Goal: Information Seeking & Learning: Learn about a topic

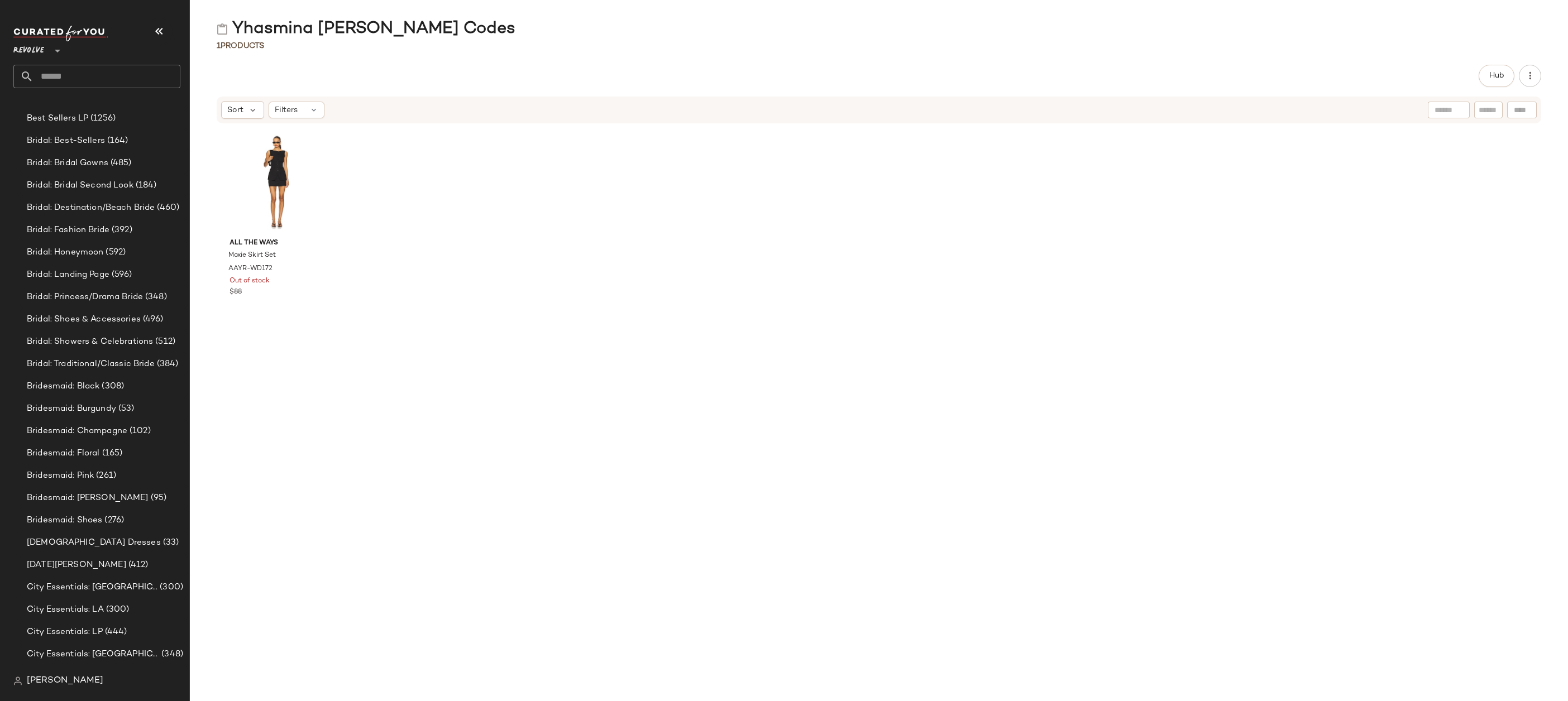
scroll to position [1003, 0]
click at [102, 80] on input "text" at bounding box center [107, 76] width 147 height 24
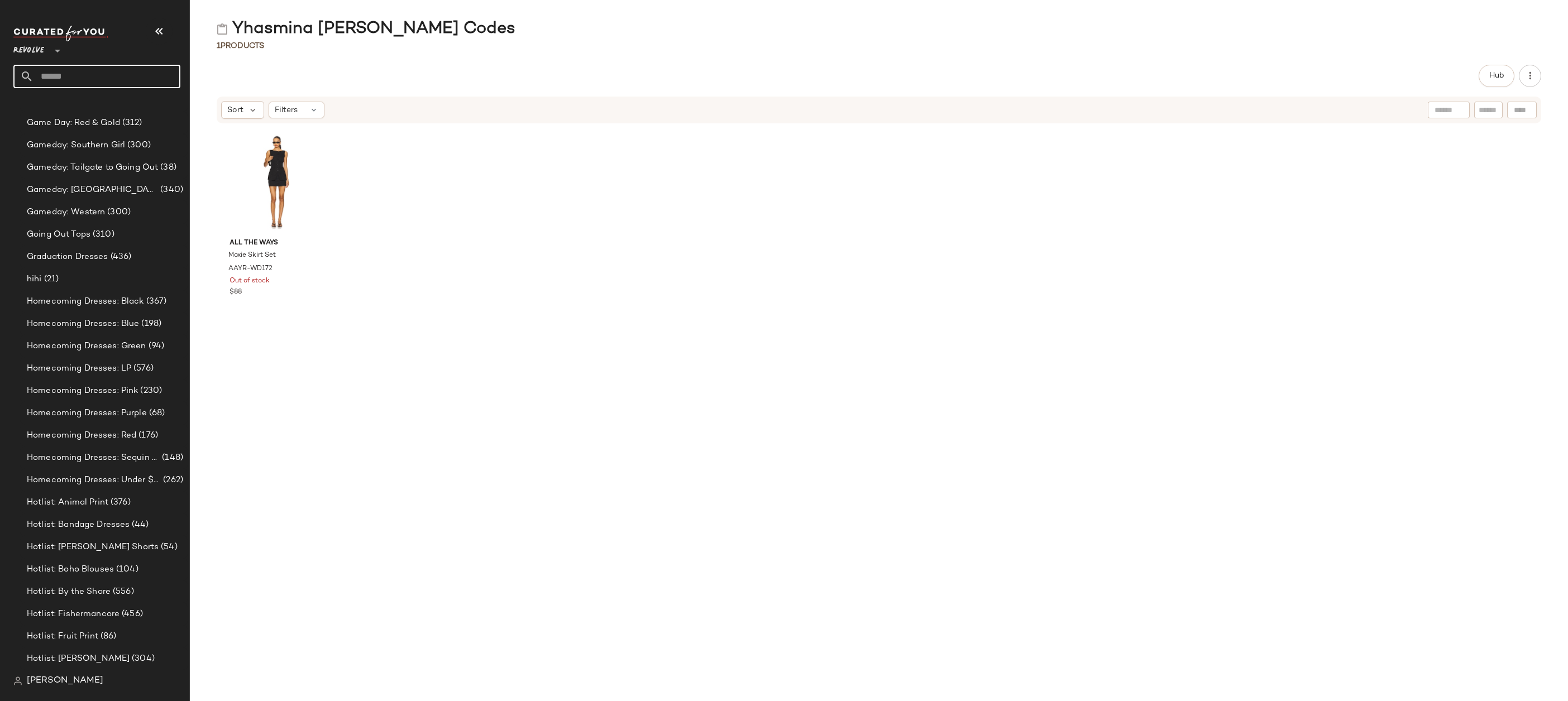
scroll to position [2061, 0]
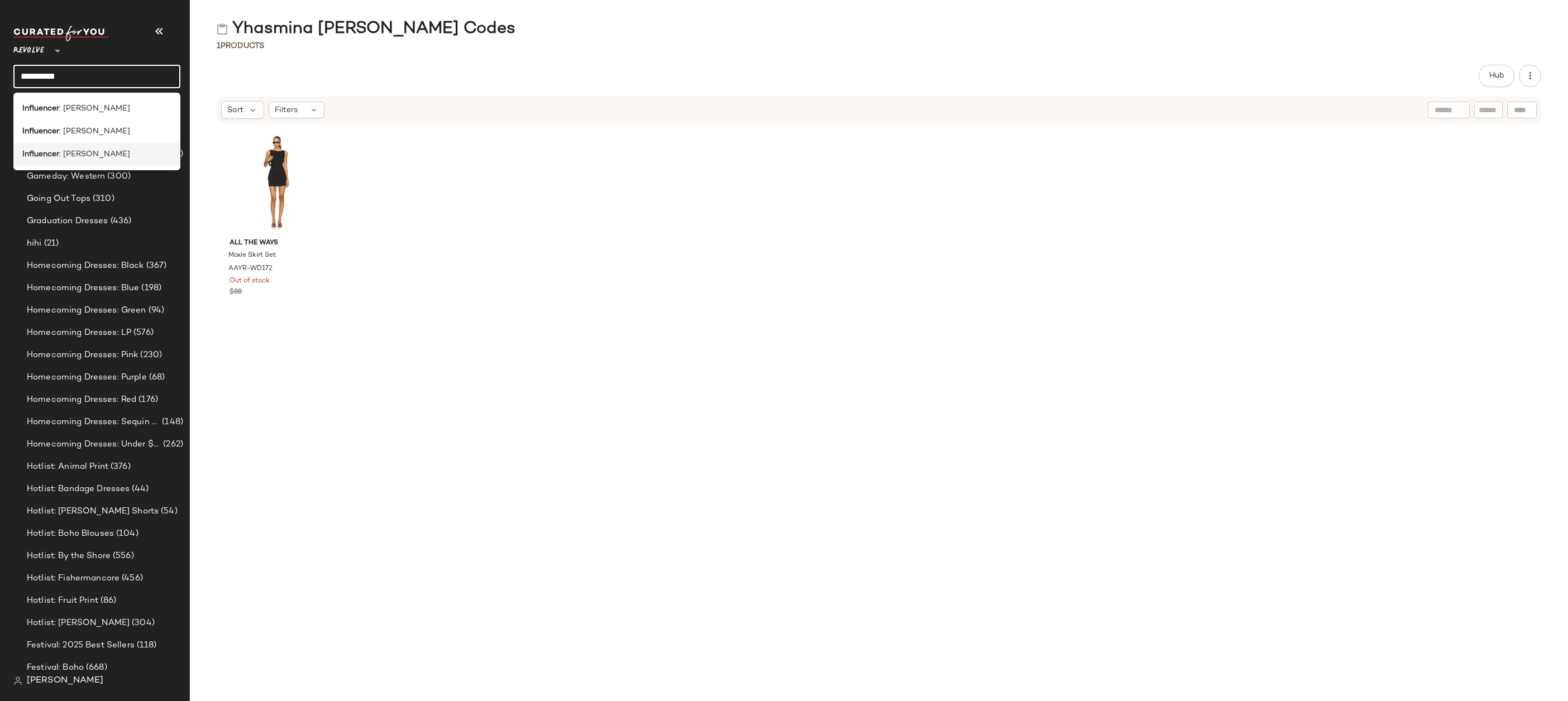
type input "**********"
click at [105, 155] on span ": [PERSON_NAME]" at bounding box center [94, 154] width 71 height 12
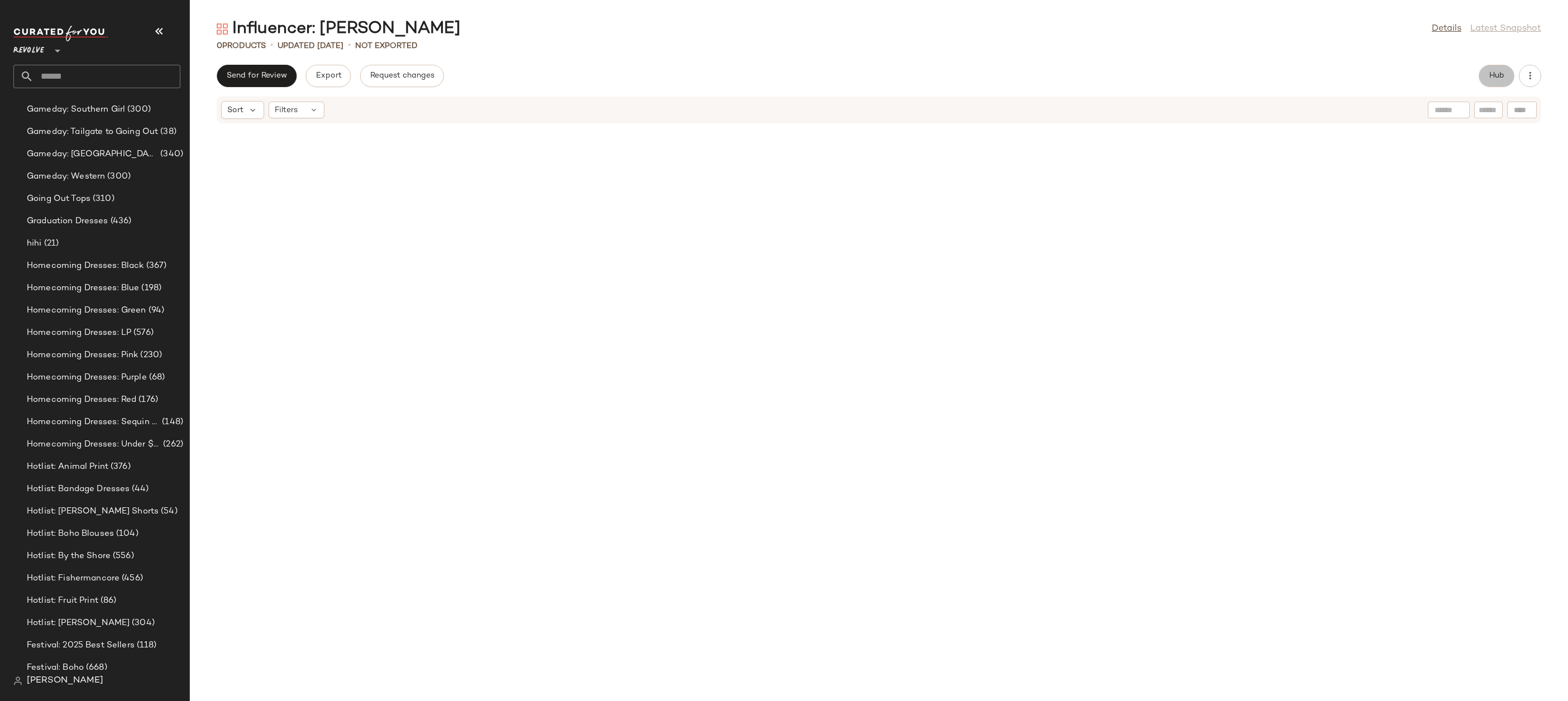
click at [1496, 72] on span "Hub" at bounding box center [1497, 75] width 16 height 9
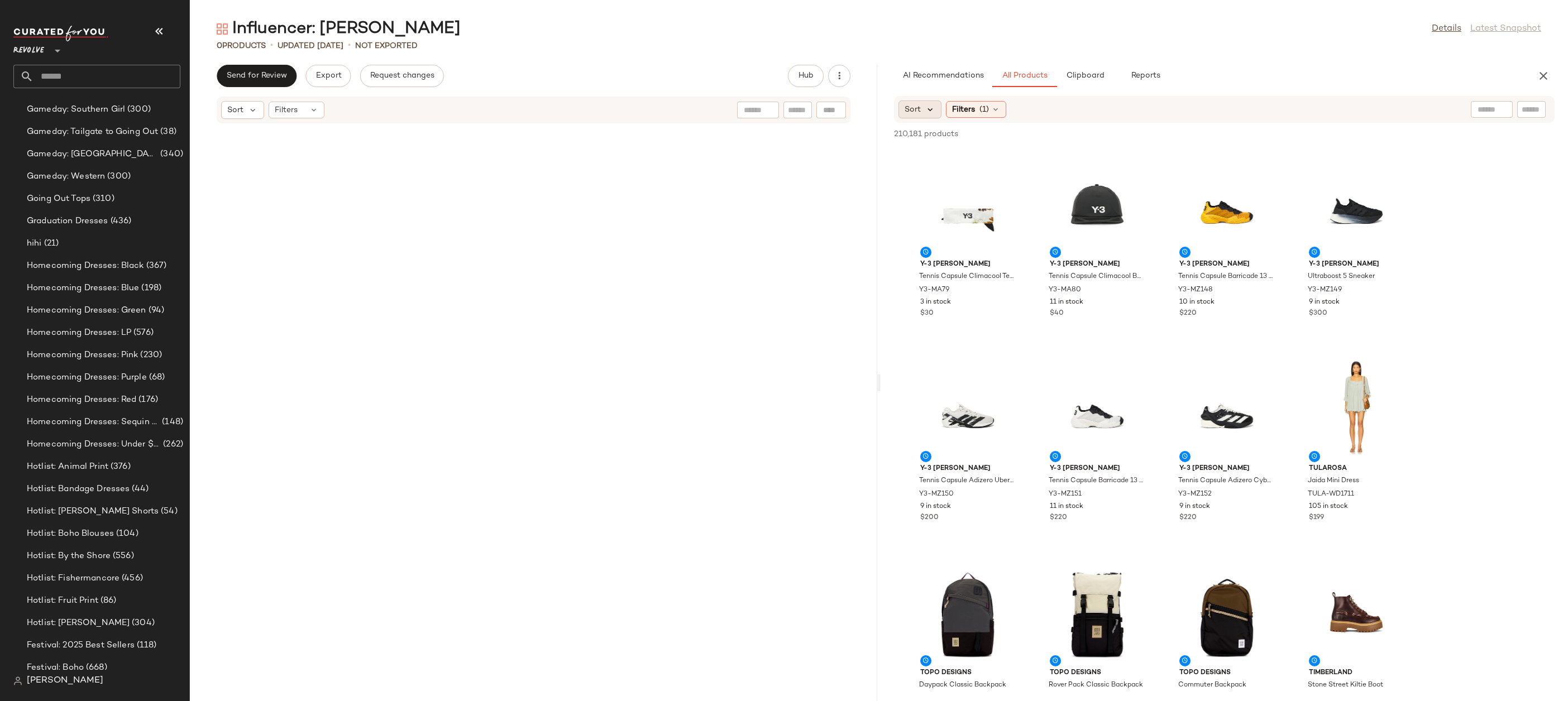
click at [928, 112] on icon at bounding box center [930, 110] width 10 height 10
click at [939, 142] on span "Newest" at bounding box center [940, 139] width 29 height 12
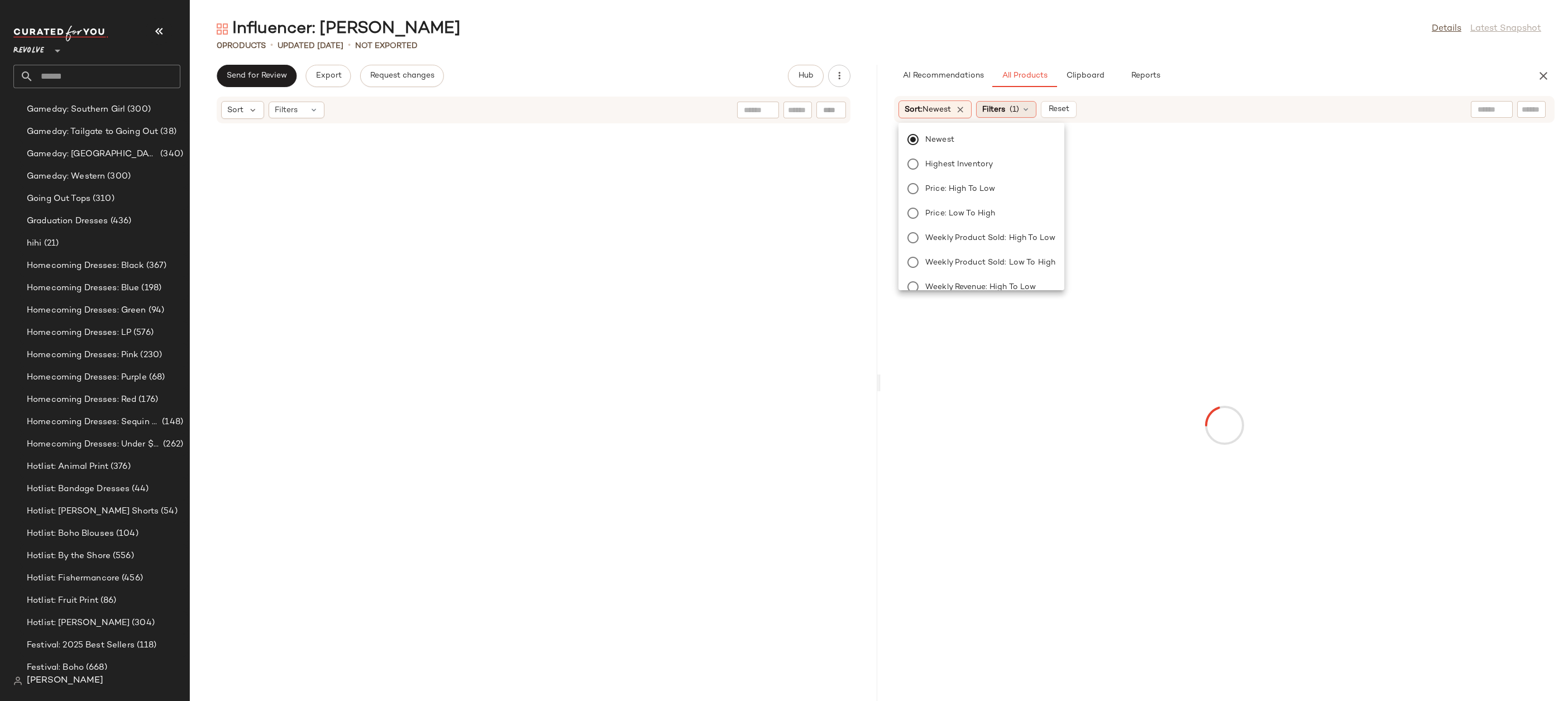
click at [1029, 113] on icon at bounding box center [1026, 109] width 9 height 9
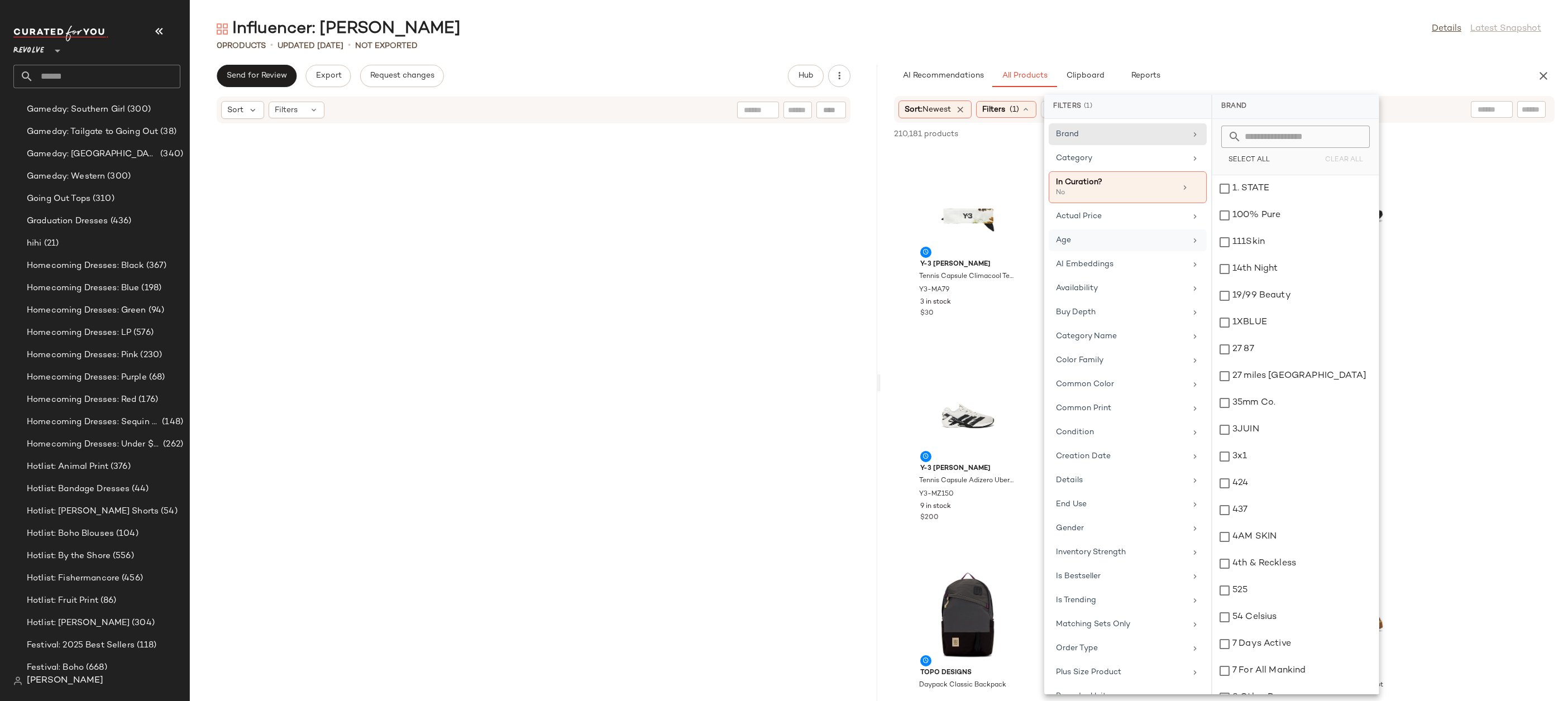
click at [1087, 240] on div "Age" at bounding box center [1121, 240] width 130 height 12
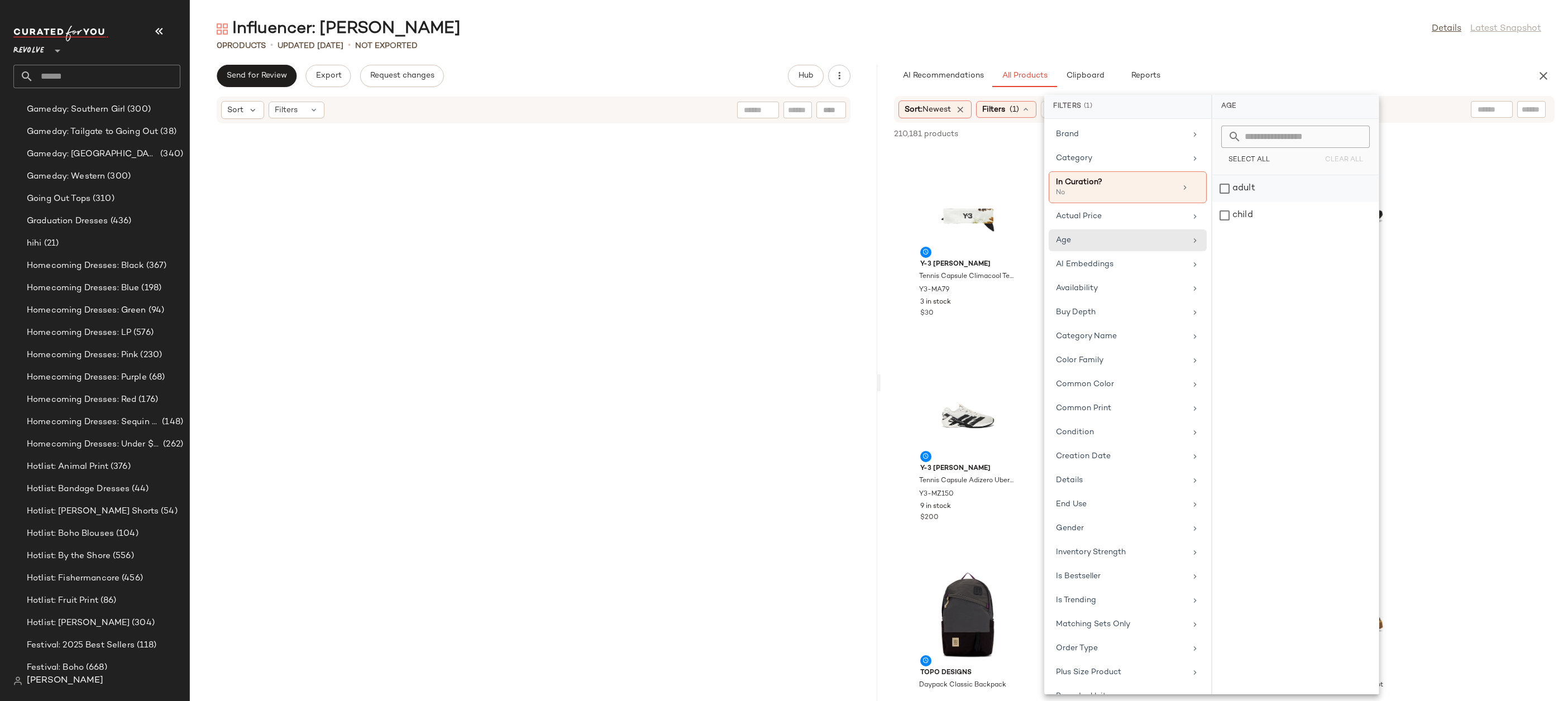
click at [1240, 202] on div "adult" at bounding box center [1295, 215] width 166 height 27
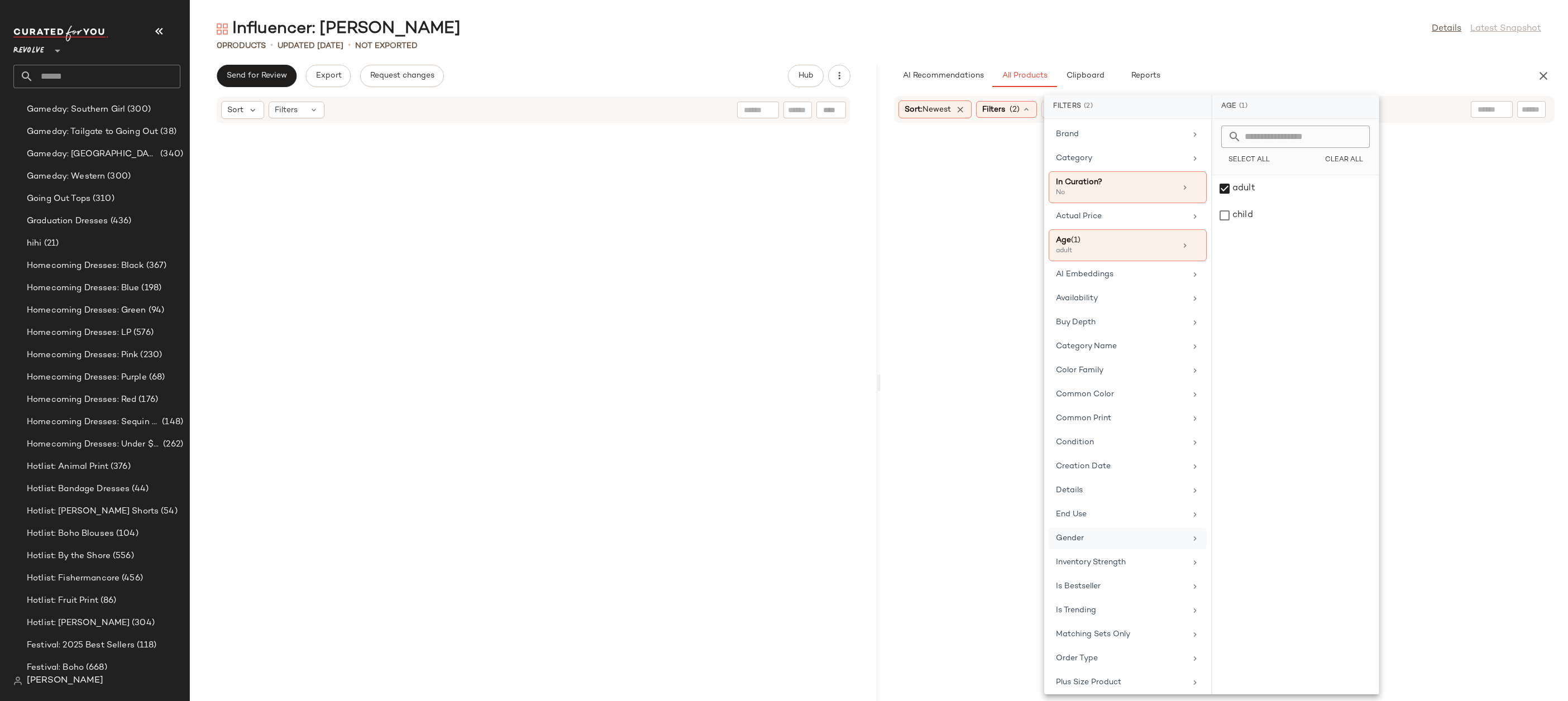
click at [1103, 537] on div "Gender" at bounding box center [1121, 538] width 130 height 12
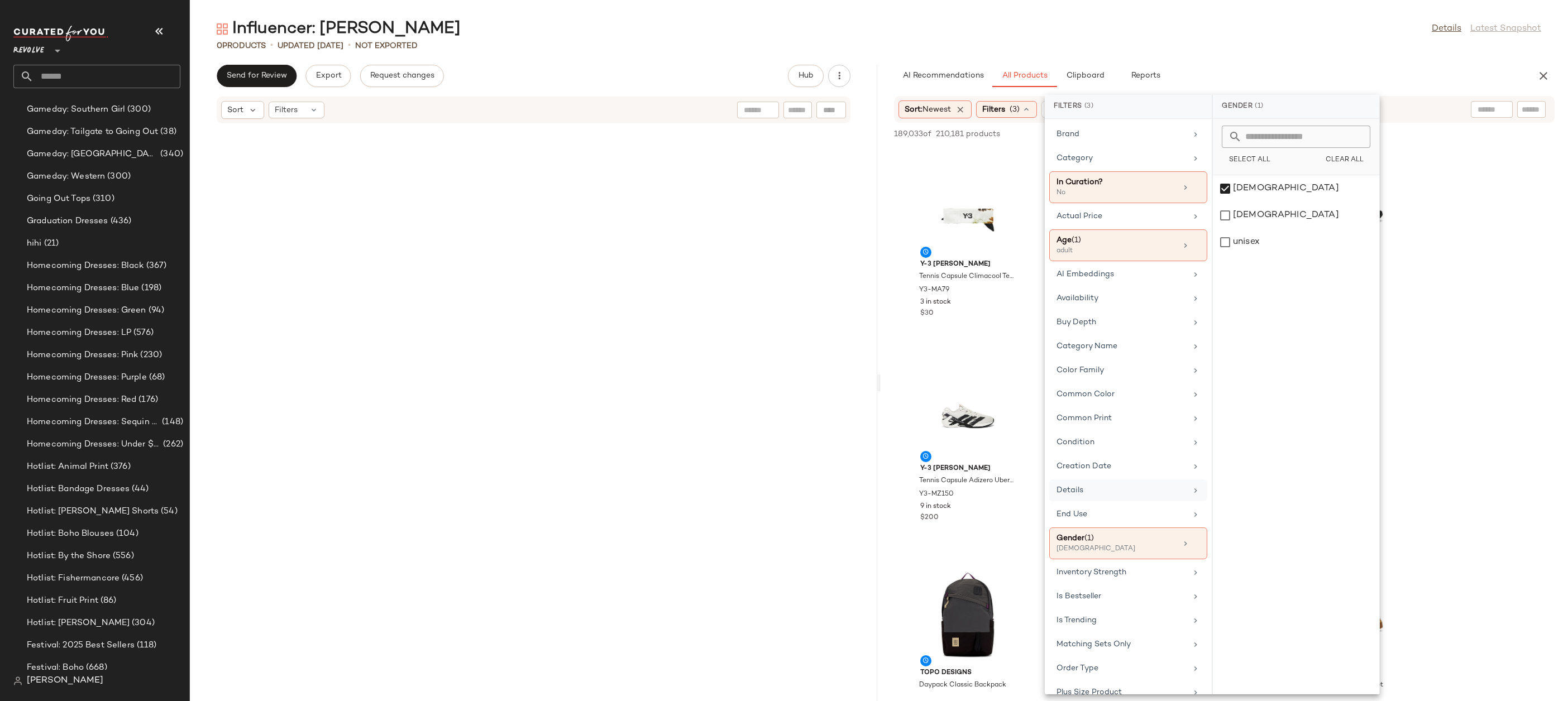
scroll to position [280, 0]
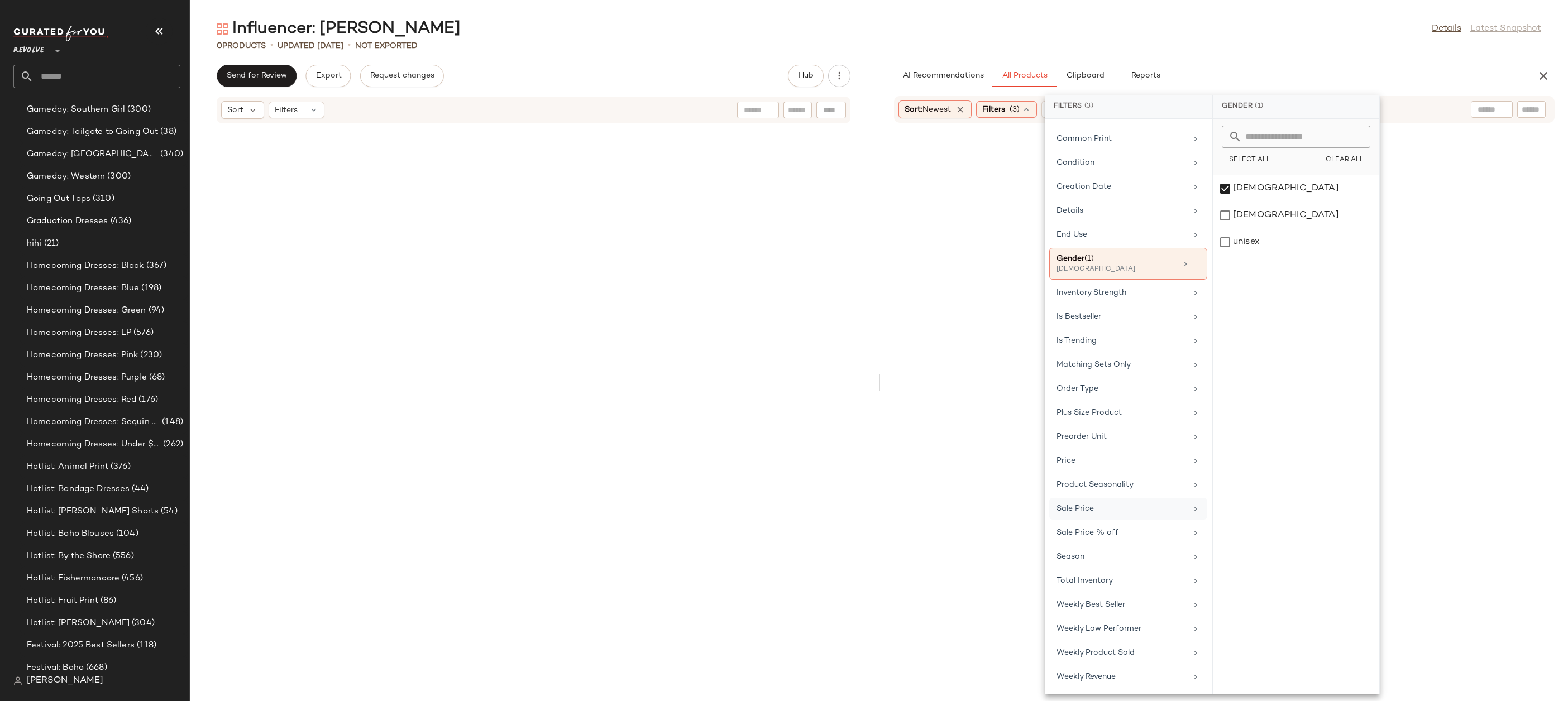
click at [1096, 522] on div "Sale Price" at bounding box center [1129, 533] width 158 height 22
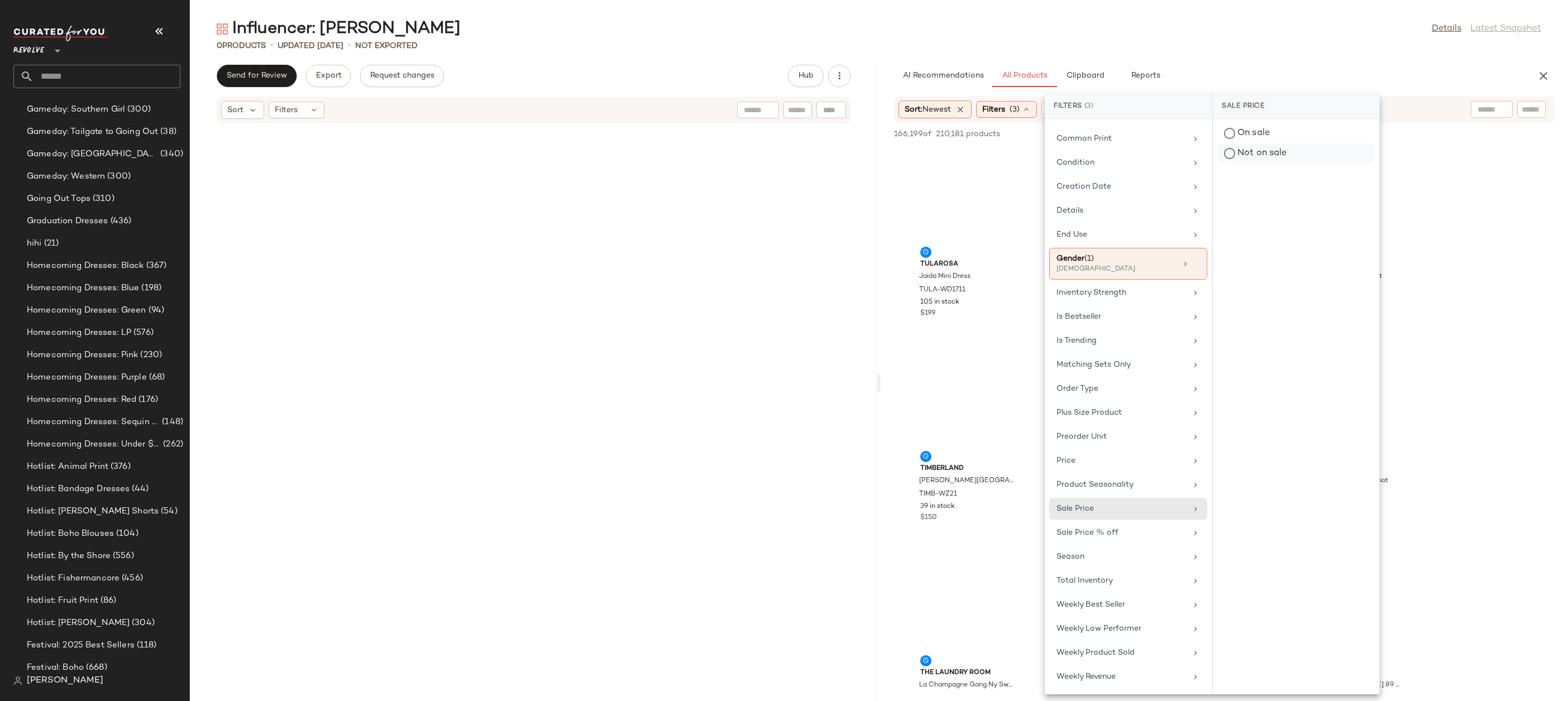
click at [1243, 147] on div "Not on sale" at bounding box center [1296, 153] width 158 height 20
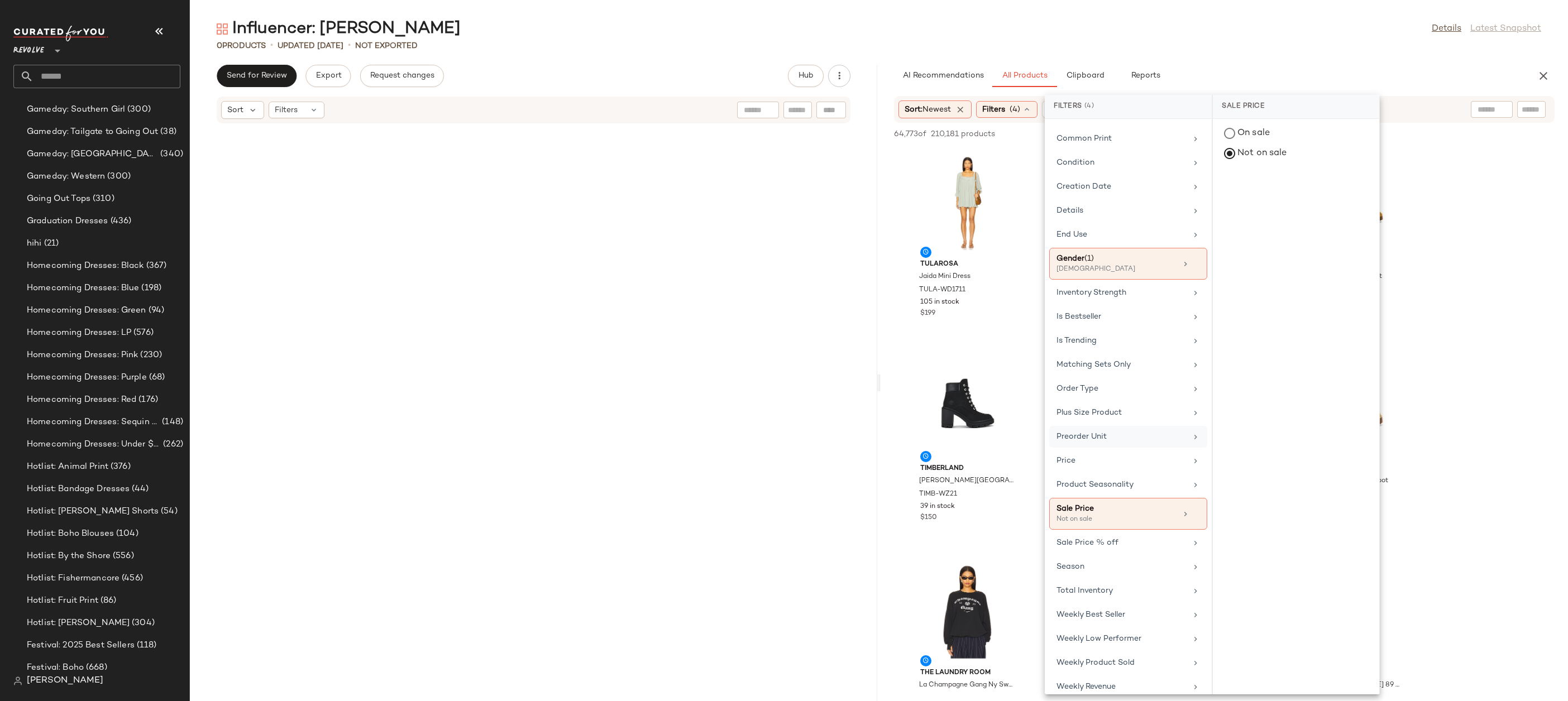
scroll to position [290, 0]
click at [1019, 21] on div "Influencer: [PERSON_NAME] Details Latest Snapshot" at bounding box center [879, 29] width 1378 height 23
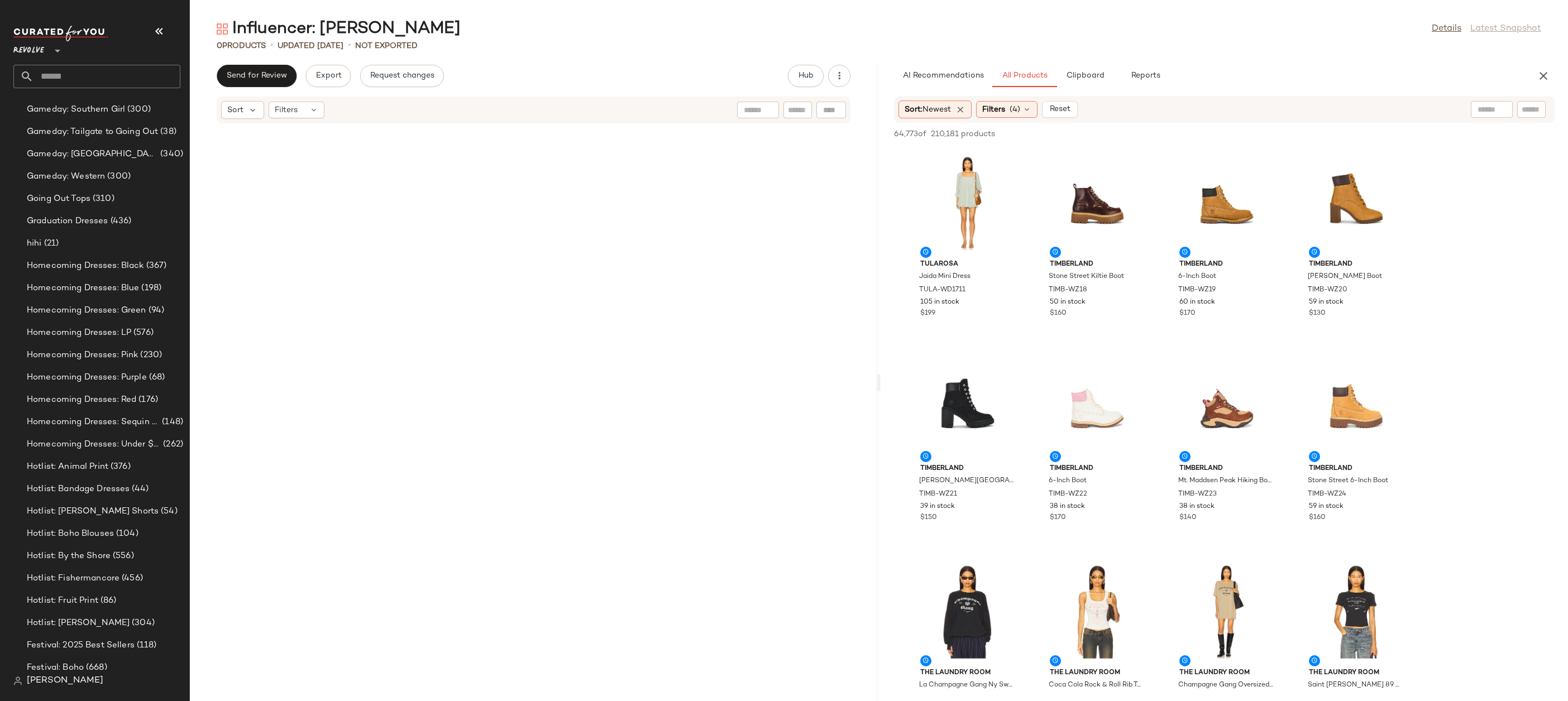
drag, startPoint x: 877, startPoint y: 377, endPoint x: 845, endPoint y: 377, distance: 32.0
click at [845, 377] on div "Influencer: Yhasmina Ferrara Details Latest Snapshot 0 Products • updated Aug 1…" at bounding box center [879, 359] width 1378 height 683
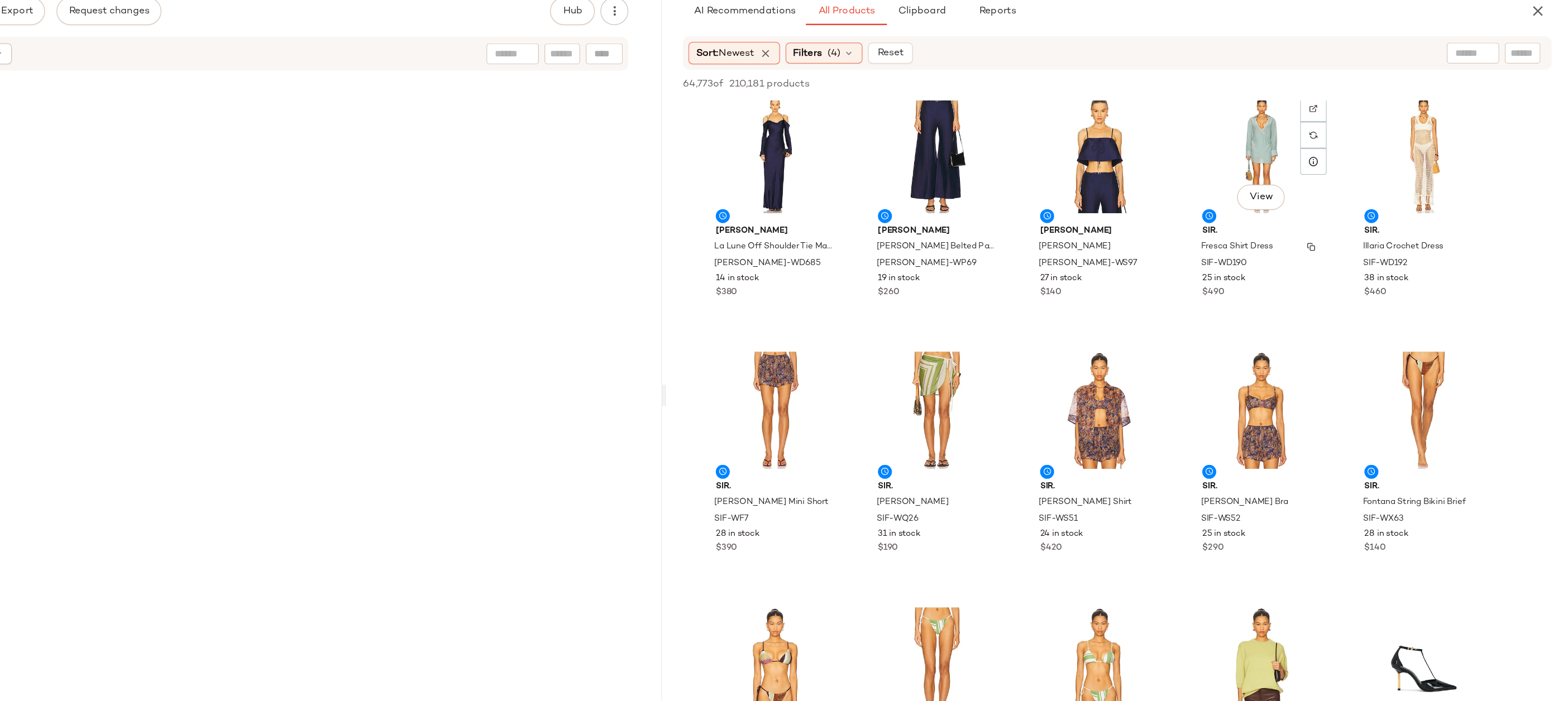
scroll to position [1974, 0]
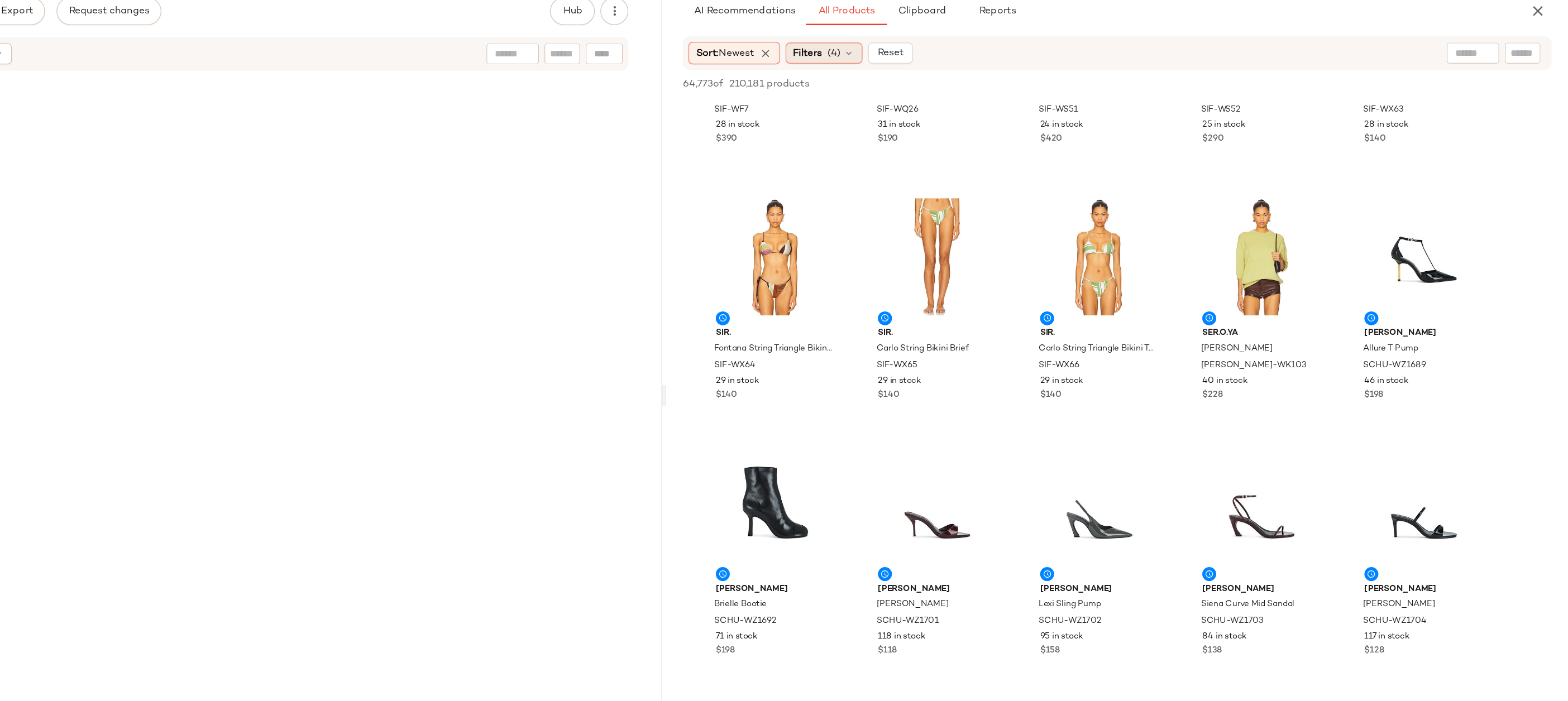
click at [981, 108] on span "(4)" at bounding box center [981, 110] width 10 height 12
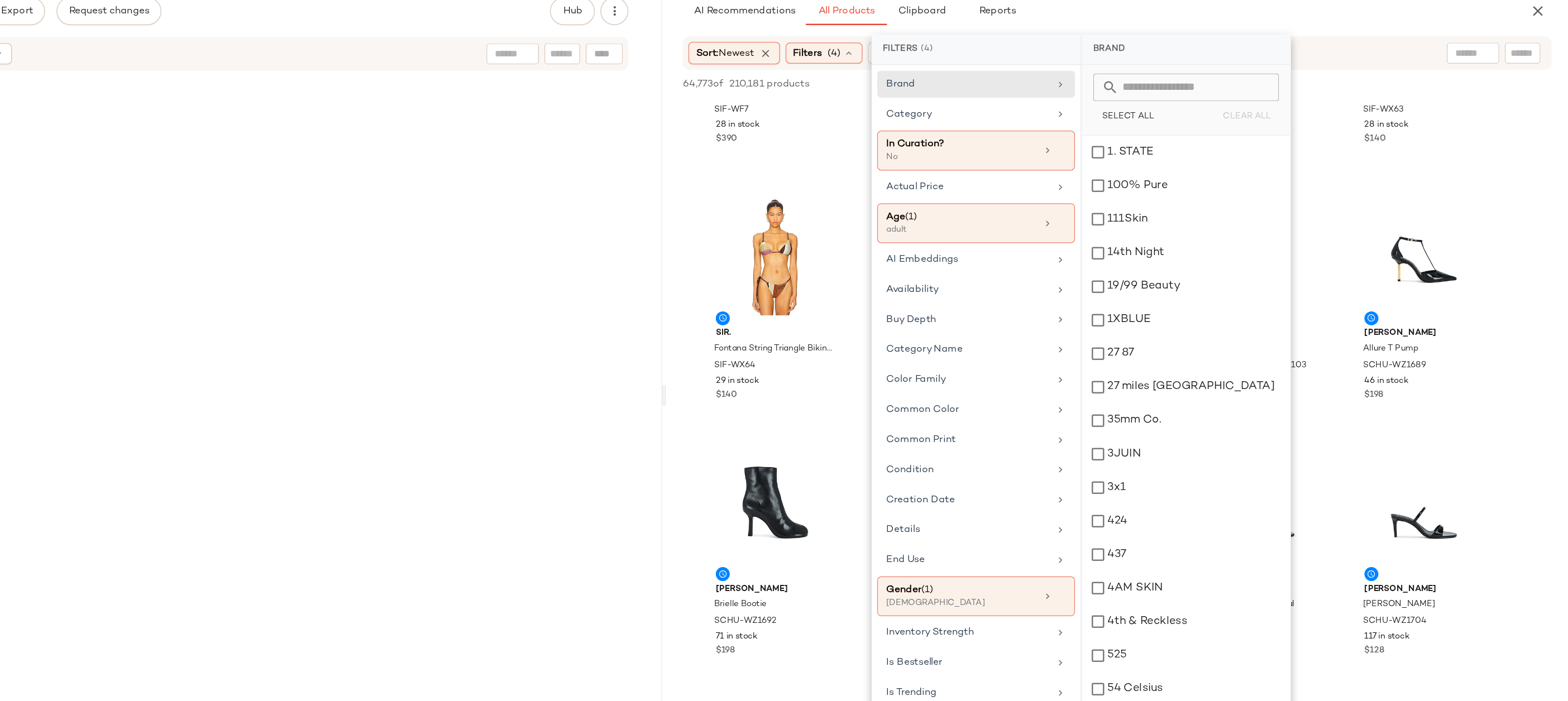
click at [1234, 132] on div "64,773 of 210,181 products • 0 selected Add to Top Add to Bottom Deselect All" at bounding box center [1208, 135] width 721 height 24
click at [1254, 138] on div "64,773 of 210,181 products • 0 selected Add to Top Add to Bottom Deselect All" at bounding box center [1208, 135] width 721 height 24
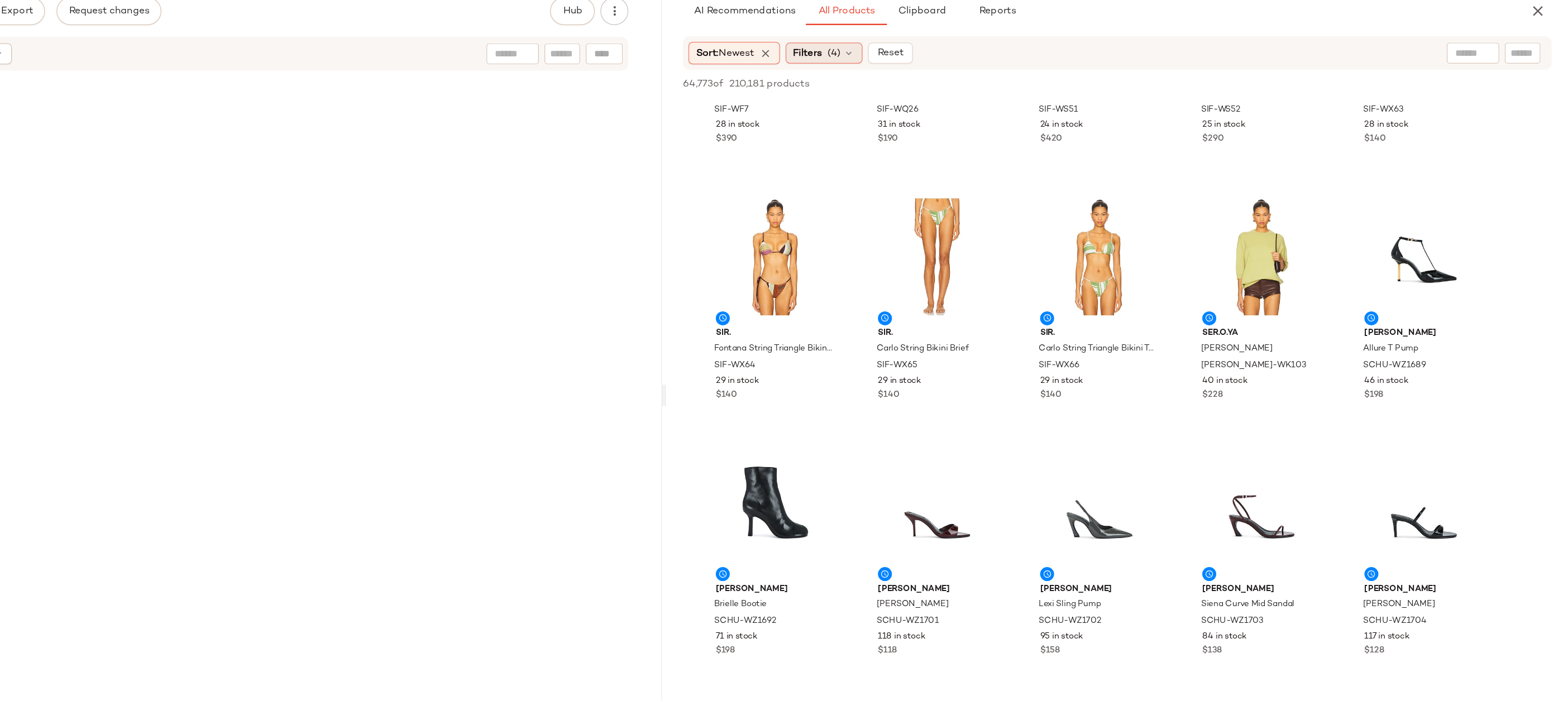
click at [984, 107] on span "(4)" at bounding box center [981, 110] width 10 height 12
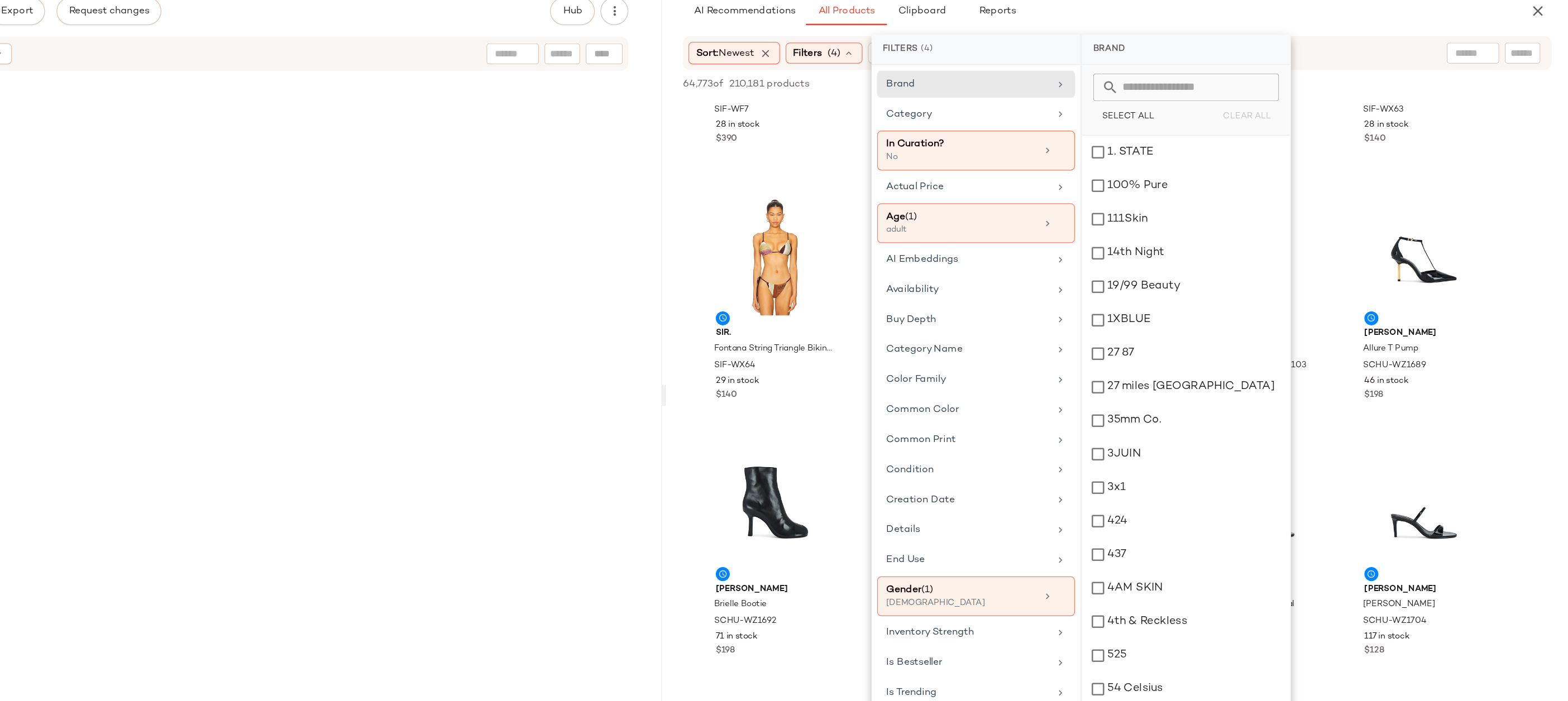
click at [1246, 136] on div "64,773 of 210,181 products • 0 selected Add to Top Add to Bottom Deselect All" at bounding box center [1208, 135] width 721 height 24
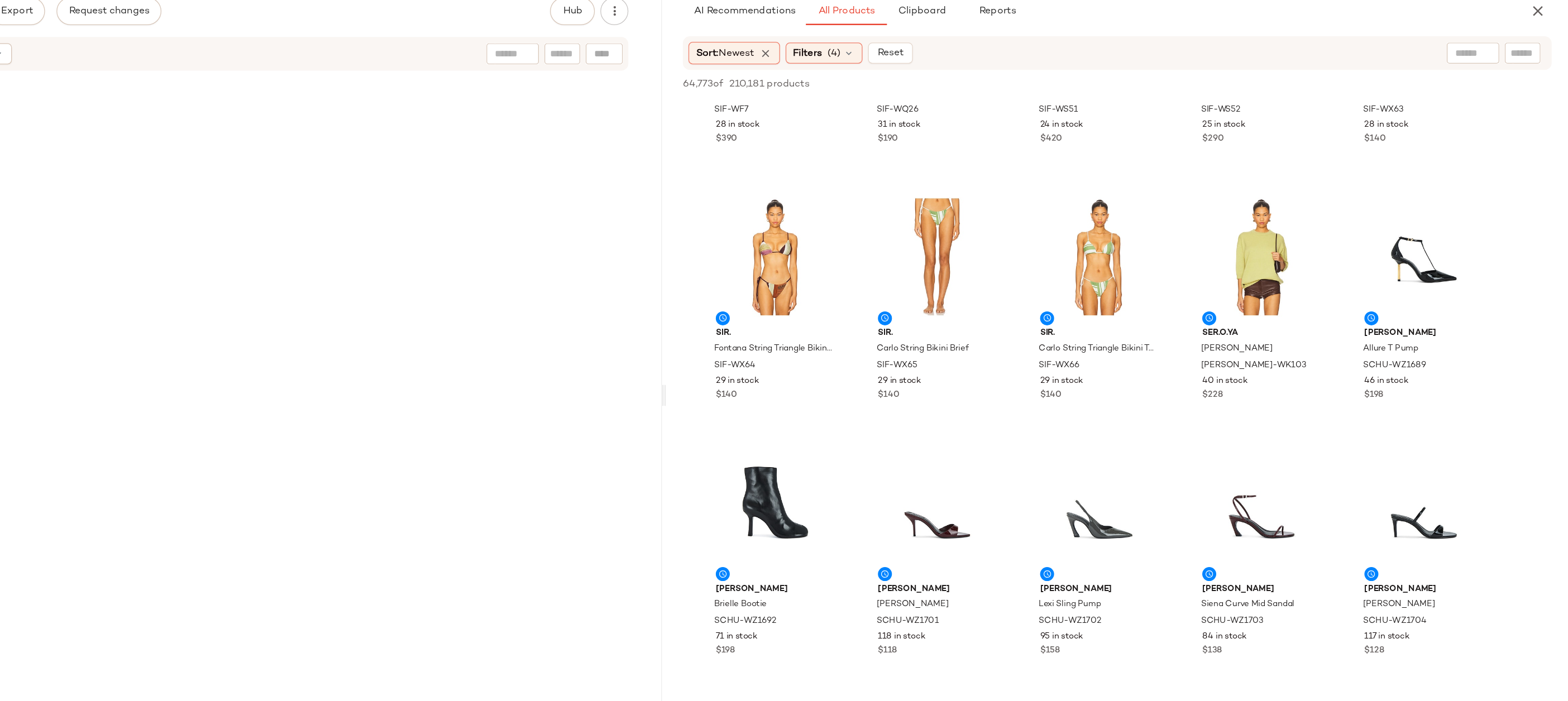
click at [1250, 139] on div "64,773 of 210,181 products • 0 selected Add to Top Add to Bottom Deselect All" at bounding box center [1208, 135] width 721 height 24
click at [987, 110] on span "(4)" at bounding box center [981, 110] width 10 height 12
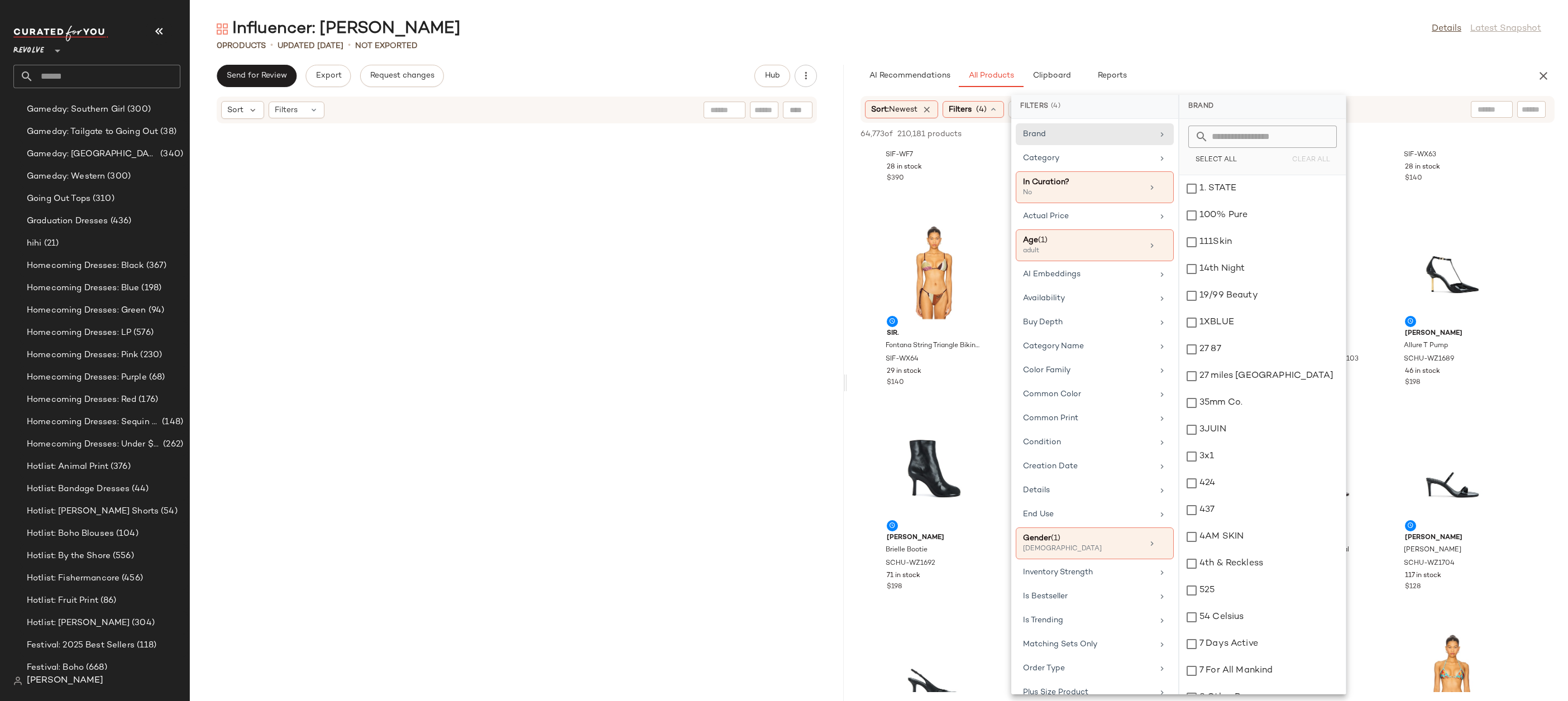
click input "text"
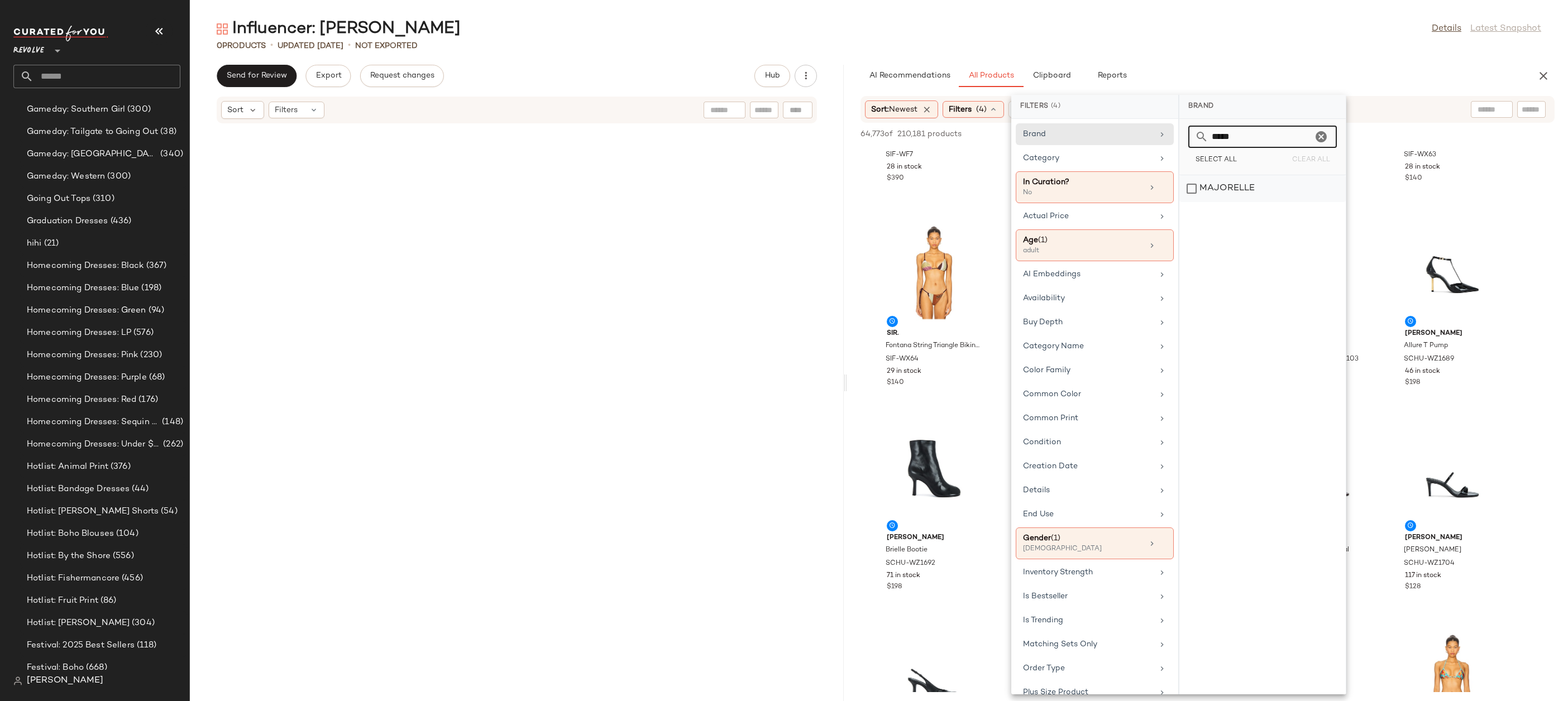
type input "*****"
click div "MAJORELLE"
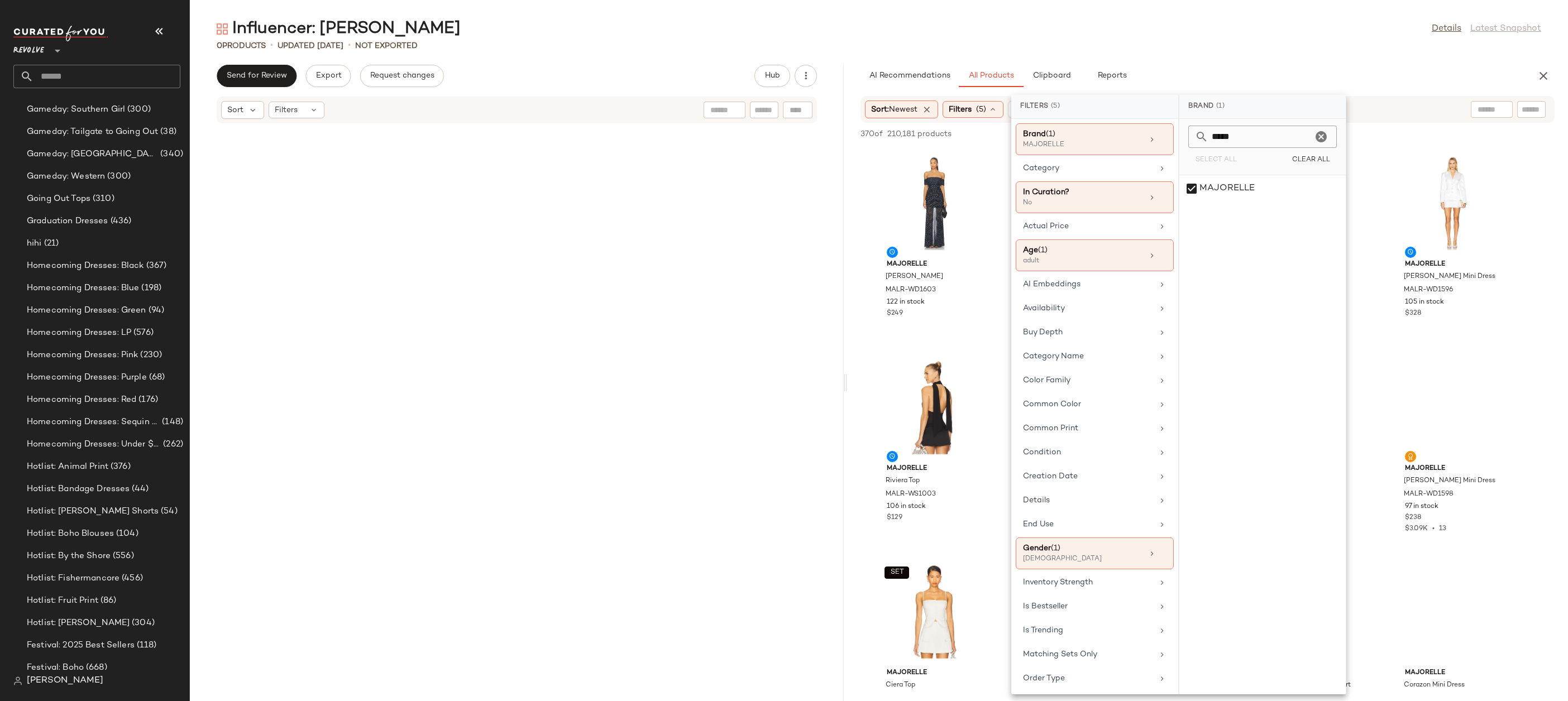
click div "Influencer: [PERSON_NAME] Details Latest Snapshot"
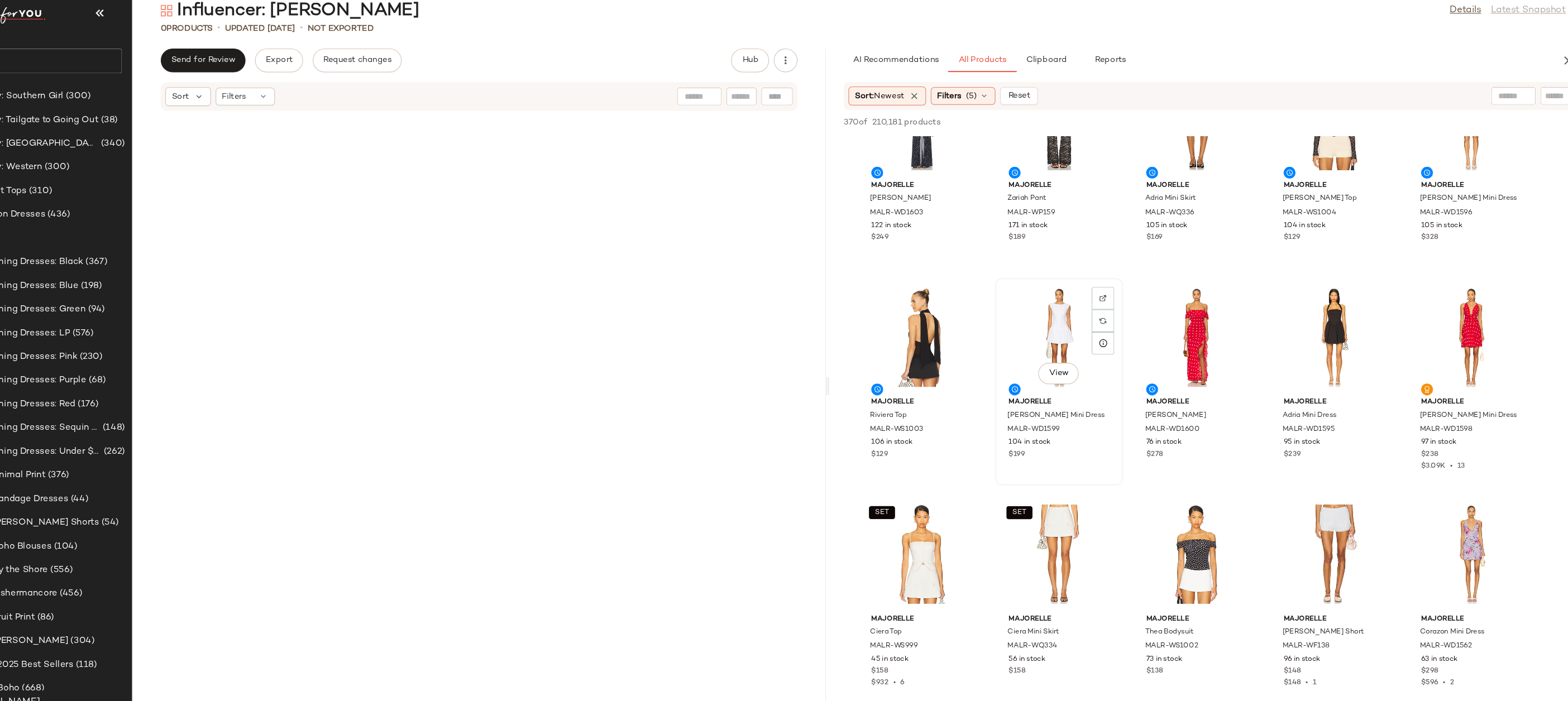
scroll to position [0, 0]
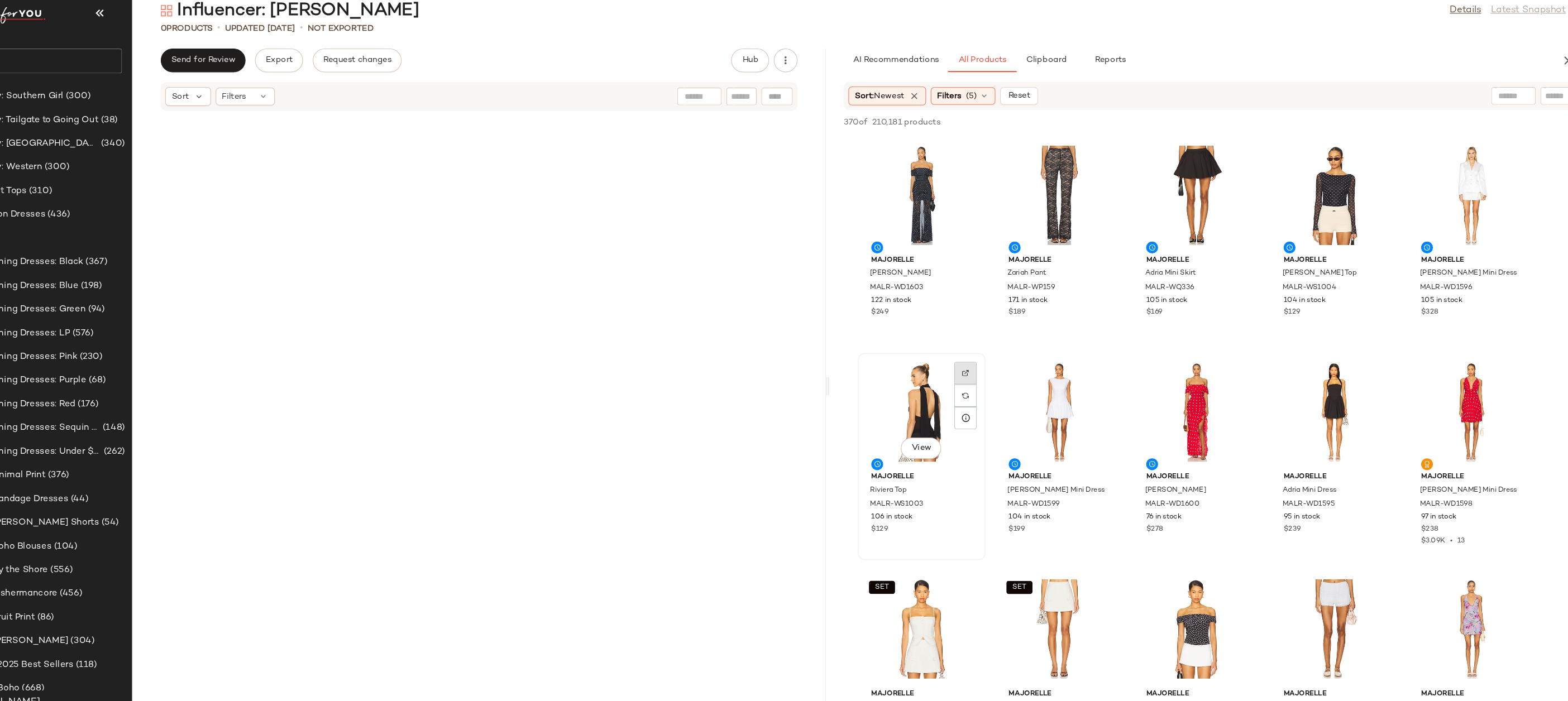
click div
drag, startPoint x: 934, startPoint y: 395, endPoint x: 928, endPoint y: 395, distance: 6.0
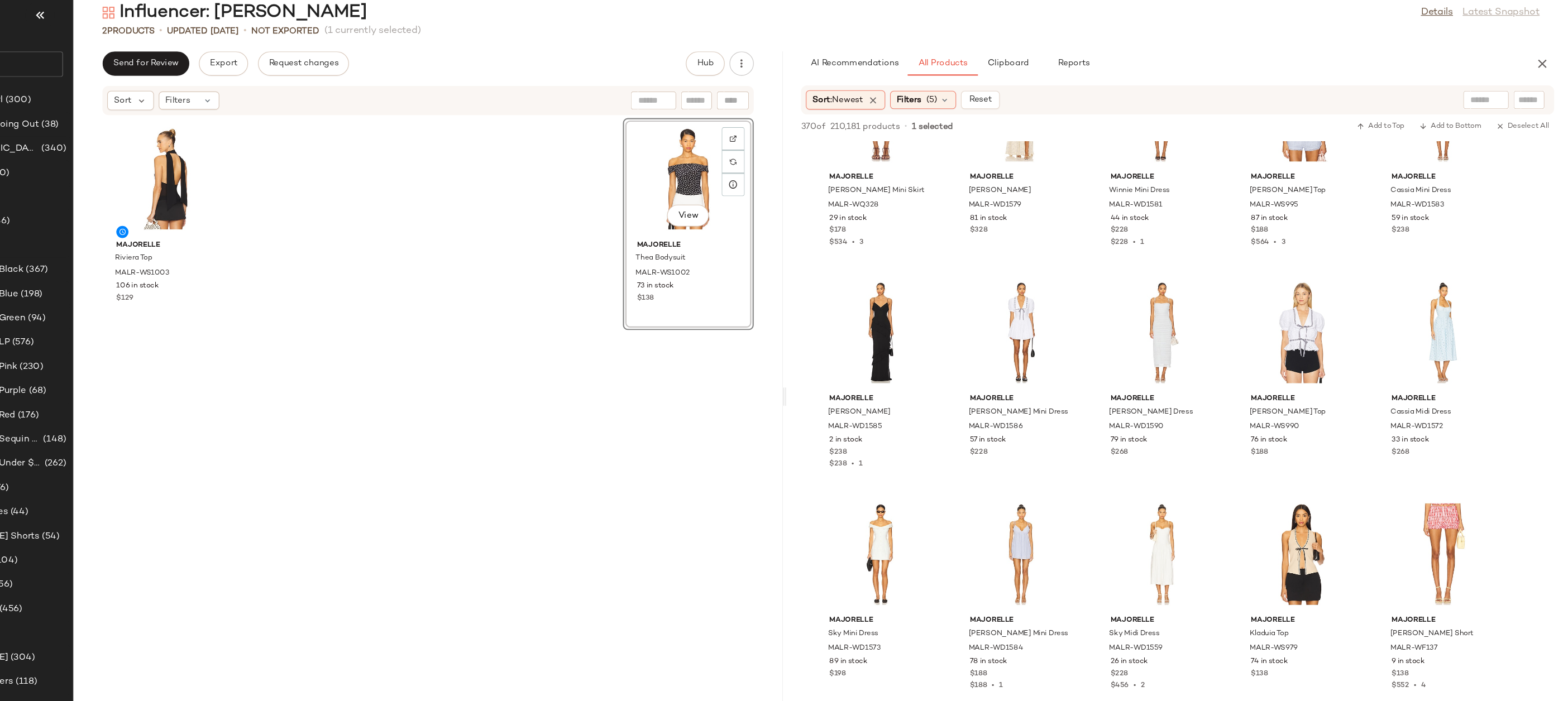
scroll to position [1610, 0]
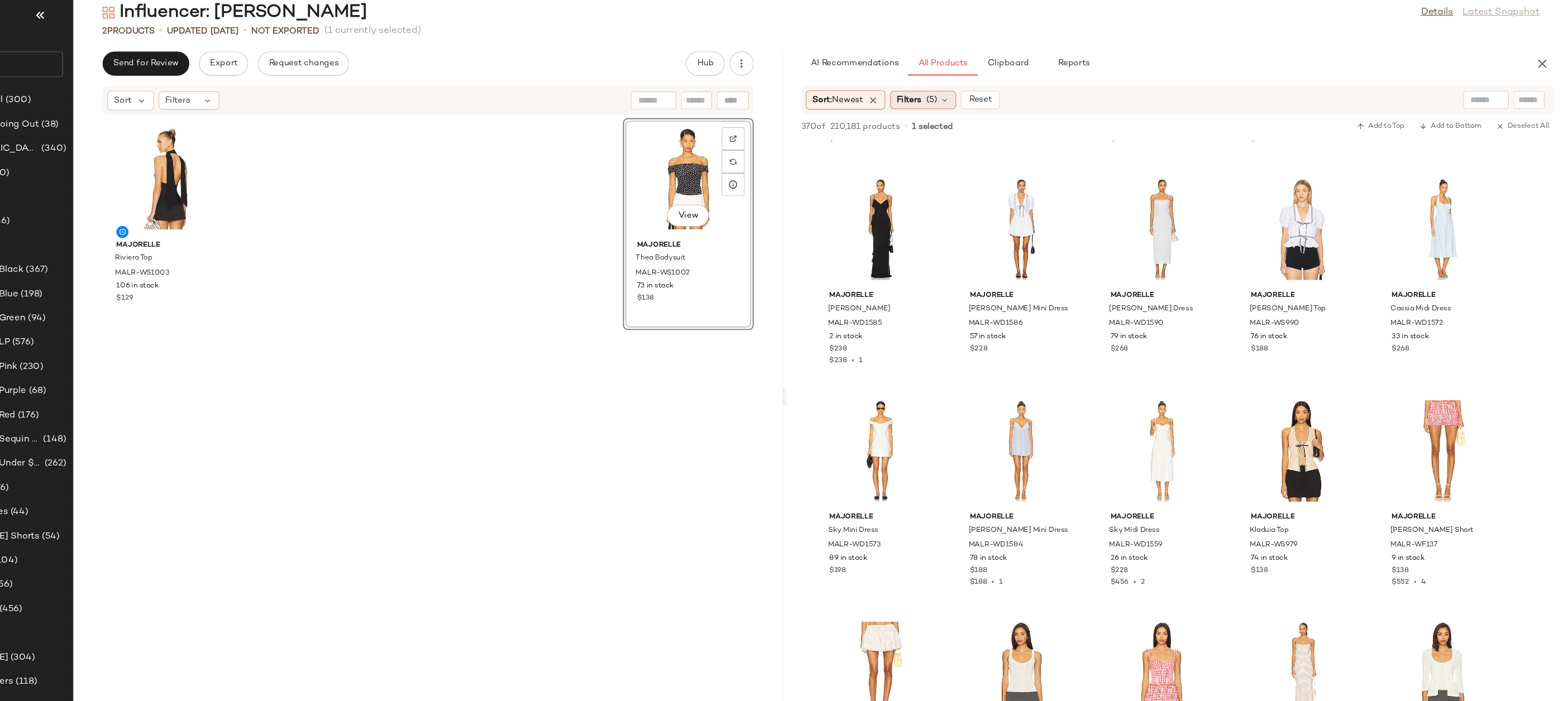
click div "Filters (5)"
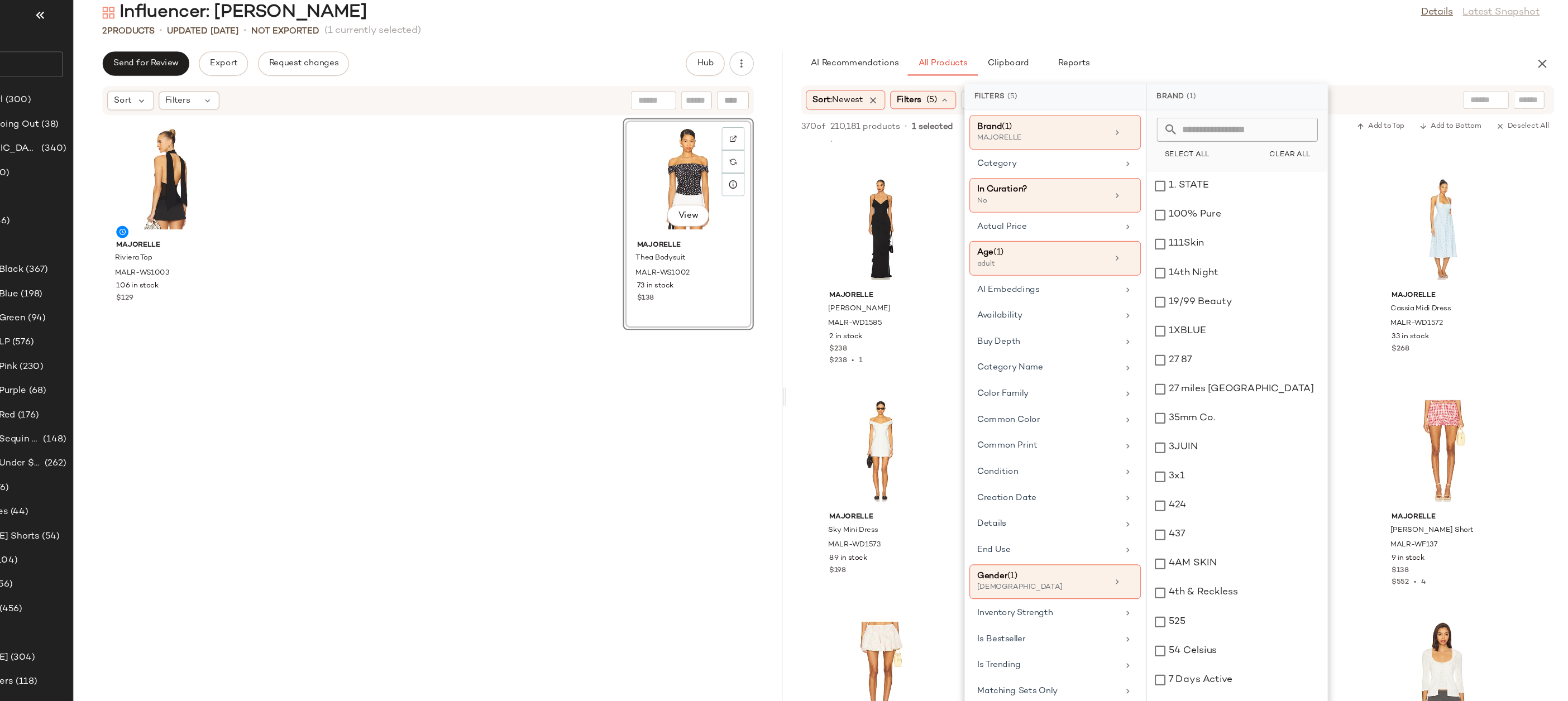
click div "2 Products • updated Aug 19th • Not Exported (1 currently selected)"
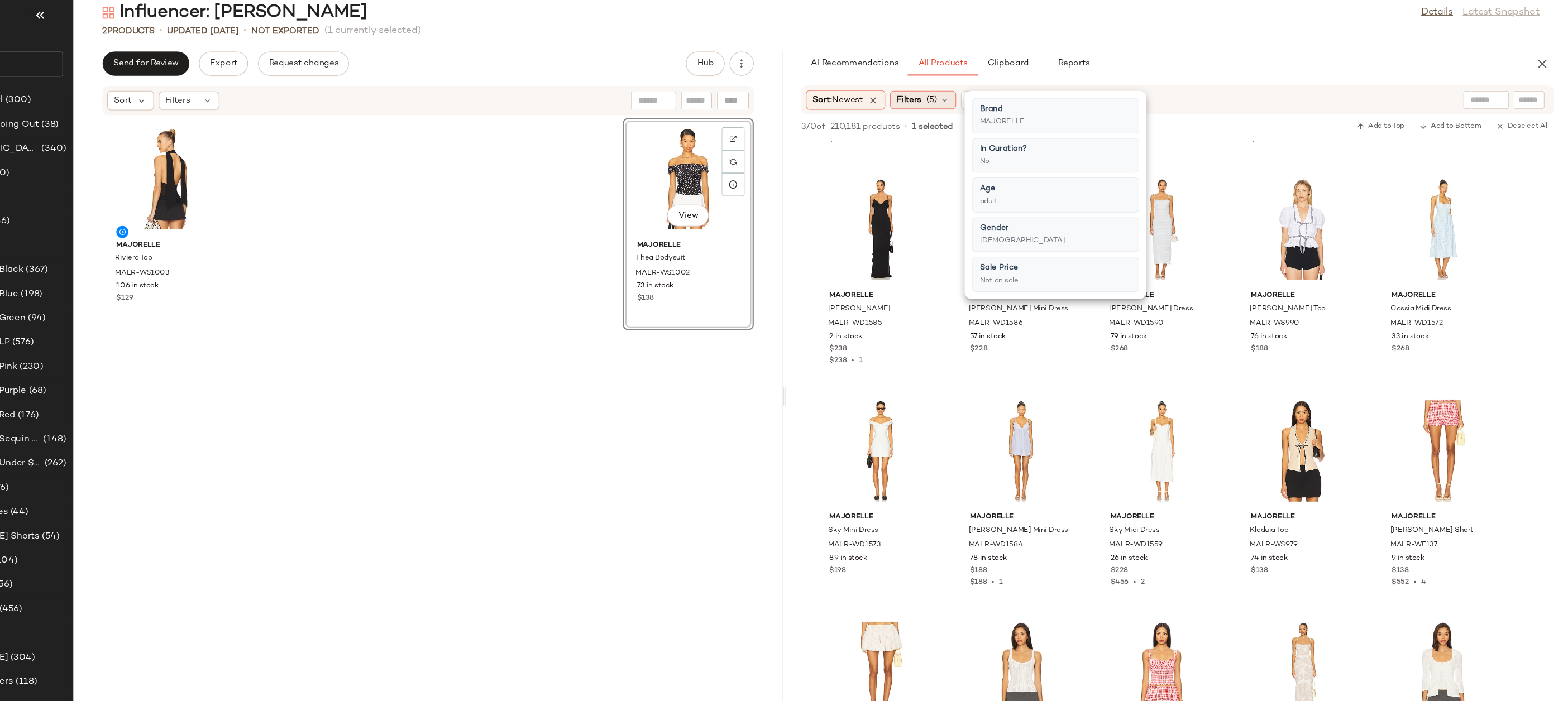
click icon
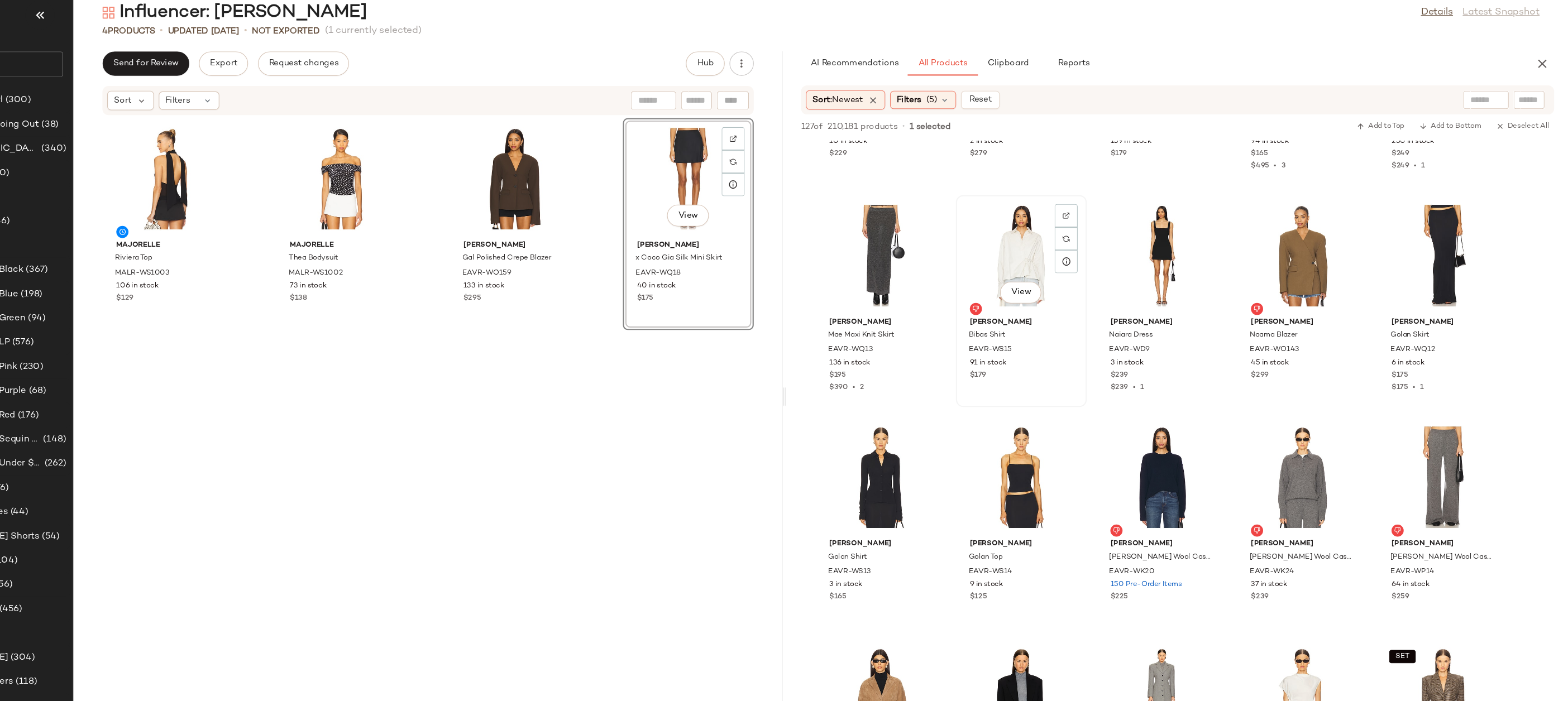
scroll to position [3827, 0]
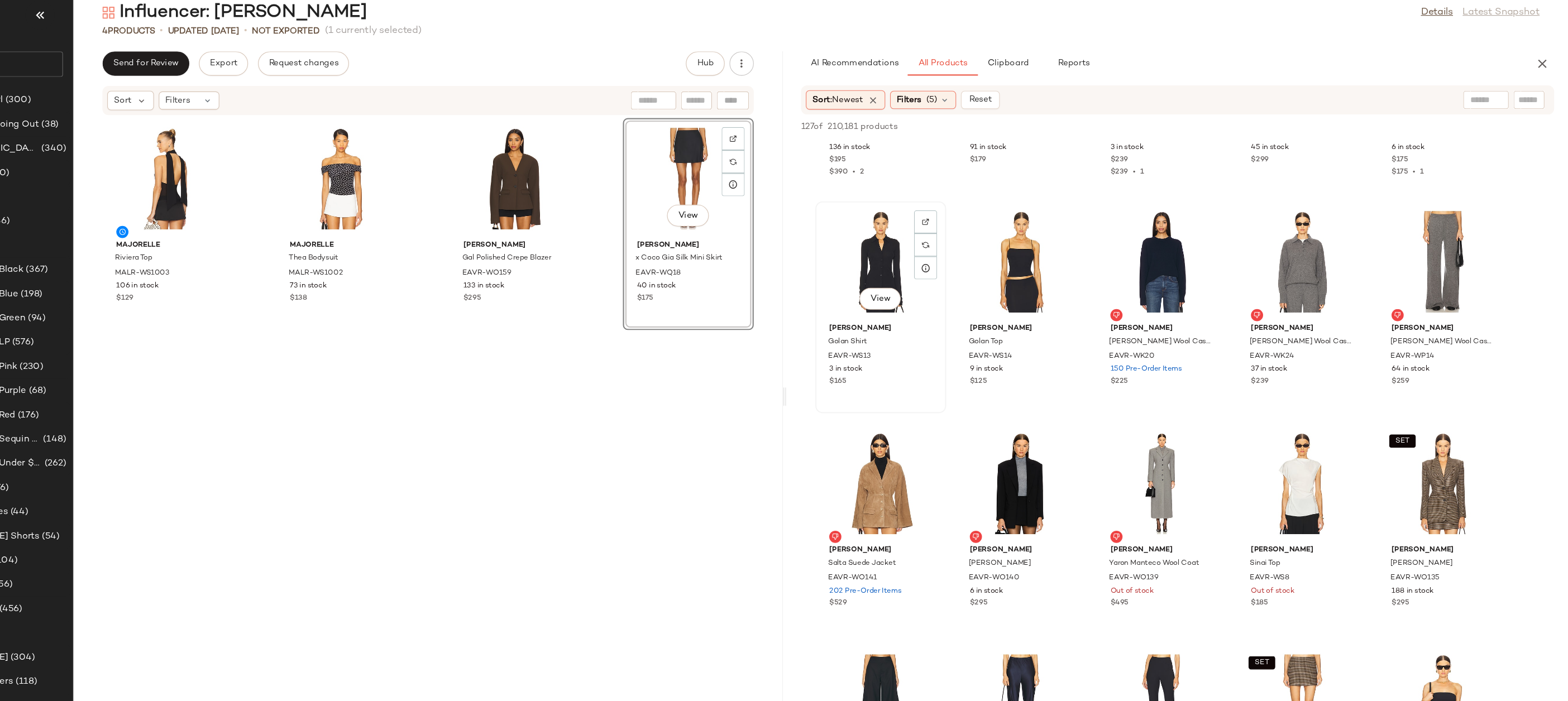
click at [931, 264] on div "View" at bounding box center [934, 258] width 113 height 104
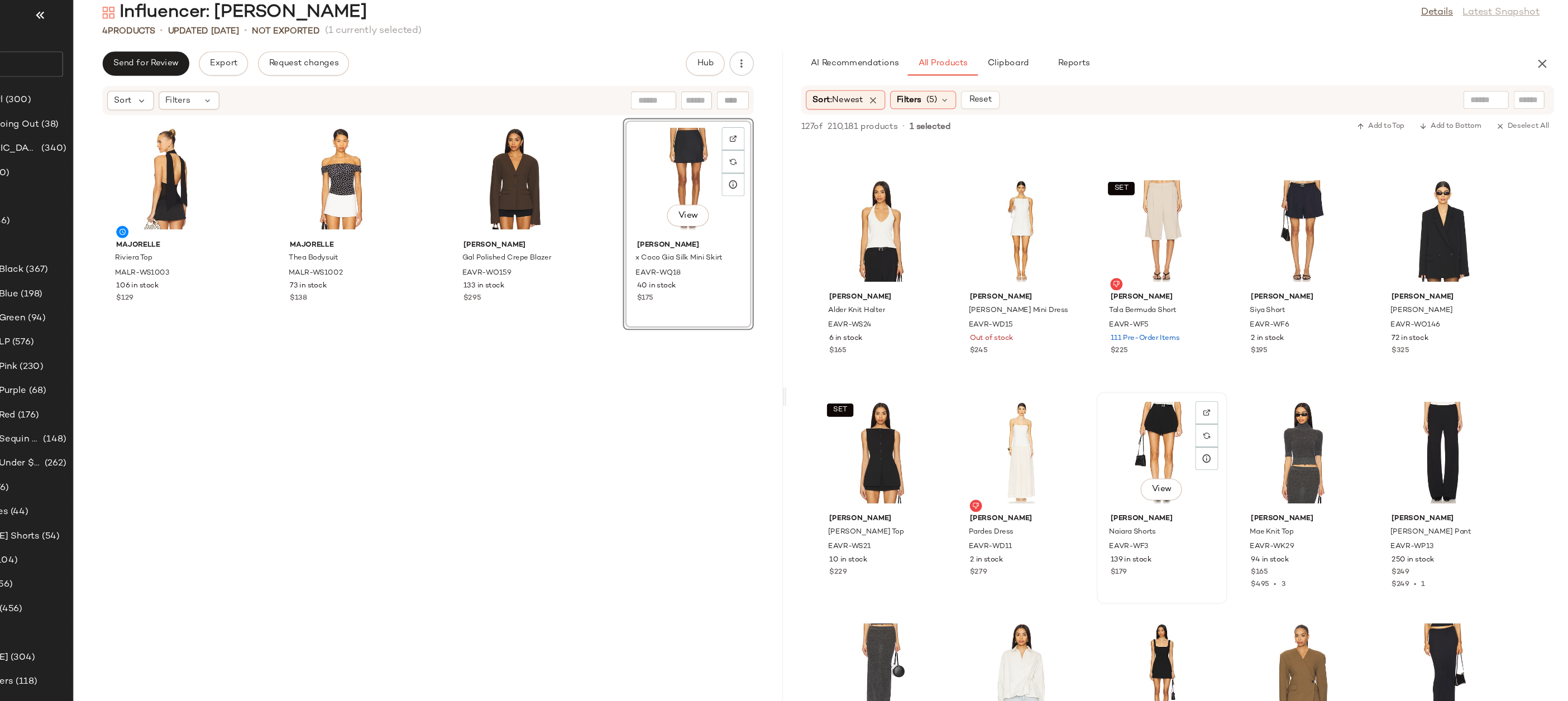
scroll to position [3147, 0]
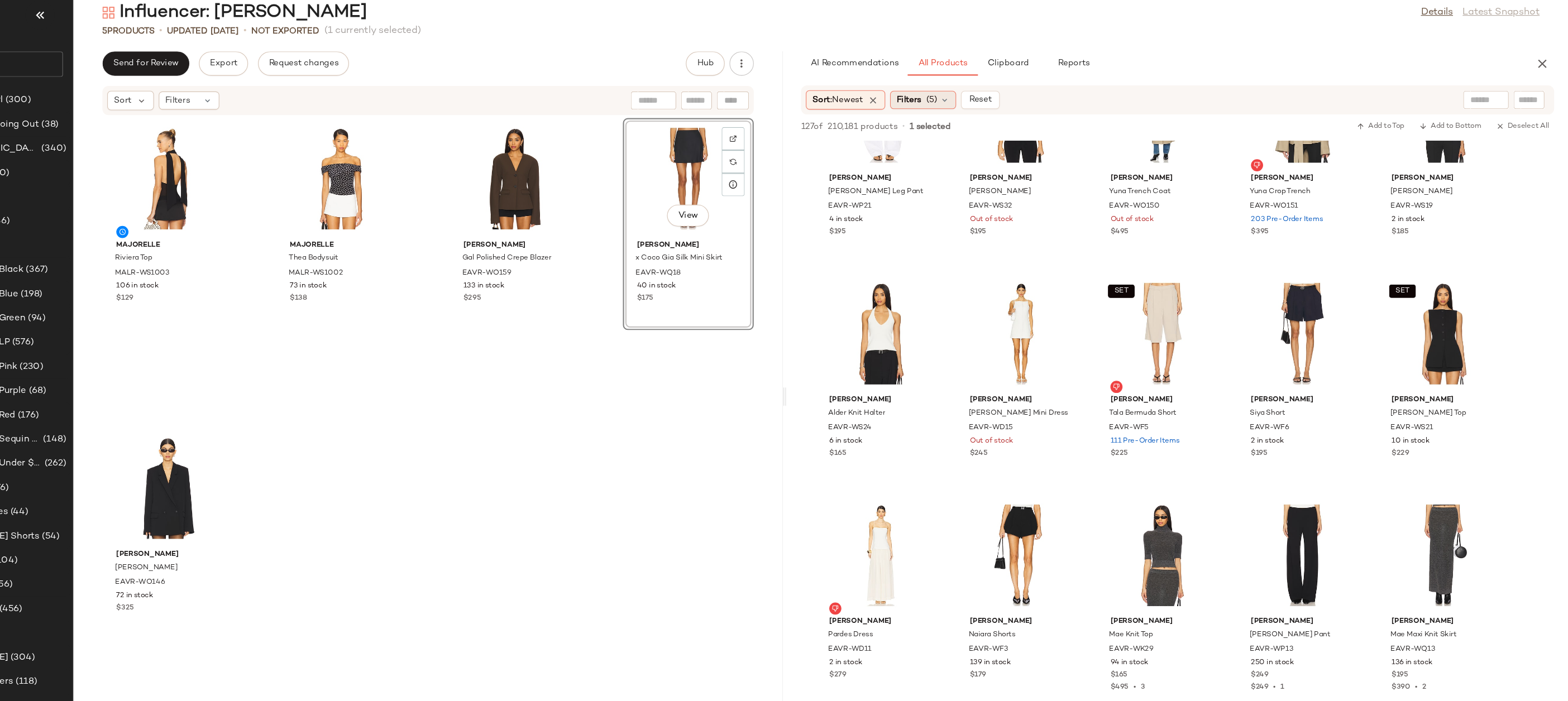
click at [978, 110] on div "Filters (5)" at bounding box center [973, 110] width 61 height 17
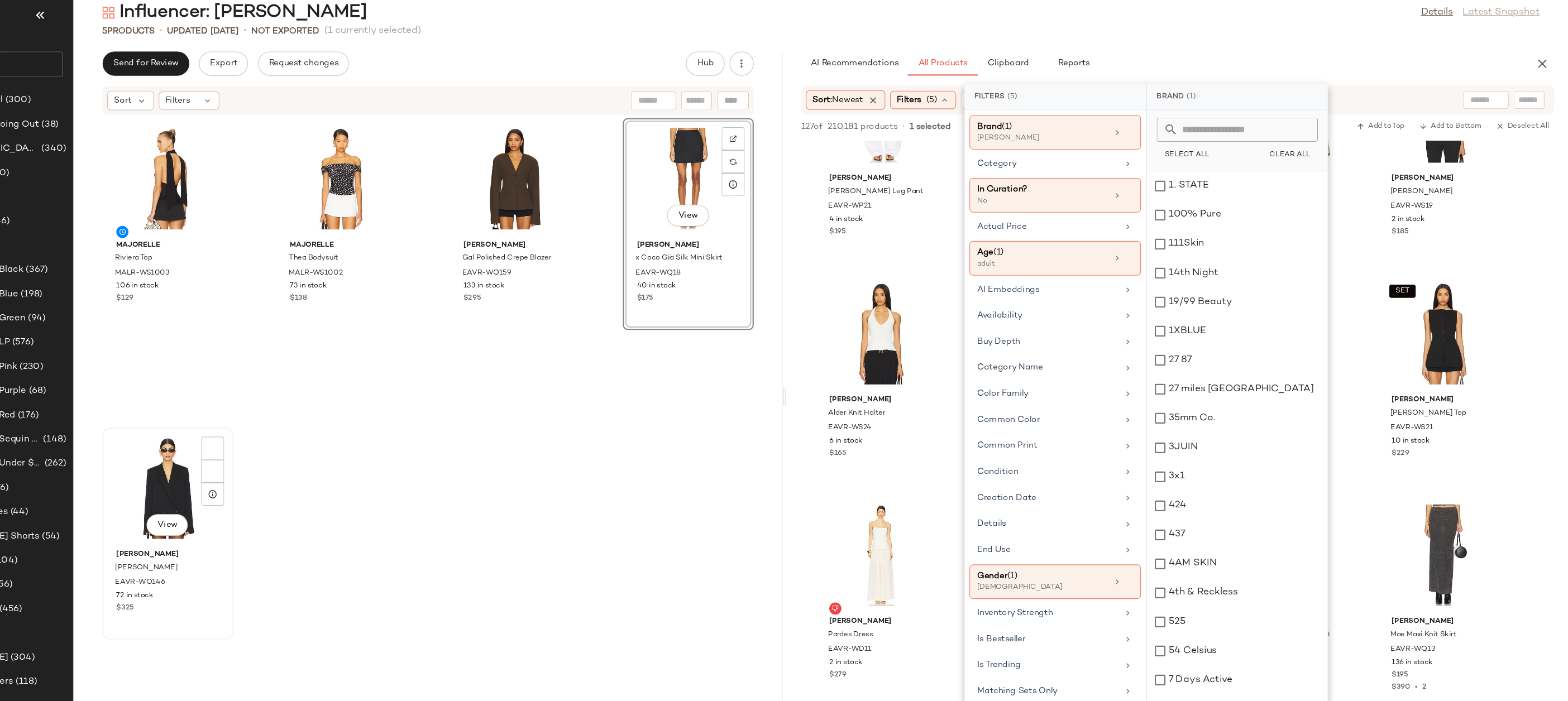
click at [262, 462] on div "View" at bounding box center [276, 467] width 113 height 104
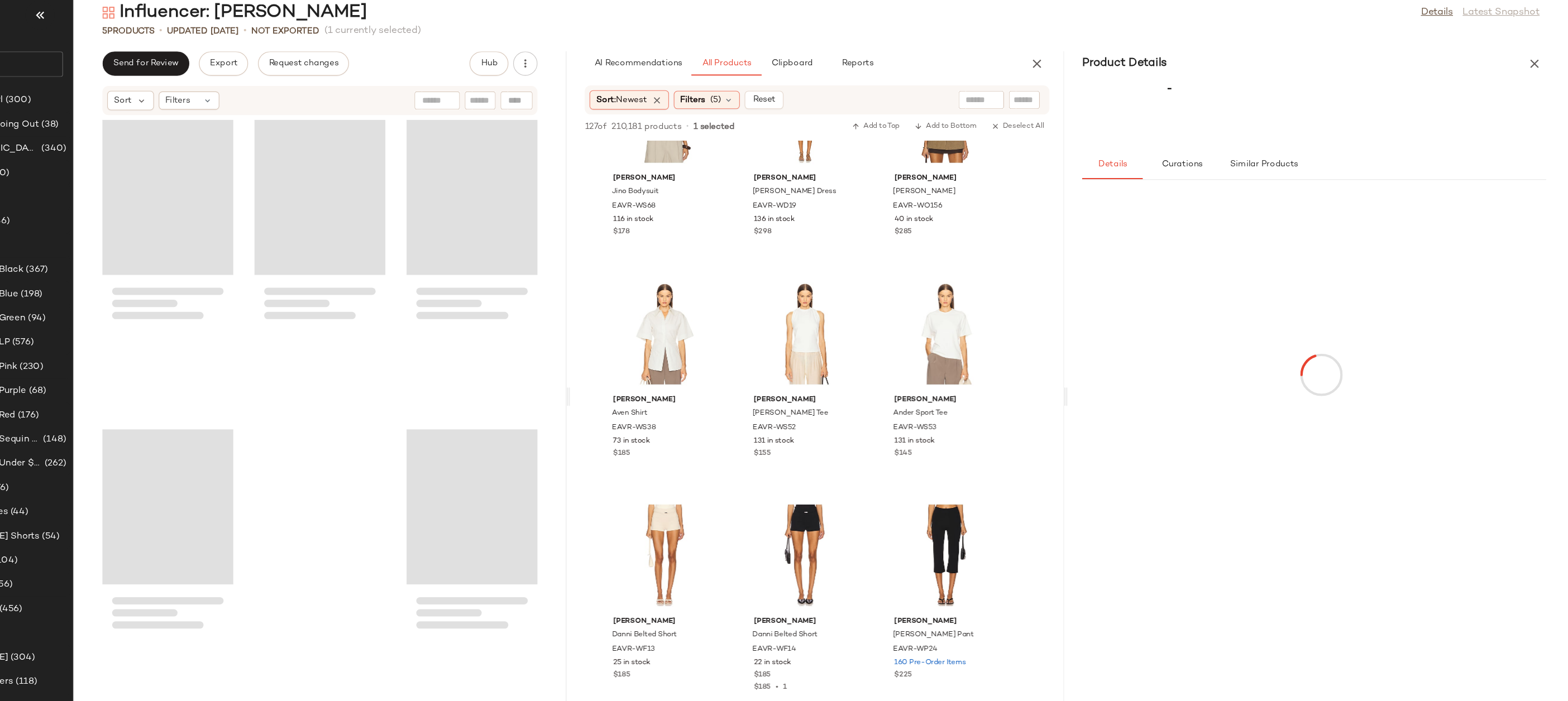
scroll to position [5191, 0]
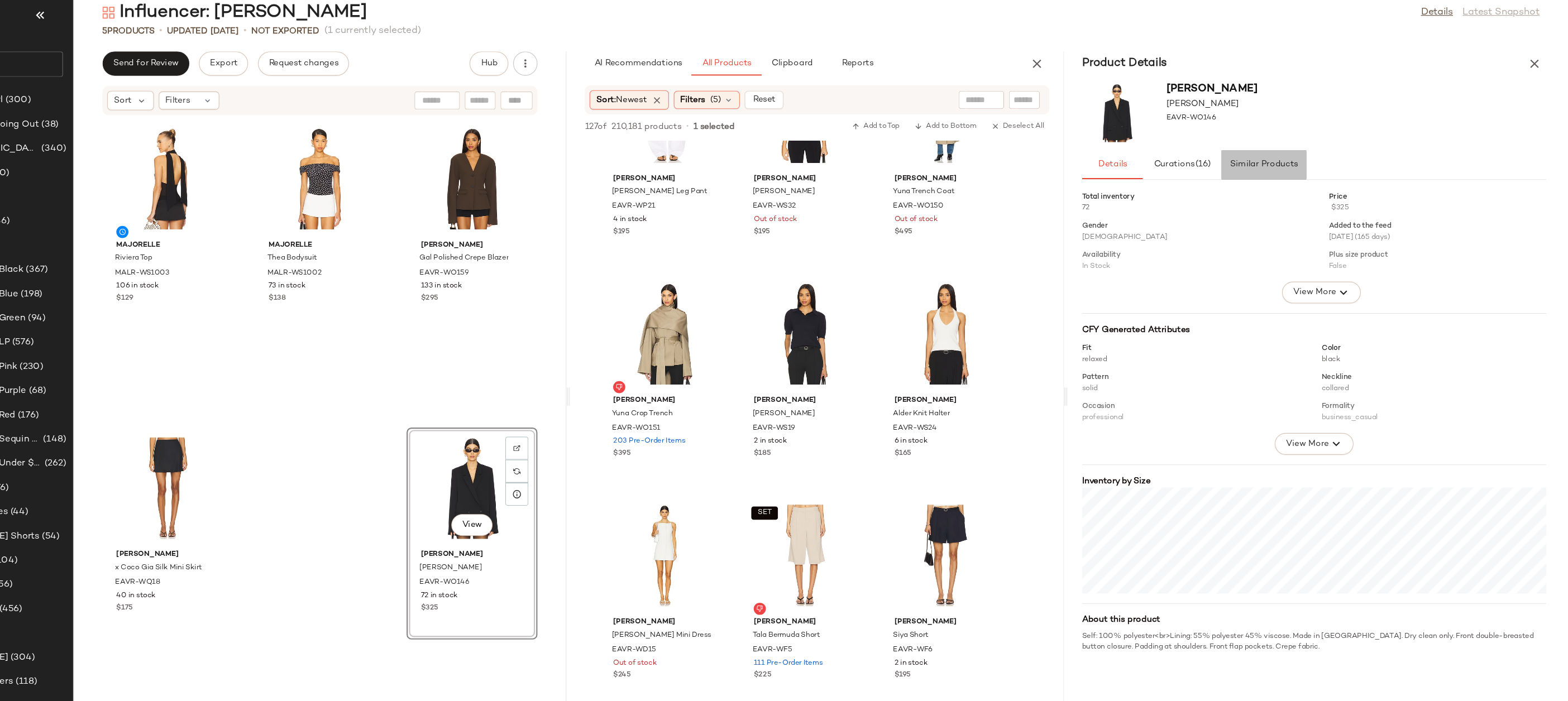
click at [1263, 169] on span "Similar Products" at bounding box center [1287, 169] width 63 height 9
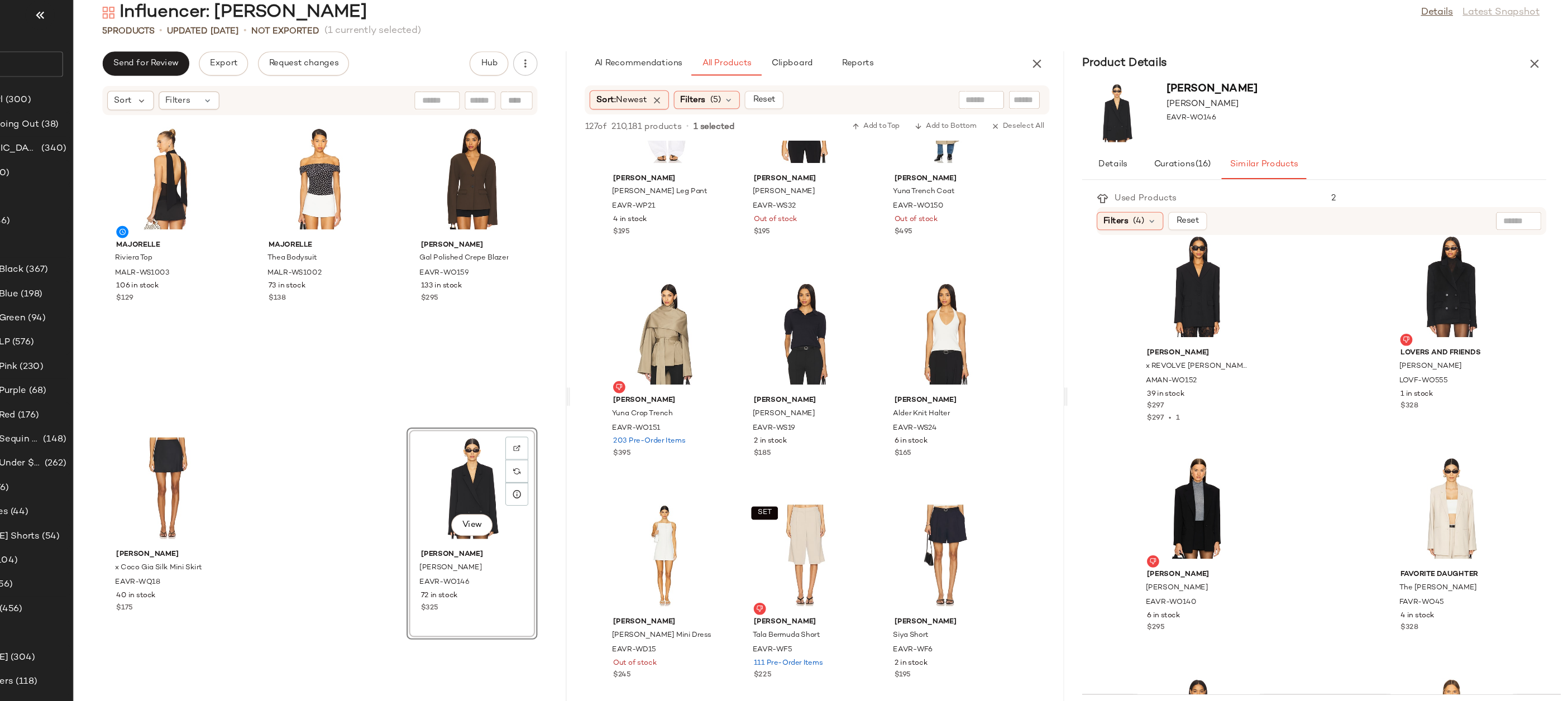
scroll to position [24, 0]
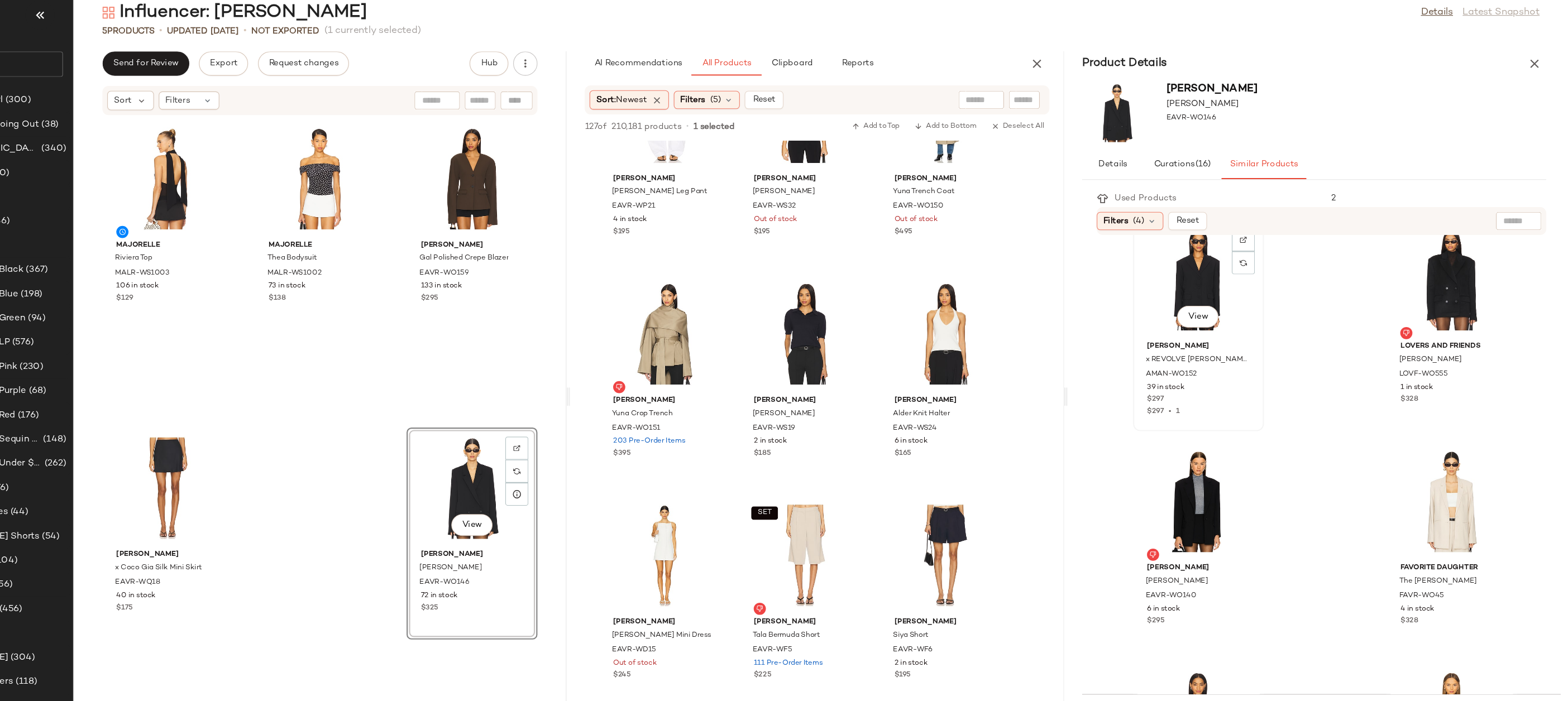
click at [1219, 257] on div "View" at bounding box center [1227, 275] width 113 height 104
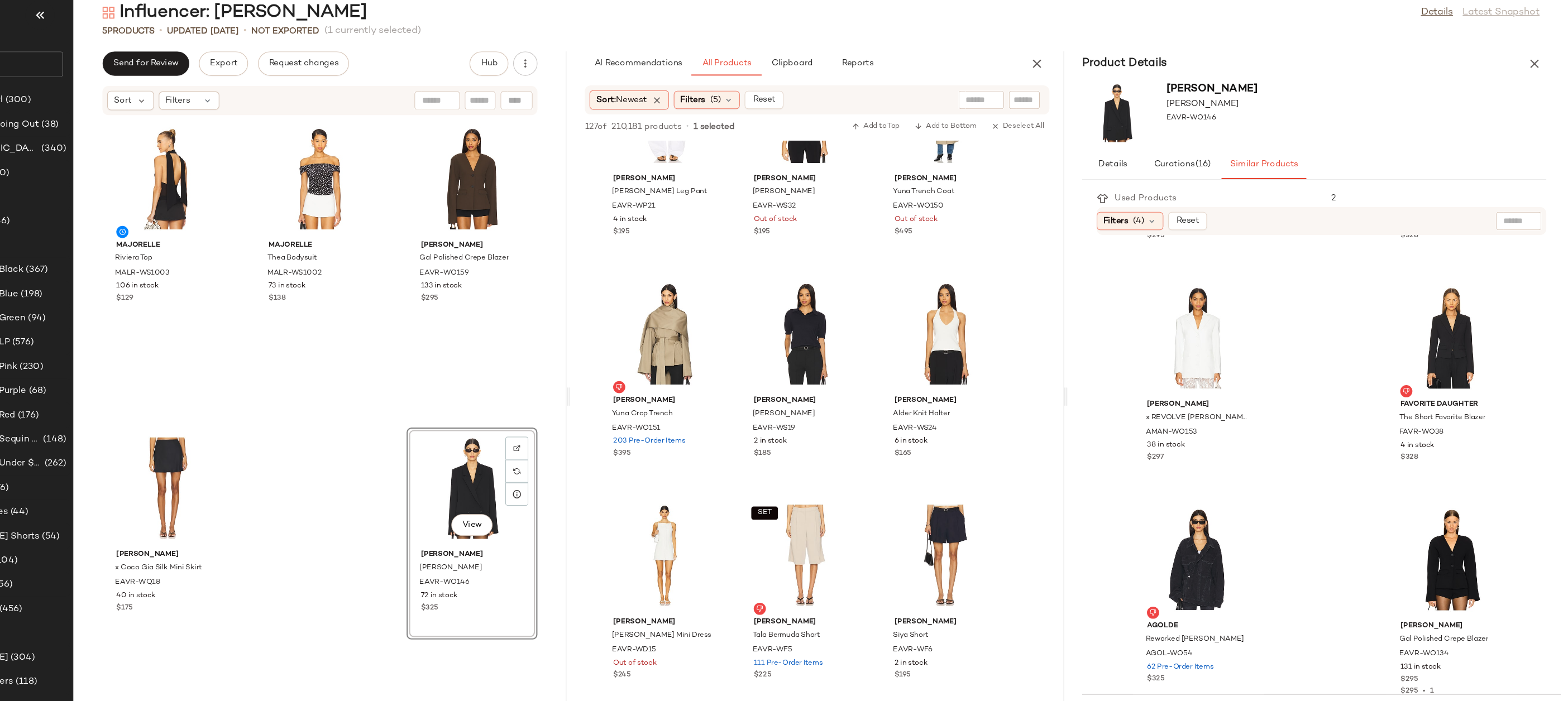
scroll to position [624, 0]
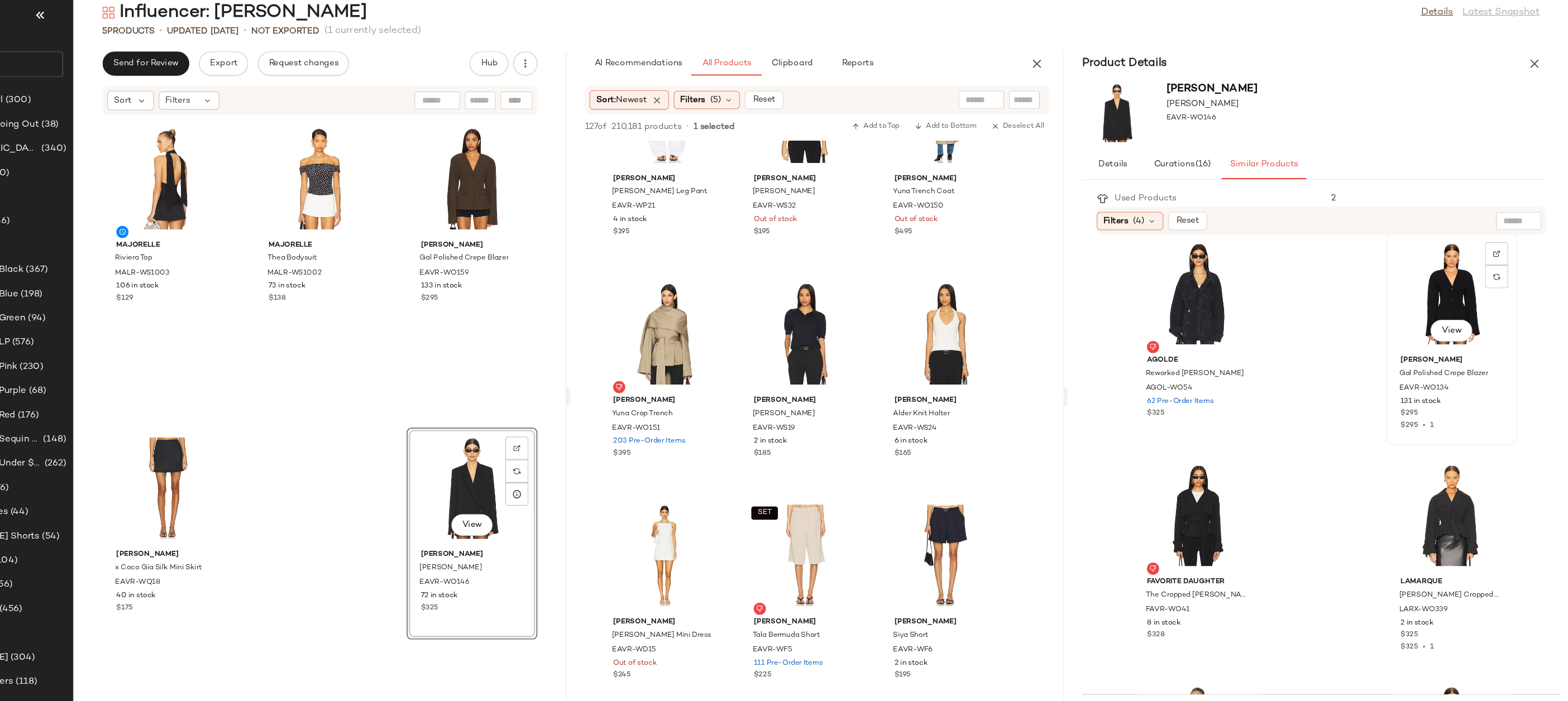
click at [1452, 290] on div "View" at bounding box center [1460, 288] width 113 height 104
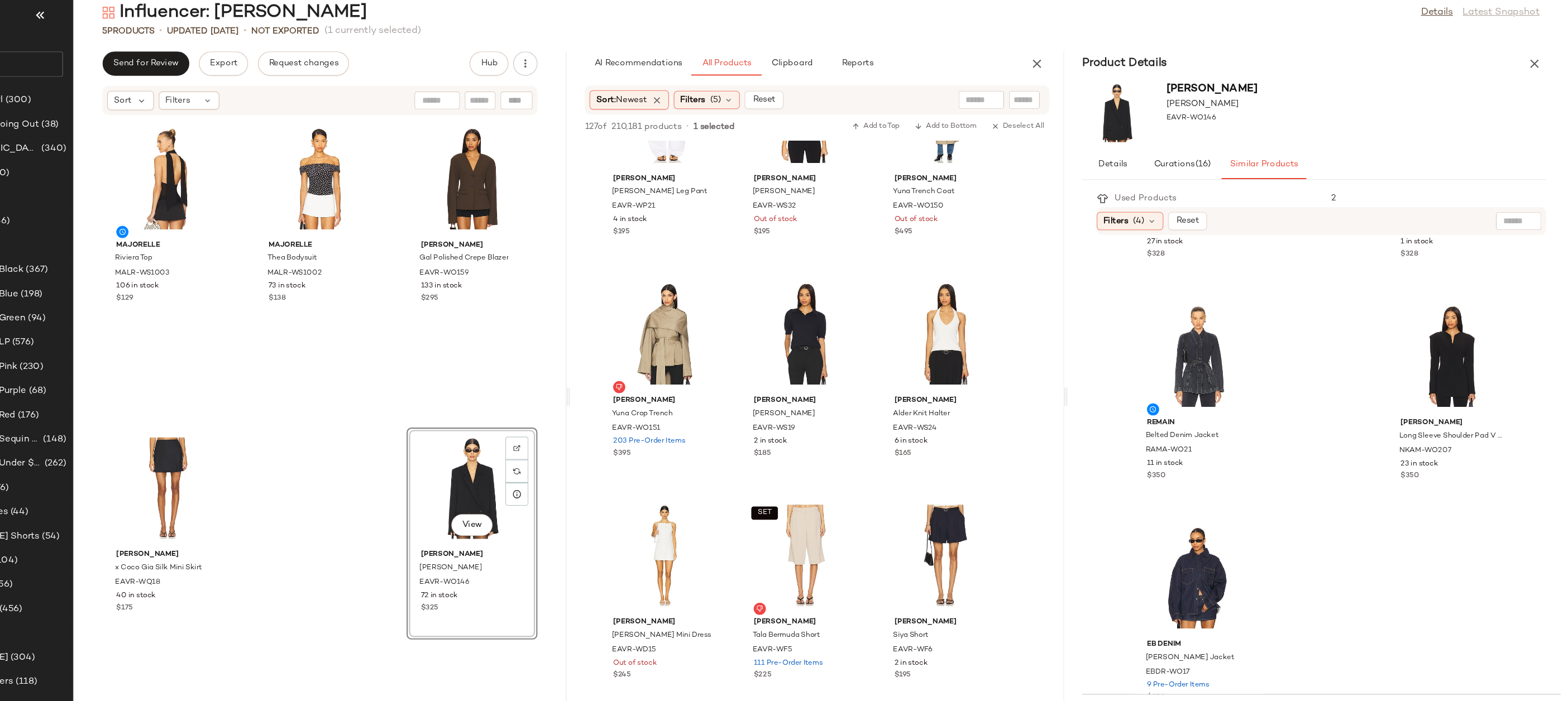
scroll to position [2029, 0]
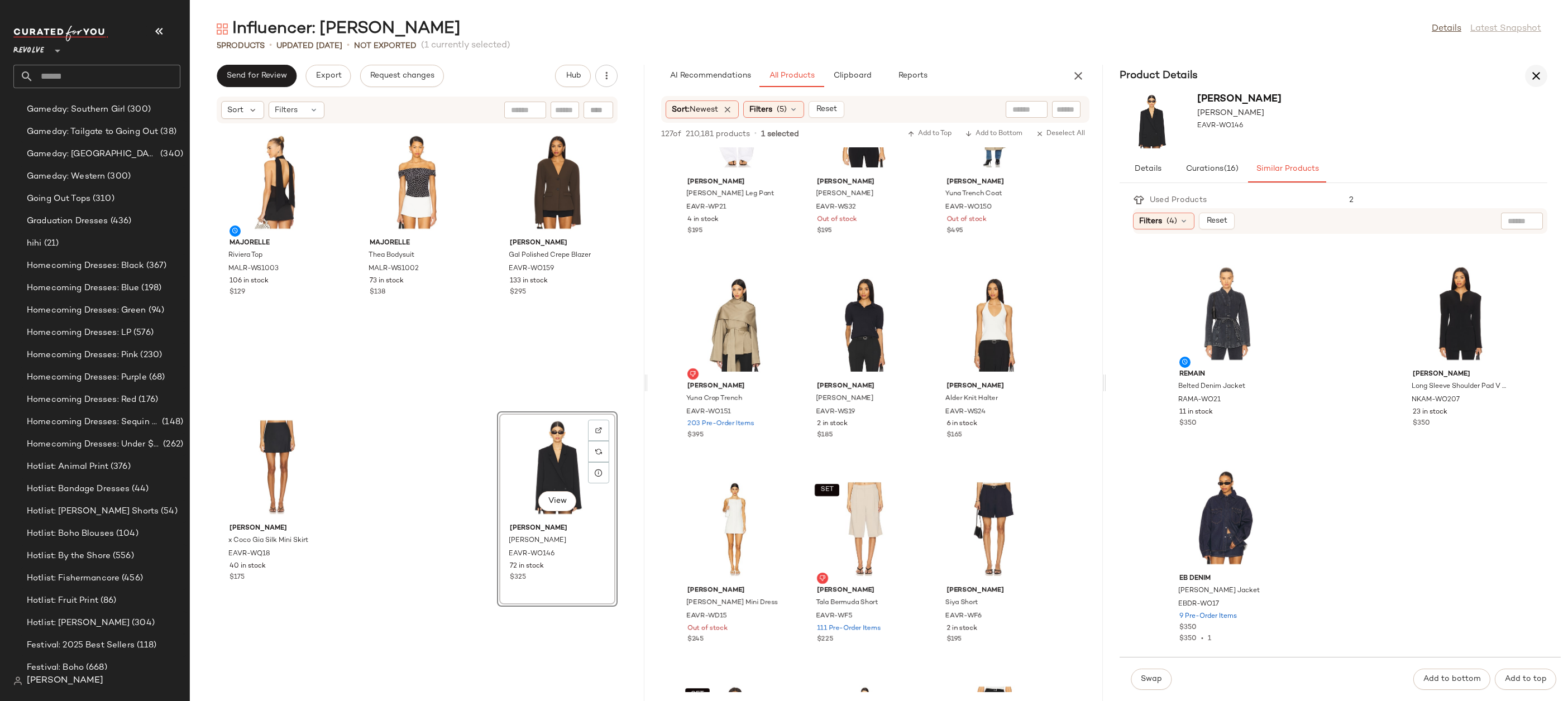
click at [1538, 75] on icon "button" at bounding box center [1536, 76] width 13 height 13
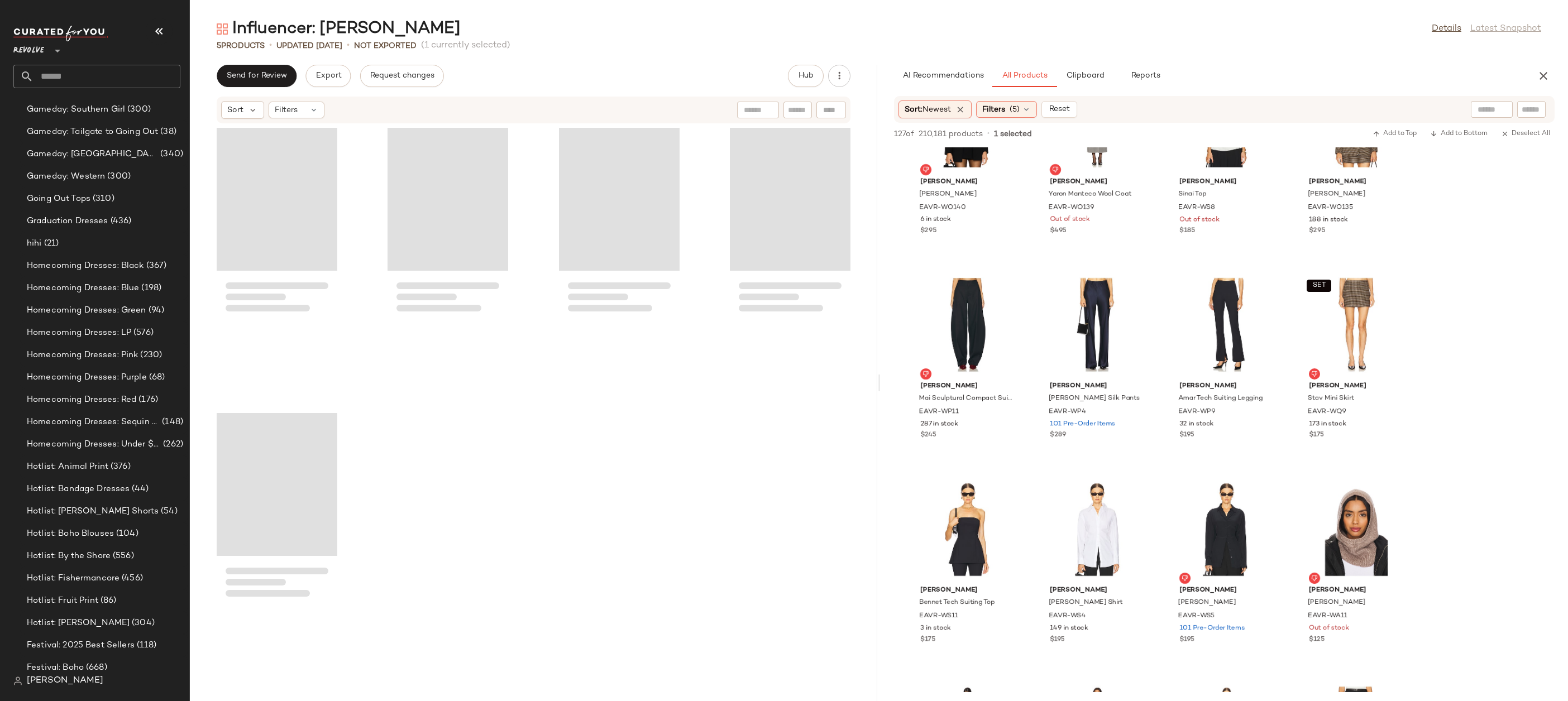
scroll to position [3760, 0]
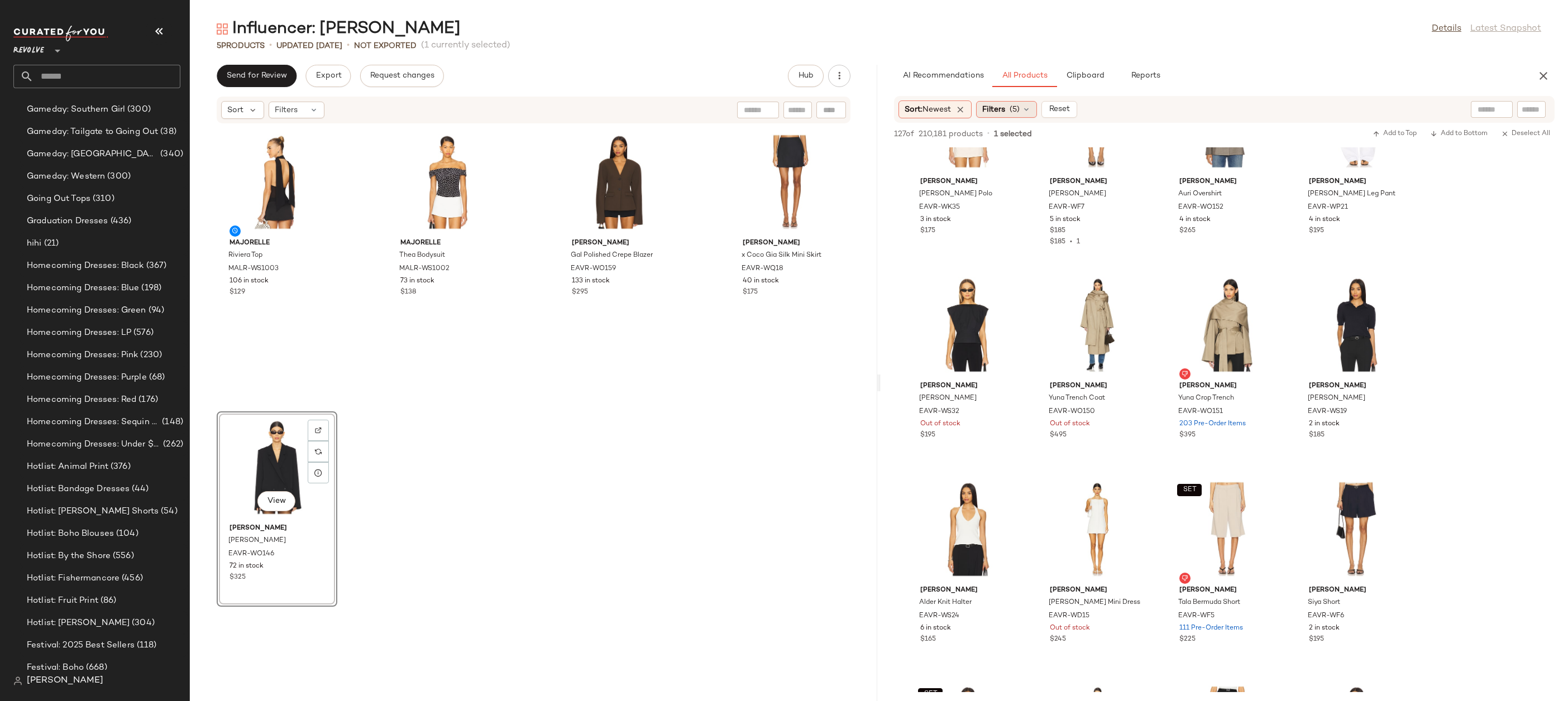
click at [1031, 110] on icon at bounding box center [1026, 109] width 9 height 9
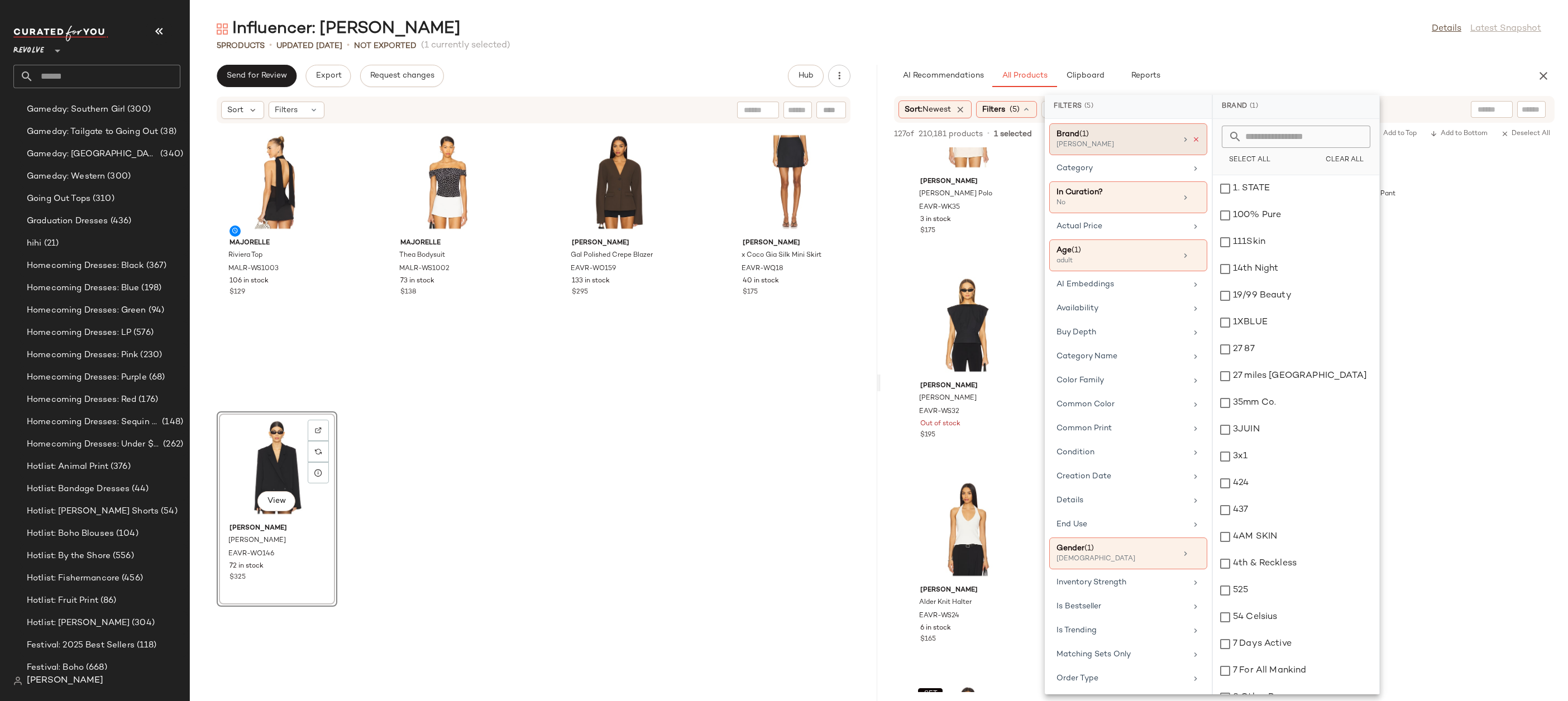
click at [1193, 138] on icon at bounding box center [1196, 139] width 8 height 8
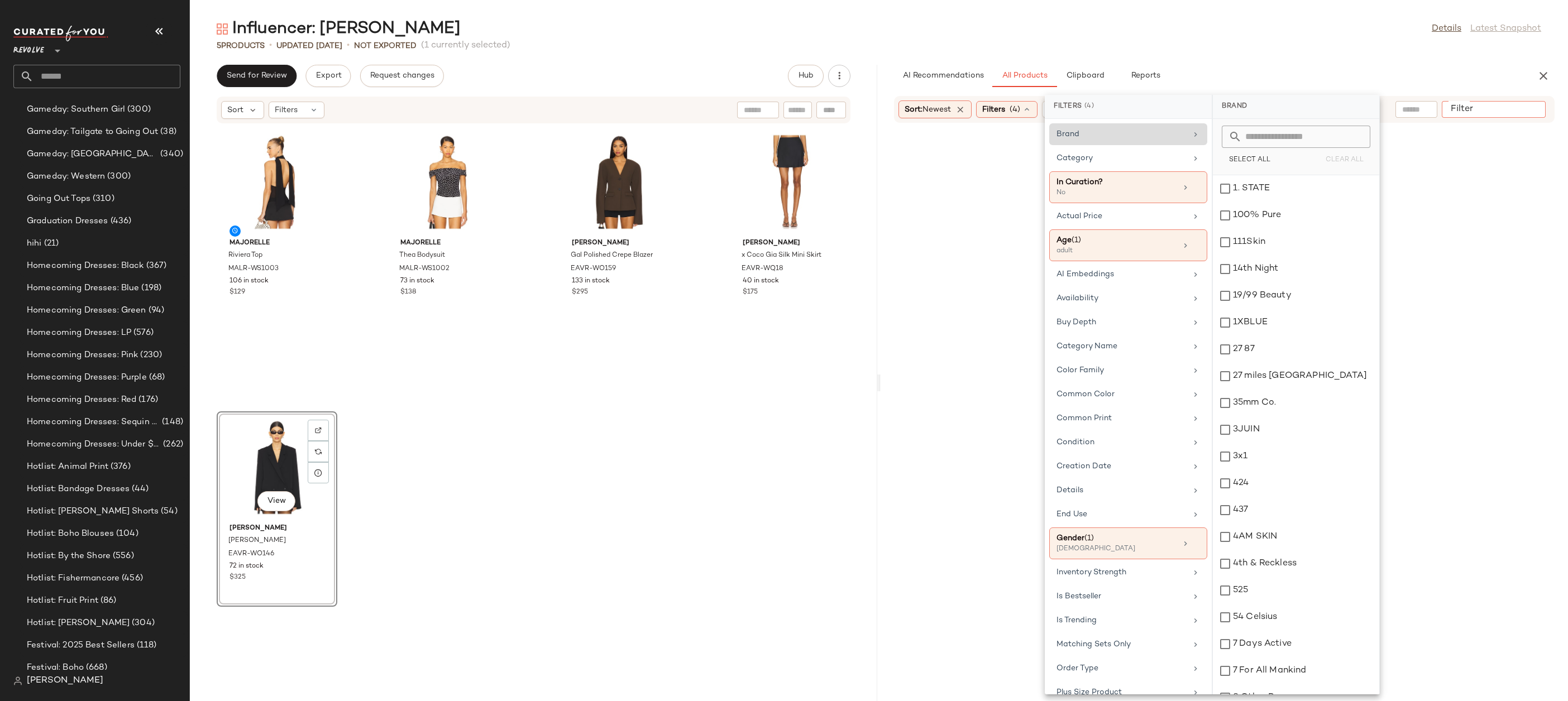
click at [1534, 112] on input "Filter" at bounding box center [1494, 110] width 95 height 12
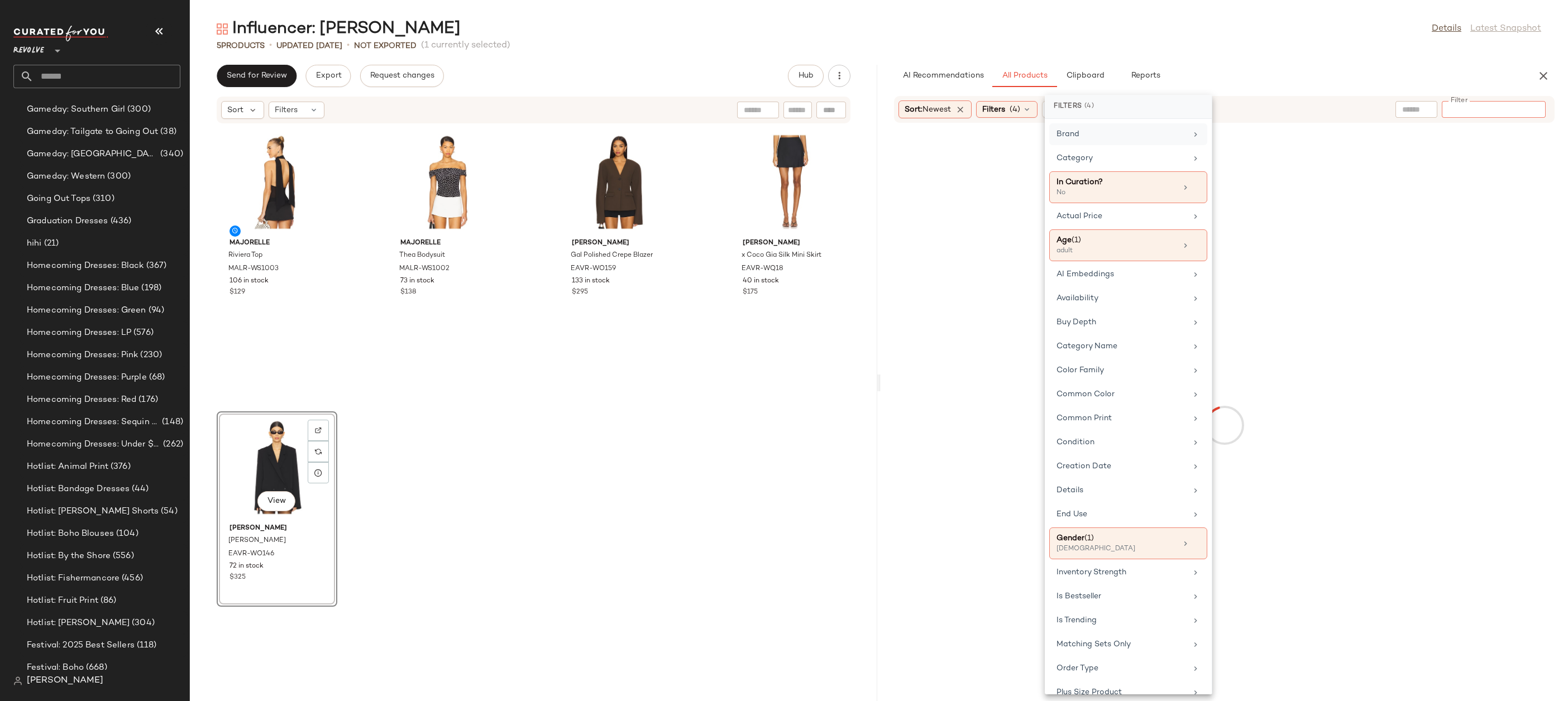
paste input "*********"
type input "*********"
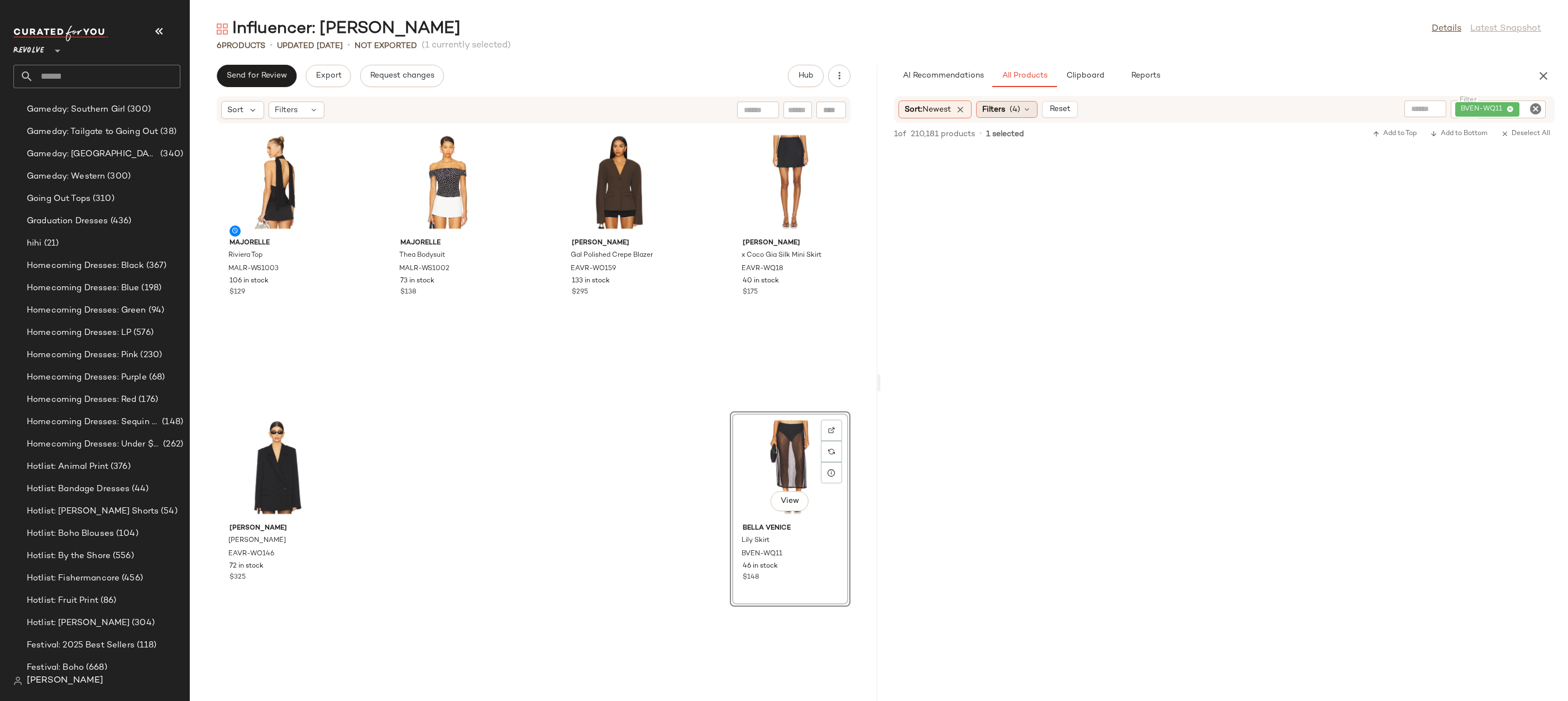
click at [1010, 113] on div "Filters (4)" at bounding box center [1007, 110] width 61 height 17
click at [1538, 106] on icon "Clear Filter" at bounding box center [1536, 109] width 13 height 13
click at [1027, 105] on icon at bounding box center [1027, 109] width 9 height 9
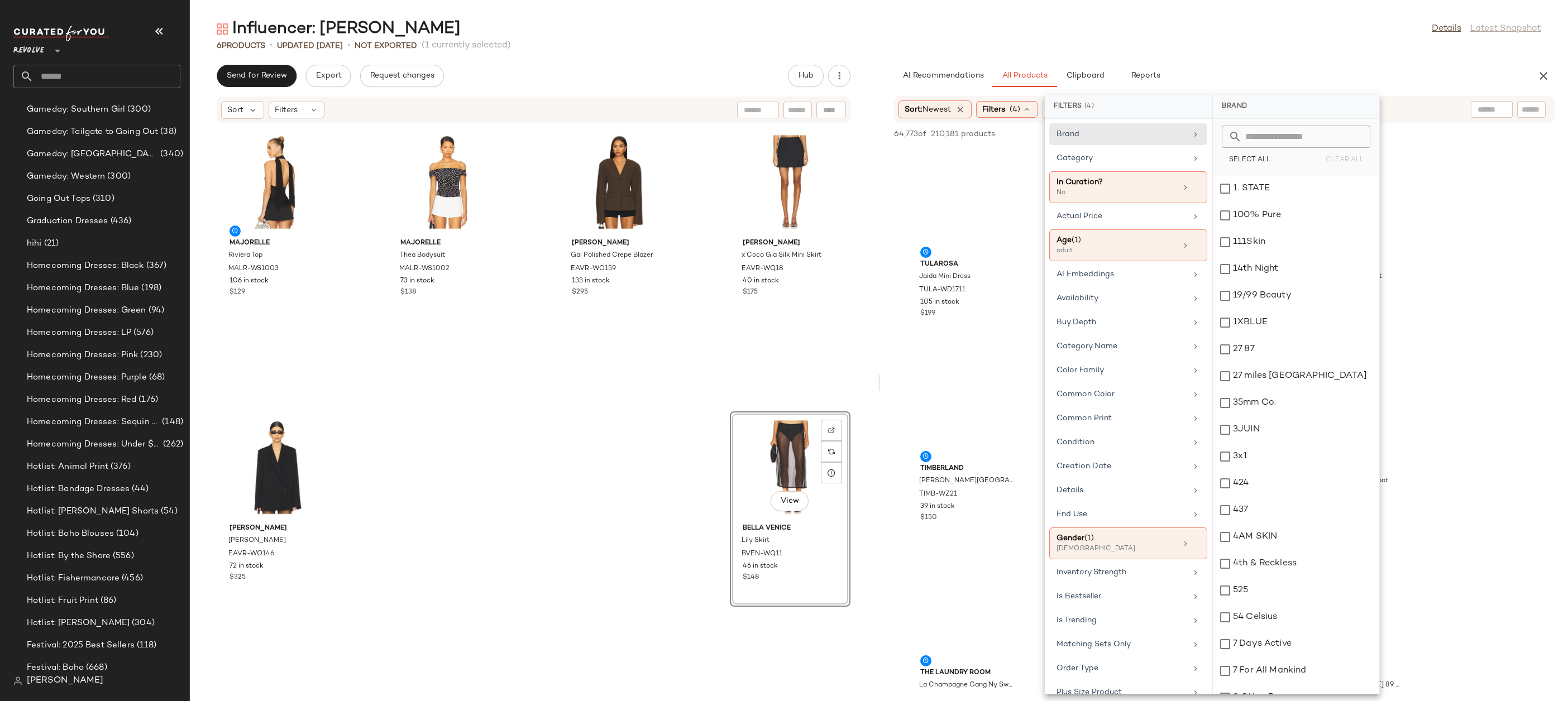
click at [1248, 136] on input "text" at bounding box center [1303, 136] width 122 height 23
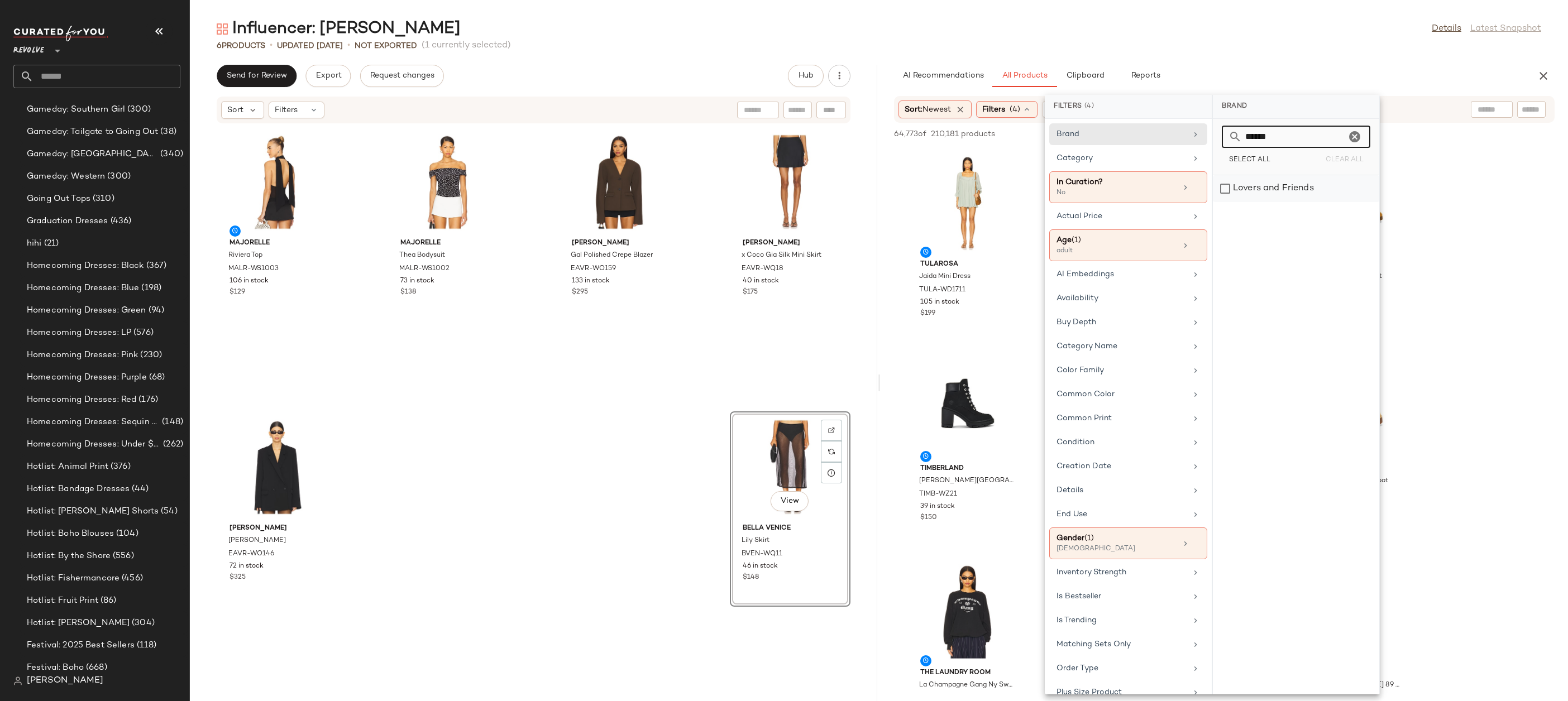
click at [1227, 190] on div "Lovers and Friends" at bounding box center [1296, 189] width 166 height 27
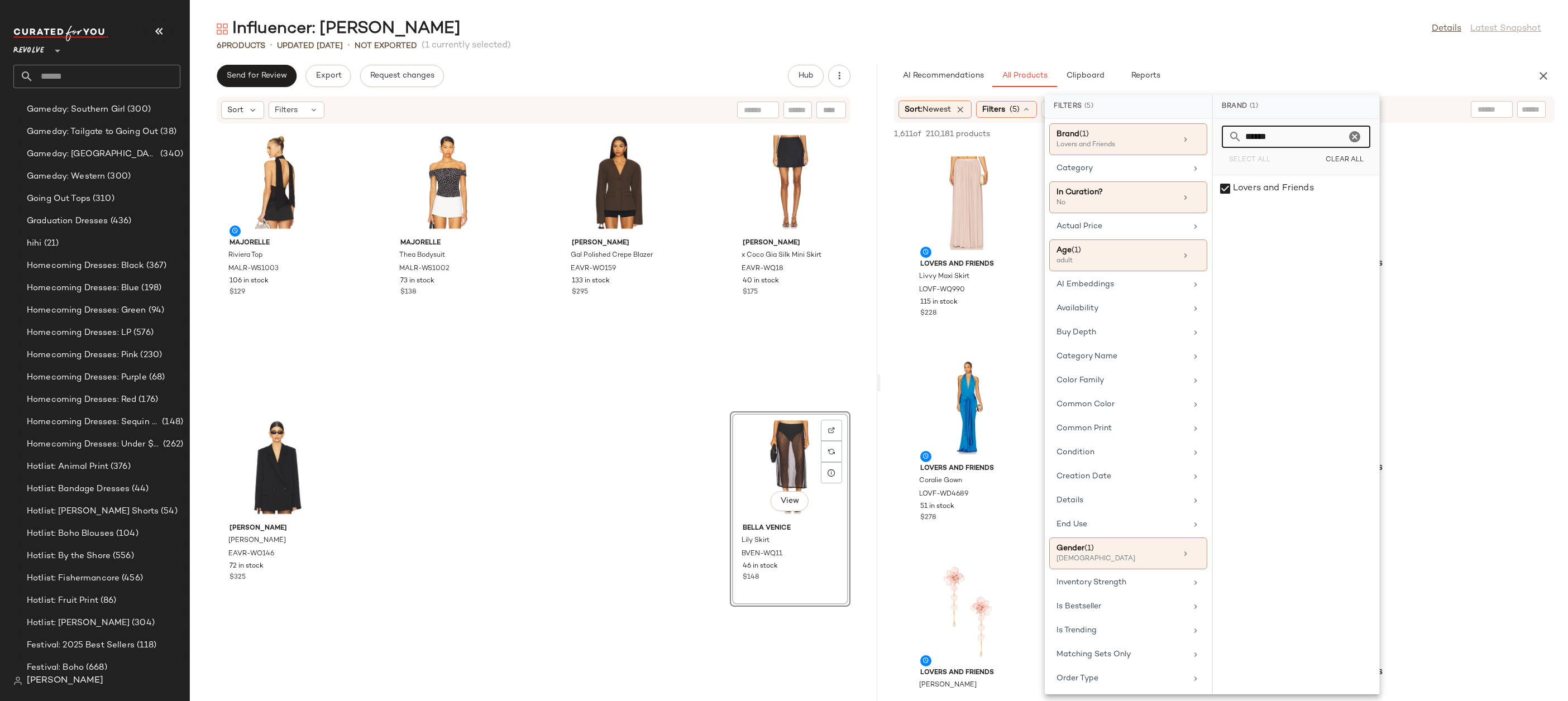
click at [1287, 134] on input "******" at bounding box center [1293, 136] width 104 height 23
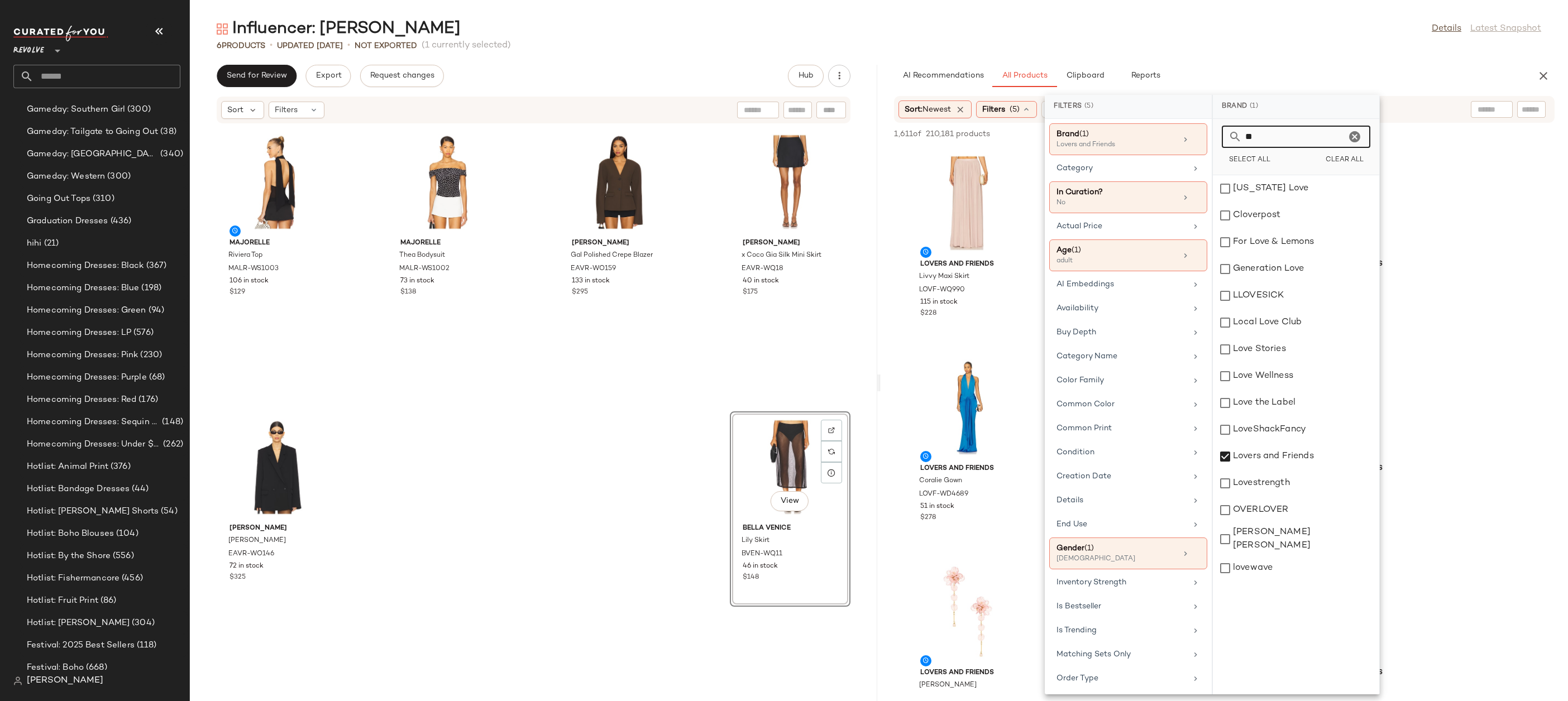
type input "*"
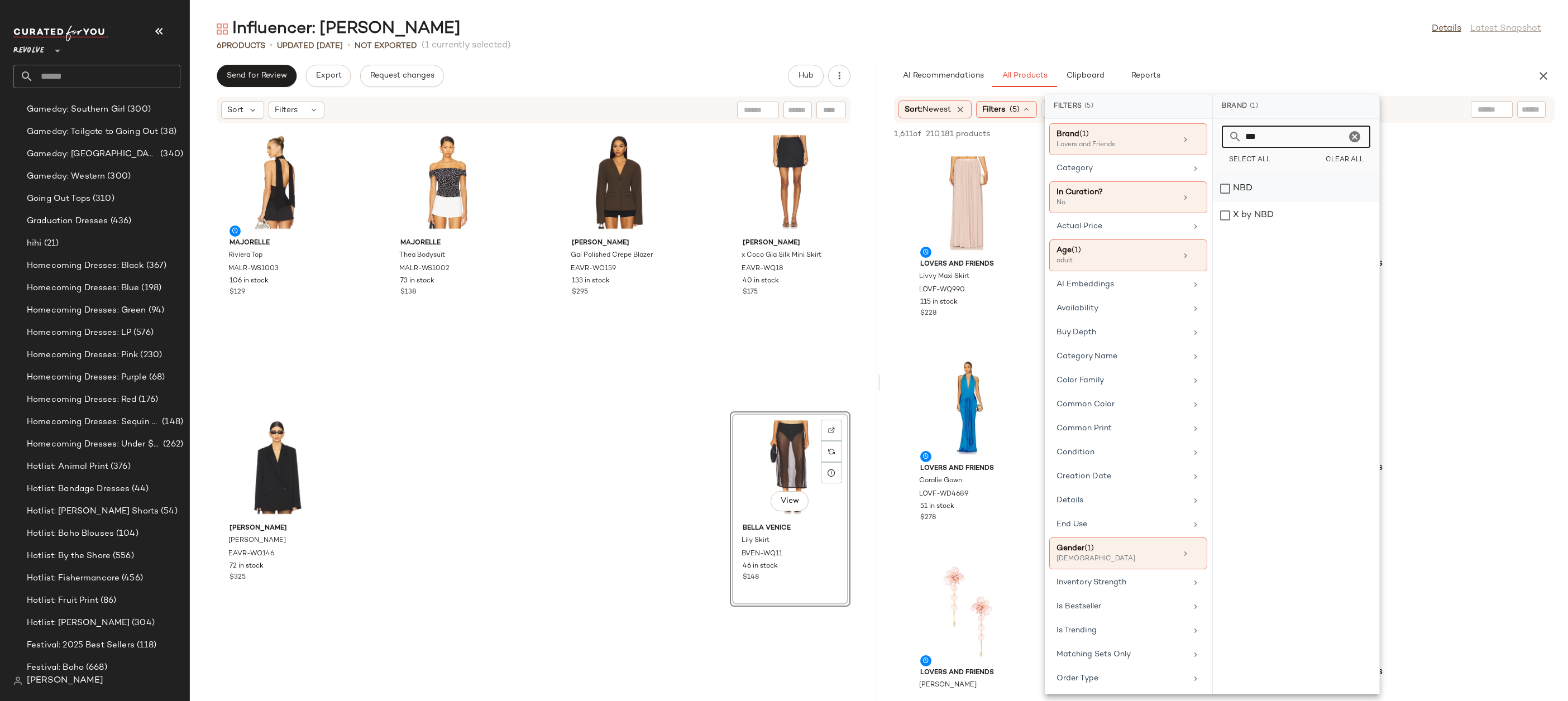
click at [1246, 202] on div "NBD" at bounding box center [1296, 215] width 166 height 27
click at [1303, 141] on input "***" at bounding box center [1293, 136] width 104 height 23
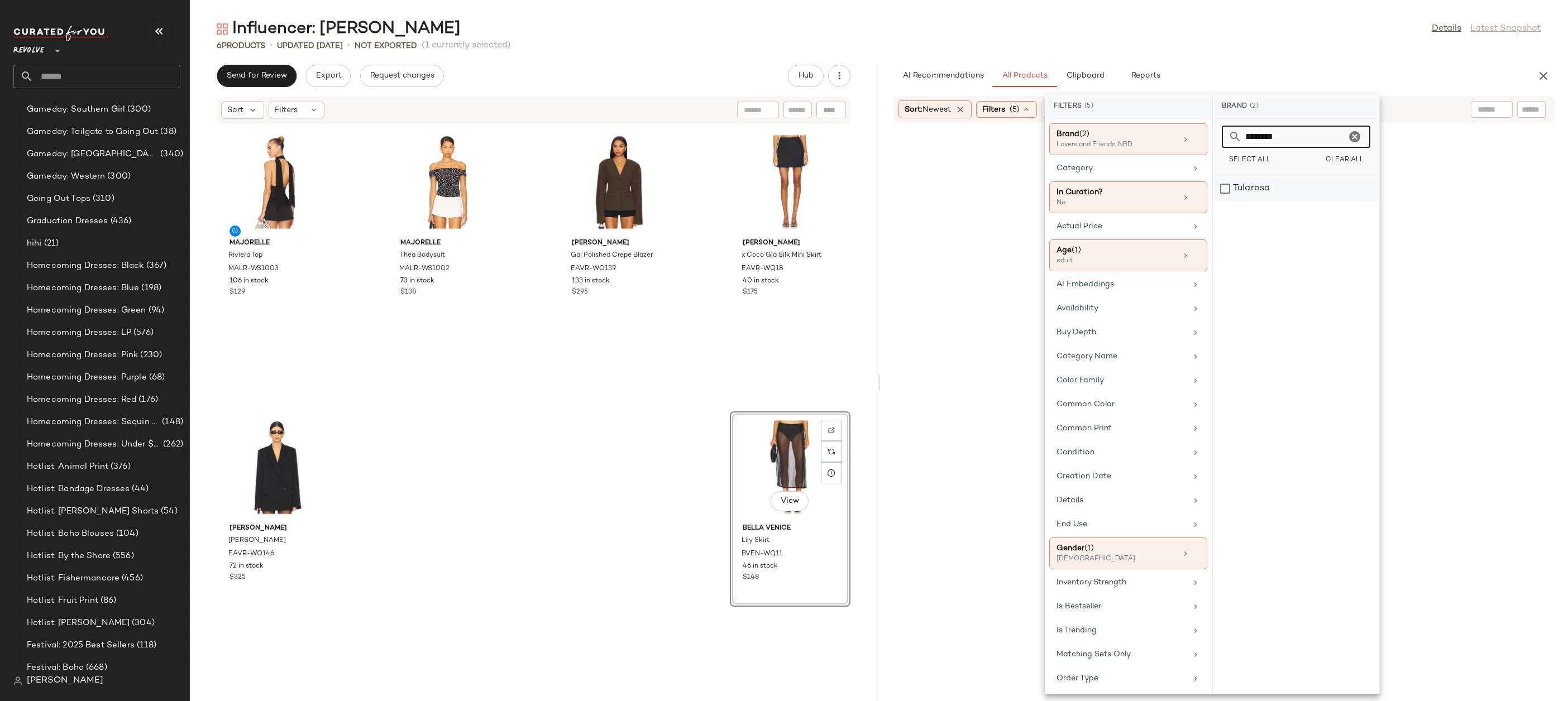
type input "********"
click at [1258, 183] on div "Tularosa" at bounding box center [1296, 189] width 166 height 27
click at [1352, 134] on icon "Clear" at bounding box center [1355, 137] width 13 height 13
type input "****"
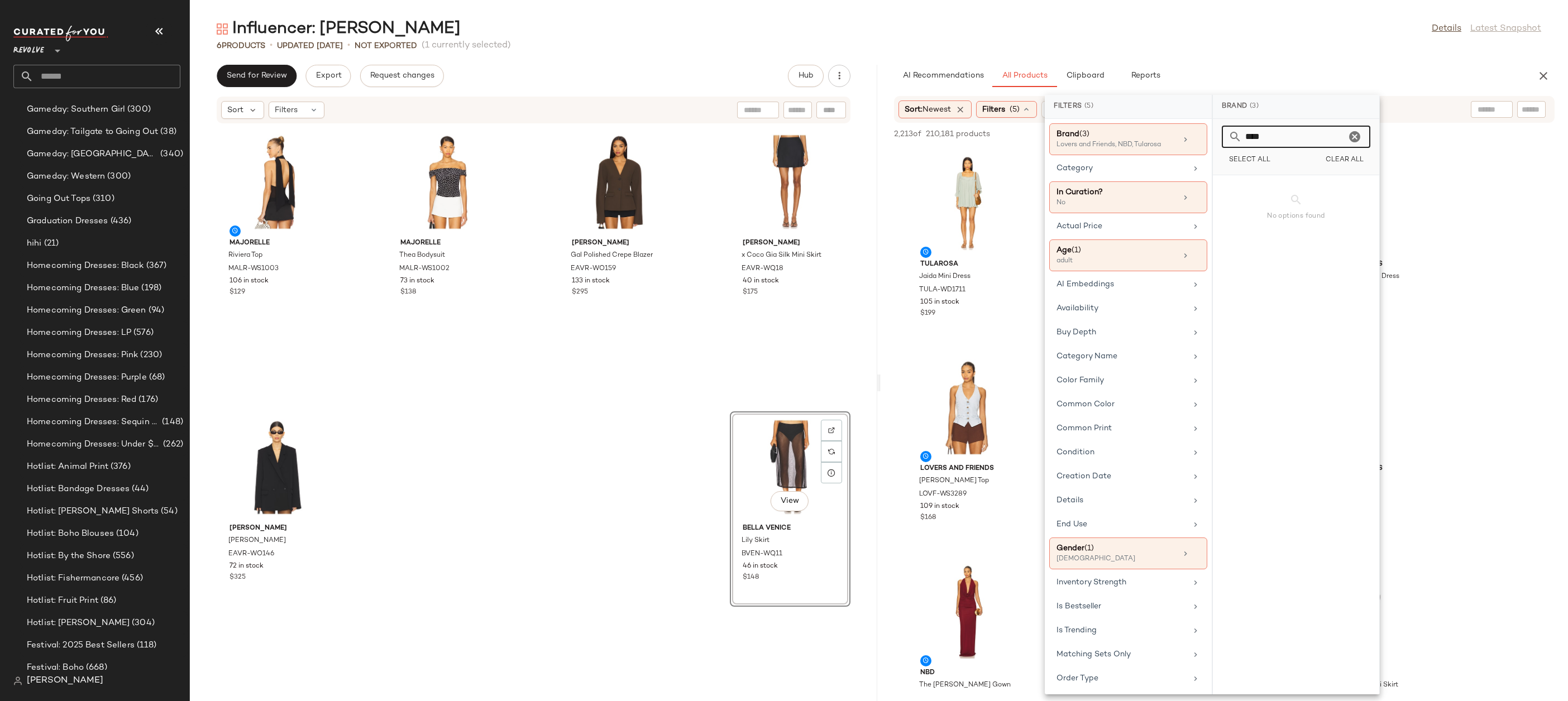
click at [1354, 139] on icon "Clear" at bounding box center [1355, 137] width 13 height 13
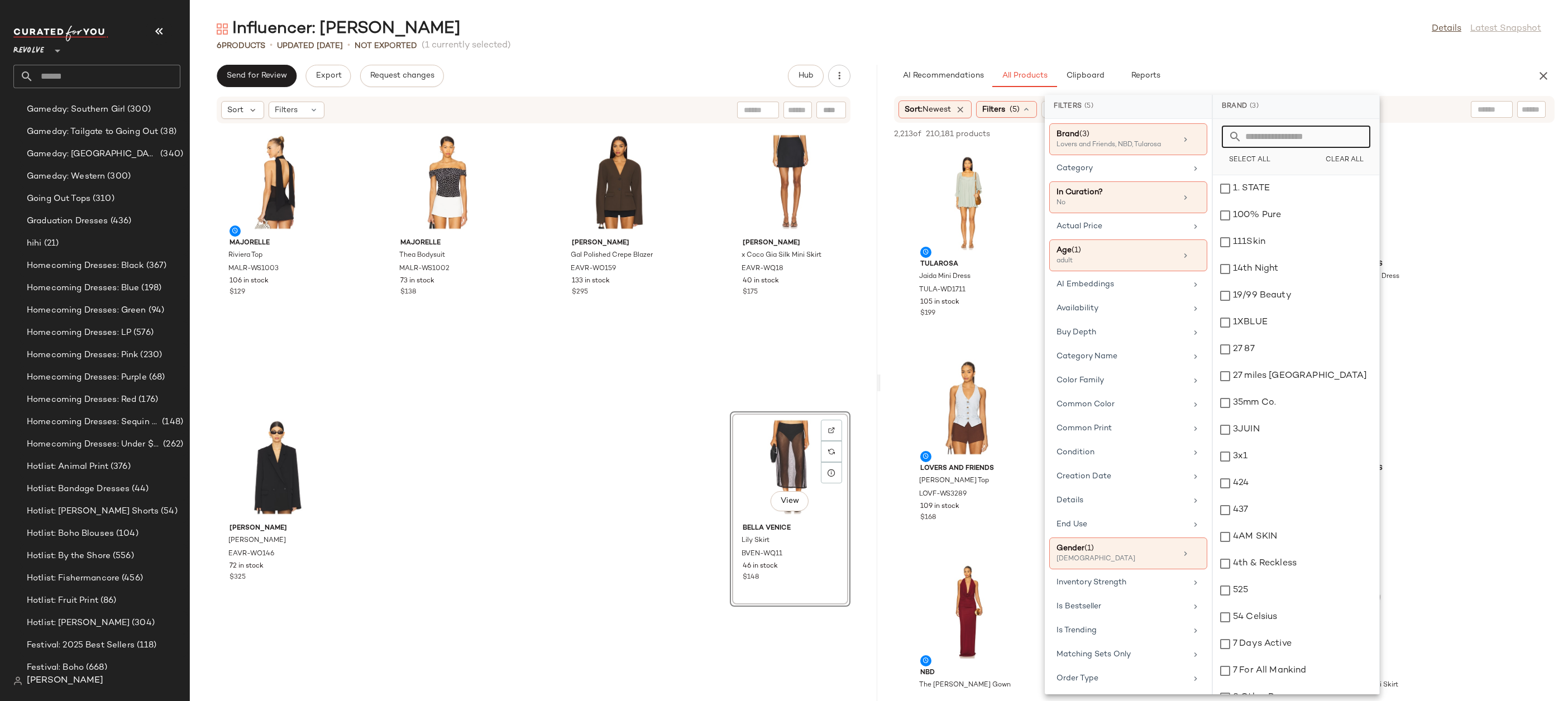
click at [1328, 76] on div "AI Recommendations All Products Clipboard Reports" at bounding box center [1206, 75] width 625 height 23
click at [1360, 40] on div "6 Products • updated Aug 19th • Not Exported (1 currently selected)" at bounding box center [879, 46] width 1378 height 11
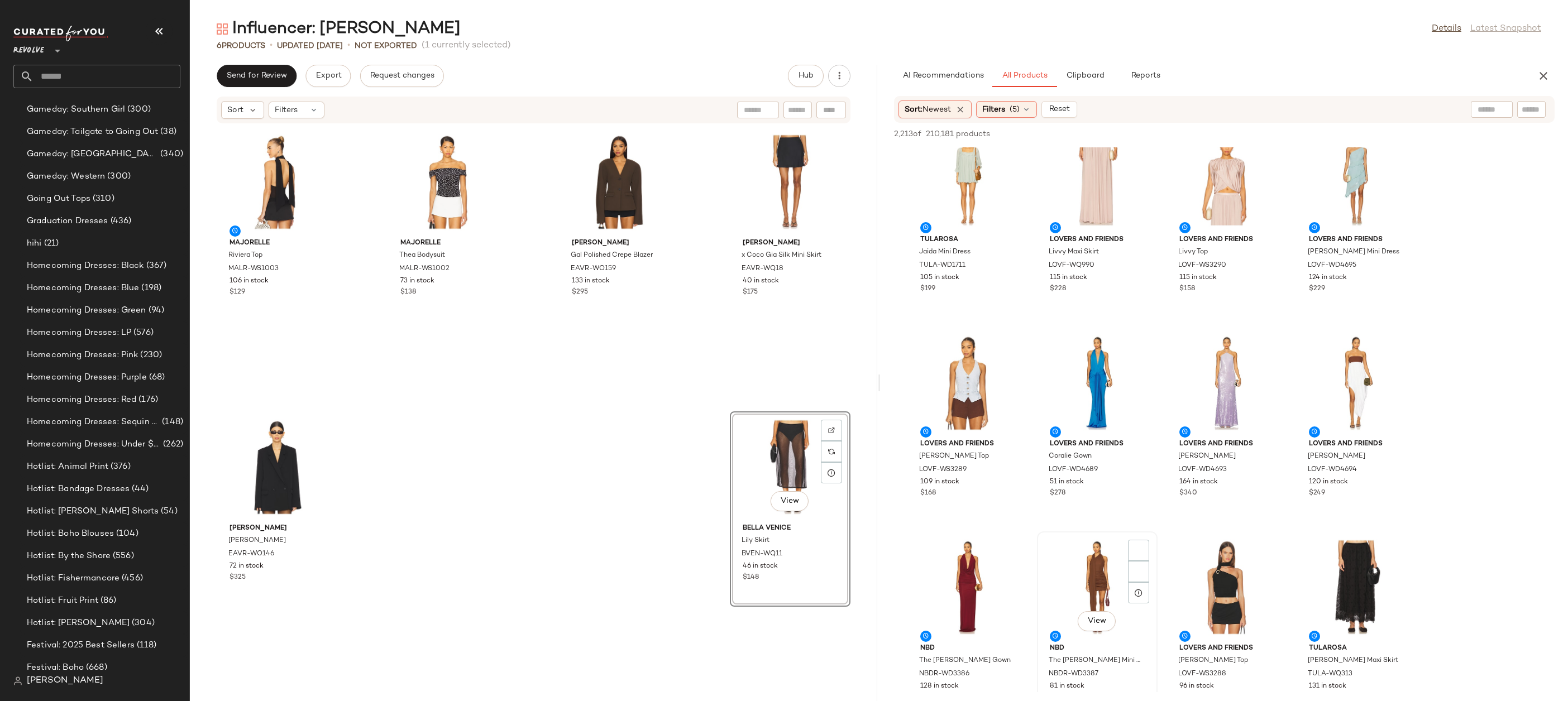
scroll to position [43, 0]
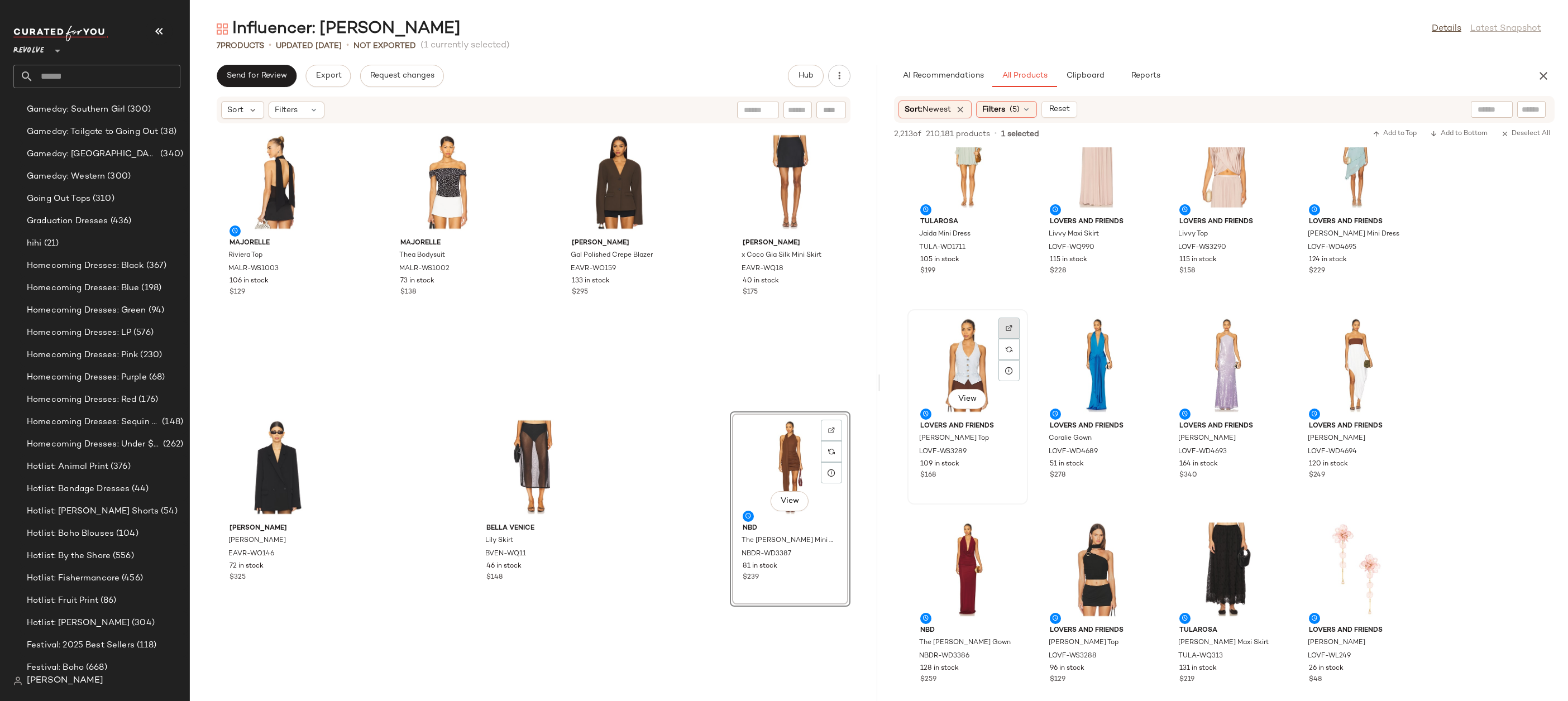
click at [1010, 329] on img at bounding box center [1009, 328] width 7 height 7
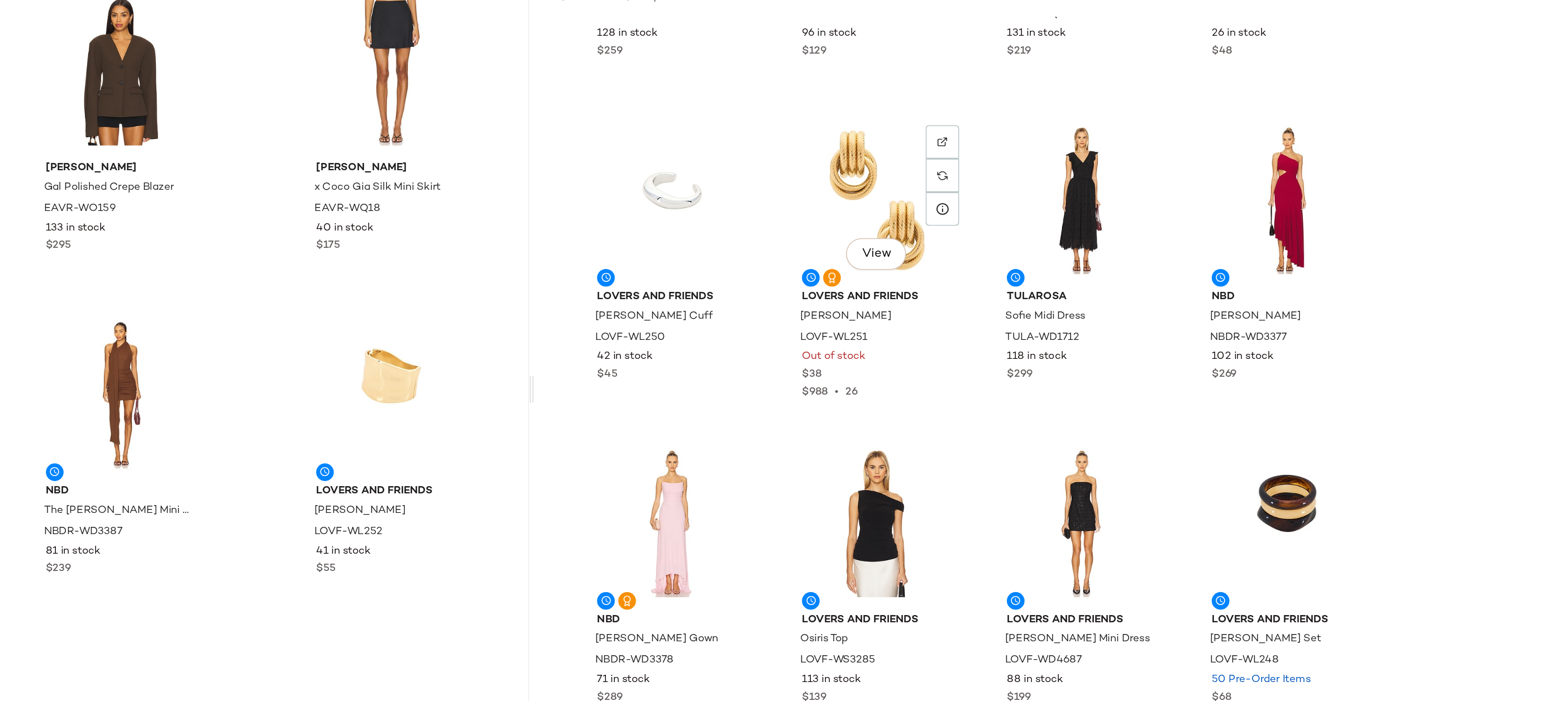
scroll to position [0, 0]
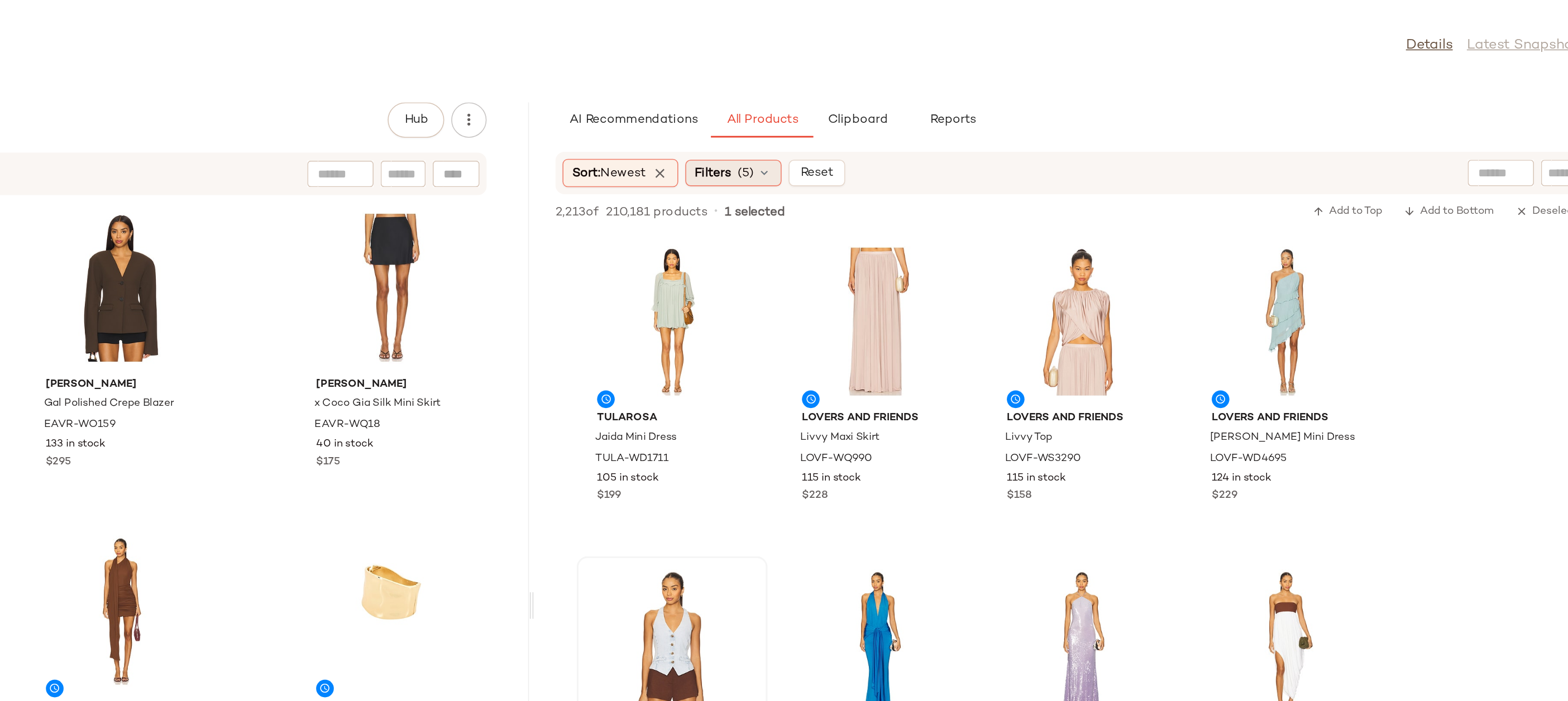
click at [1031, 110] on icon at bounding box center [1026, 109] width 9 height 9
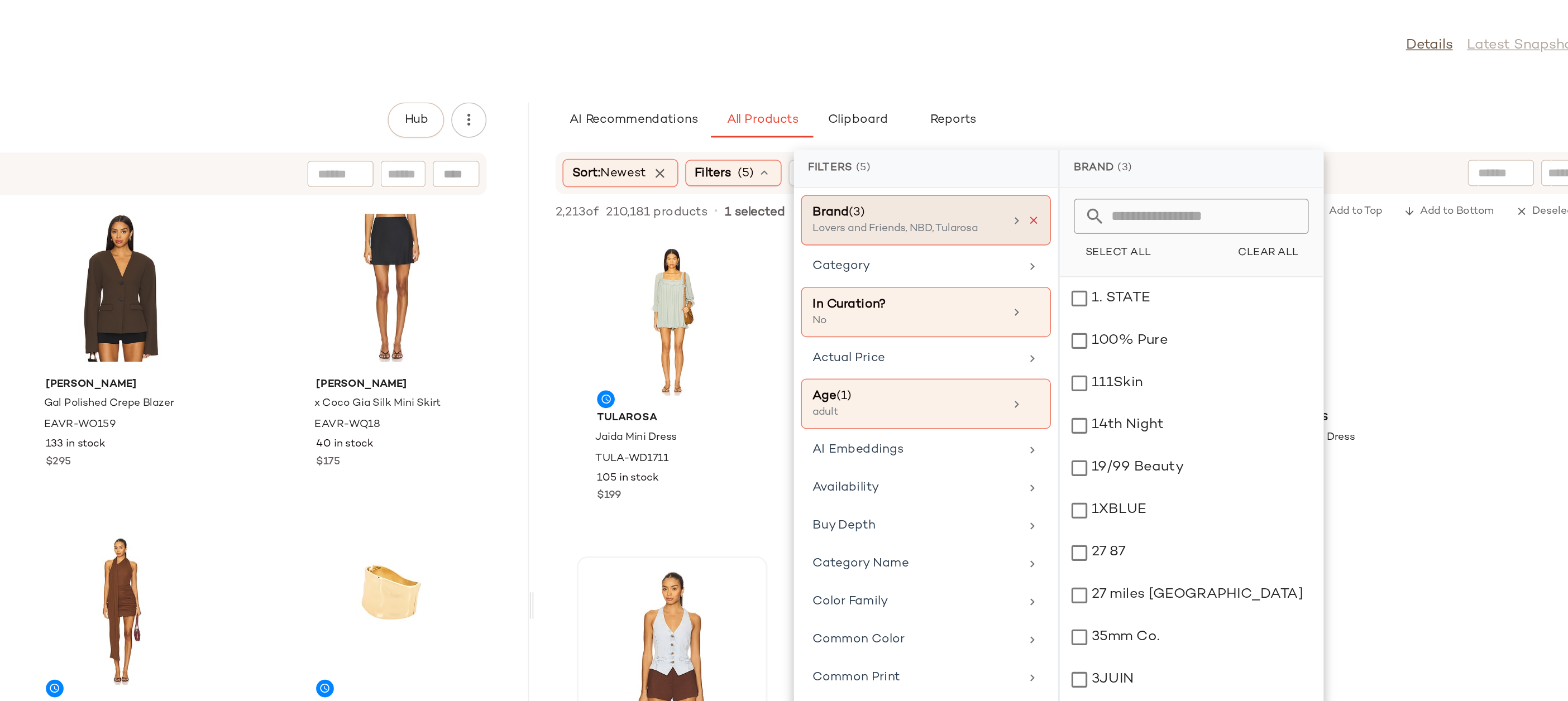
click at [1193, 137] on icon at bounding box center [1196, 139] width 8 height 8
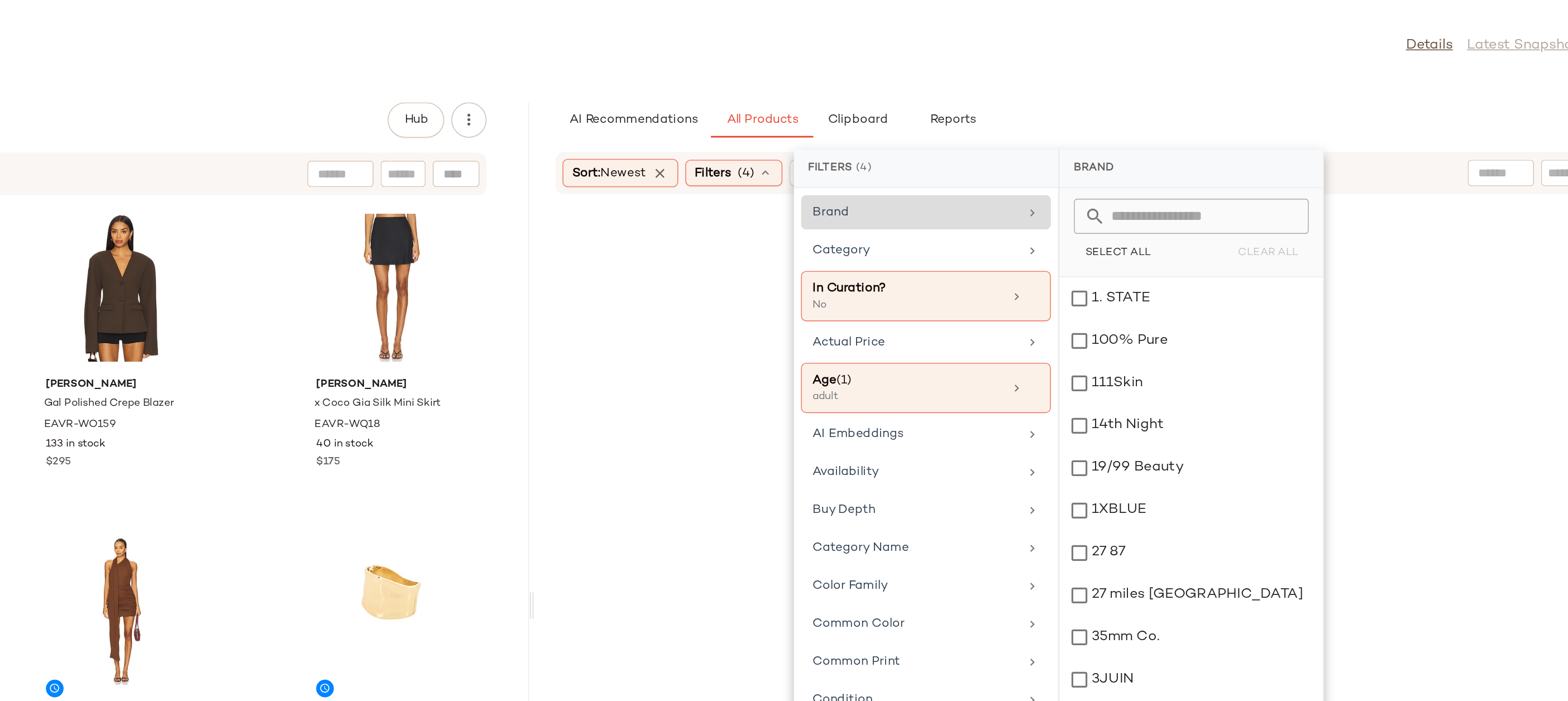
click at [1181, 60] on div "Influencer: Yhasmina Ferrara Details Latest Snapshot 9 Products • updated Aug 1…" at bounding box center [879, 359] width 1378 height 683
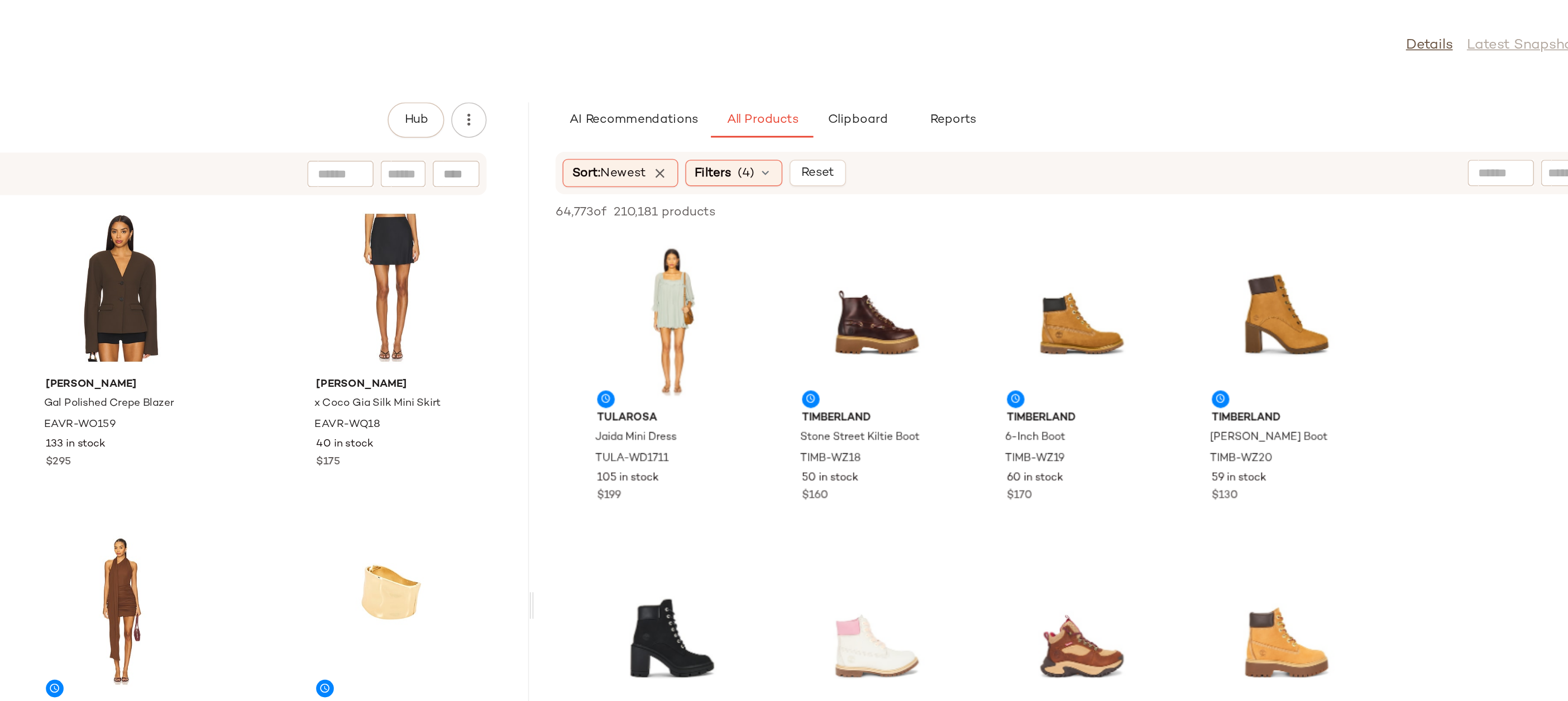
scroll to position [2061, 0]
click at [1025, 111] on icon at bounding box center [1027, 109] width 9 height 9
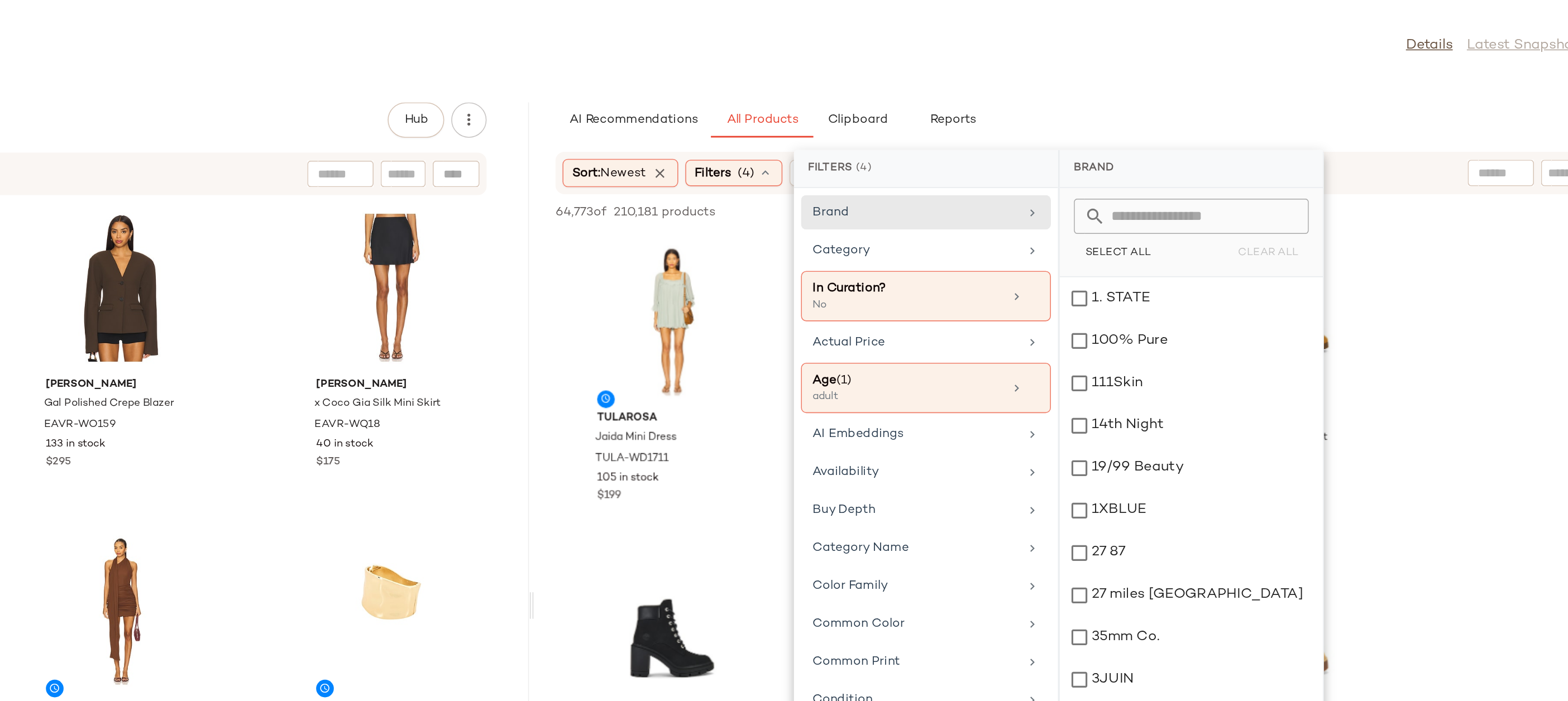
click at [1350, 35] on div "Influencer: [PERSON_NAME] Details Latest Snapshot" at bounding box center [879, 29] width 1378 height 23
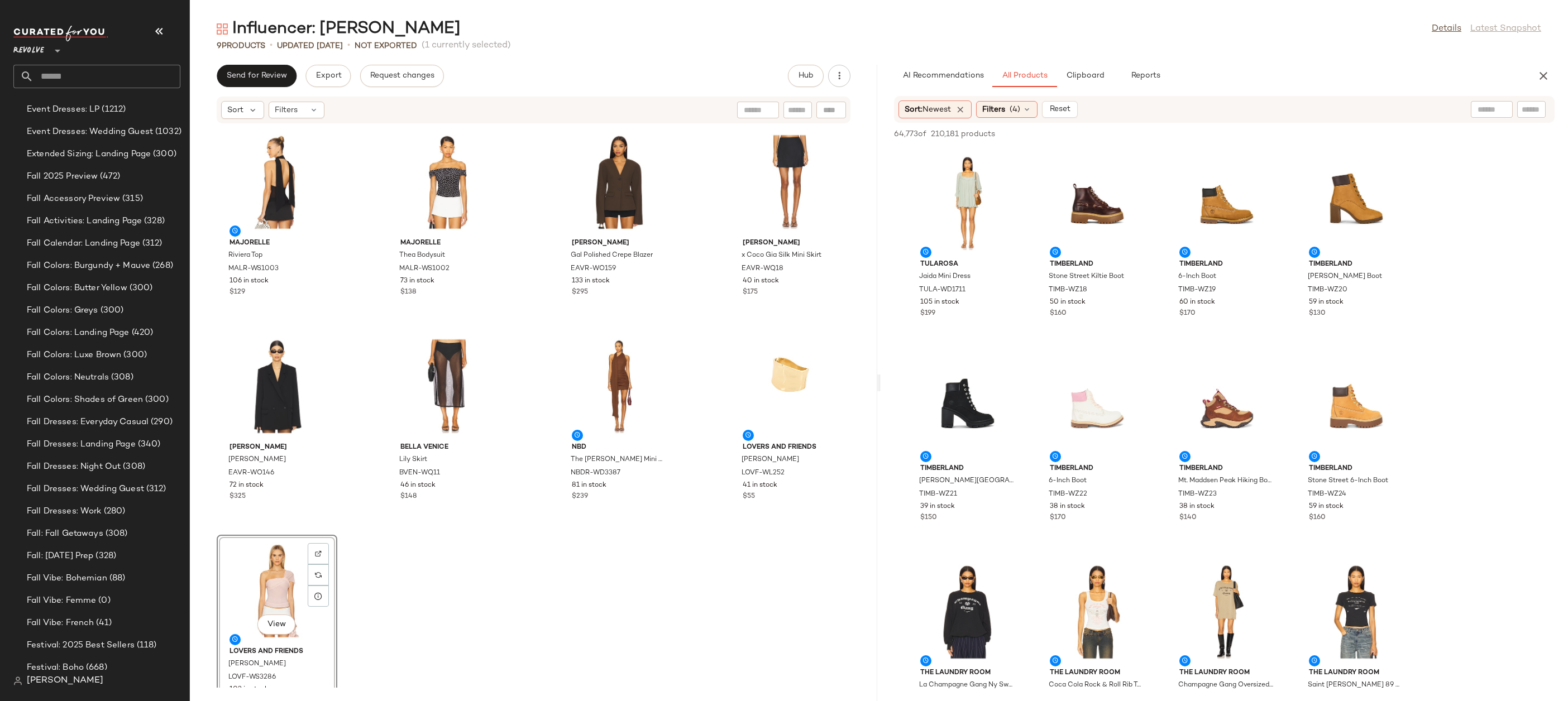
scroll to position [3178, 0]
click at [95, 78] on input "text" at bounding box center [107, 76] width 147 height 24
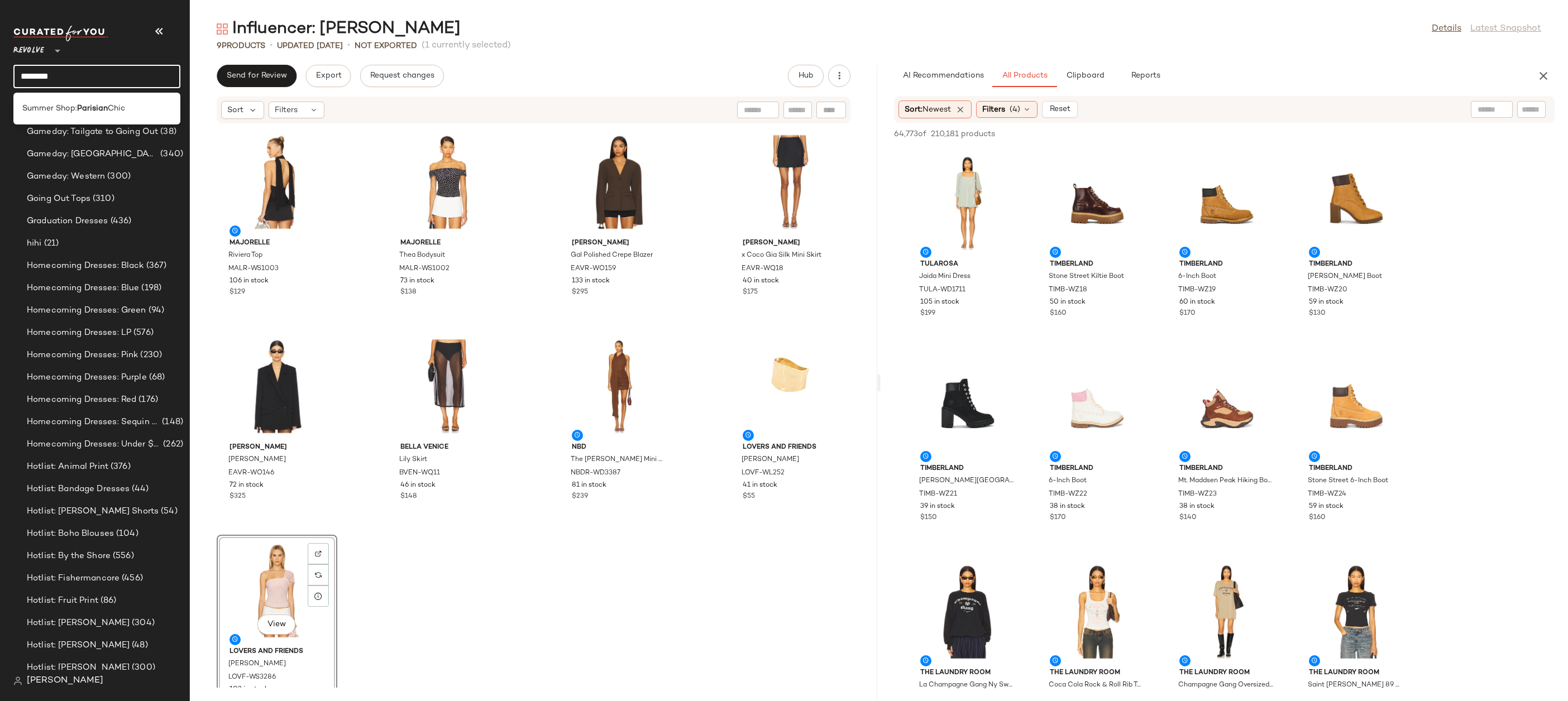
click at [460, 16] on main "Influencer: Yhasmina Ferrara Details Latest Snapshot 9 Products • updated Aug 1…" at bounding box center [784, 350] width 1568 height 701
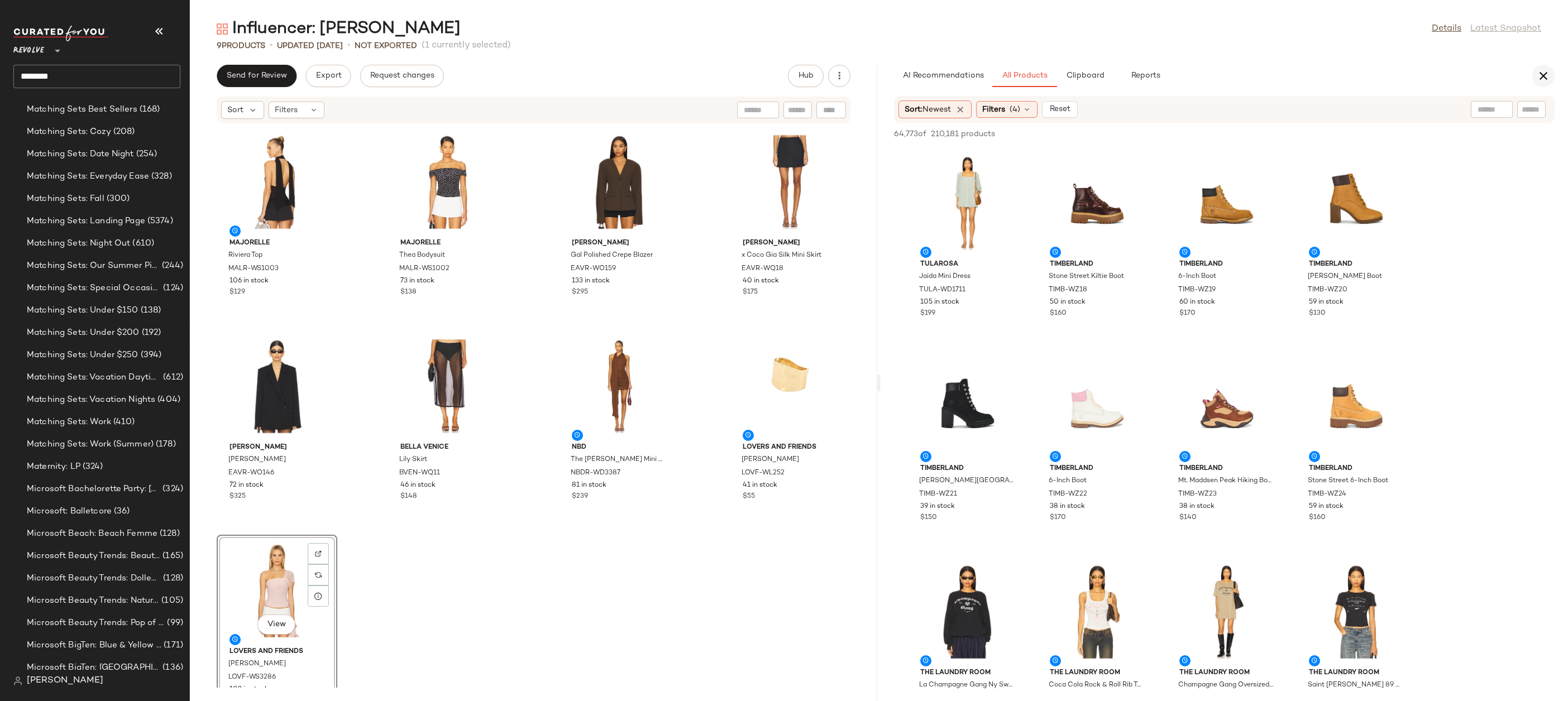
scroll to position [5446, 0]
click at [1542, 82] on icon "button" at bounding box center [1544, 76] width 13 height 13
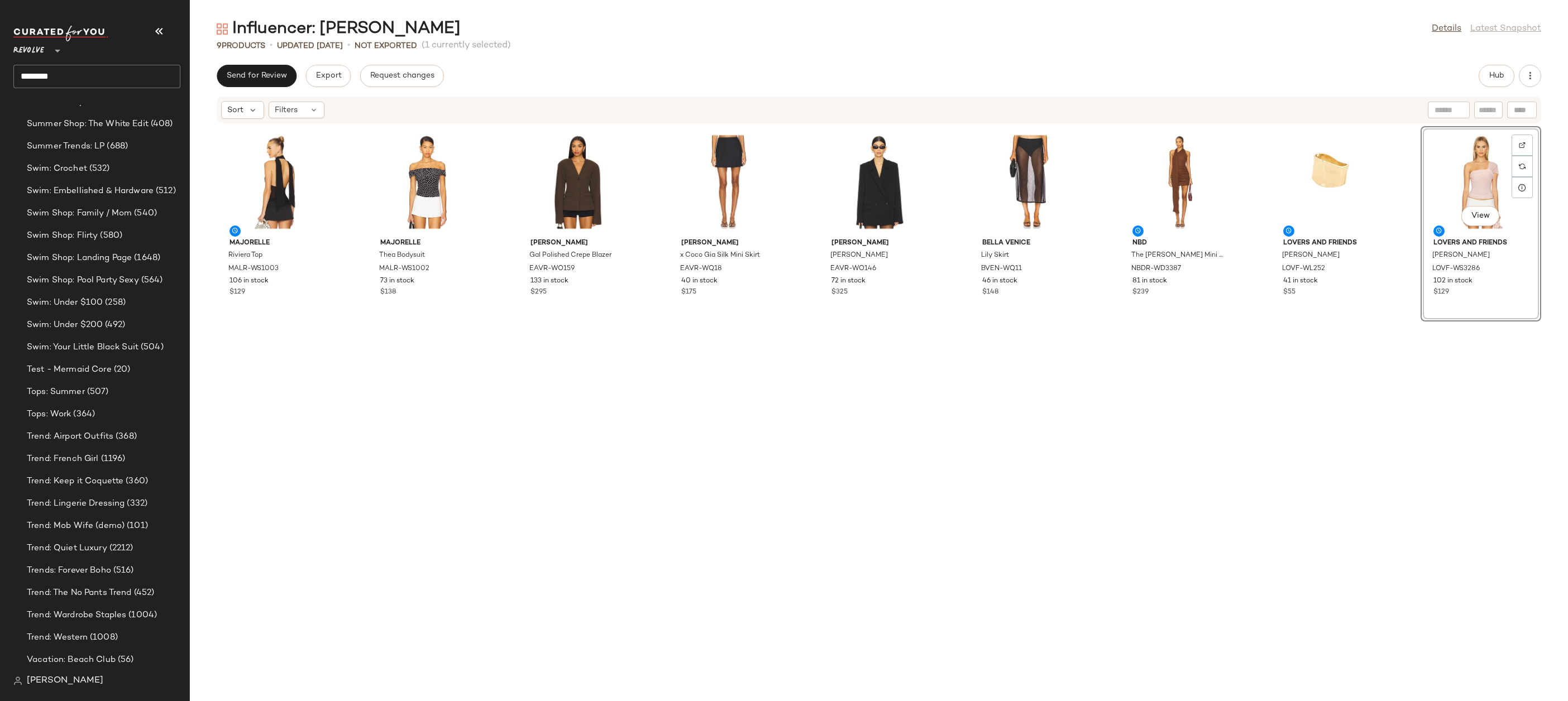
scroll to position [1475, 0]
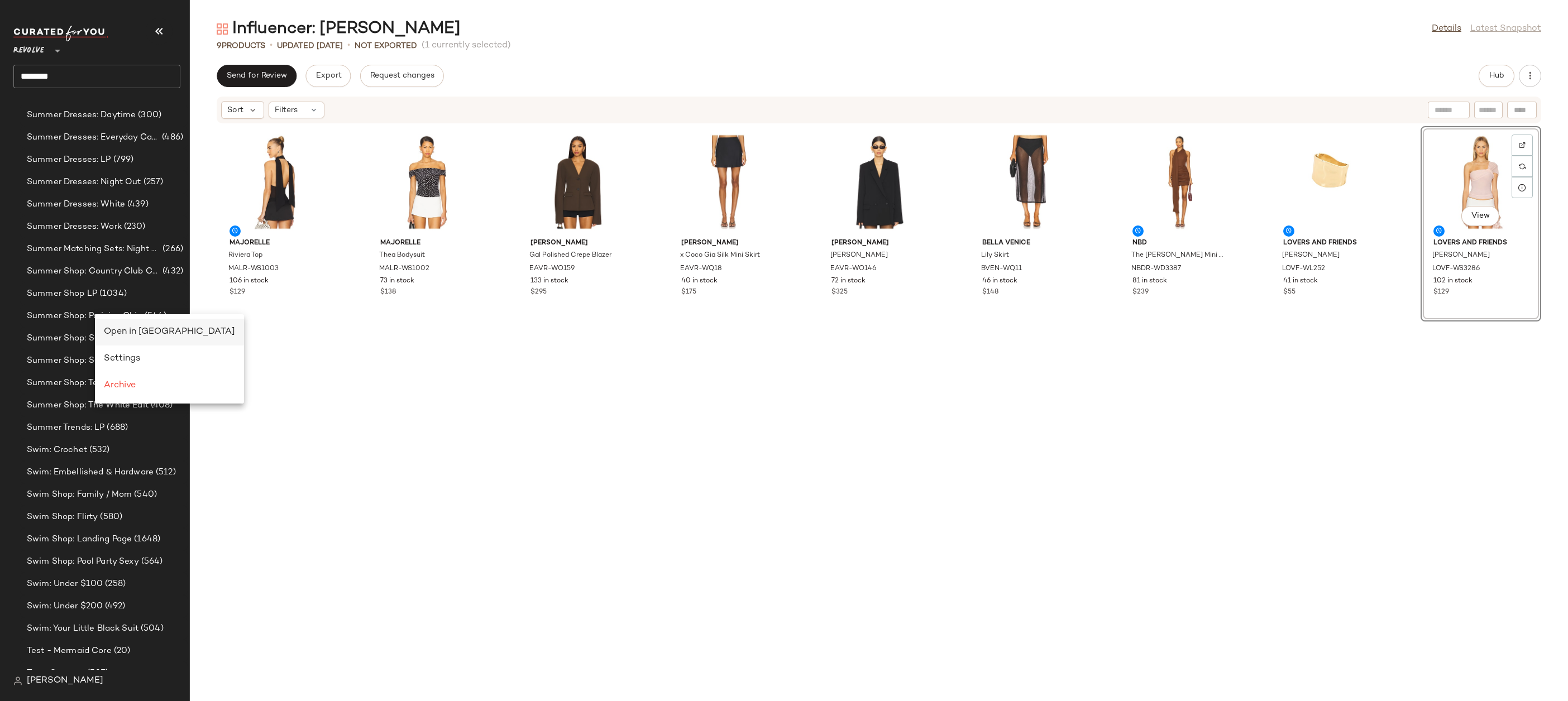
click at [117, 328] on span "Open in Split View" at bounding box center [170, 332] width 131 height 10
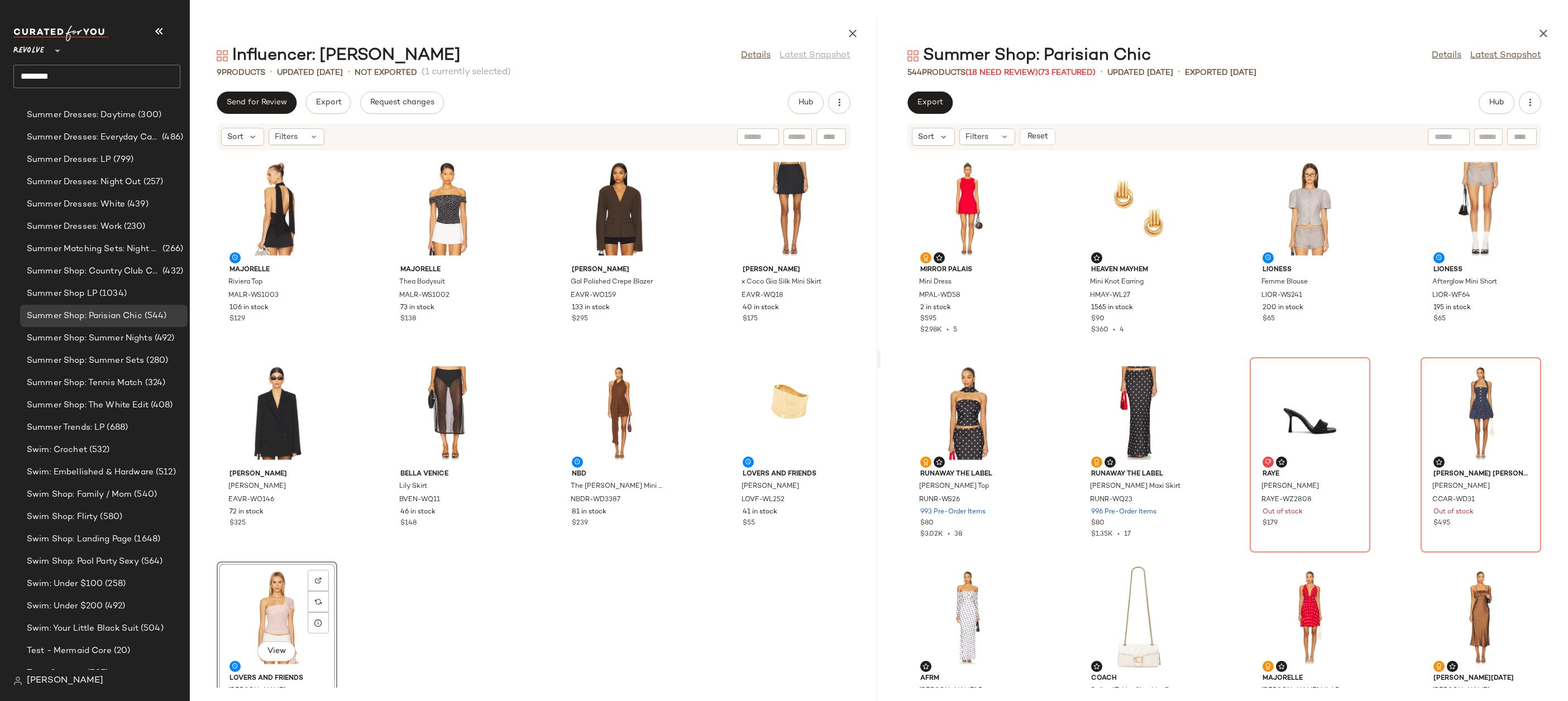
scroll to position [69, 0]
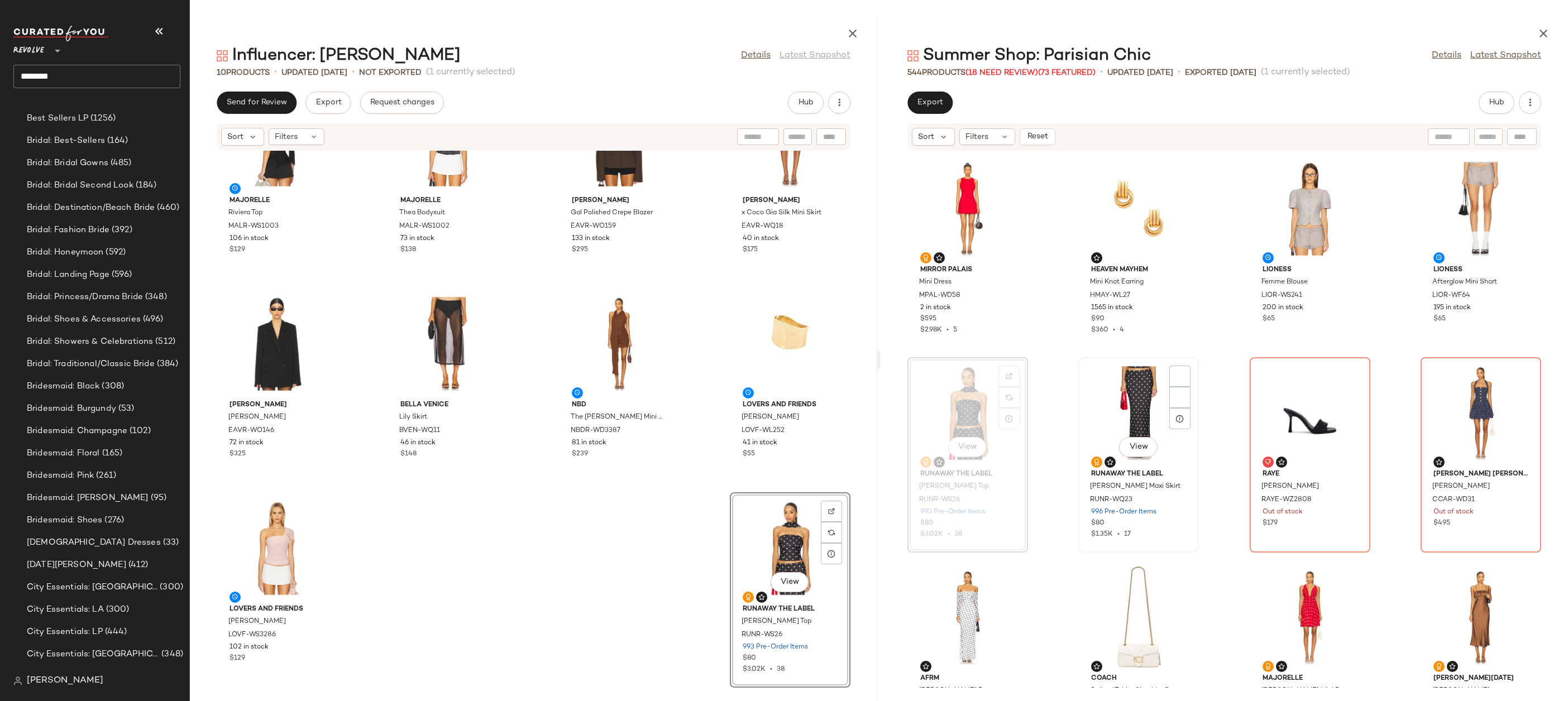
scroll to position [1510, 0]
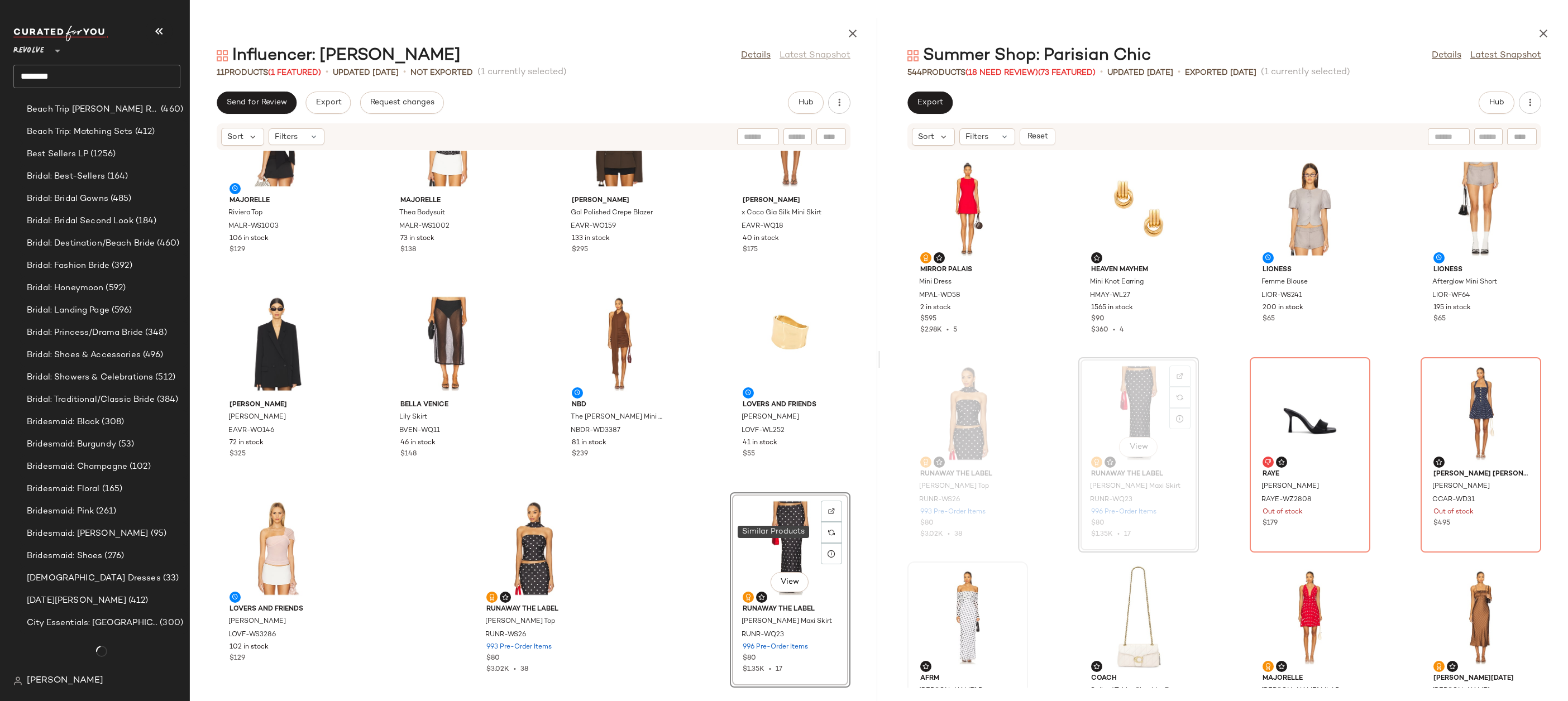
scroll to position [1510, 0]
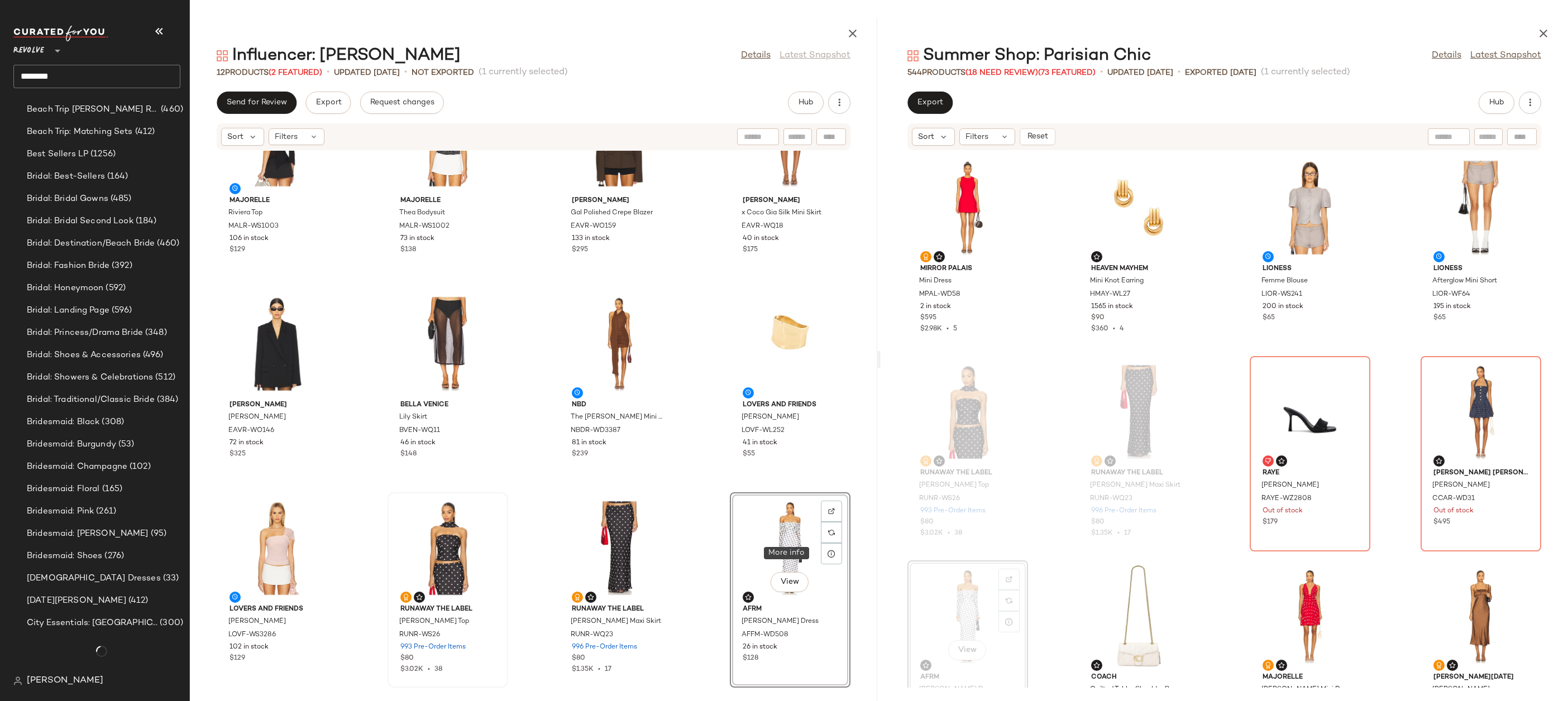
scroll to position [1510, 0]
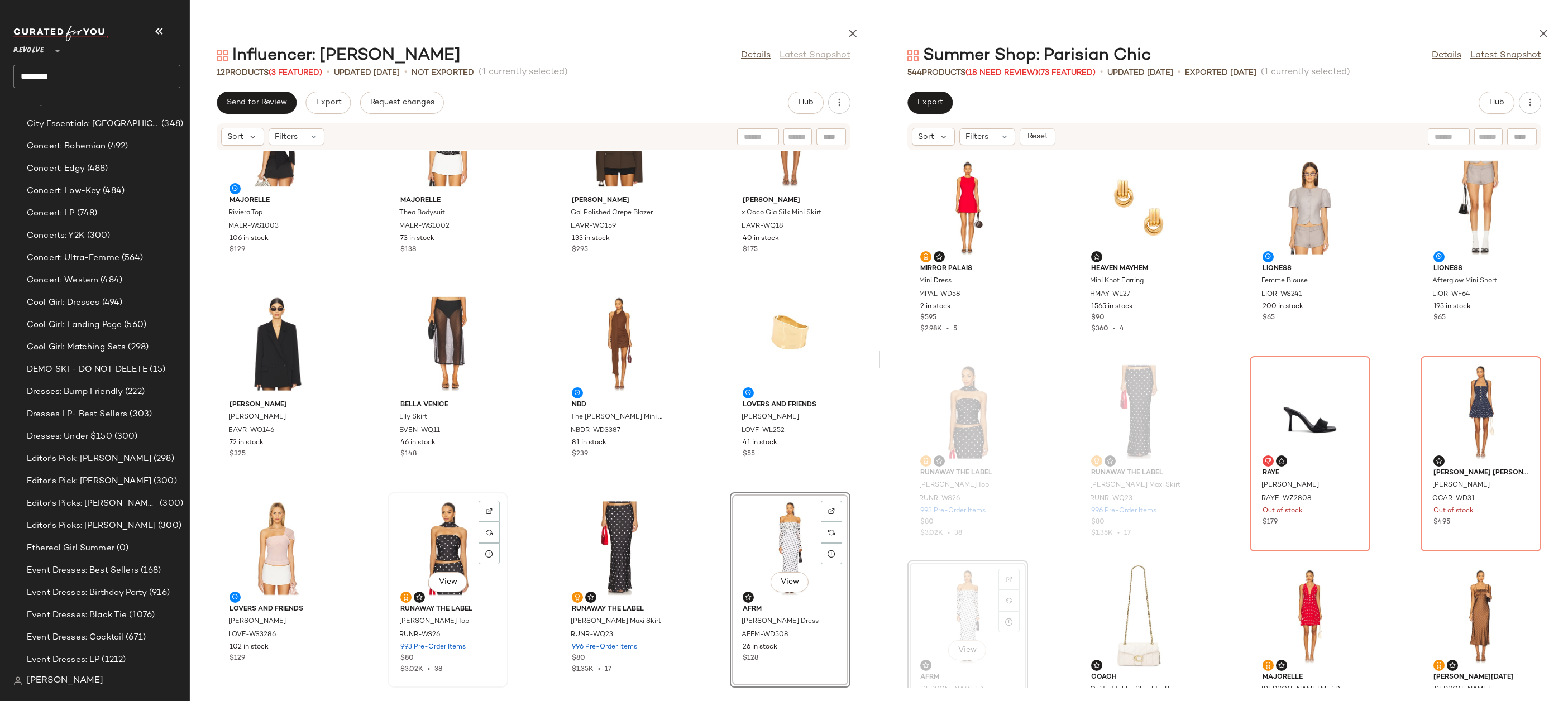
click at [424, 545] on div "View" at bounding box center [447, 548] width 113 height 104
click at [787, 544] on div "View" at bounding box center [789, 548] width 113 height 104
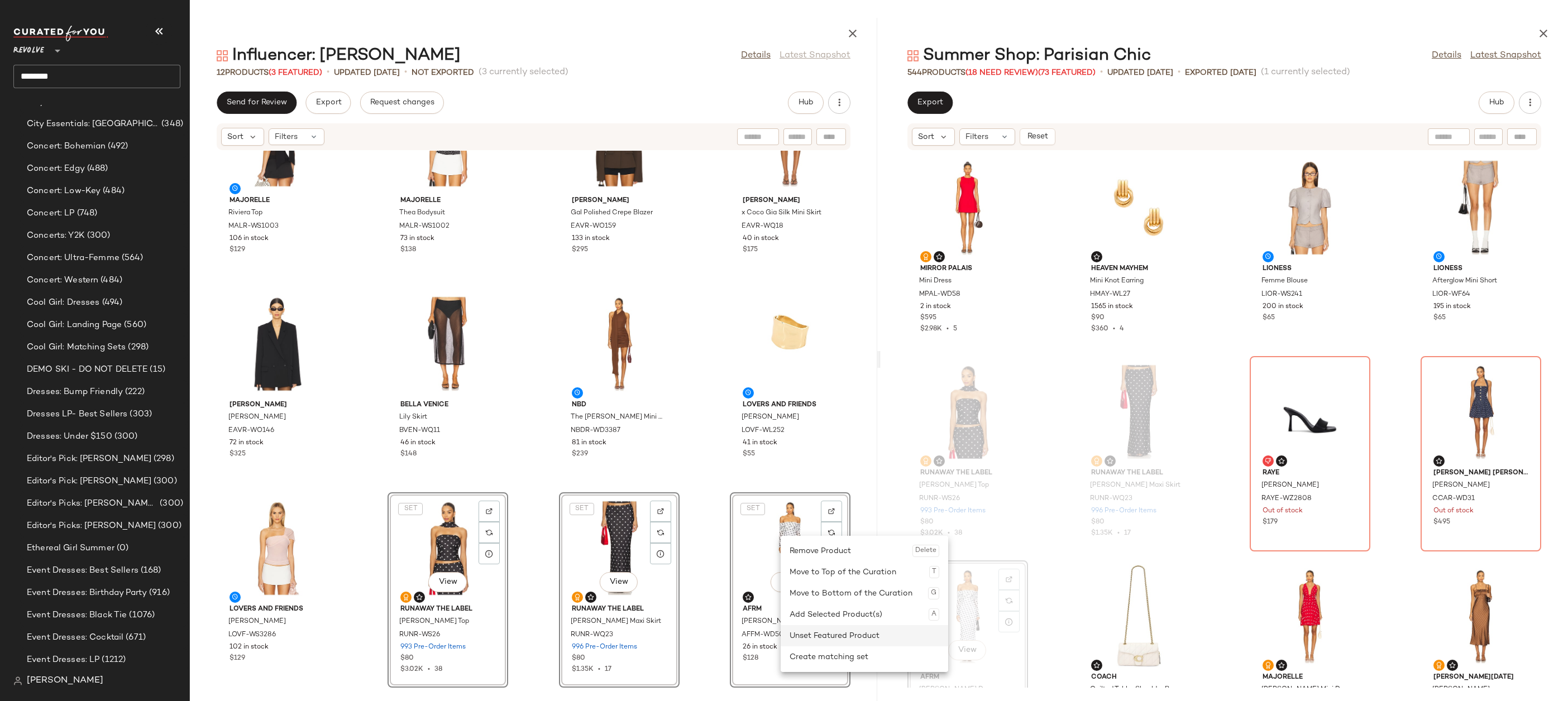
click at [809, 632] on div "Unset Featured Product" at bounding box center [864, 635] width 150 height 21
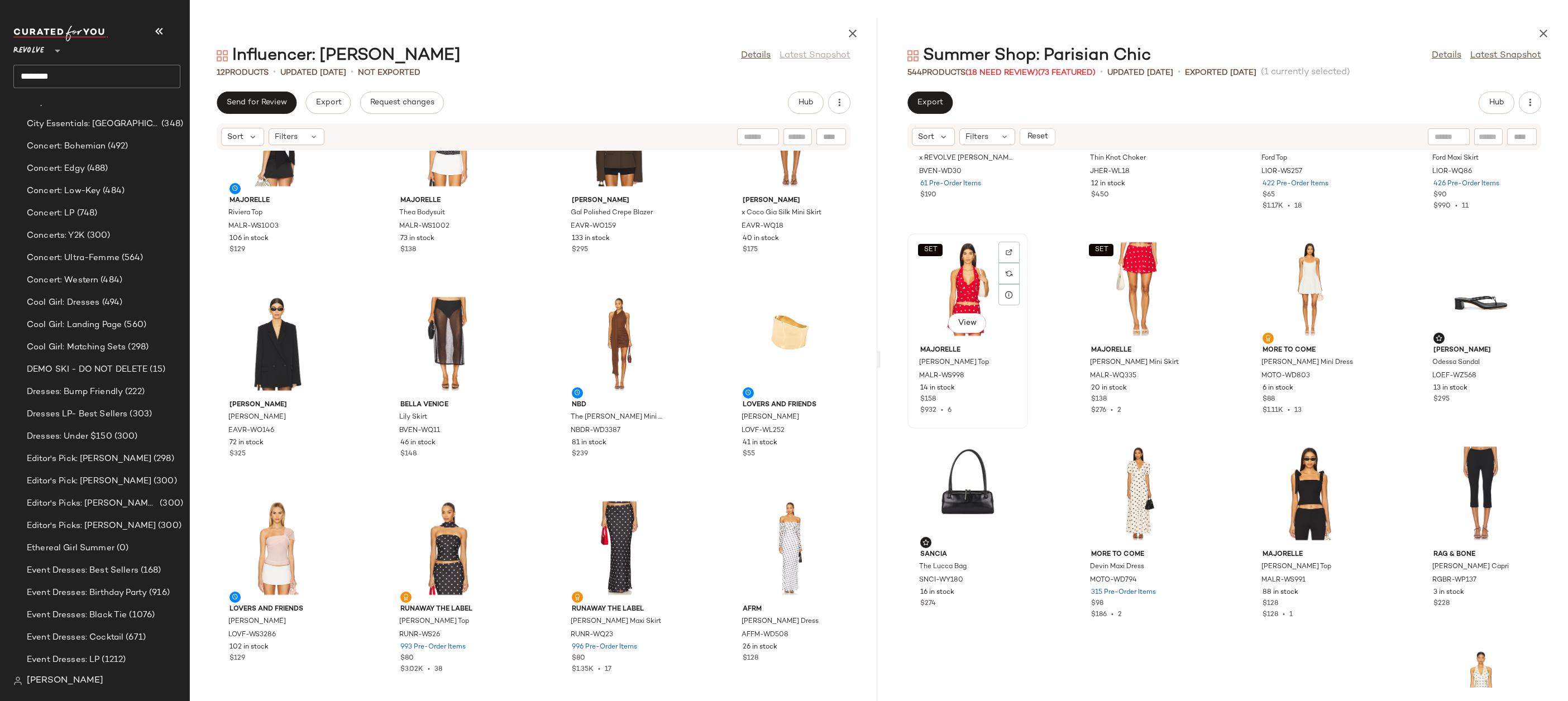
scroll to position [2177, 0]
drag, startPoint x: 1104, startPoint y: 478, endPoint x: 702, endPoint y: 551, distance: 408.6
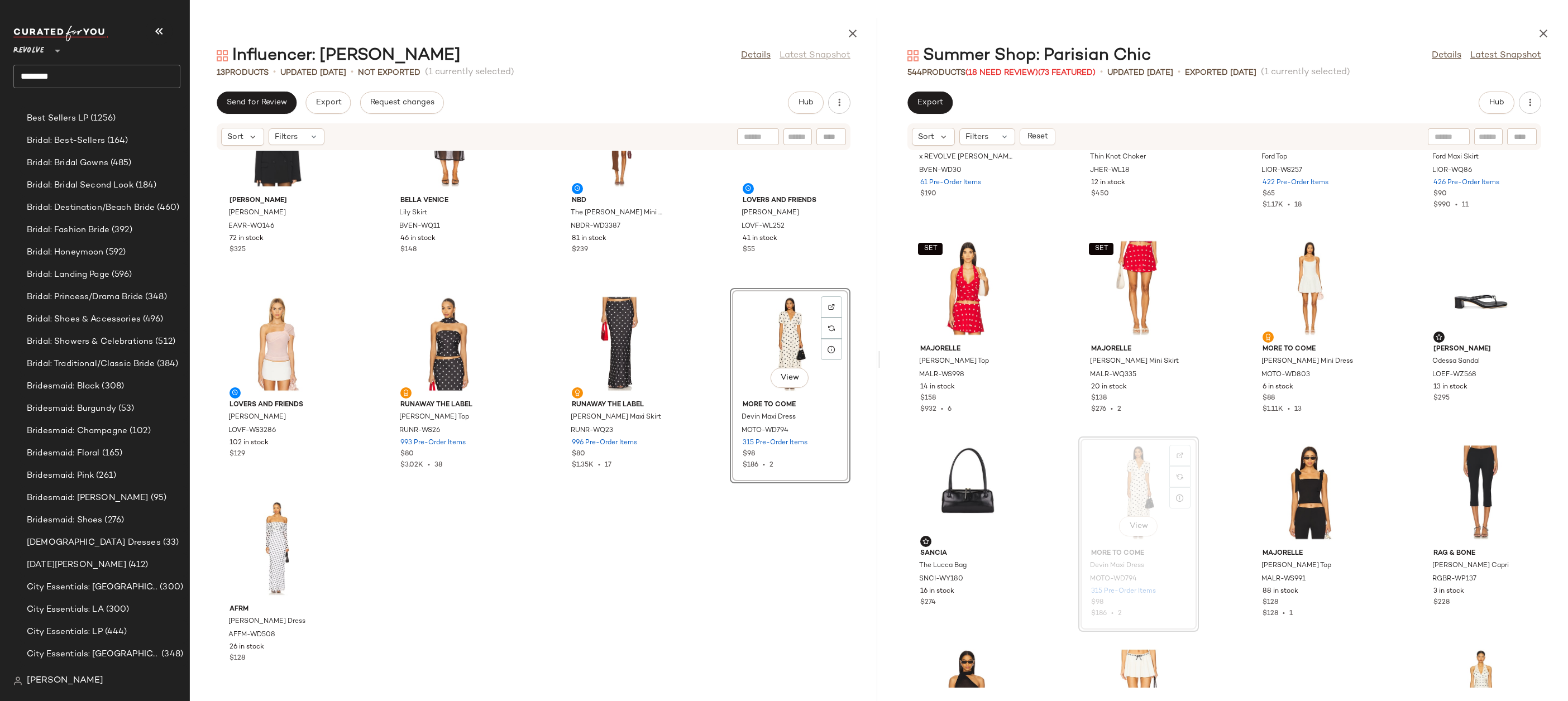
scroll to position [1510, 0]
click at [254, 548] on div "View" at bounding box center [276, 548] width 113 height 104
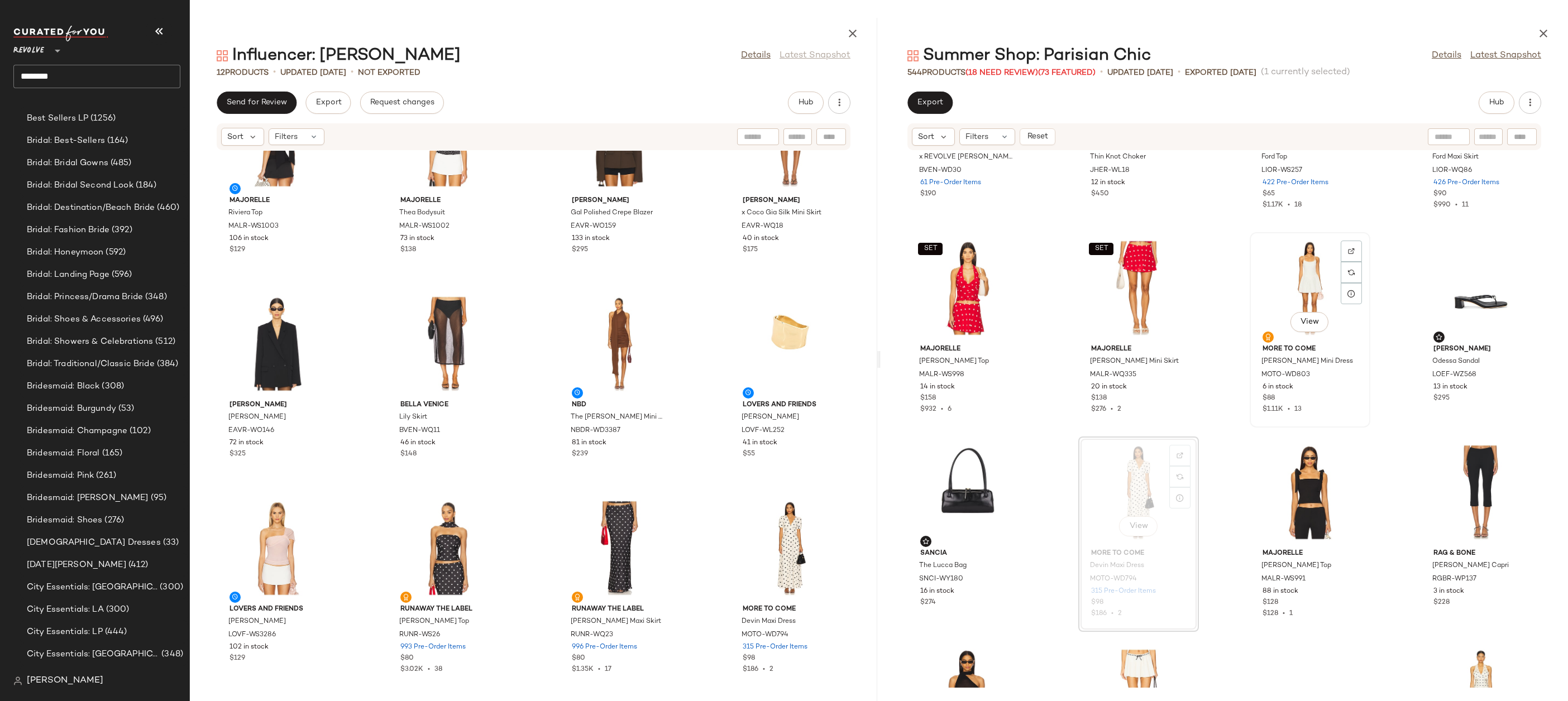
scroll to position [1510, 0]
click at [1309, 258] on div "View" at bounding box center [1310, 288] width 113 height 104
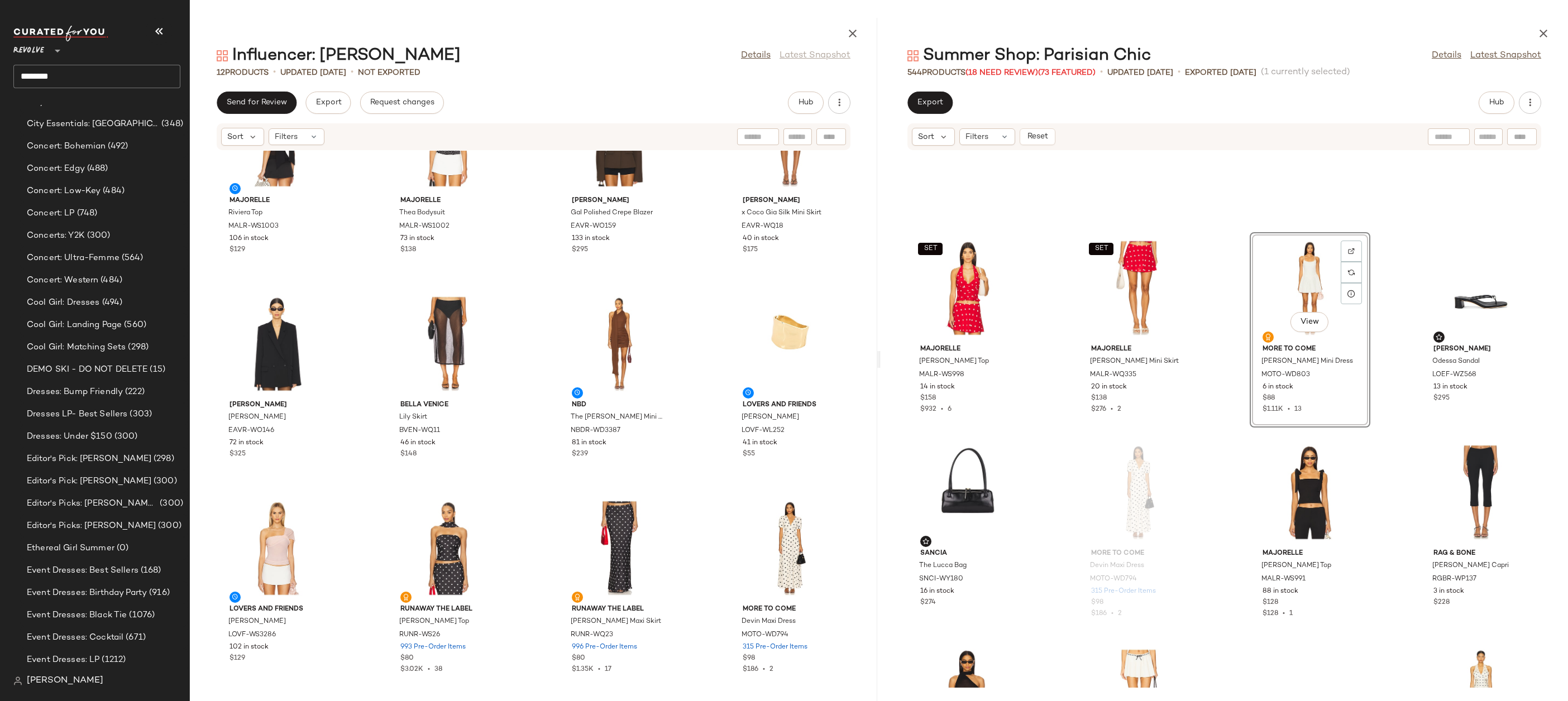
scroll to position [2617, 0]
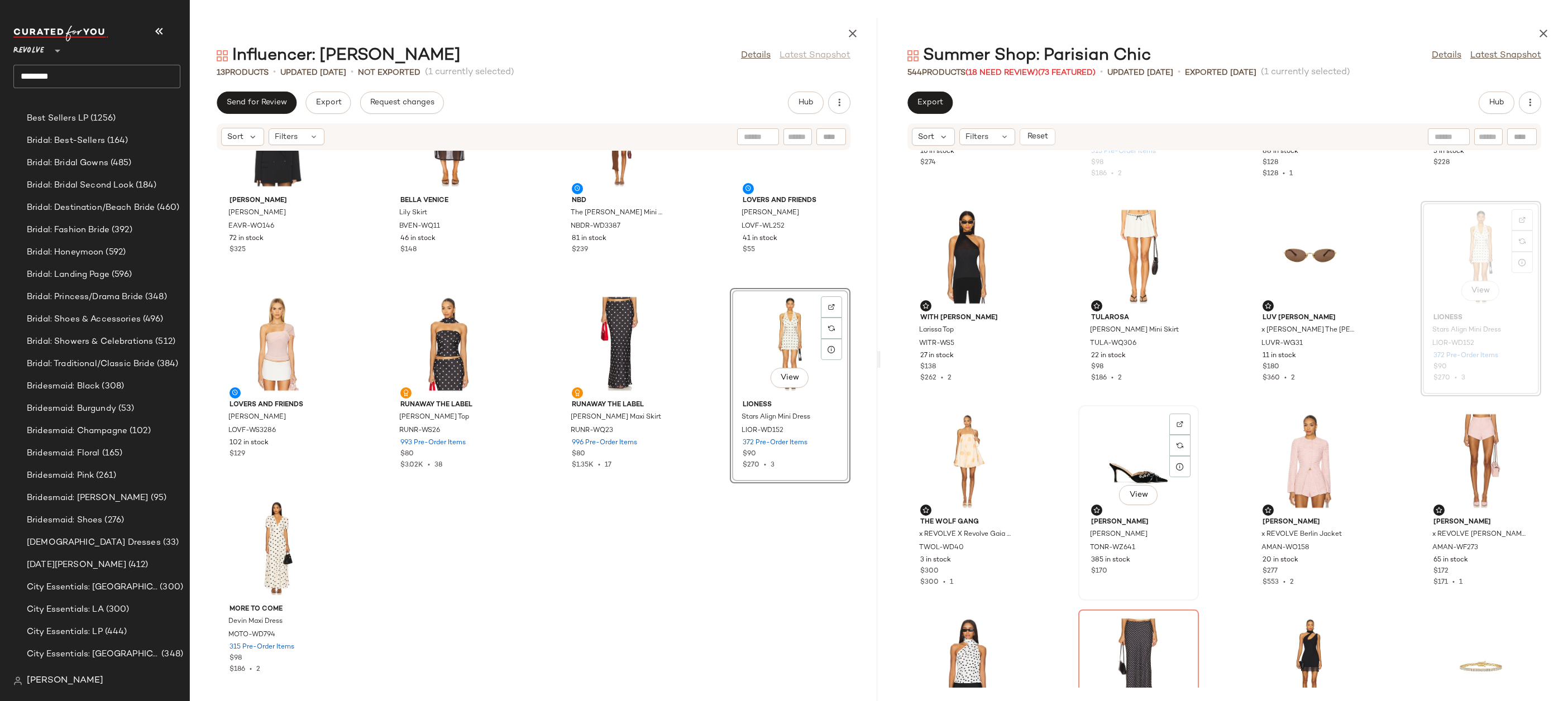
scroll to position [1510, 0]
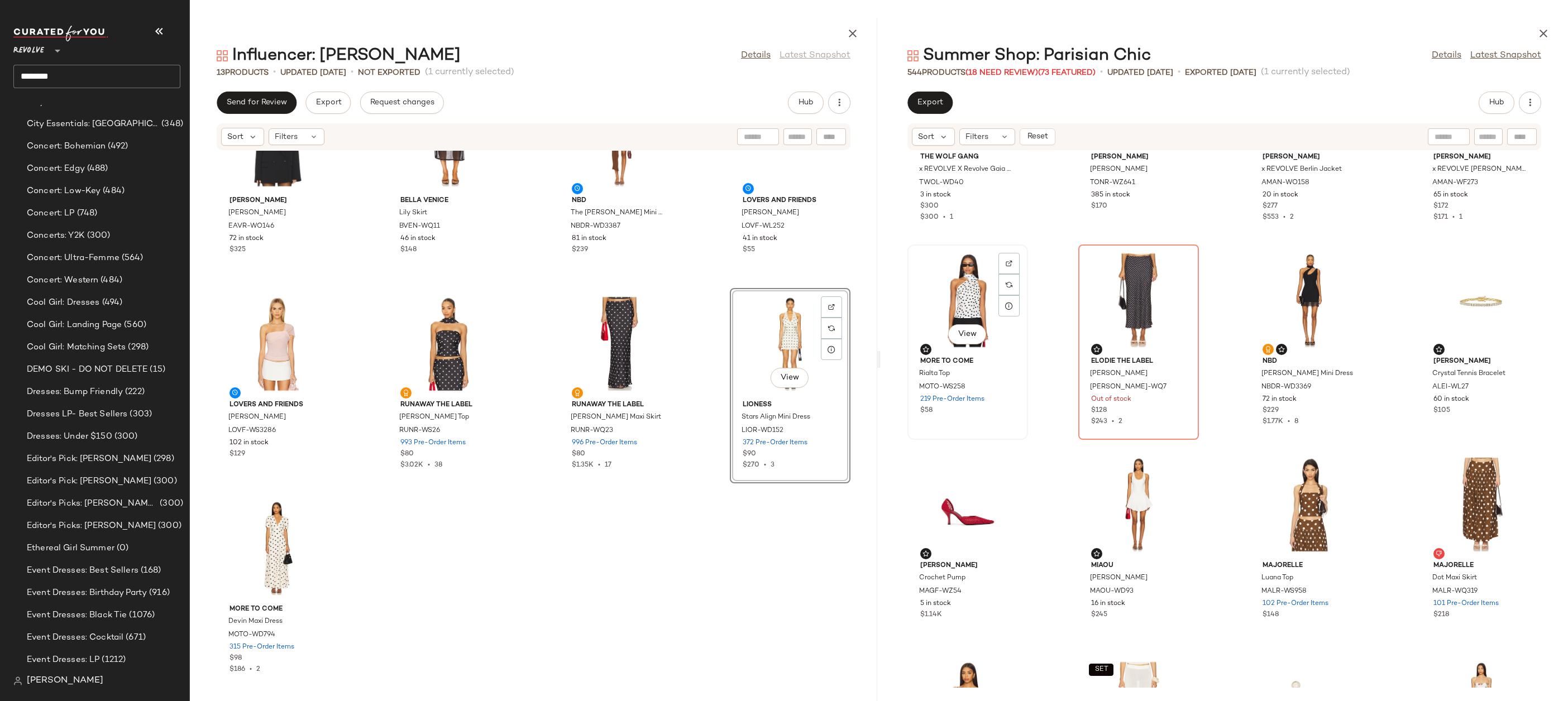
click at [974, 298] on div "View" at bounding box center [967, 300] width 113 height 104
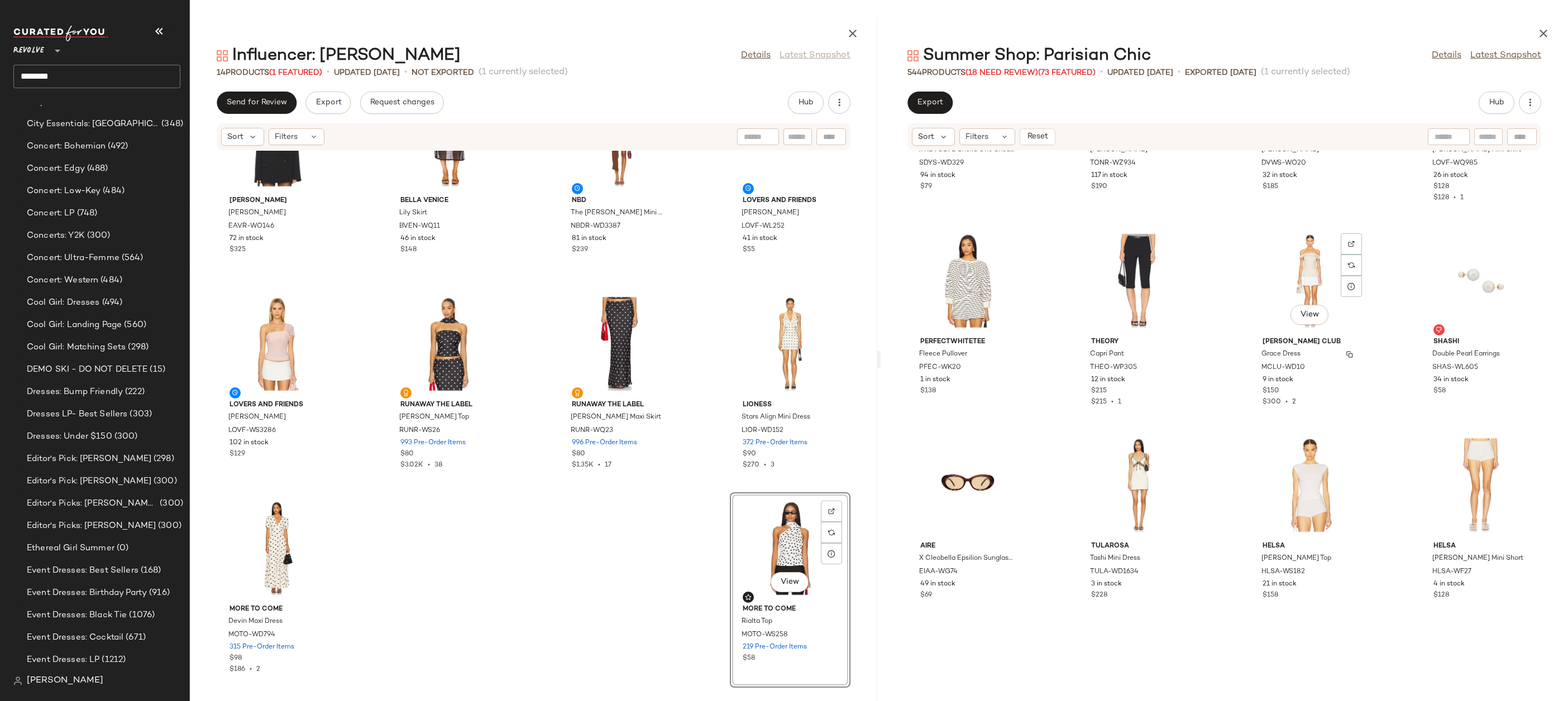
scroll to position [9050, 0]
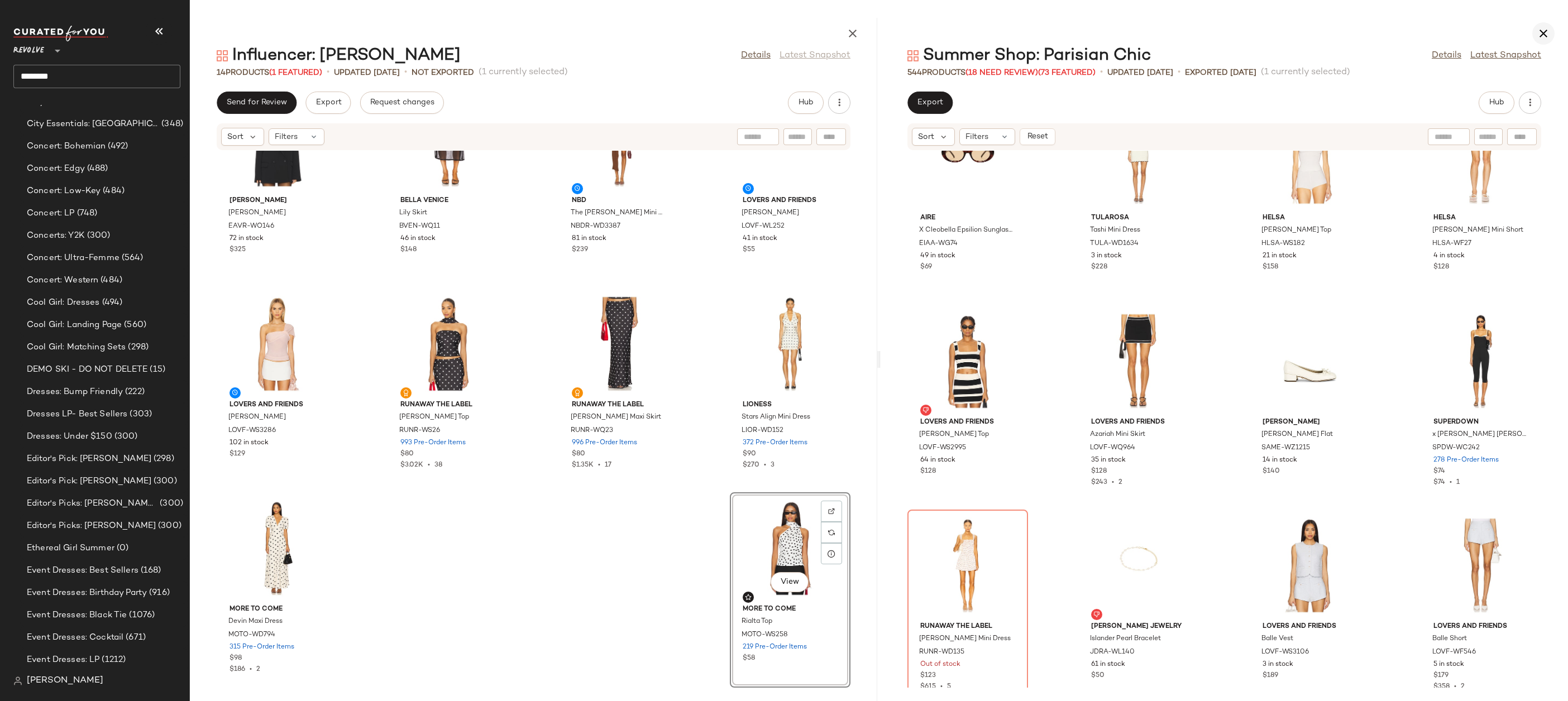
click at [1544, 32] on icon "button" at bounding box center [1544, 33] width 13 height 13
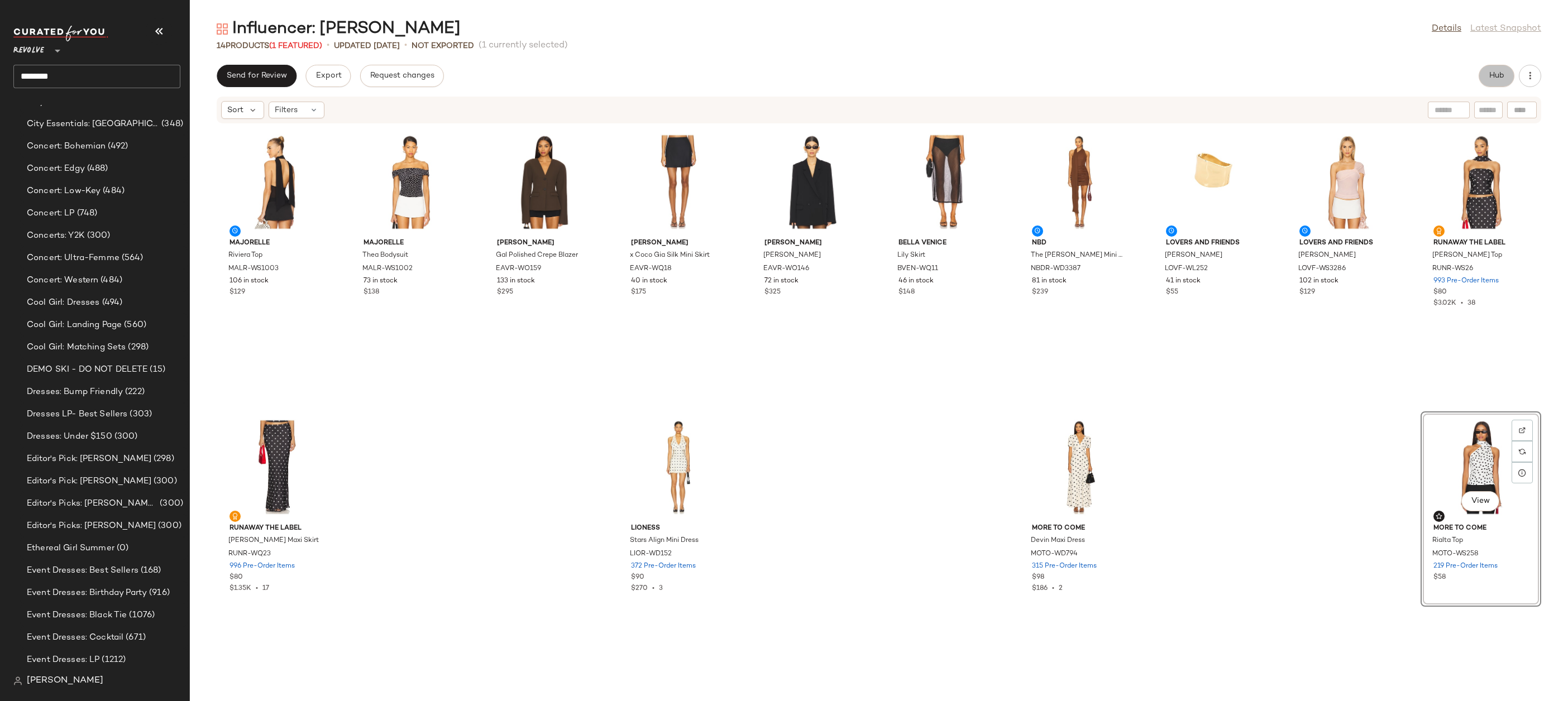
click at [1487, 81] on button "Hub" at bounding box center [1496, 75] width 36 height 23
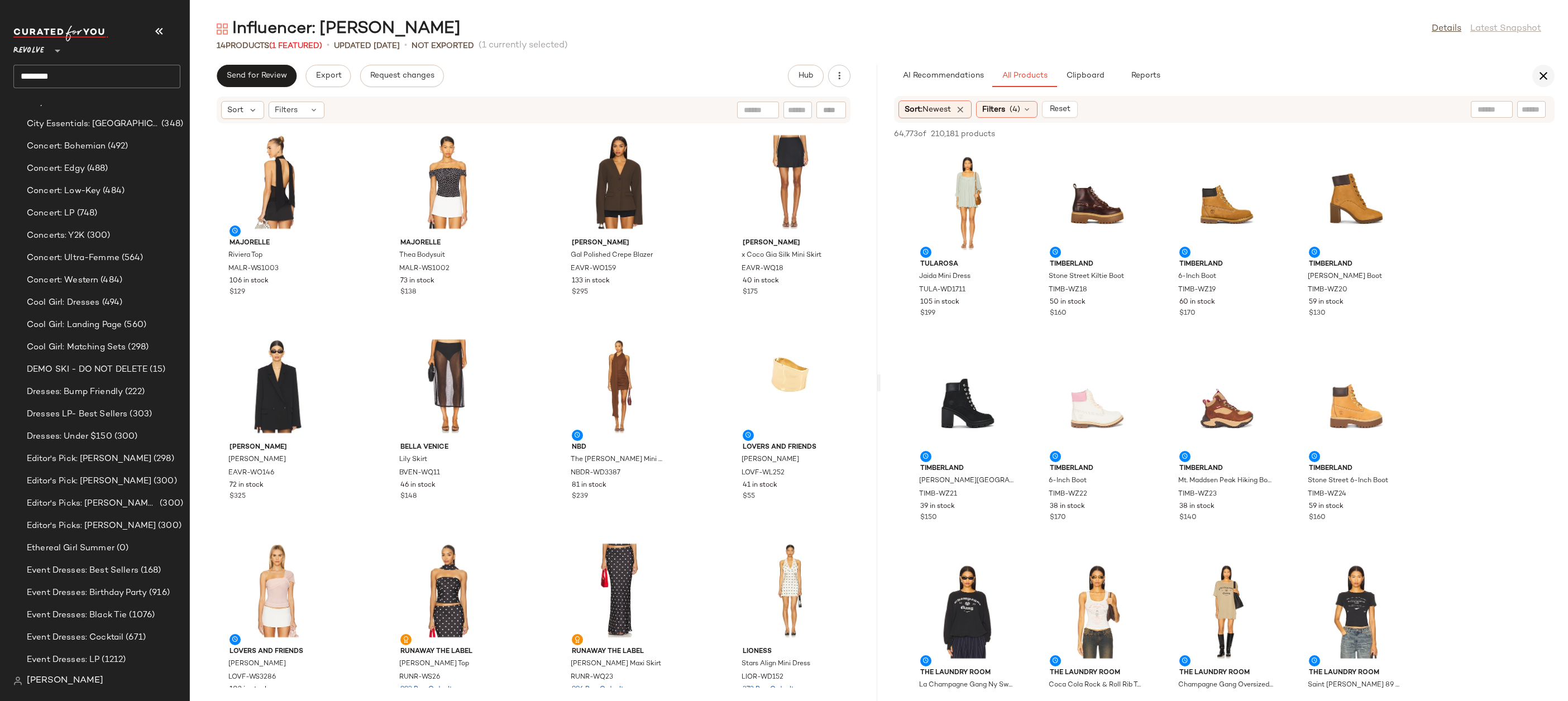
click at [1538, 72] on icon "button" at bounding box center [1544, 76] width 13 height 13
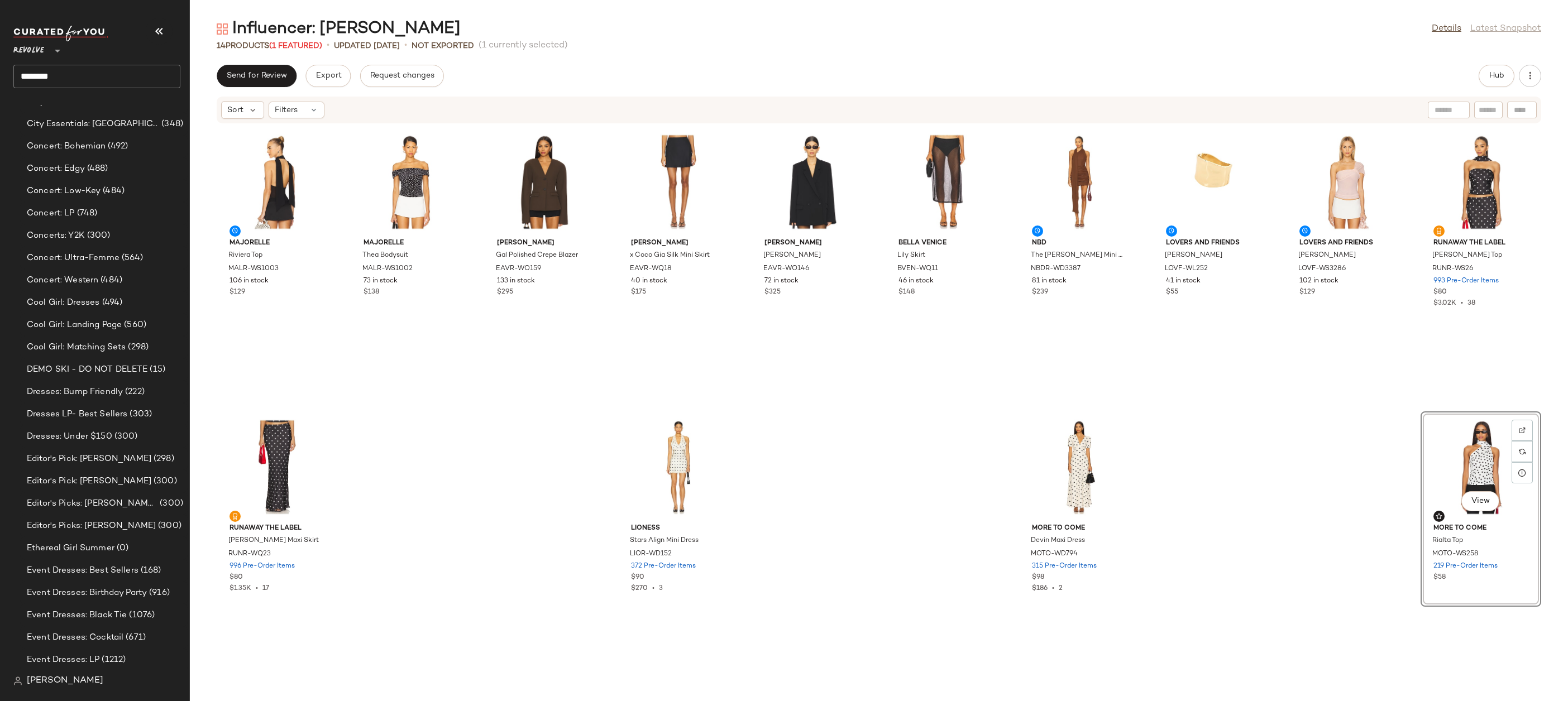
click at [110, 75] on input "********" at bounding box center [97, 76] width 167 height 24
type input "********"
click at [111, 103] on div "Hotlist: Softgirl" at bounding box center [97, 108] width 149 height 12
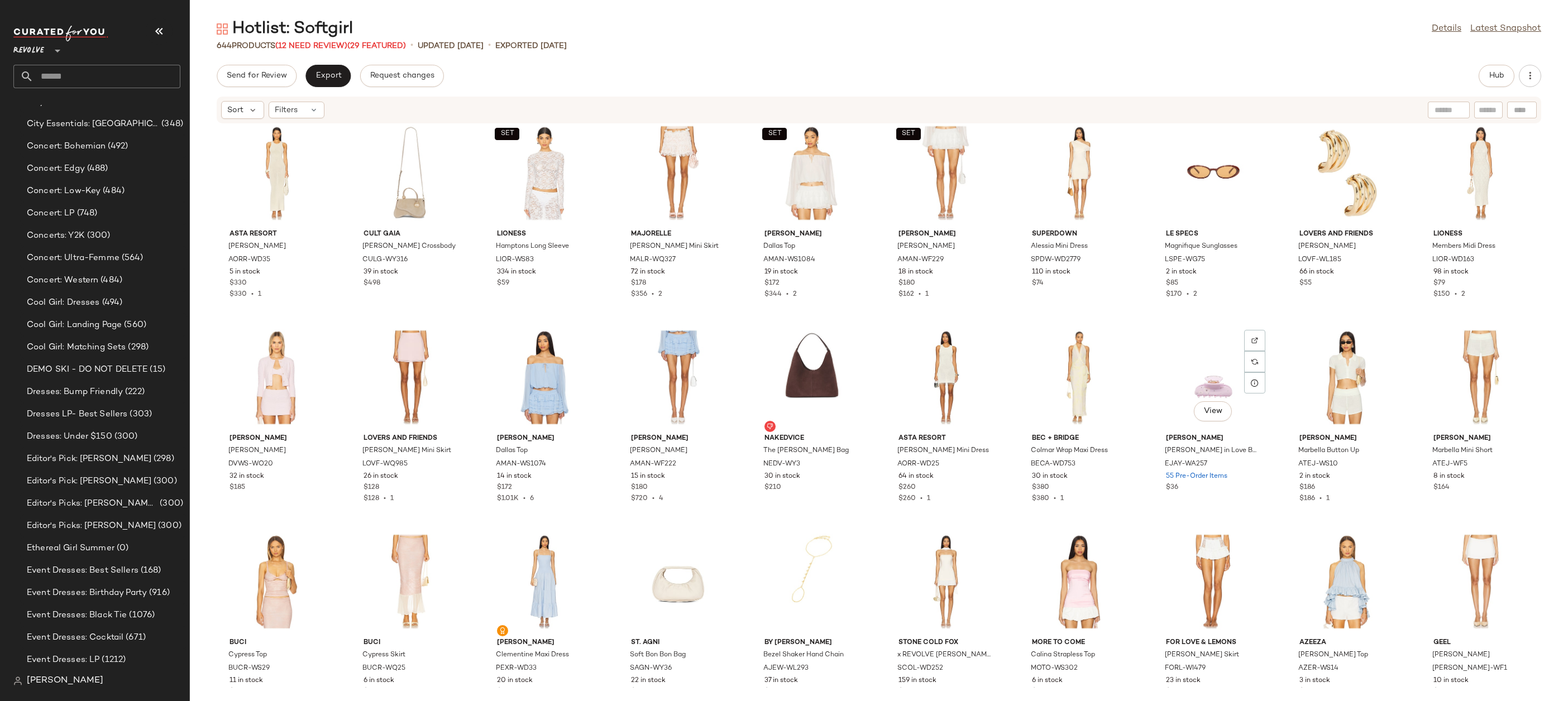
scroll to position [2056, 0]
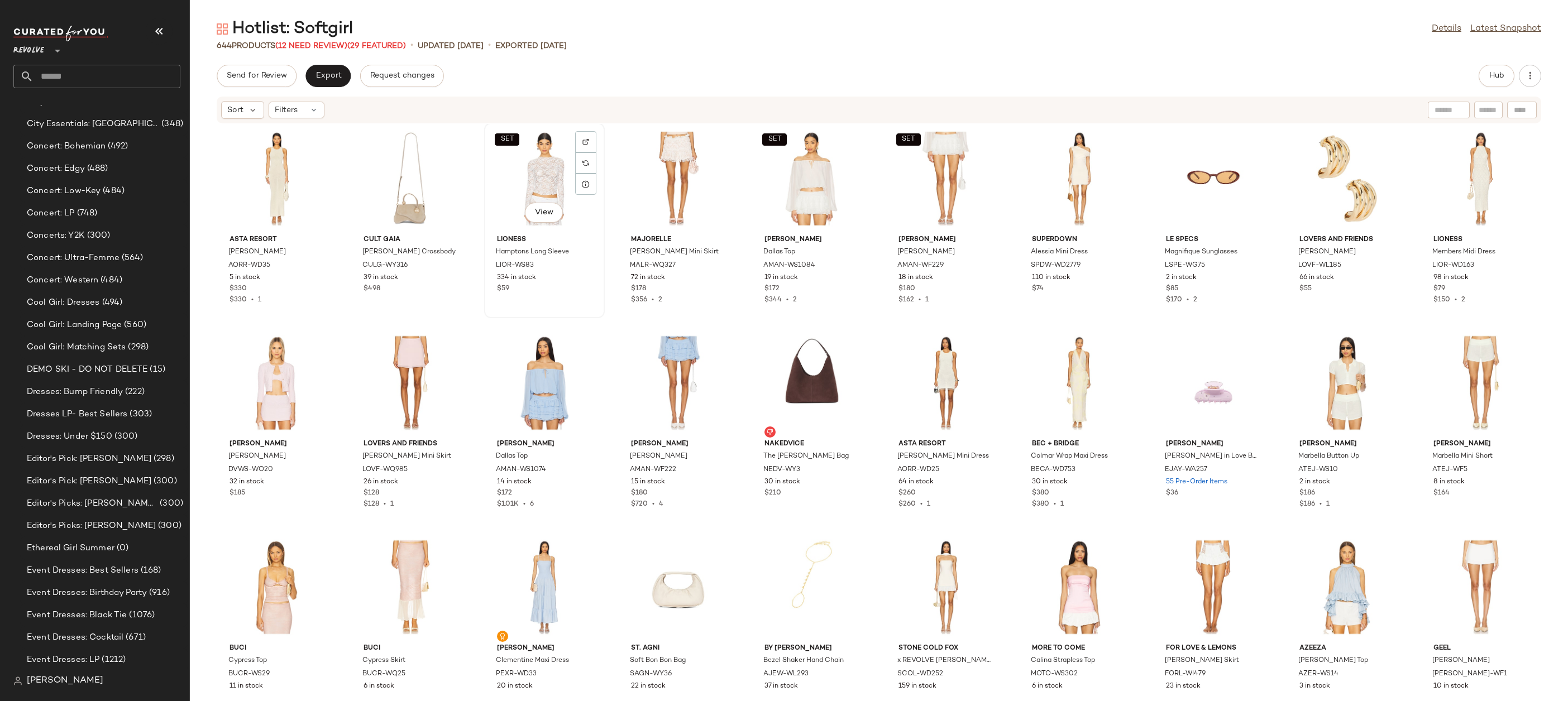
click at [536, 176] on div "SET View" at bounding box center [544, 178] width 113 height 104
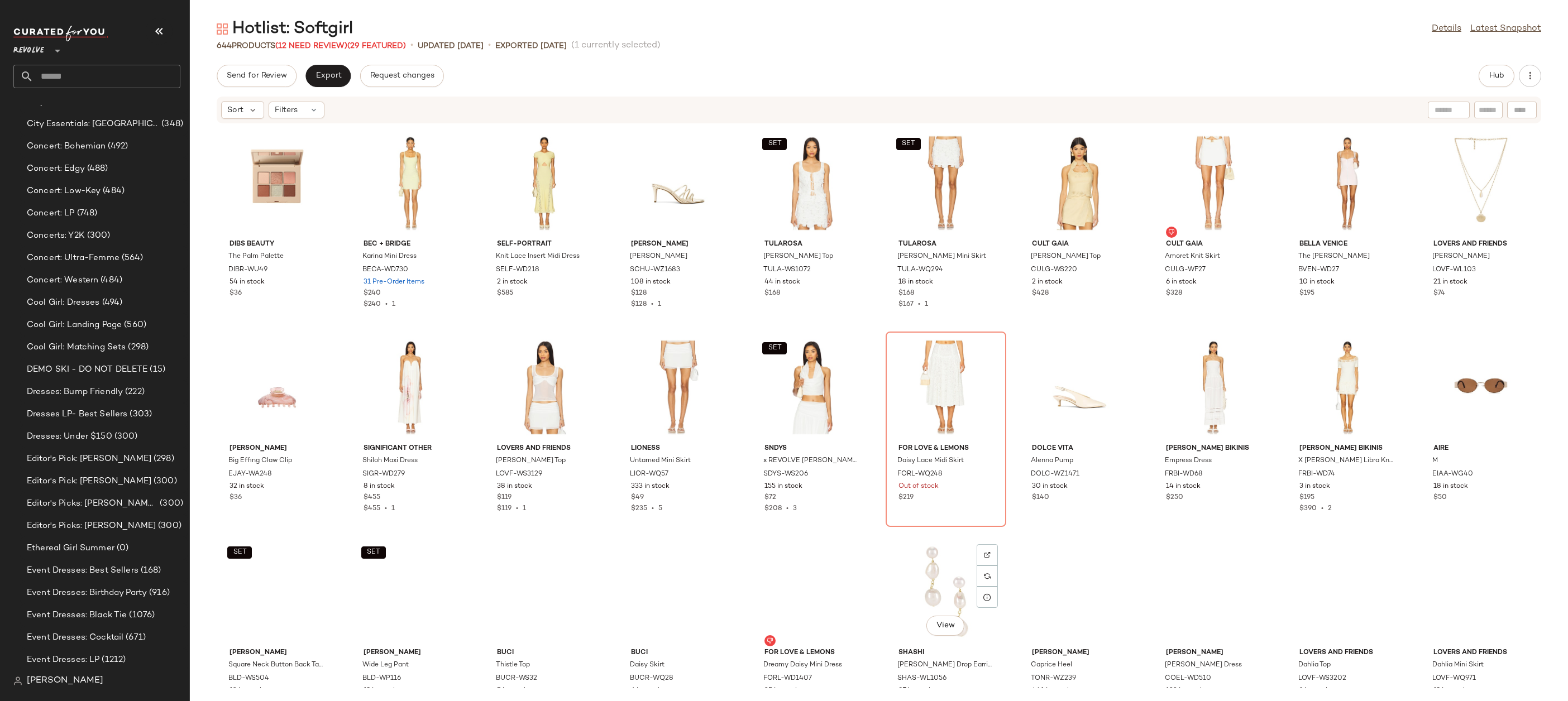
scroll to position [2659, 0]
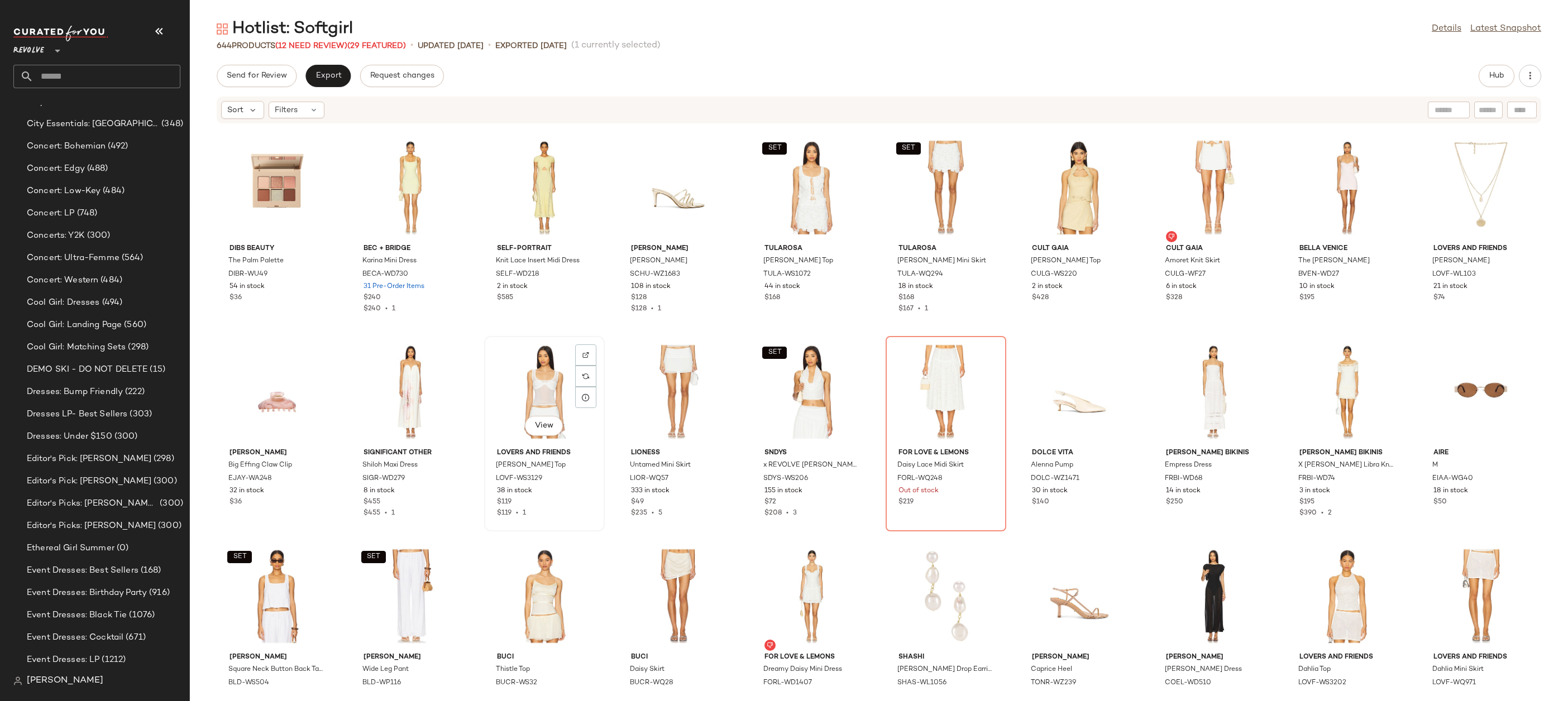
click at [530, 392] on div "View" at bounding box center [544, 392] width 113 height 104
click at [671, 388] on div "View" at bounding box center [678, 392] width 113 height 104
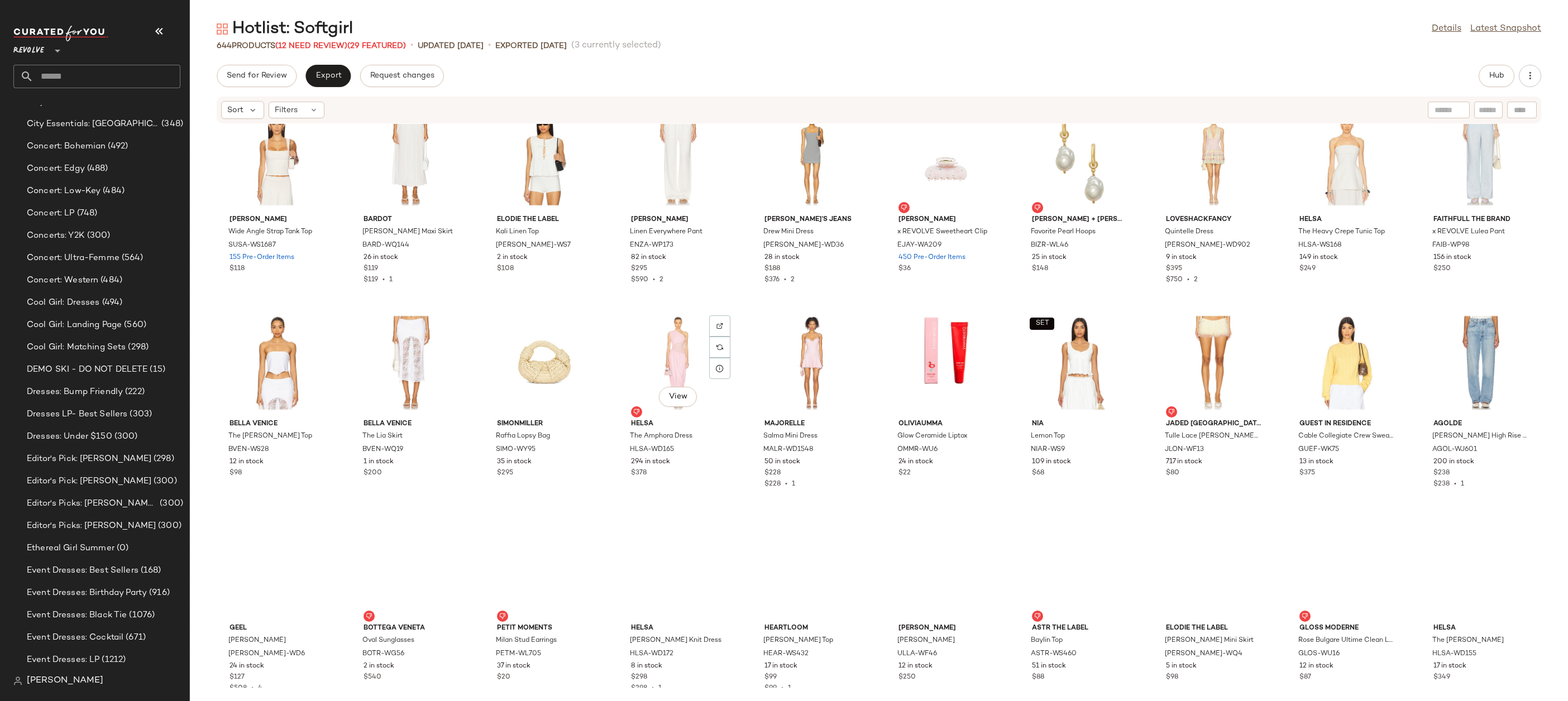
scroll to position [5124, 0]
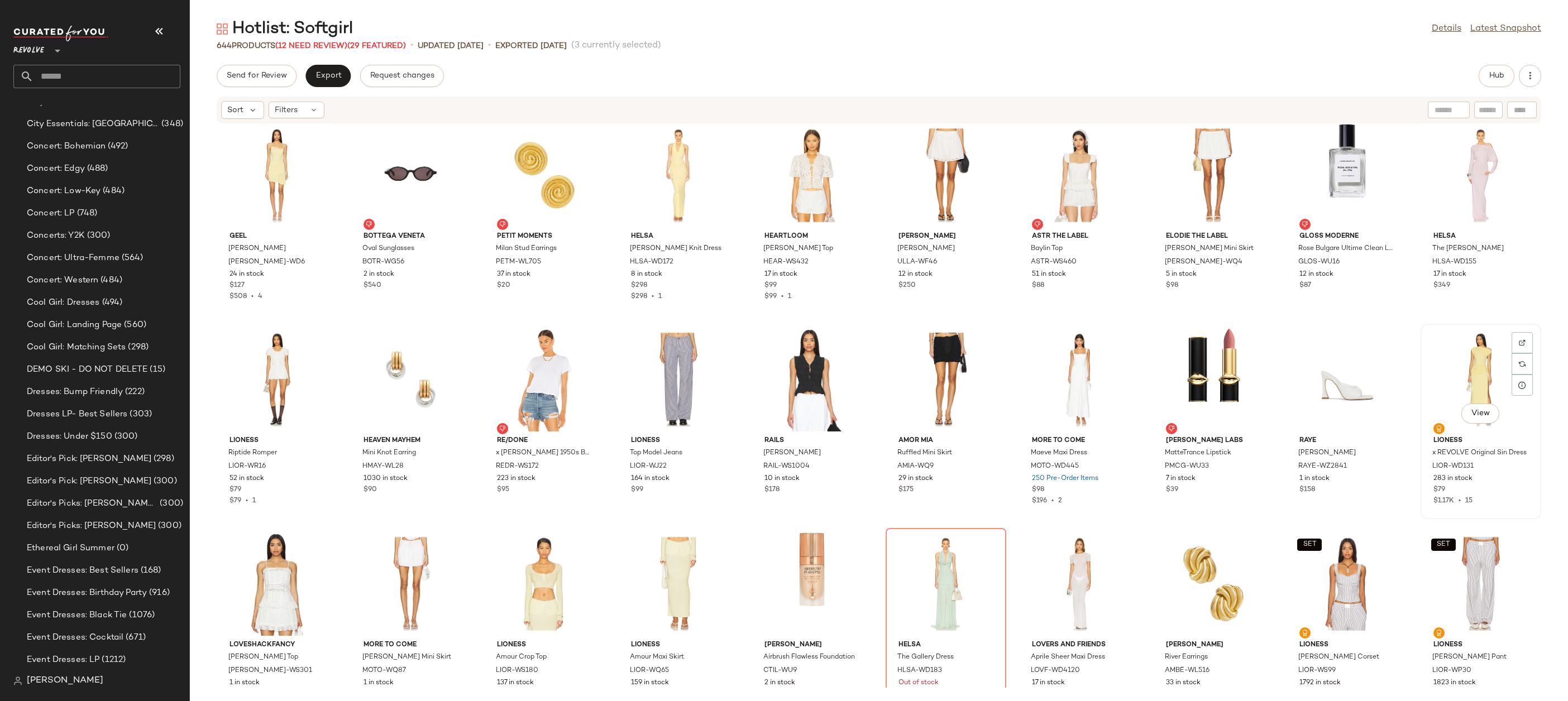
click at [1461, 368] on div "View" at bounding box center [1480, 380] width 113 height 104
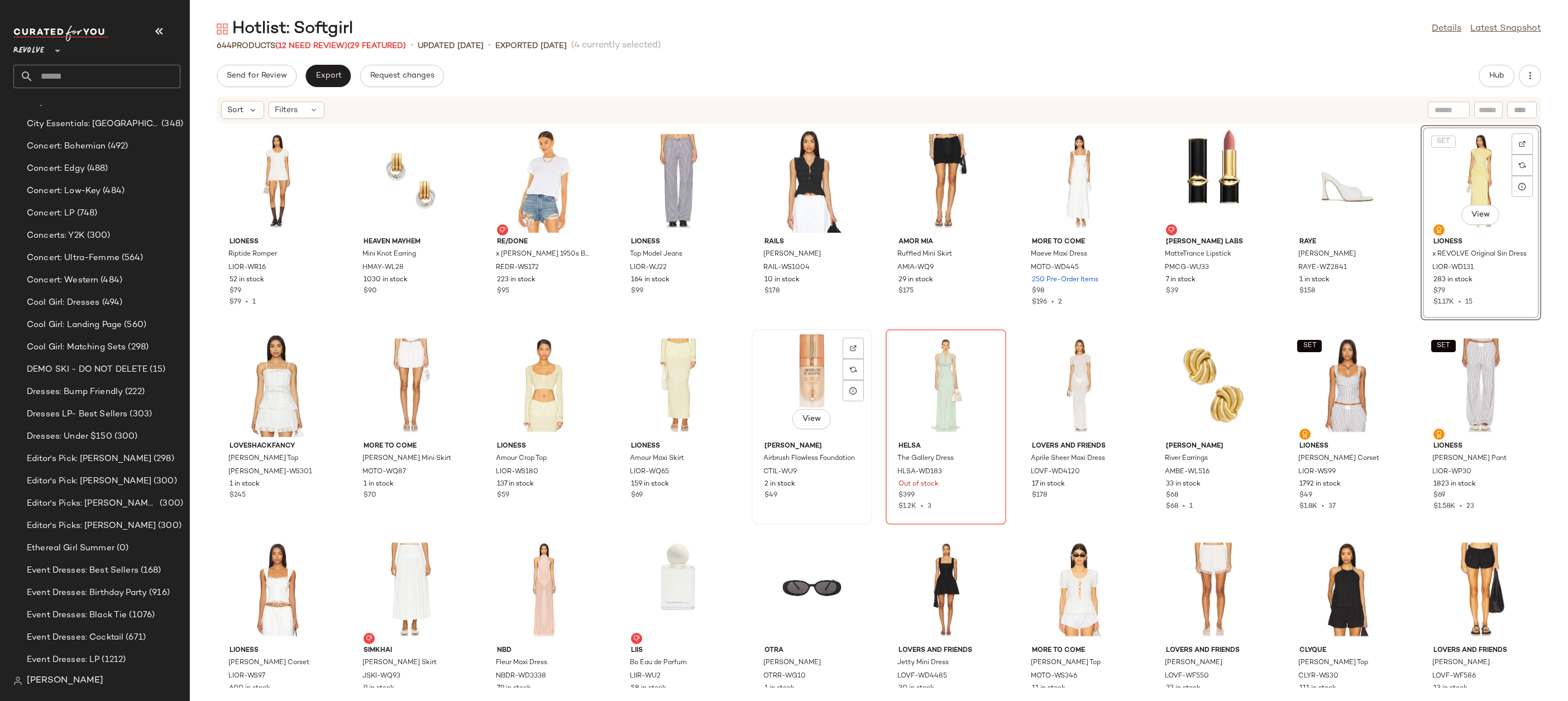
scroll to position [5606, 0]
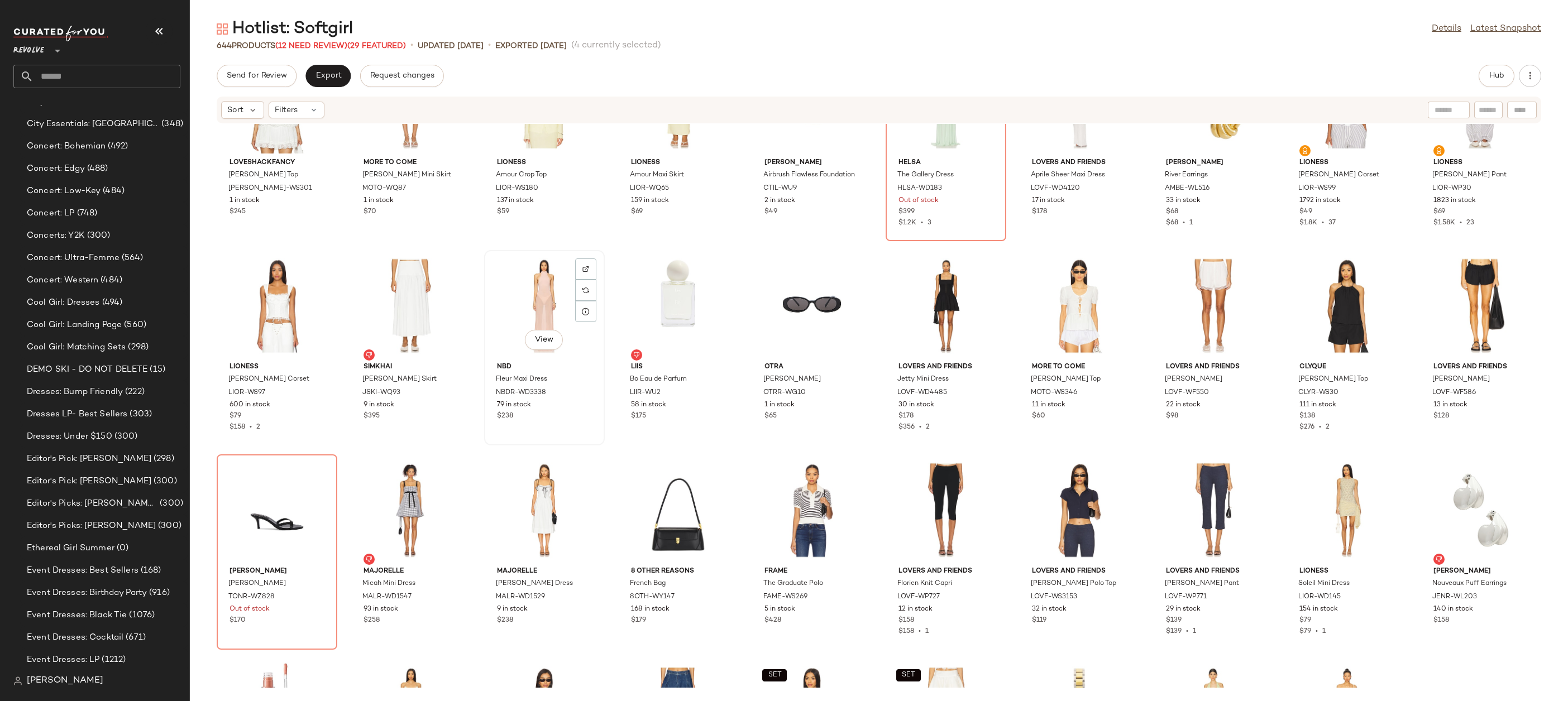
click at [540, 296] on div "View" at bounding box center [544, 305] width 113 height 104
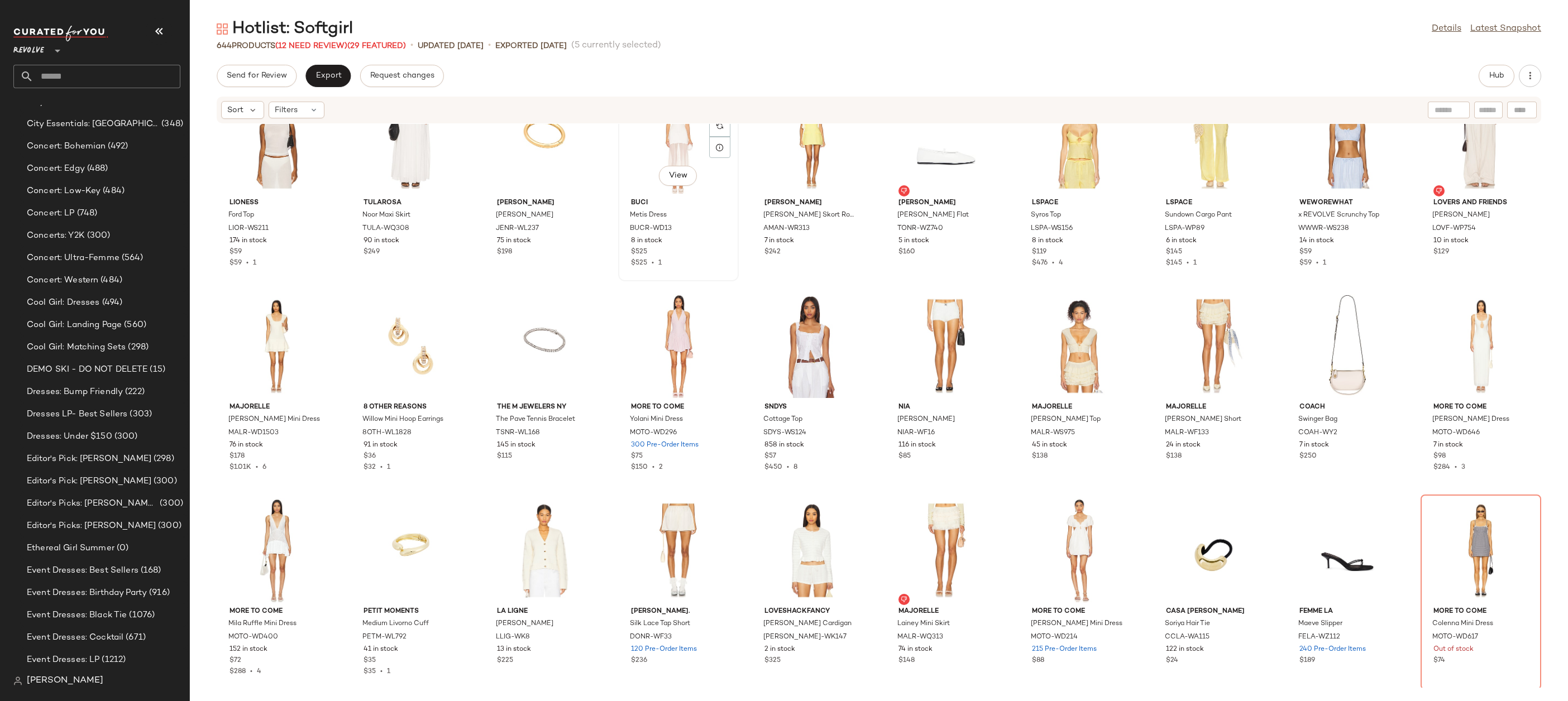
scroll to position [6576, 0]
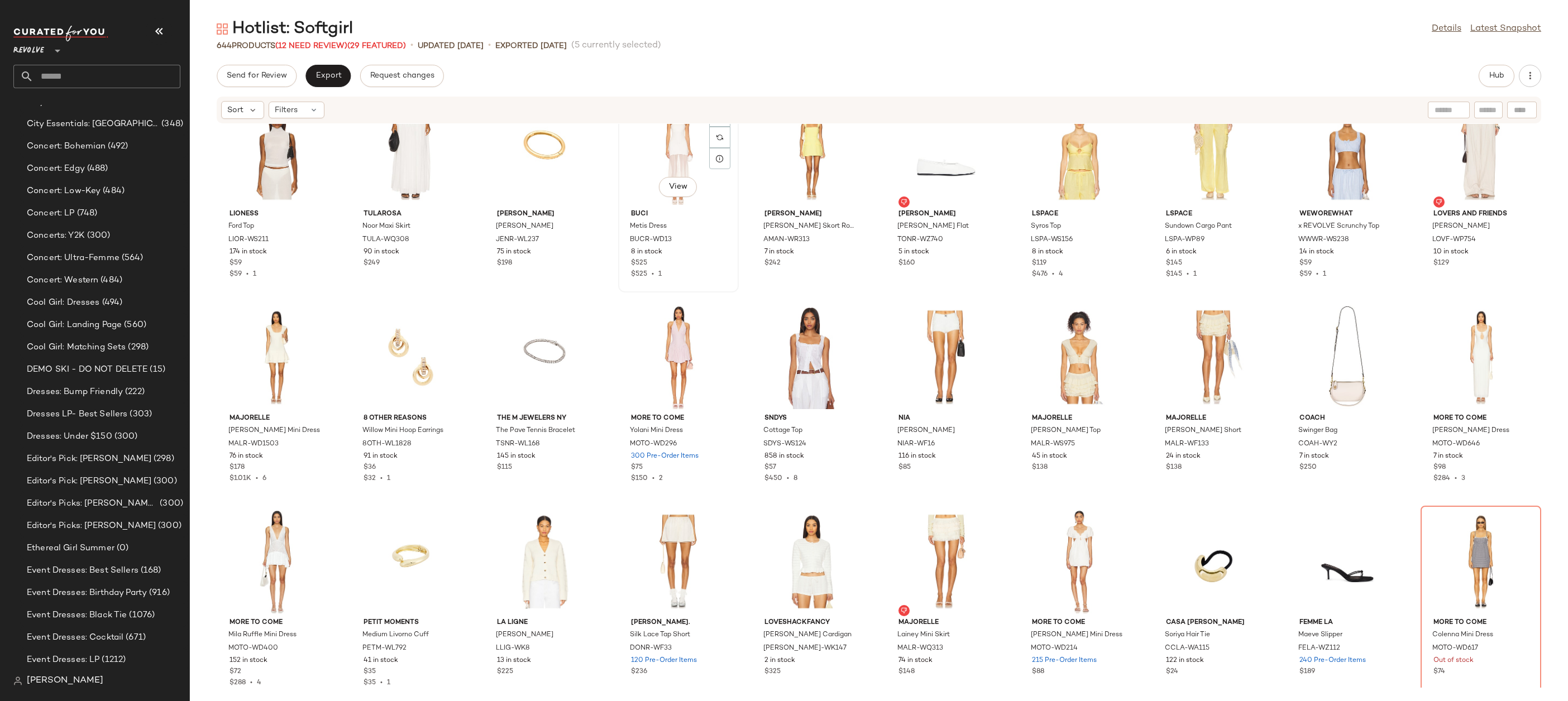
click at [660, 149] on div "View" at bounding box center [678, 153] width 113 height 104
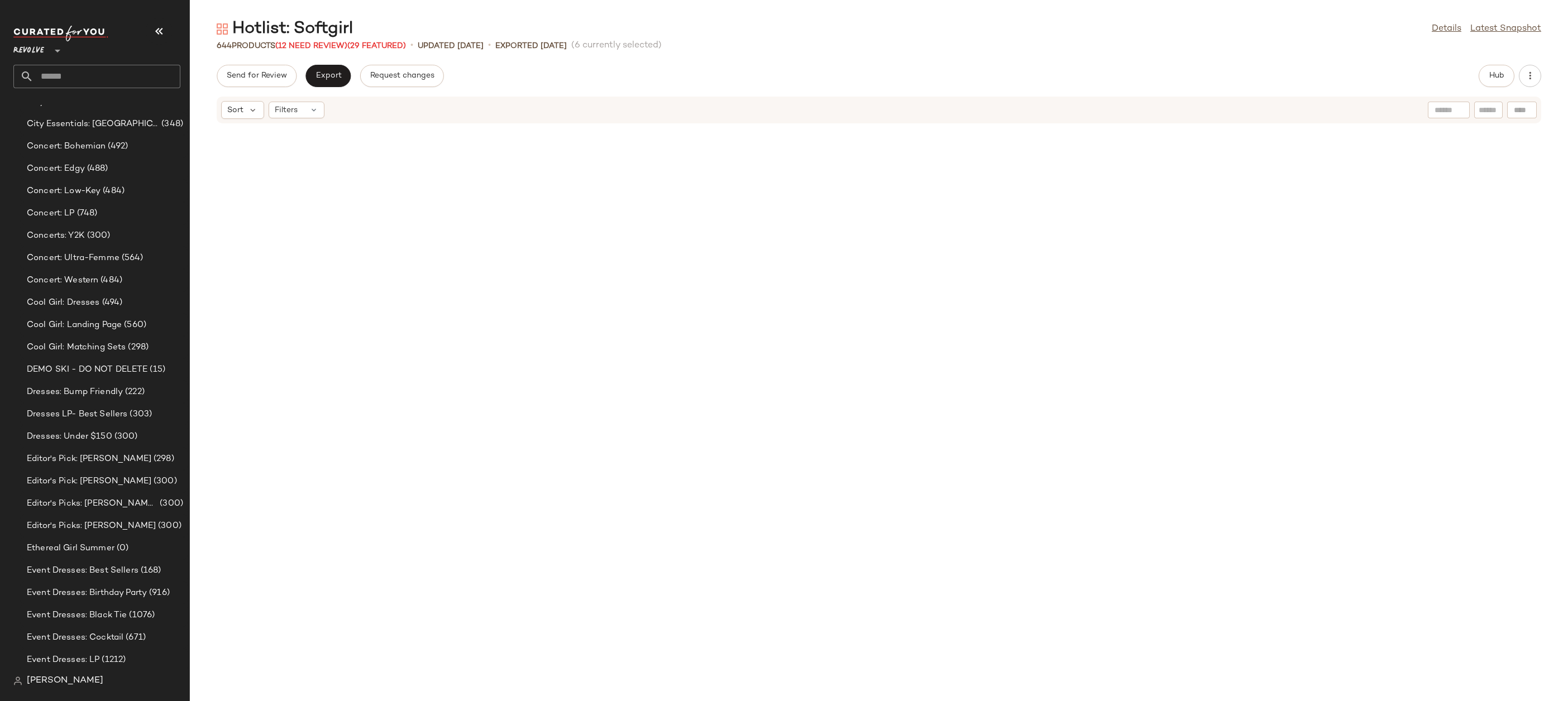
scroll to position [7840, 0]
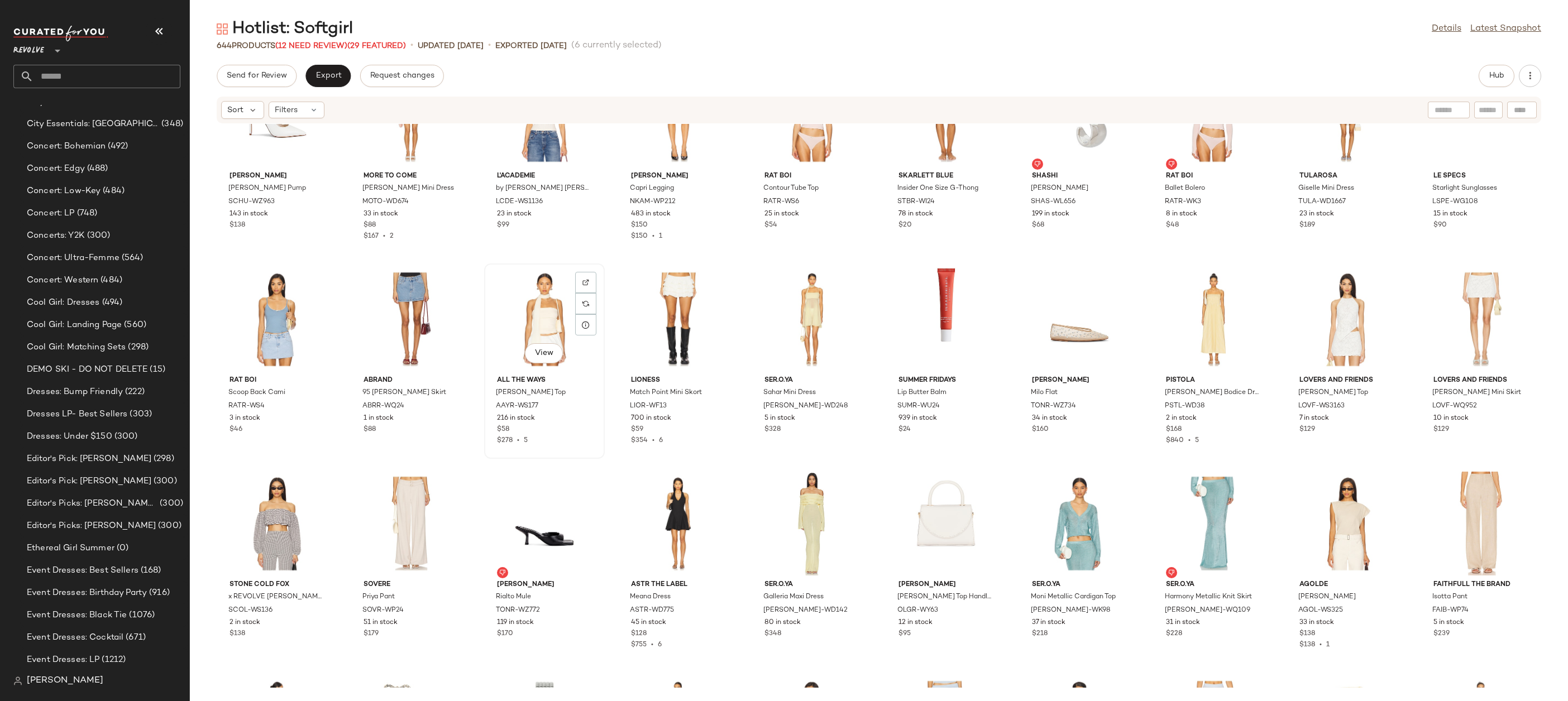
click at [551, 312] on div "View" at bounding box center [544, 319] width 113 height 104
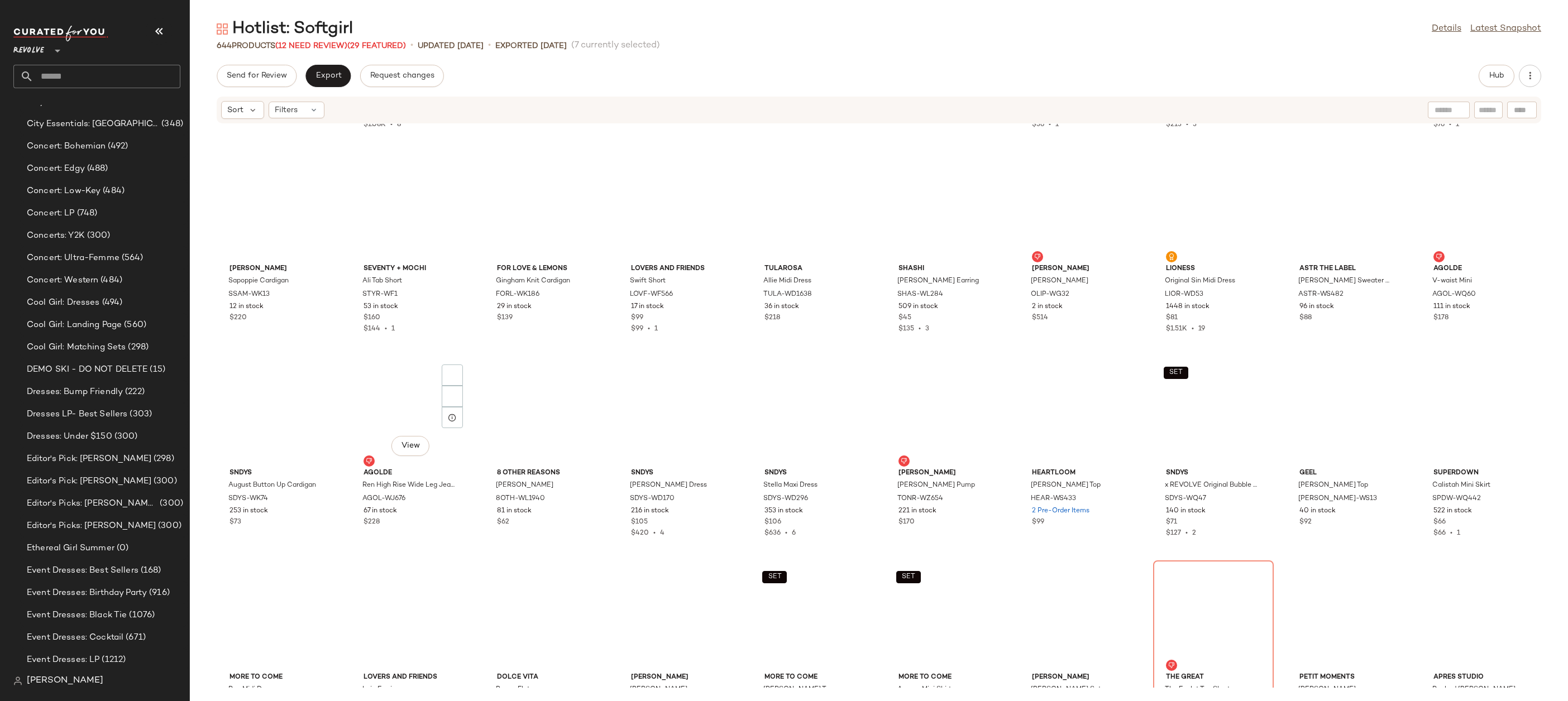
scroll to position [11299, 0]
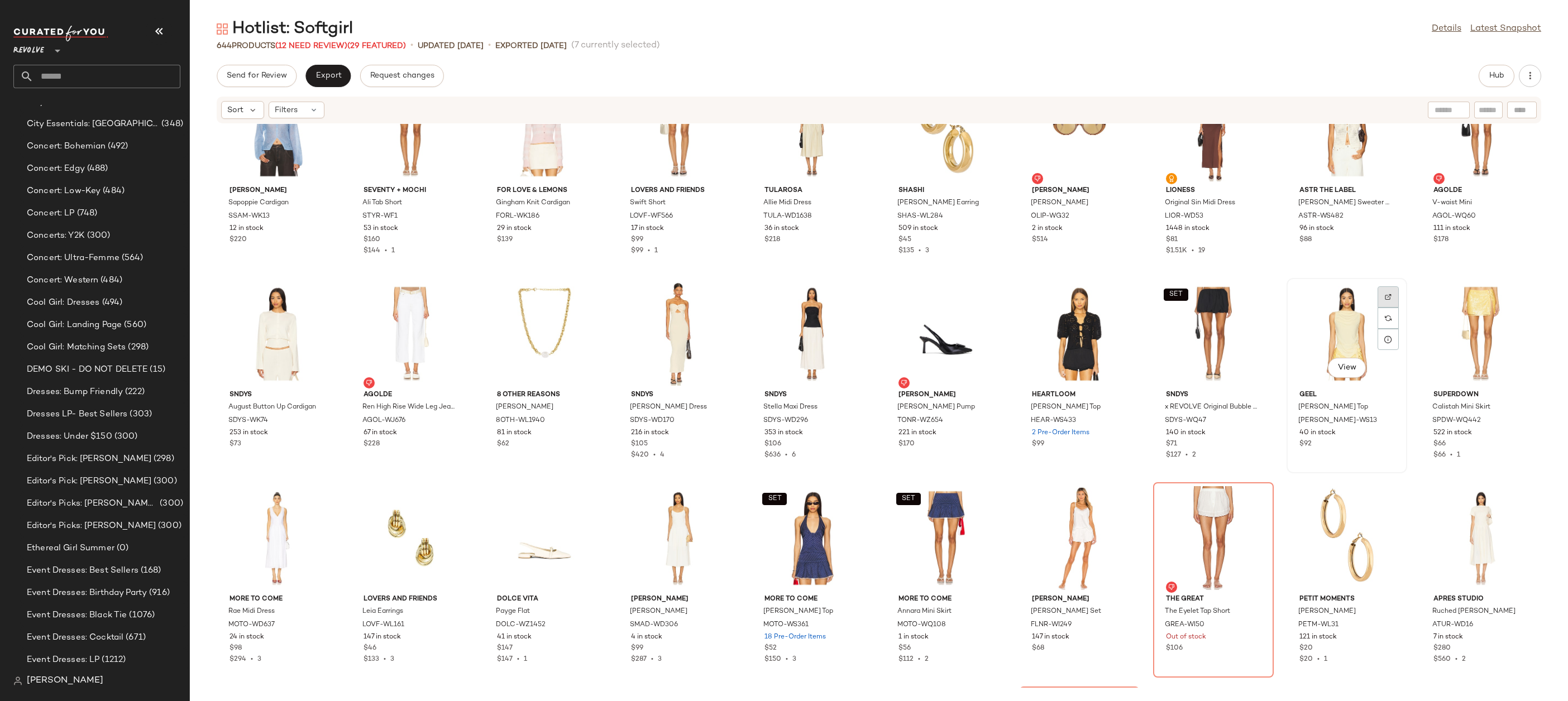
click at [1385, 296] on img at bounding box center [1388, 297] width 7 height 7
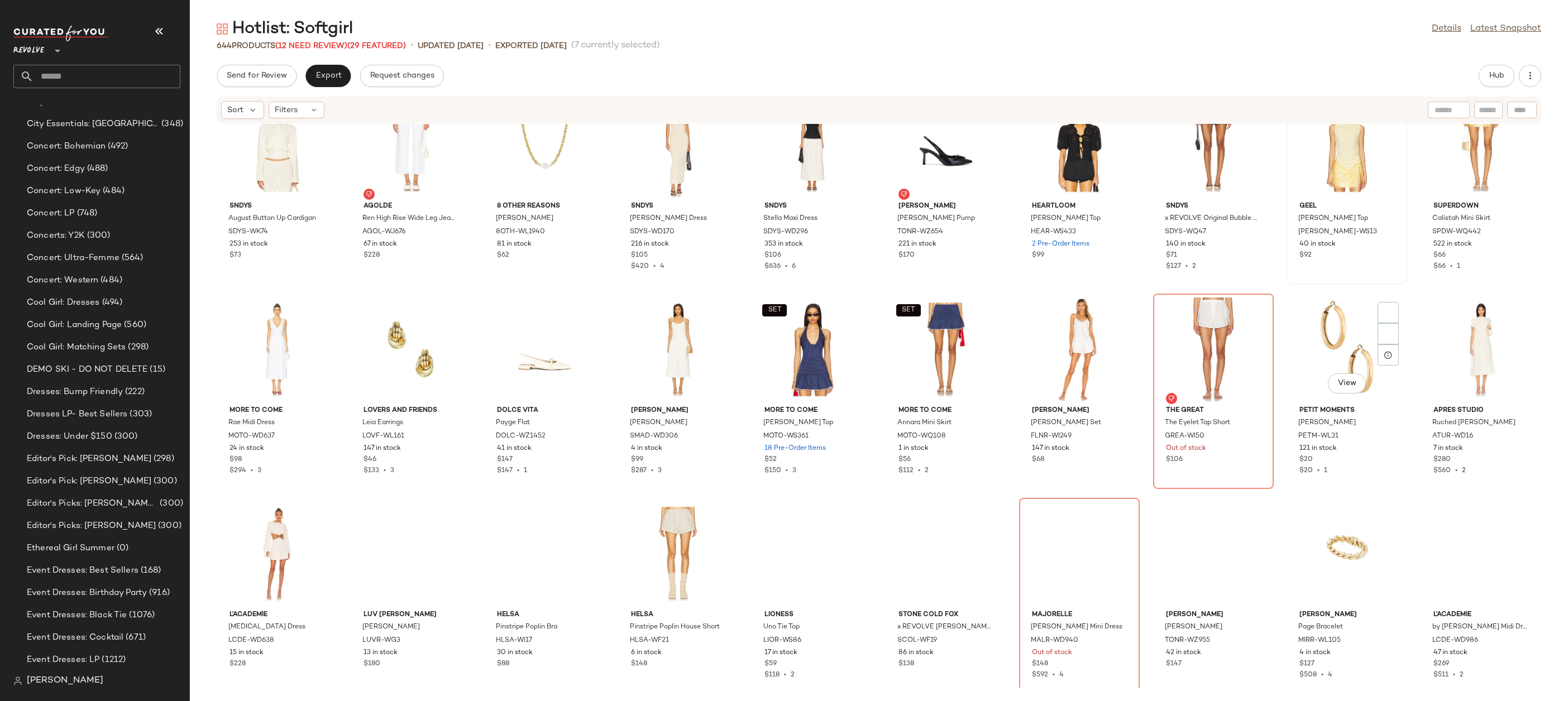
scroll to position [11489, 0]
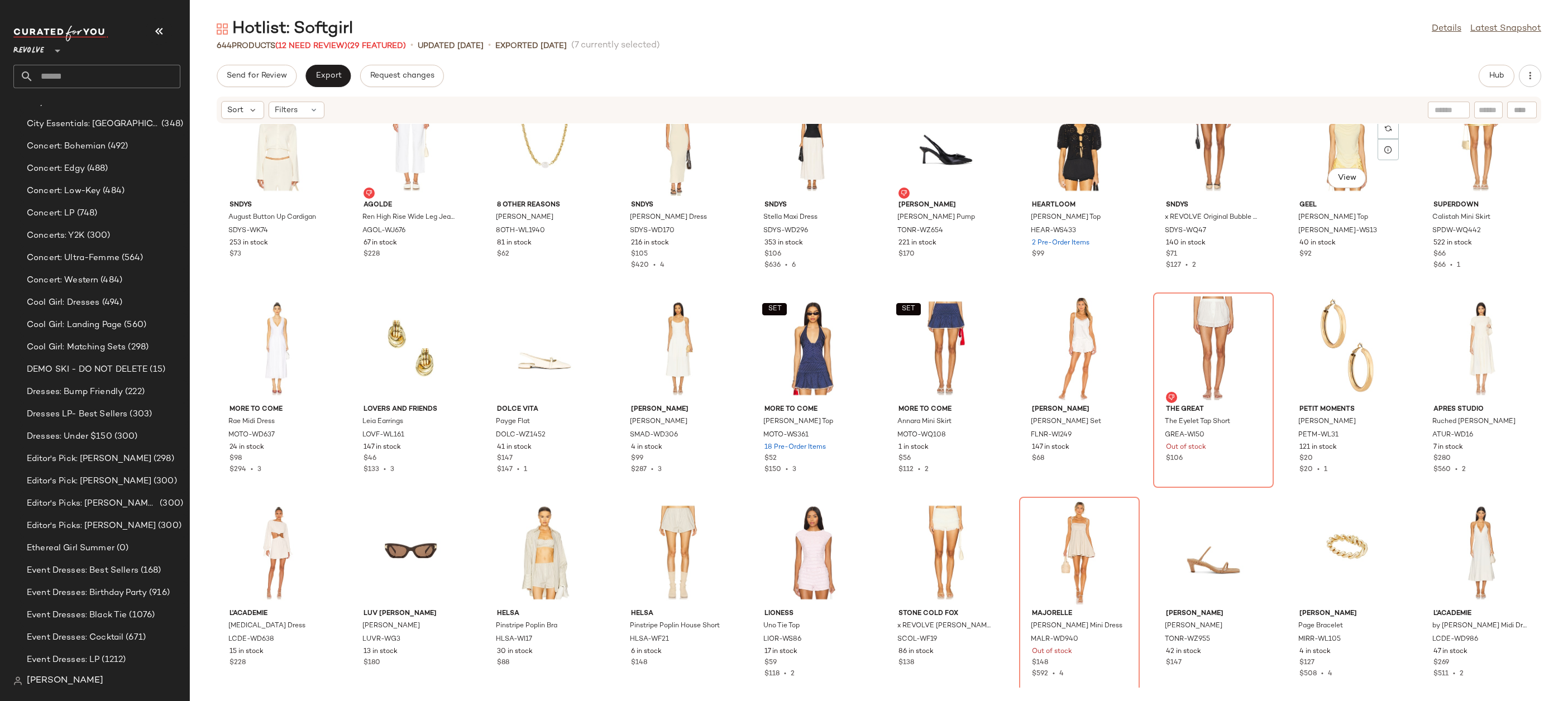
click at [1319, 167] on div "View" at bounding box center [1346, 144] width 113 height 104
click at [1445, 159] on div "View" at bounding box center [1480, 144] width 113 height 104
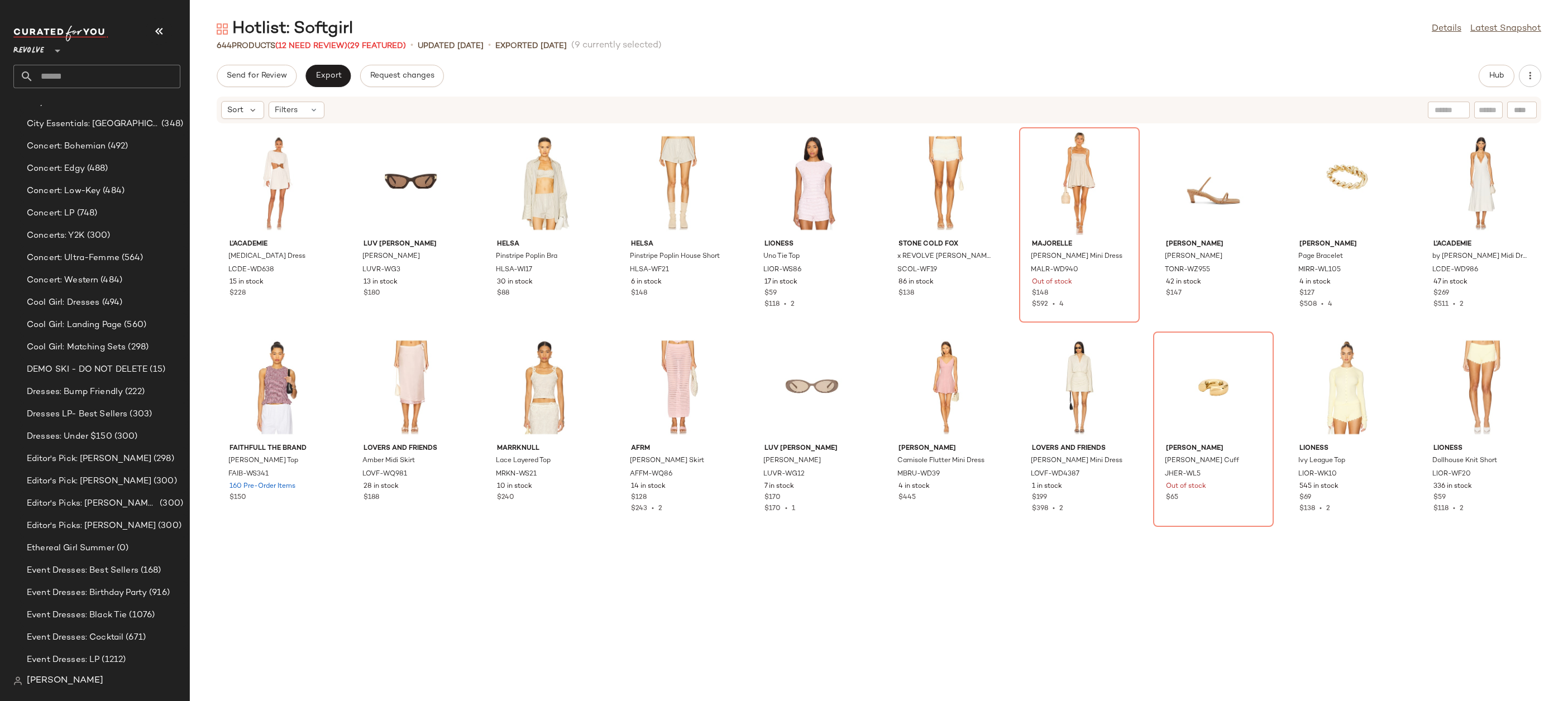
scroll to position [11333, 0]
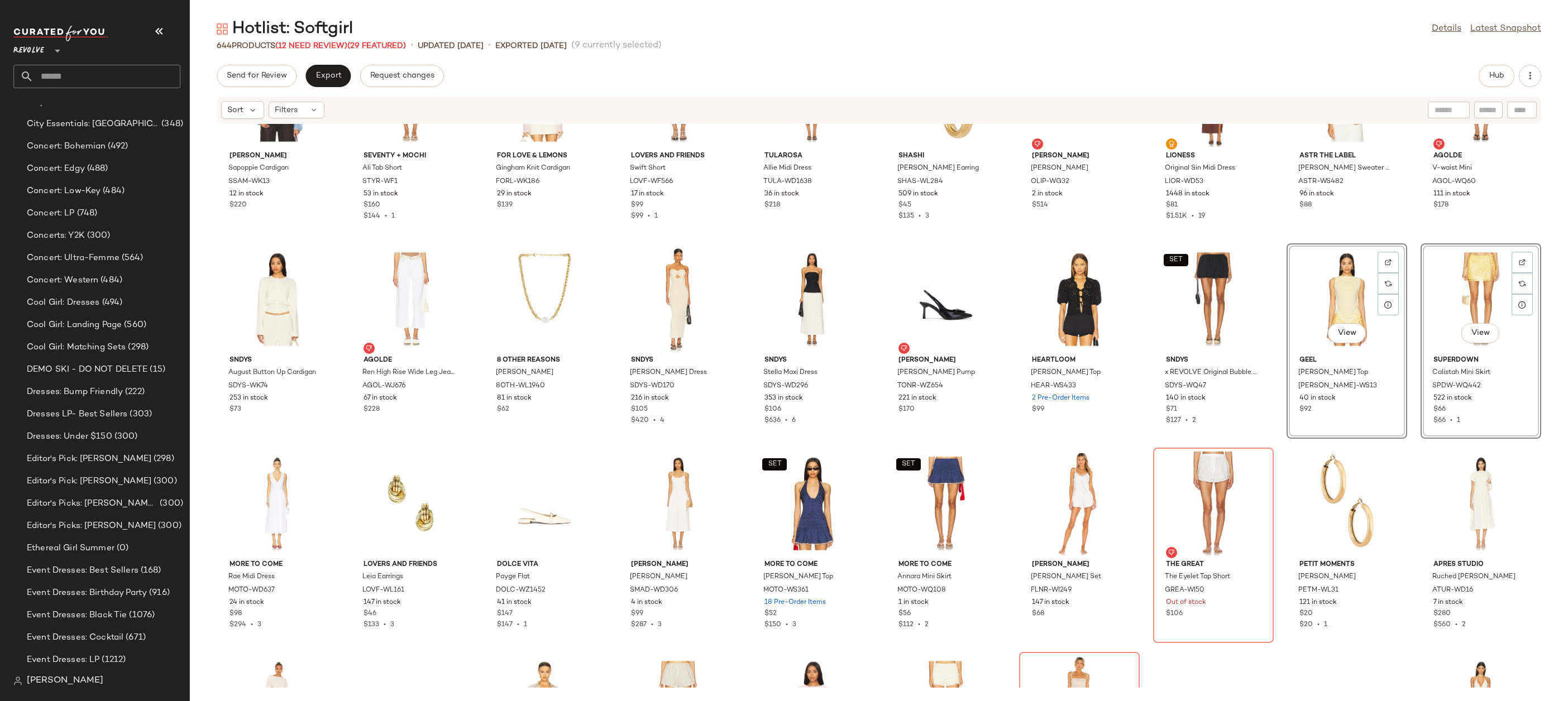
click at [1318, 296] on div "View" at bounding box center [1346, 299] width 113 height 104
click at [1457, 290] on div "View" at bounding box center [1480, 299] width 113 height 104
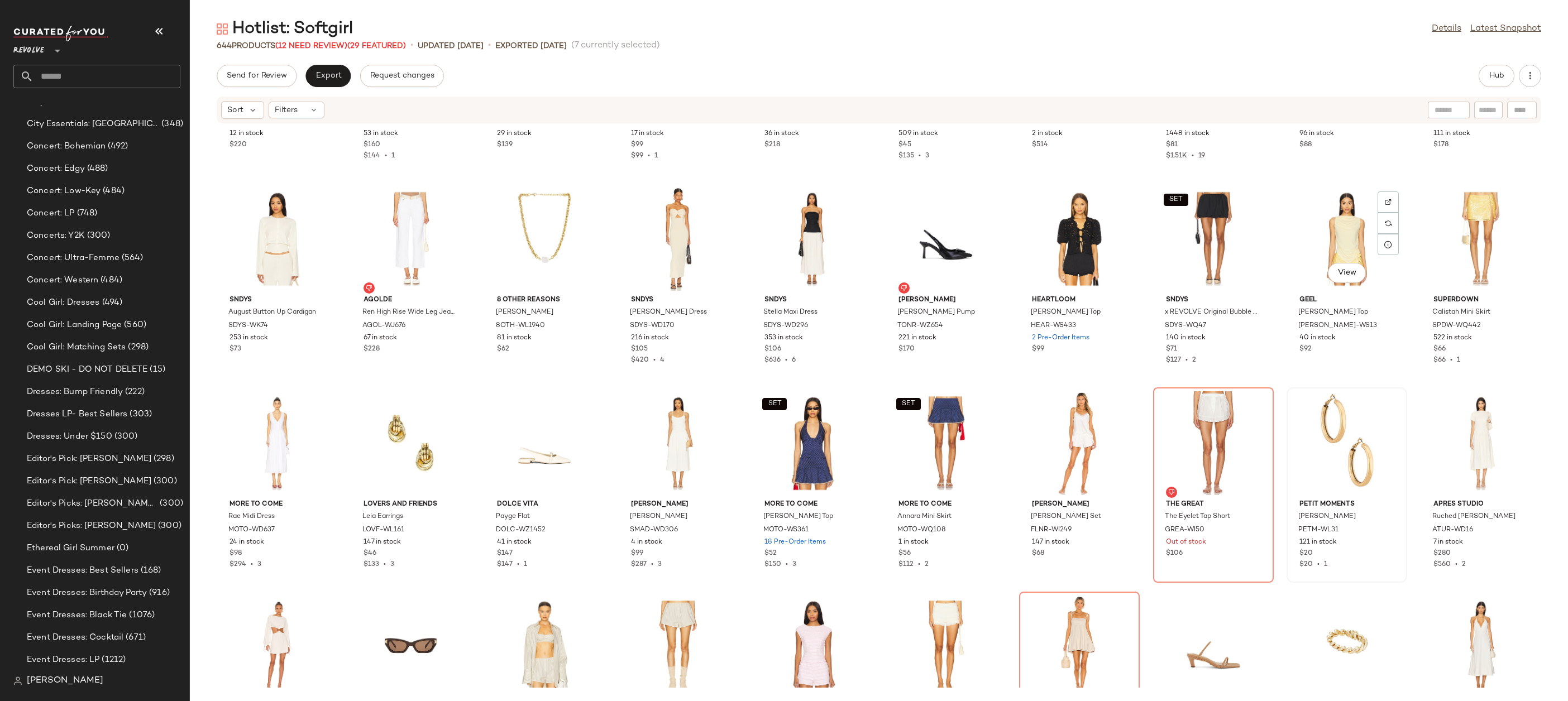
scroll to position [11308, 0]
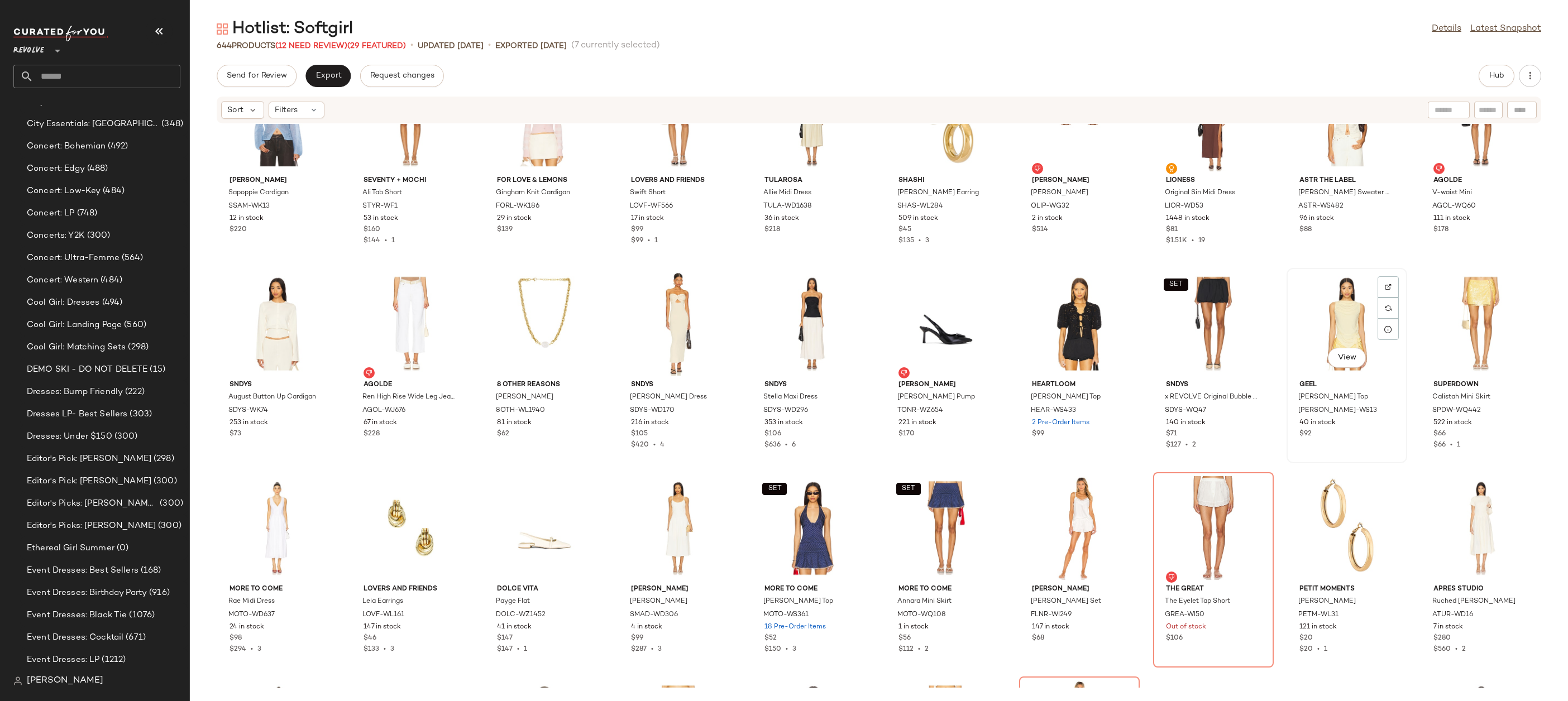
click at [1315, 318] on div "View" at bounding box center [1346, 324] width 113 height 104
click at [1486, 295] on div "View" at bounding box center [1480, 324] width 113 height 104
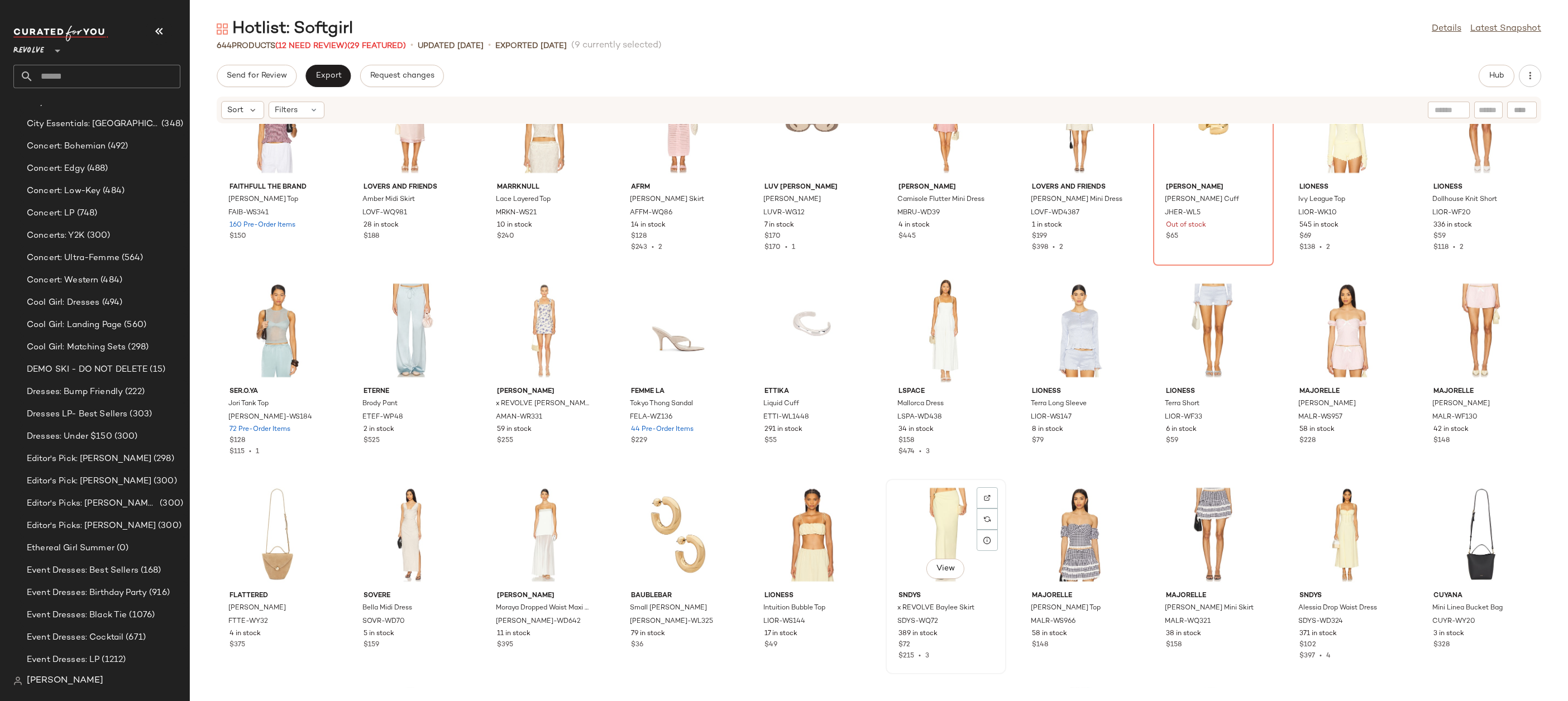
scroll to position [12719, 0]
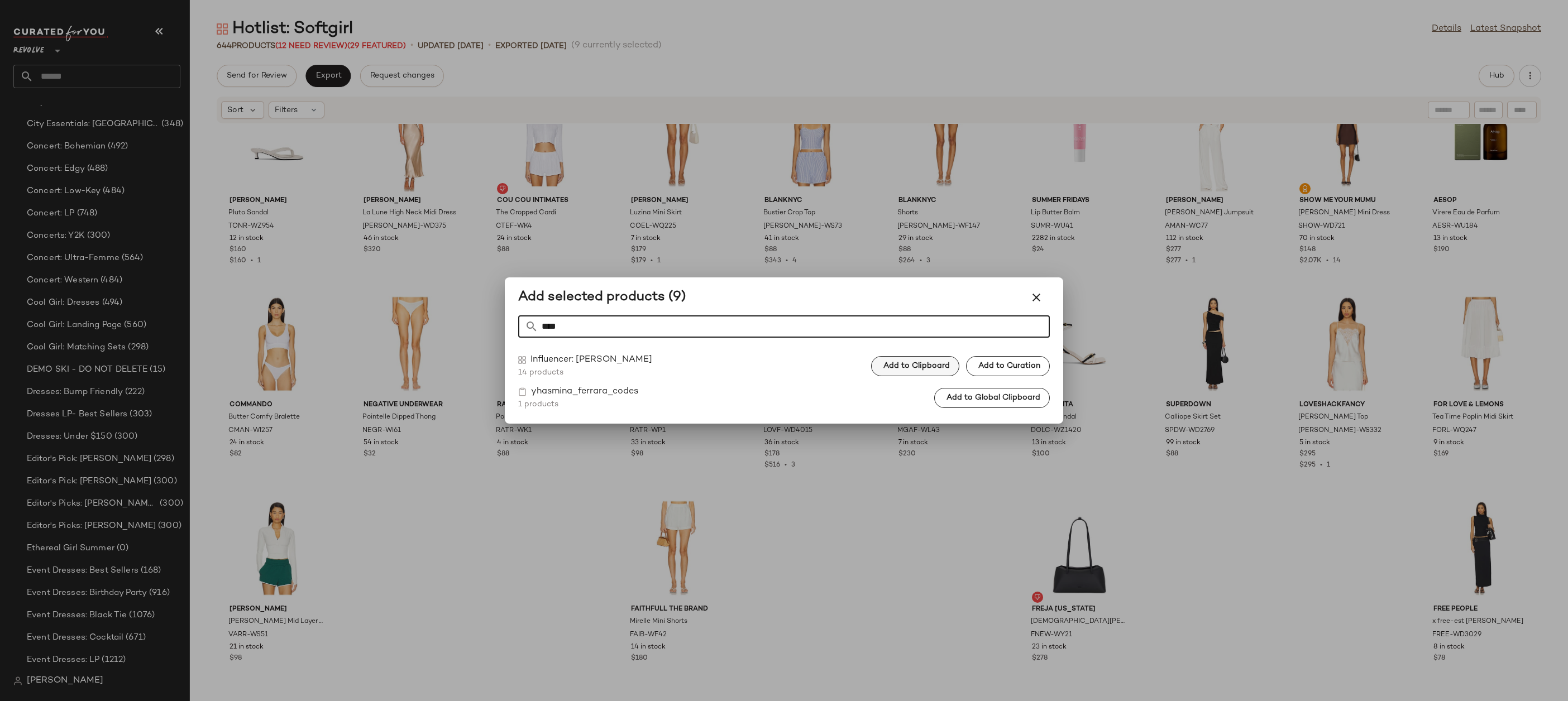
type input "****"
click at [923, 363] on span "Add to Clipboard" at bounding box center [916, 366] width 67 height 9
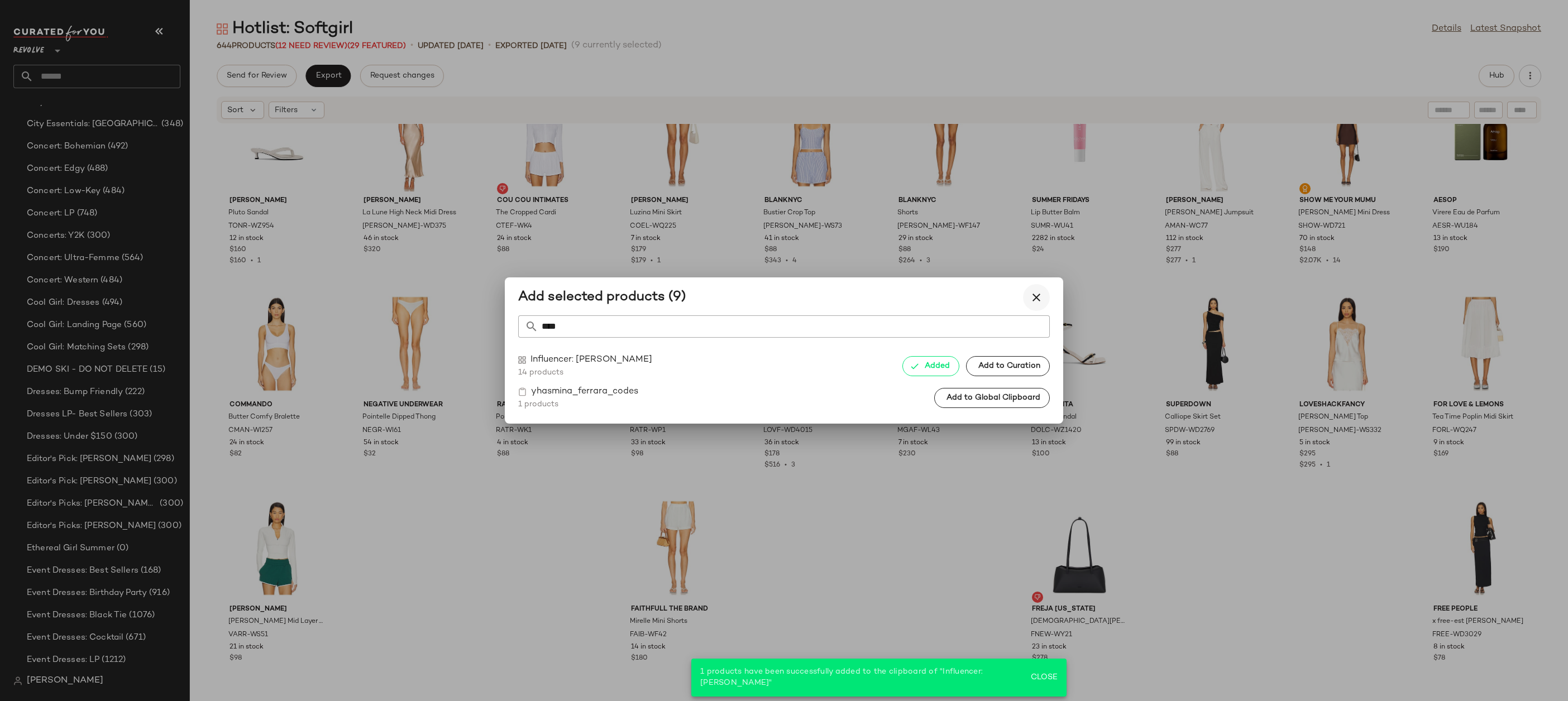
click at [1039, 301] on icon "button" at bounding box center [1037, 298] width 13 height 13
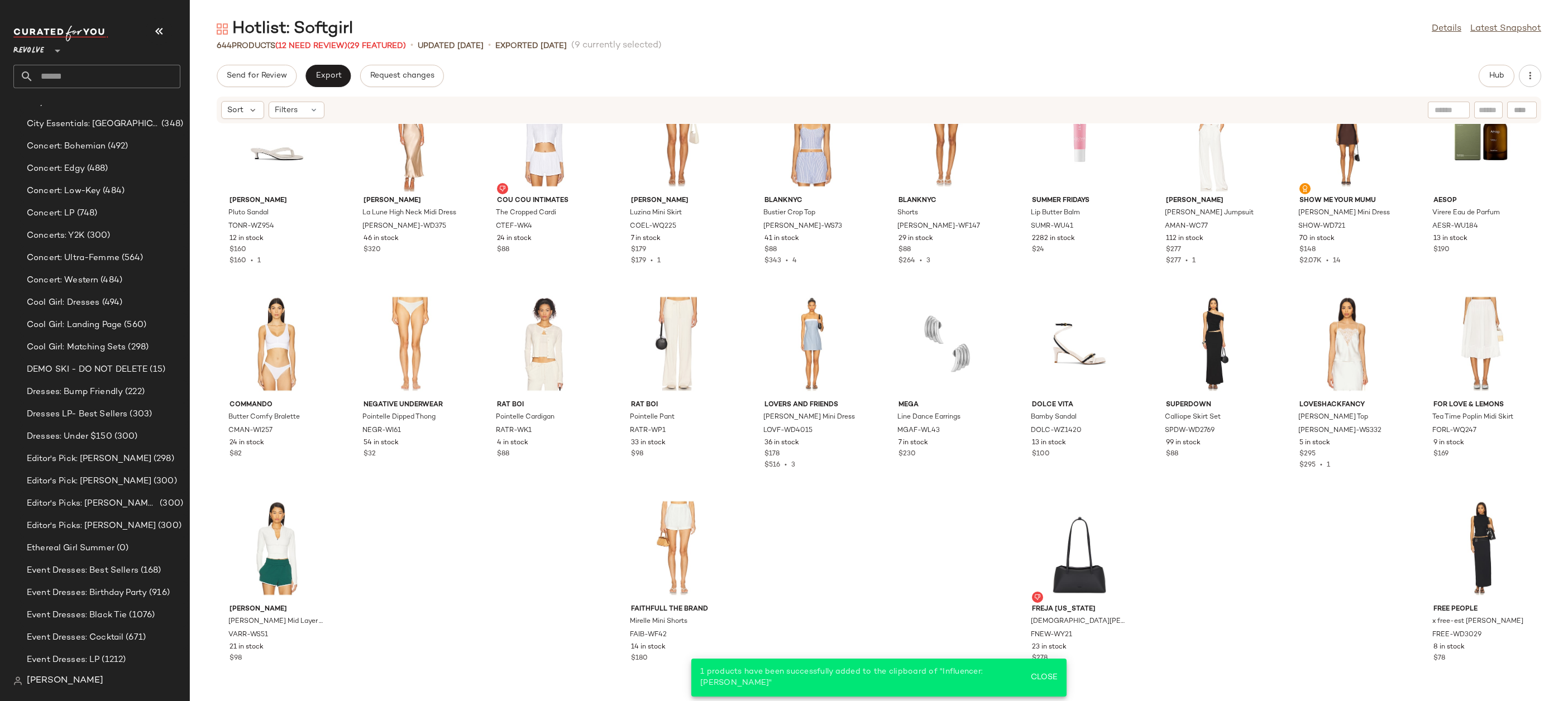
click at [84, 84] on input "text" at bounding box center [107, 76] width 147 height 24
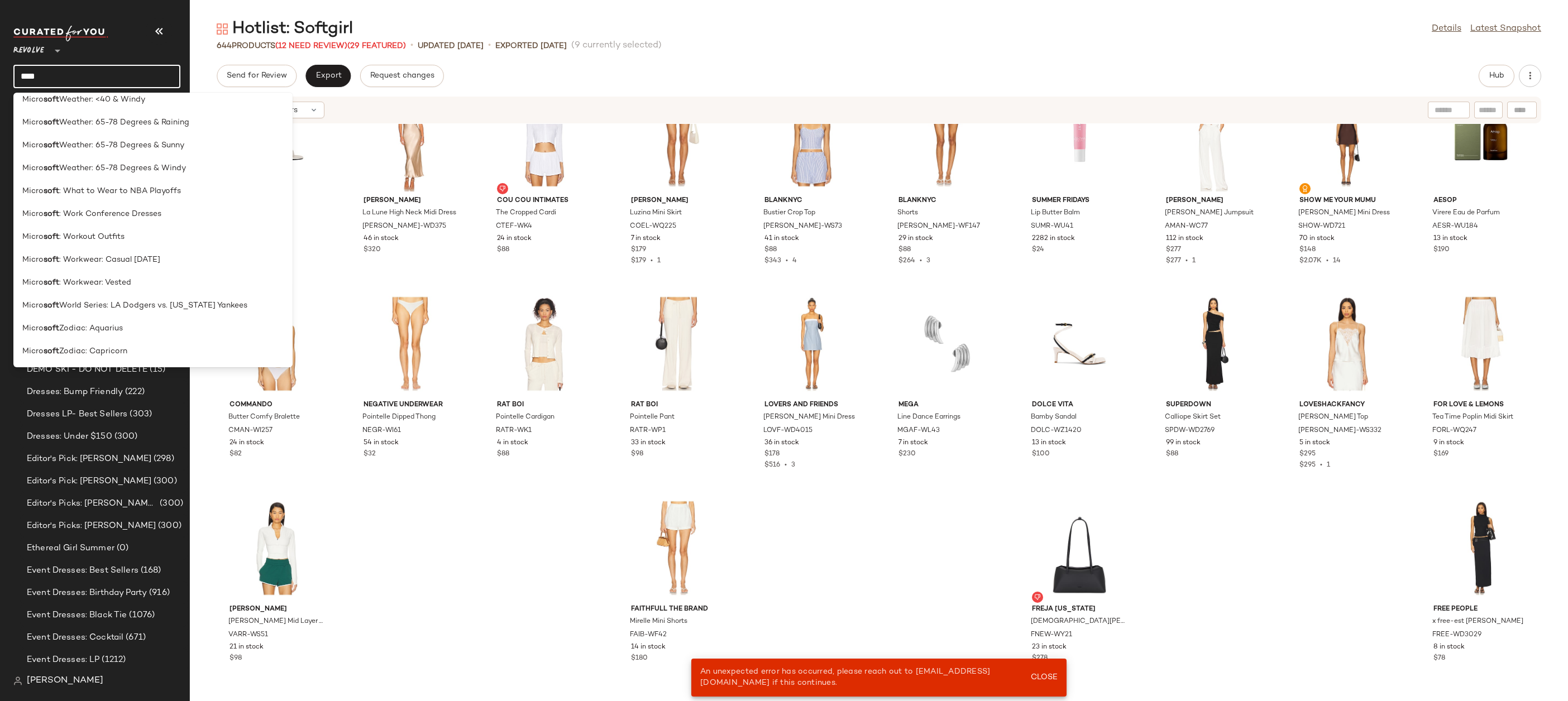
scroll to position [2962, 0]
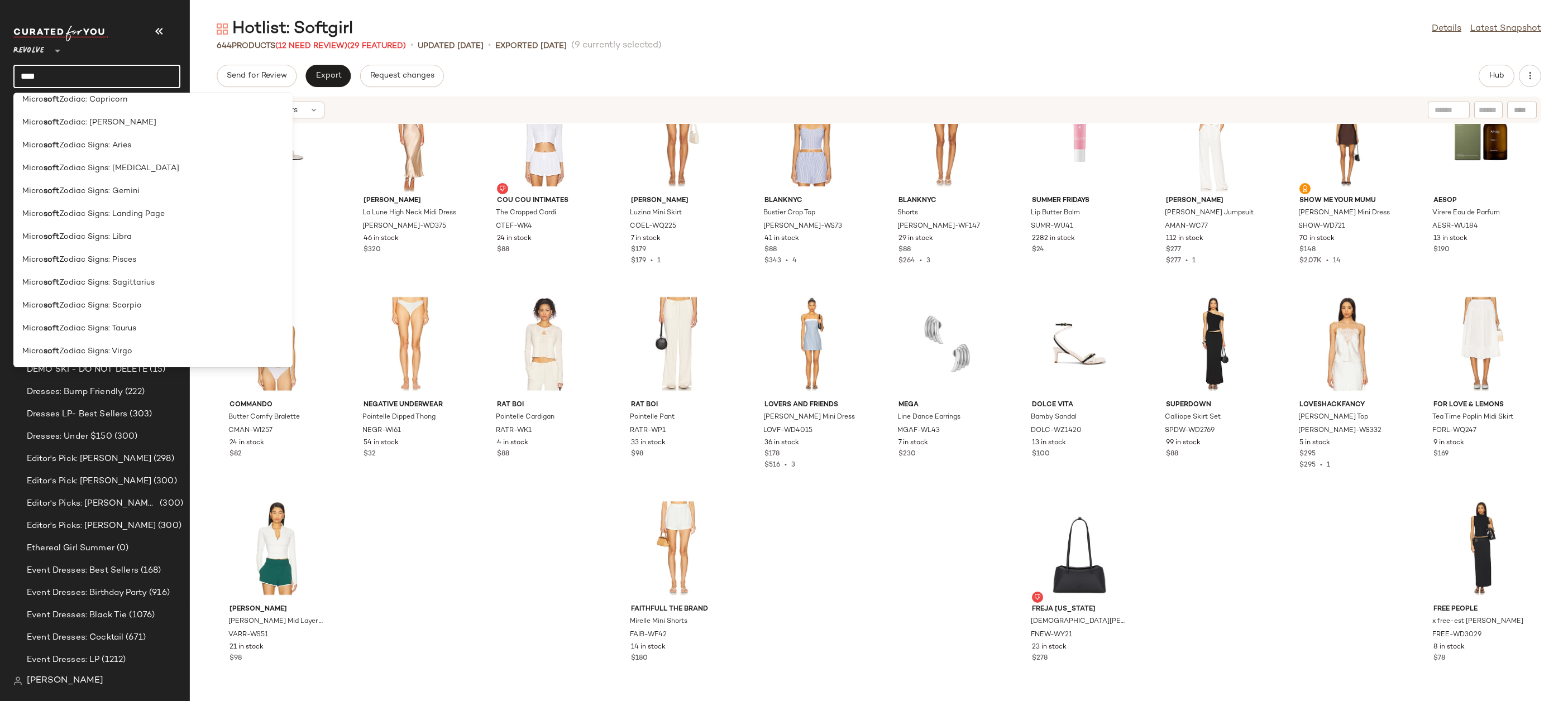
click at [1090, 68] on div "Send for Review Export Request changes Hub" at bounding box center [879, 75] width 1325 height 23
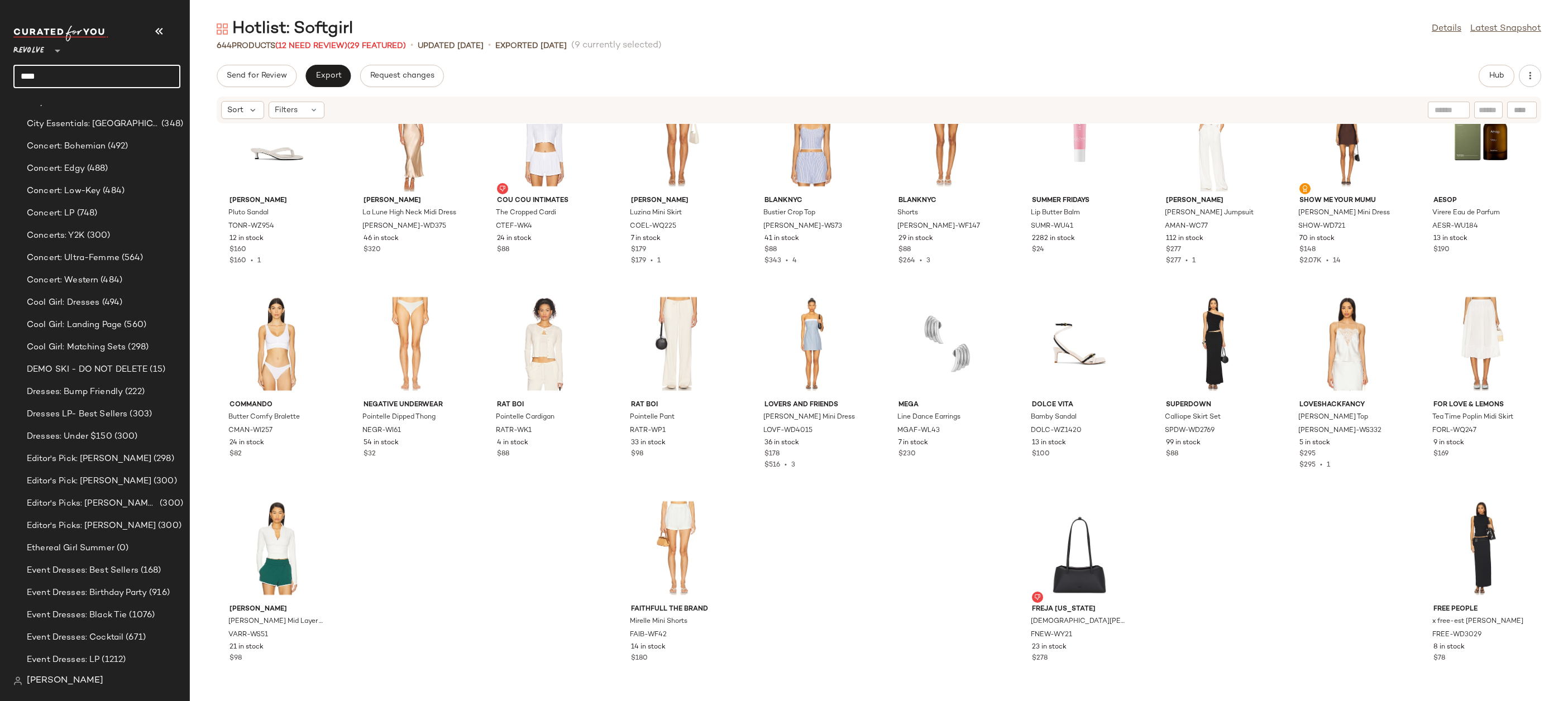
click at [97, 75] on input "****" at bounding box center [97, 76] width 167 height 24
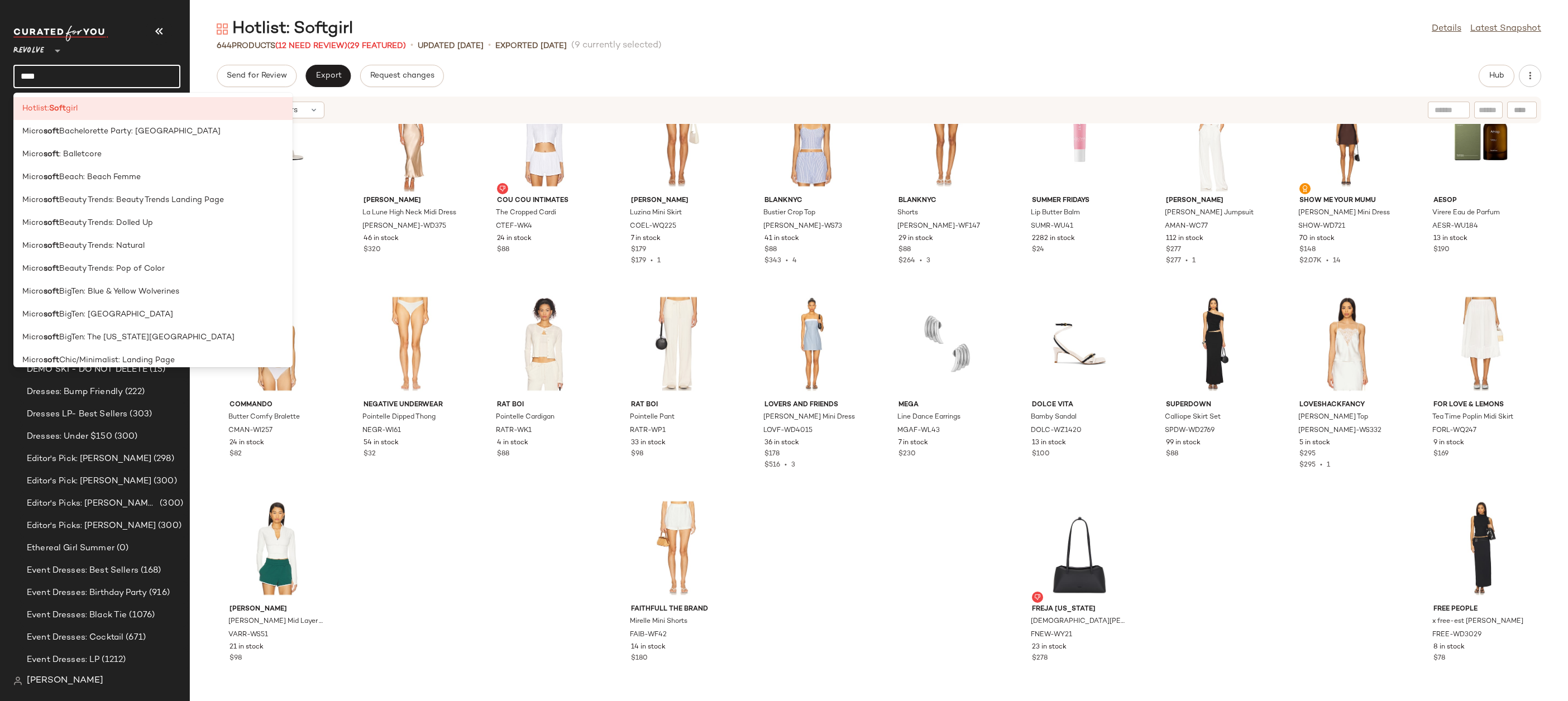
click at [65, 30] on div "Revolve ** ****" at bounding box center [97, 57] width 167 height 63
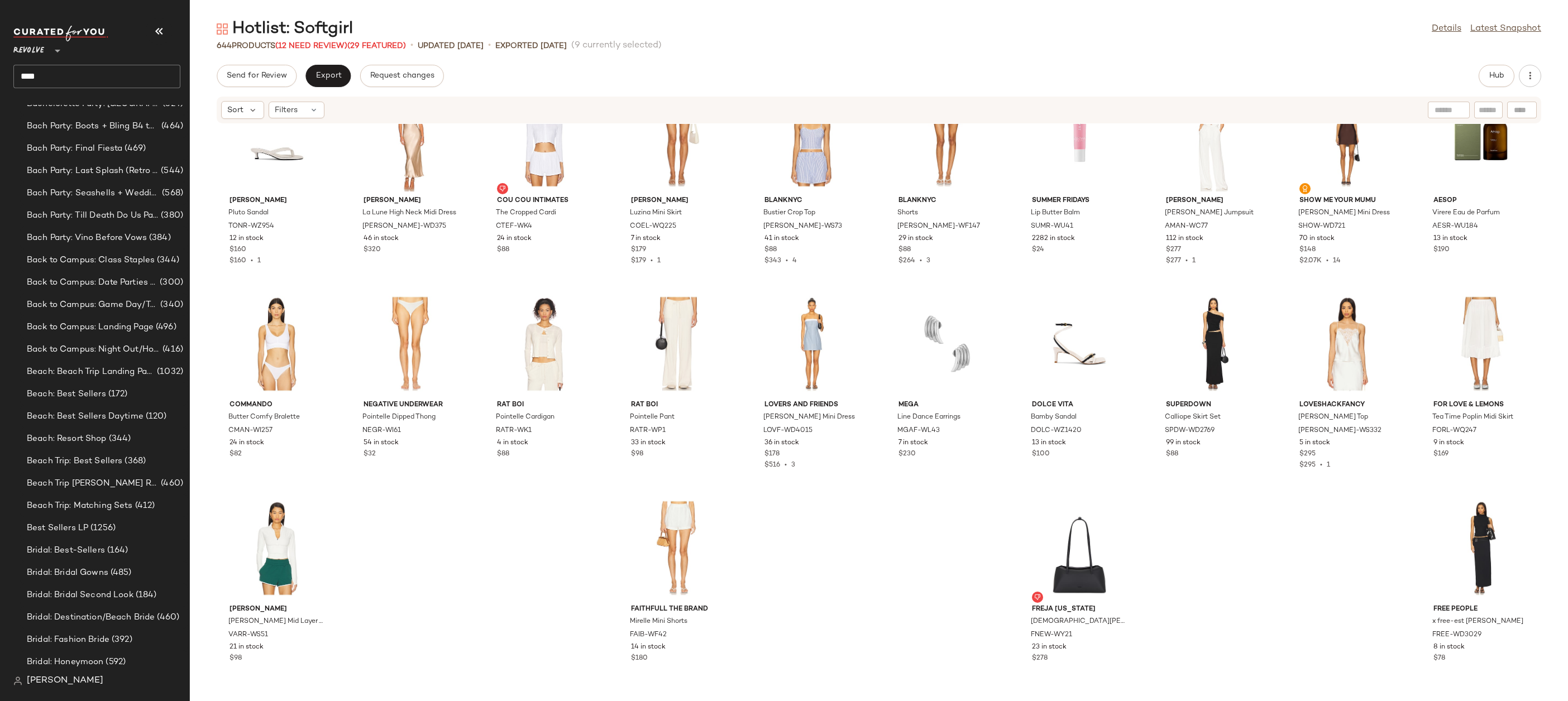
scroll to position [0, 0]
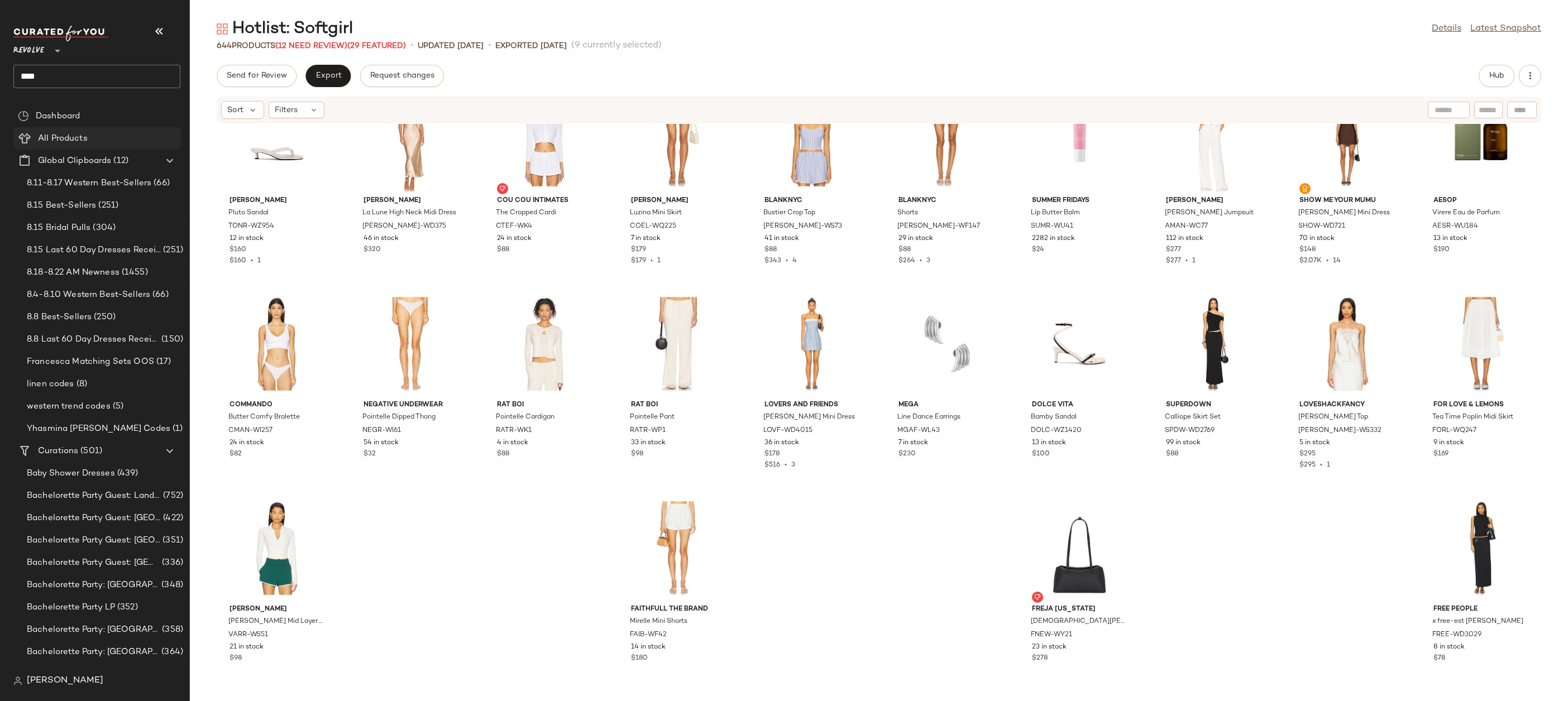
click at [47, 141] on span "All Products" at bounding box center [63, 138] width 50 height 13
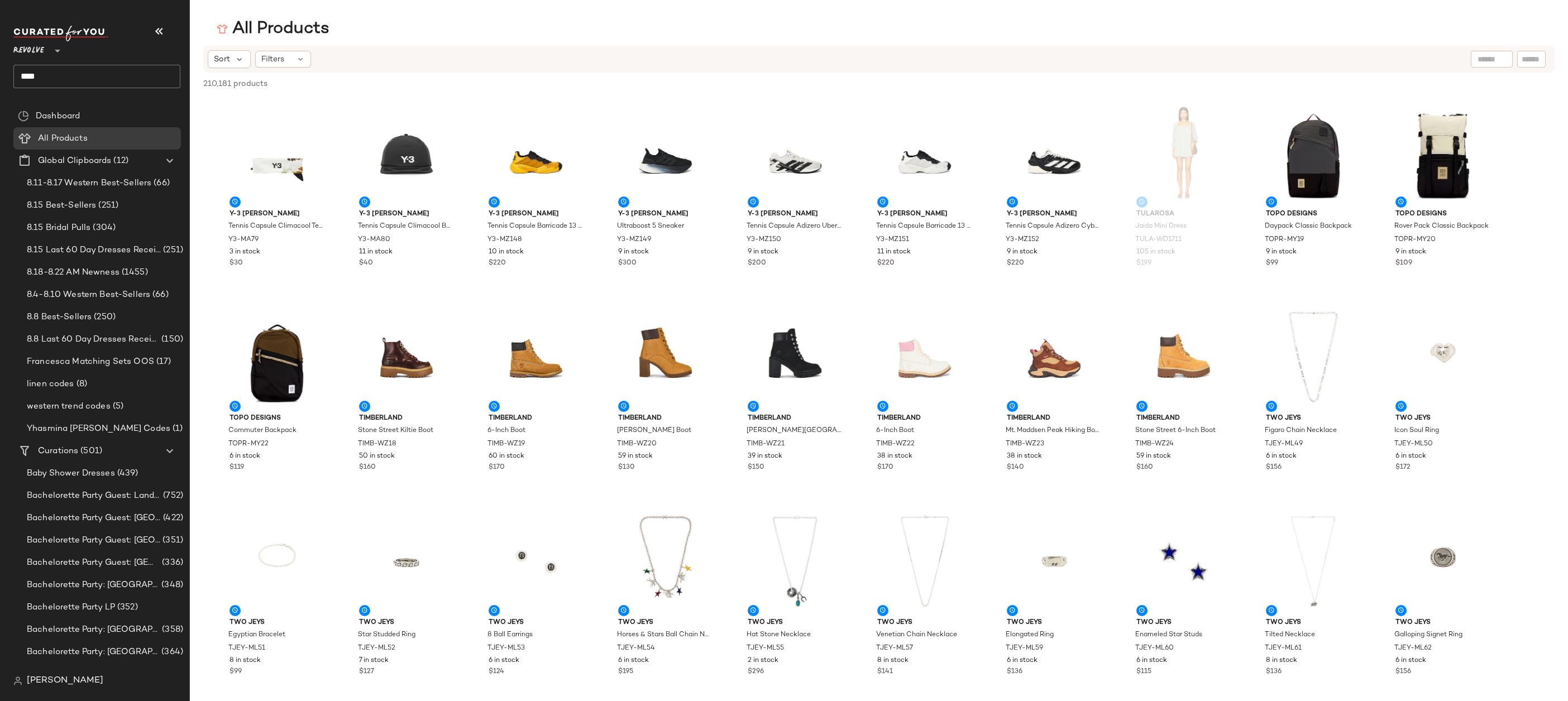
click at [109, 79] on input "****" at bounding box center [97, 76] width 167 height 24
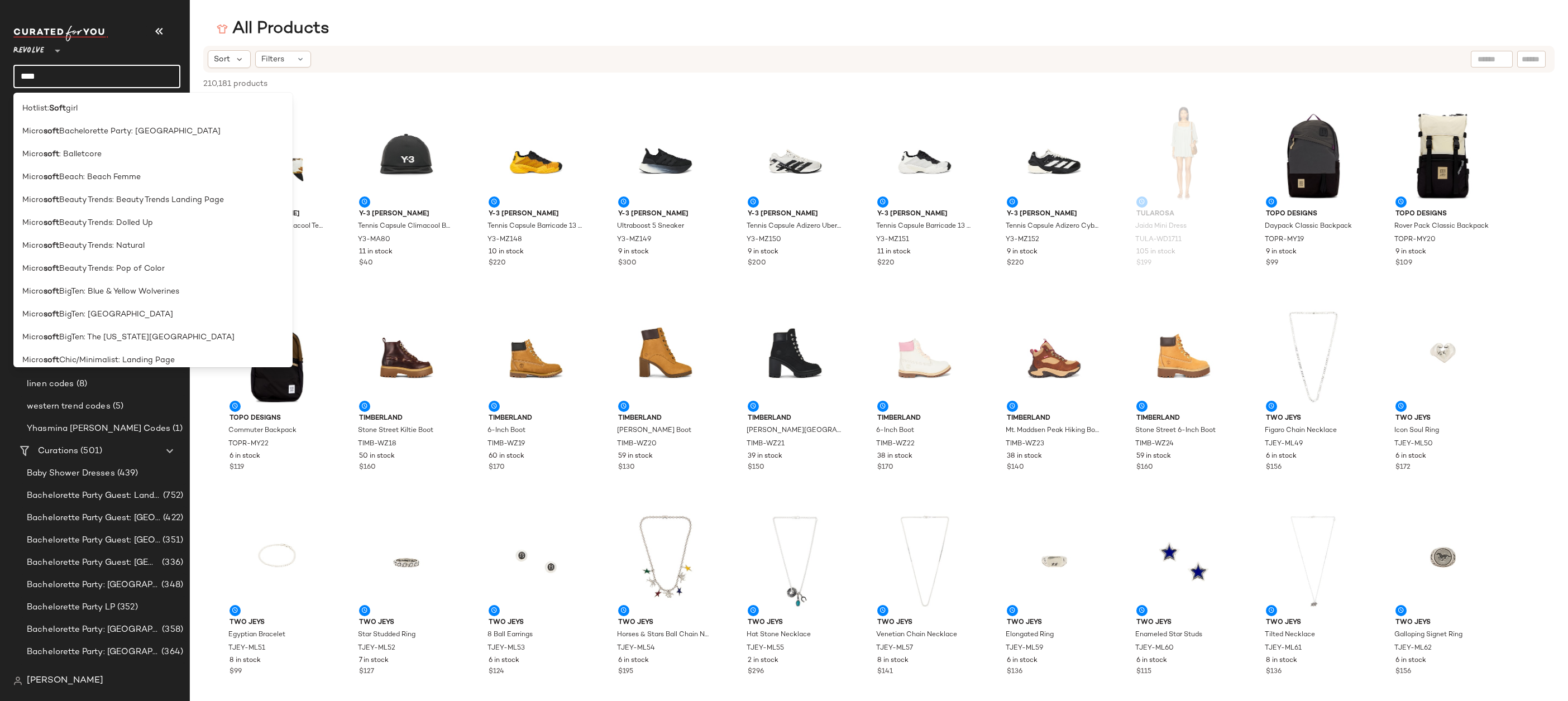
click at [109, 79] on input "****" at bounding box center [97, 76] width 167 height 24
type input "**********"
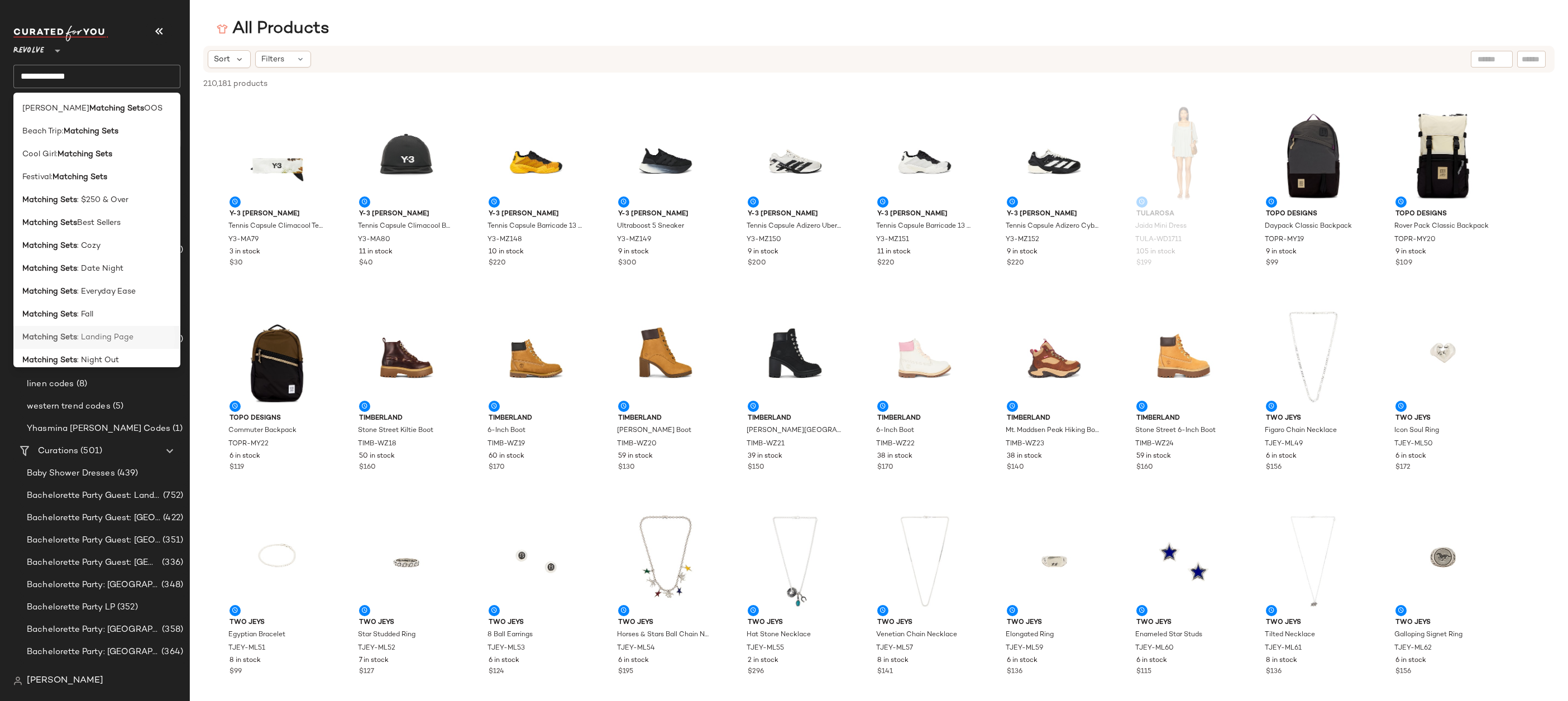
click at [108, 335] on span ": Landing Page" at bounding box center [105, 337] width 57 height 12
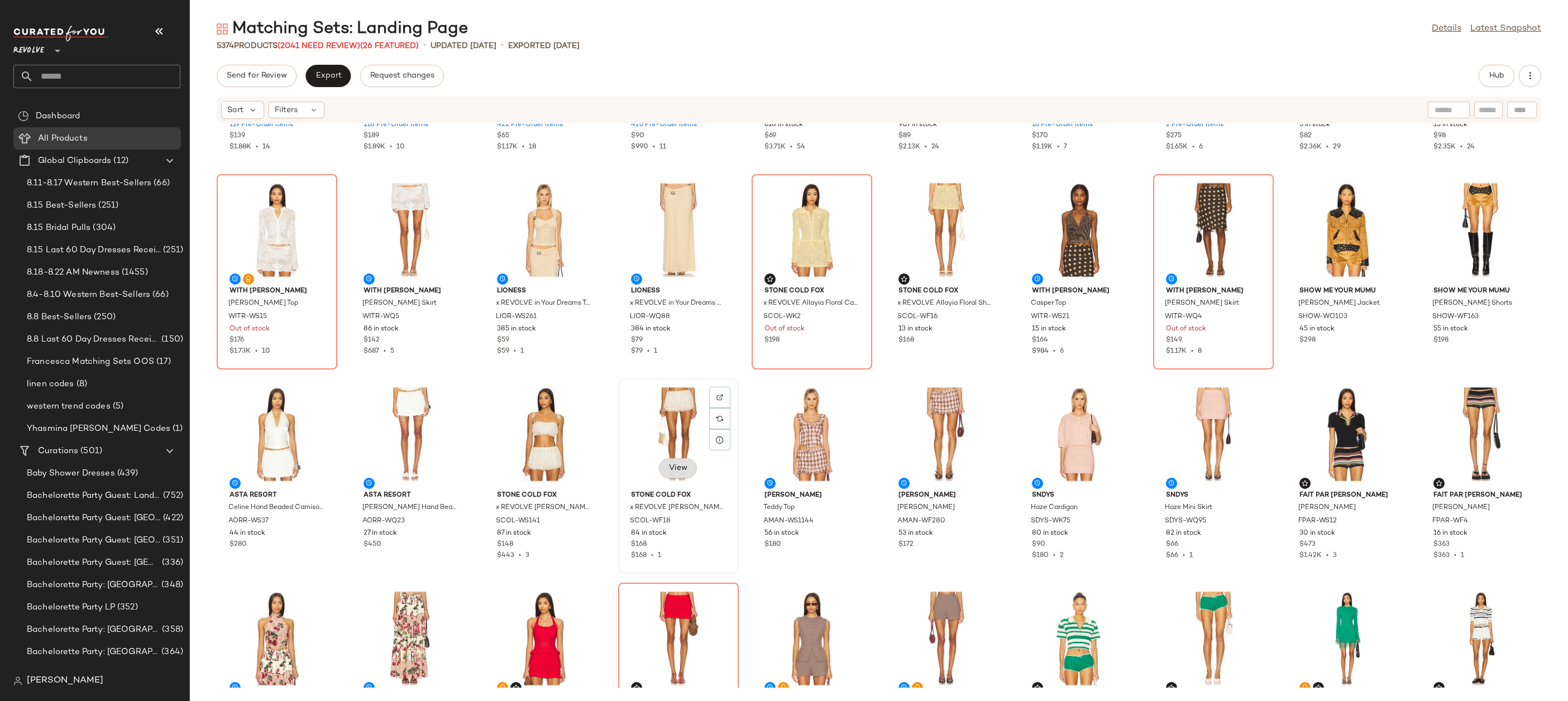
scroll to position [670, 0]
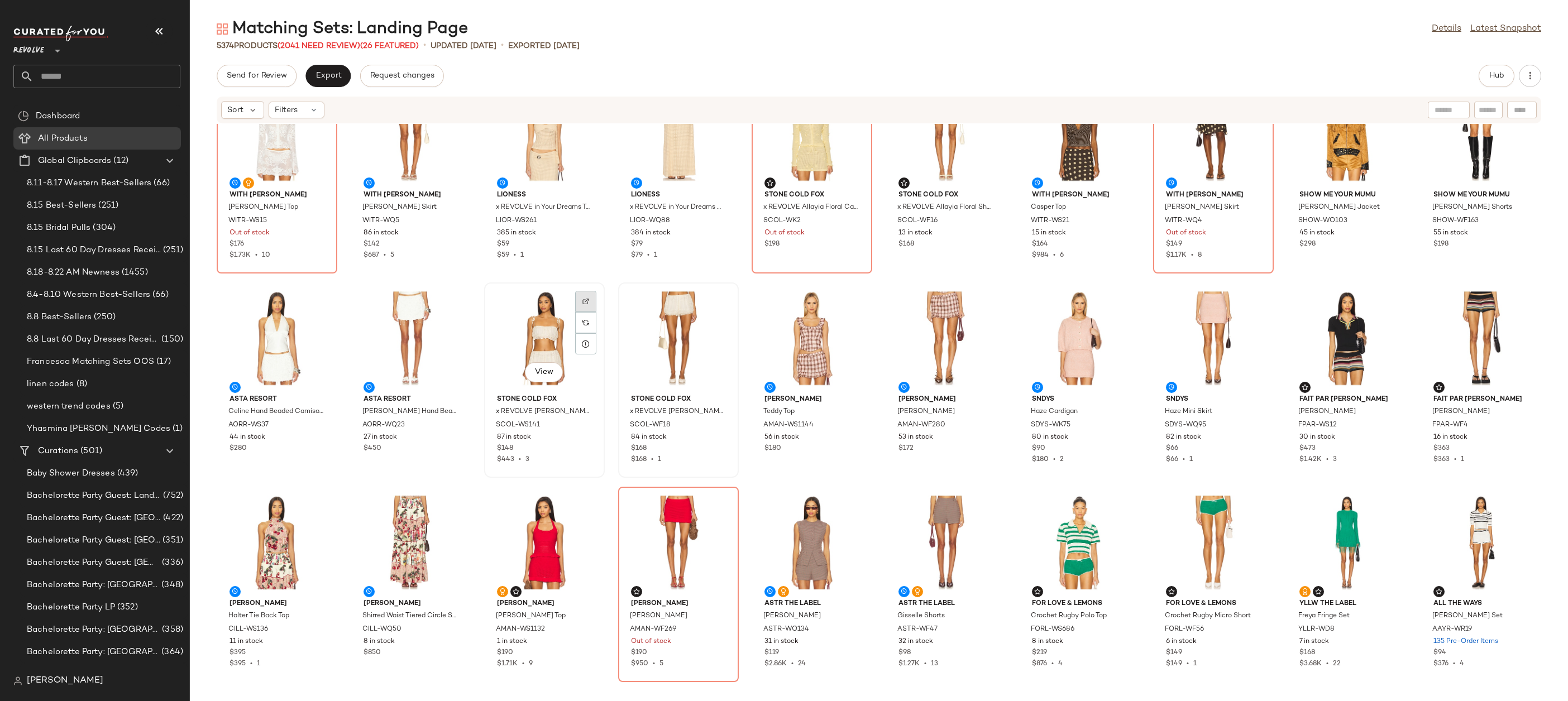
click at [587, 312] on div at bounding box center [586, 323] width 21 height 21
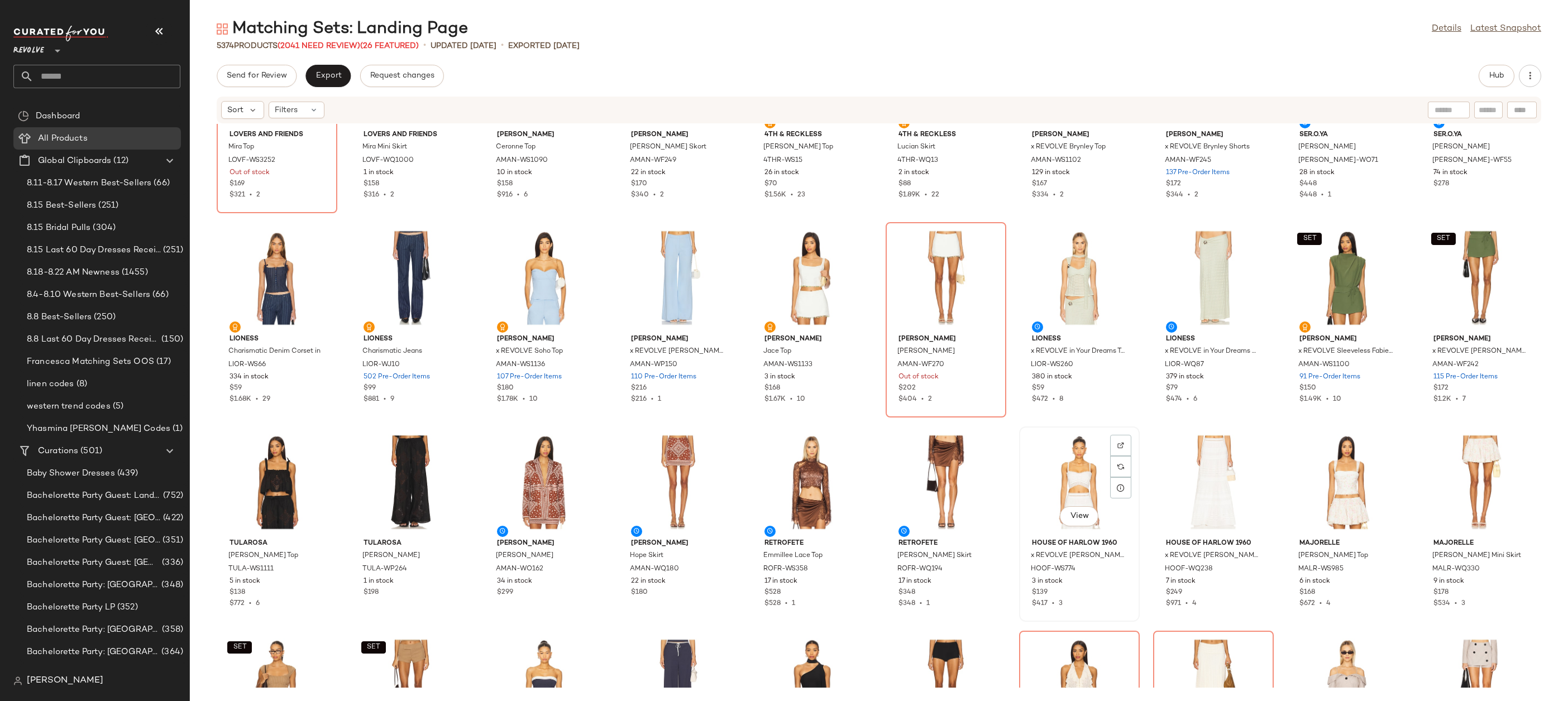
scroll to position [1572, 0]
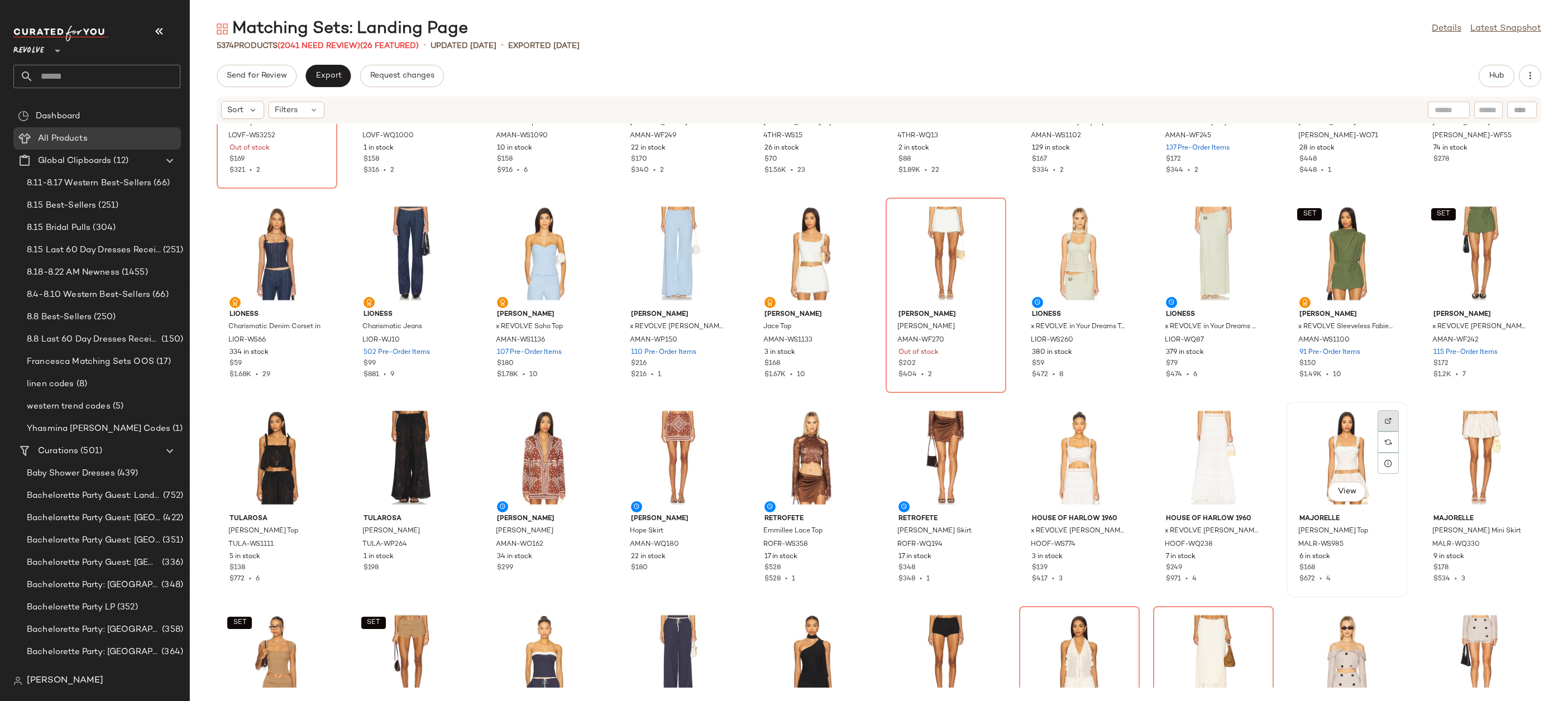
click at [1382, 431] on div at bounding box center [1388, 442] width 21 height 21
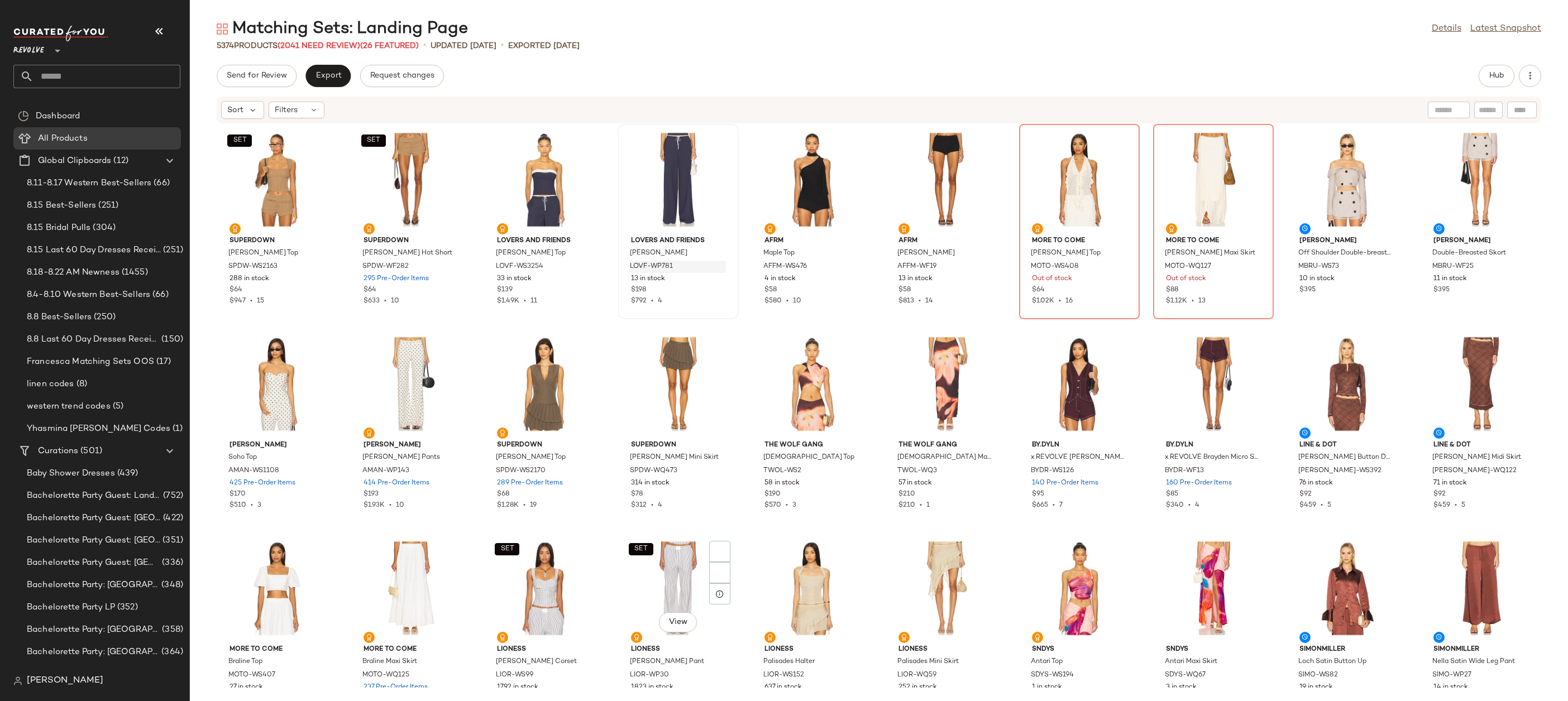
scroll to position [2200, 0]
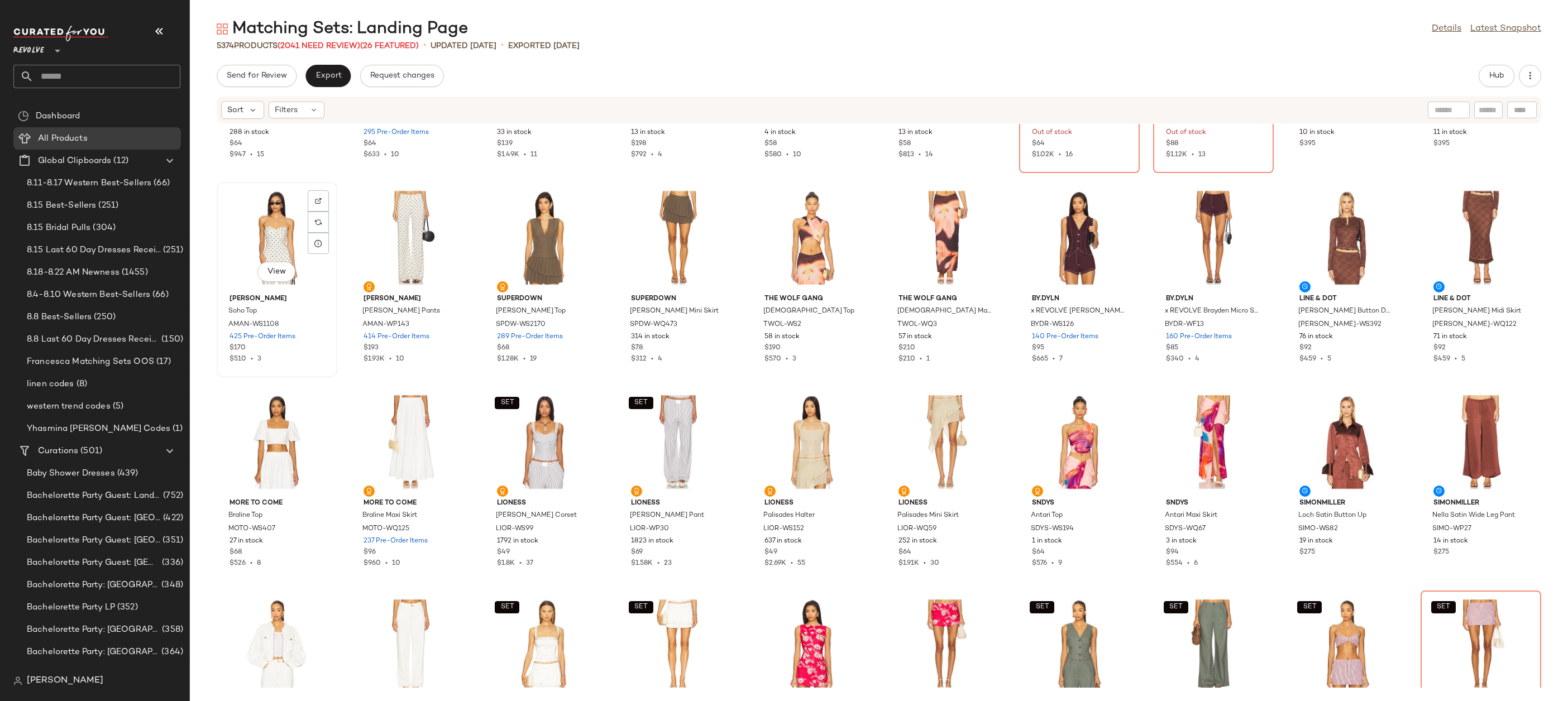
click at [294, 224] on div "View" at bounding box center [276, 237] width 113 height 104
click at [389, 226] on div "View" at bounding box center [411, 237] width 113 height 104
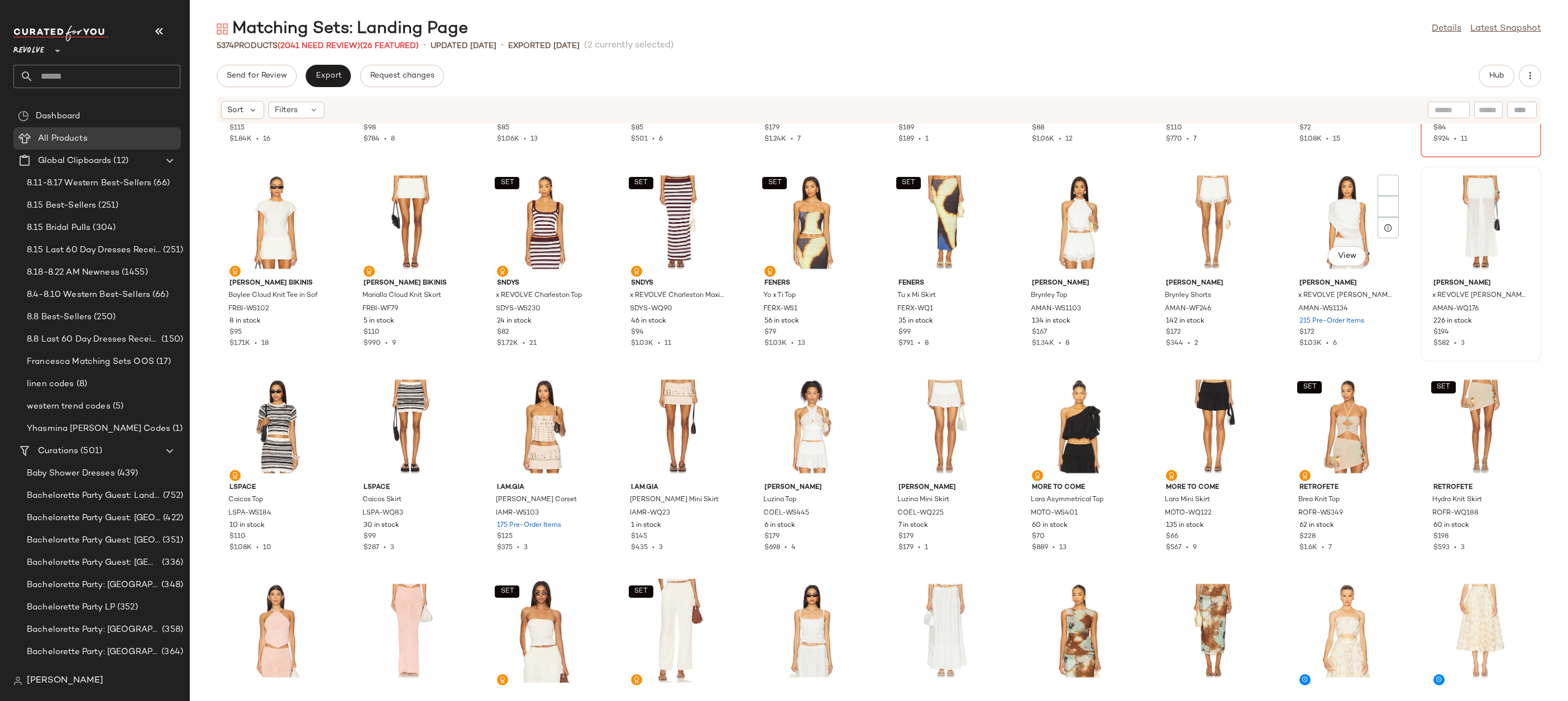
scroll to position [2813, 0]
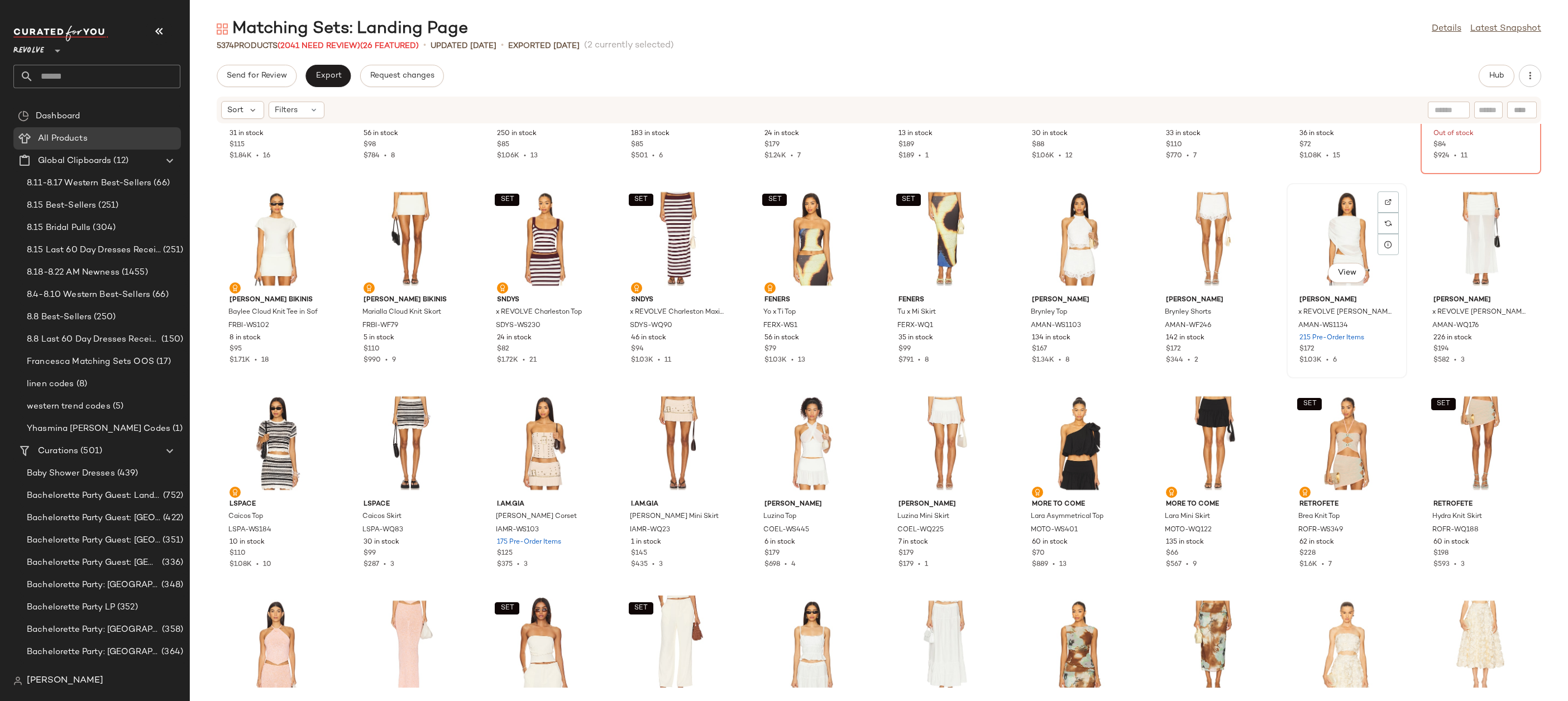
click at [1339, 237] on div "View" at bounding box center [1346, 239] width 113 height 104
click at [1476, 237] on div "View" at bounding box center [1480, 239] width 113 height 104
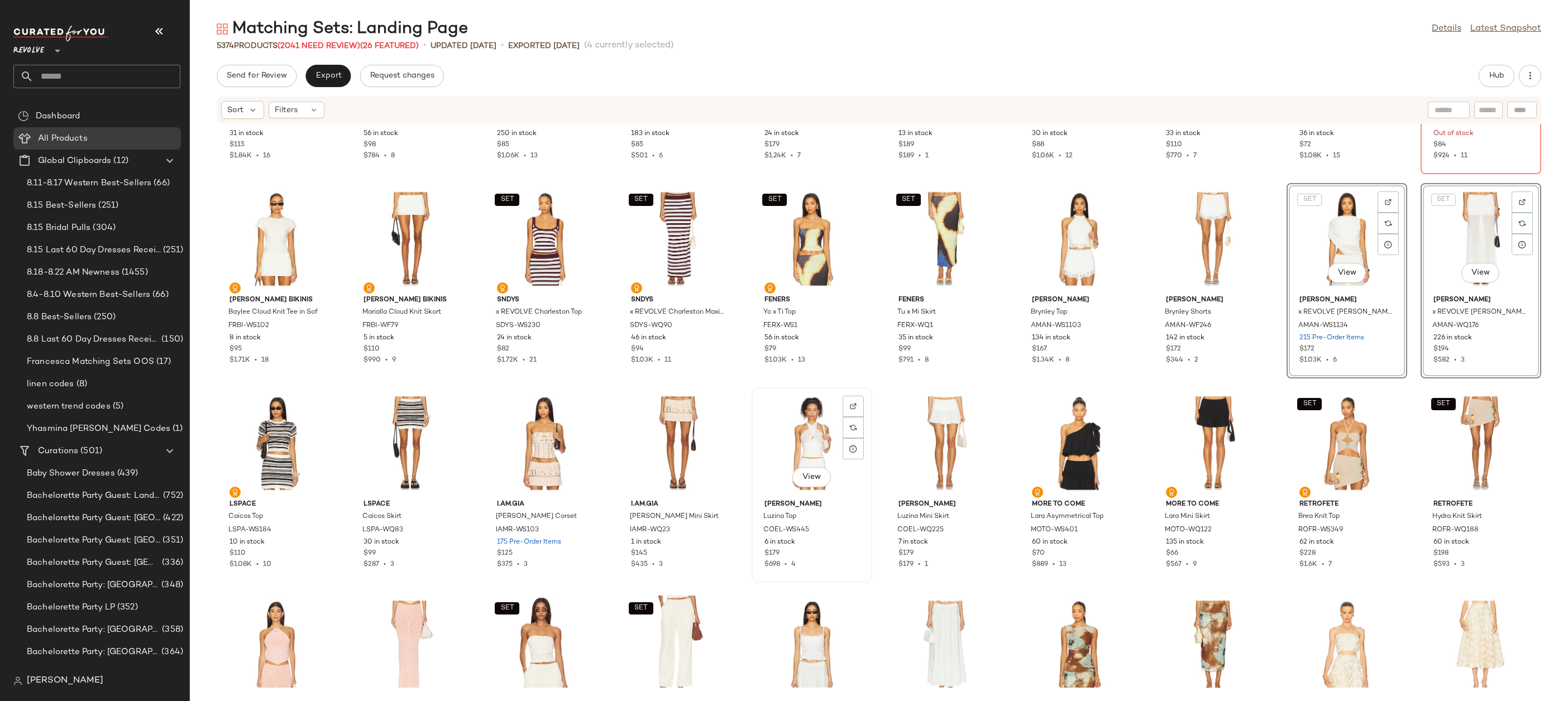
click at [808, 442] on div "View" at bounding box center [811, 443] width 113 height 104
click at [937, 442] on div "View" at bounding box center [945, 443] width 113 height 104
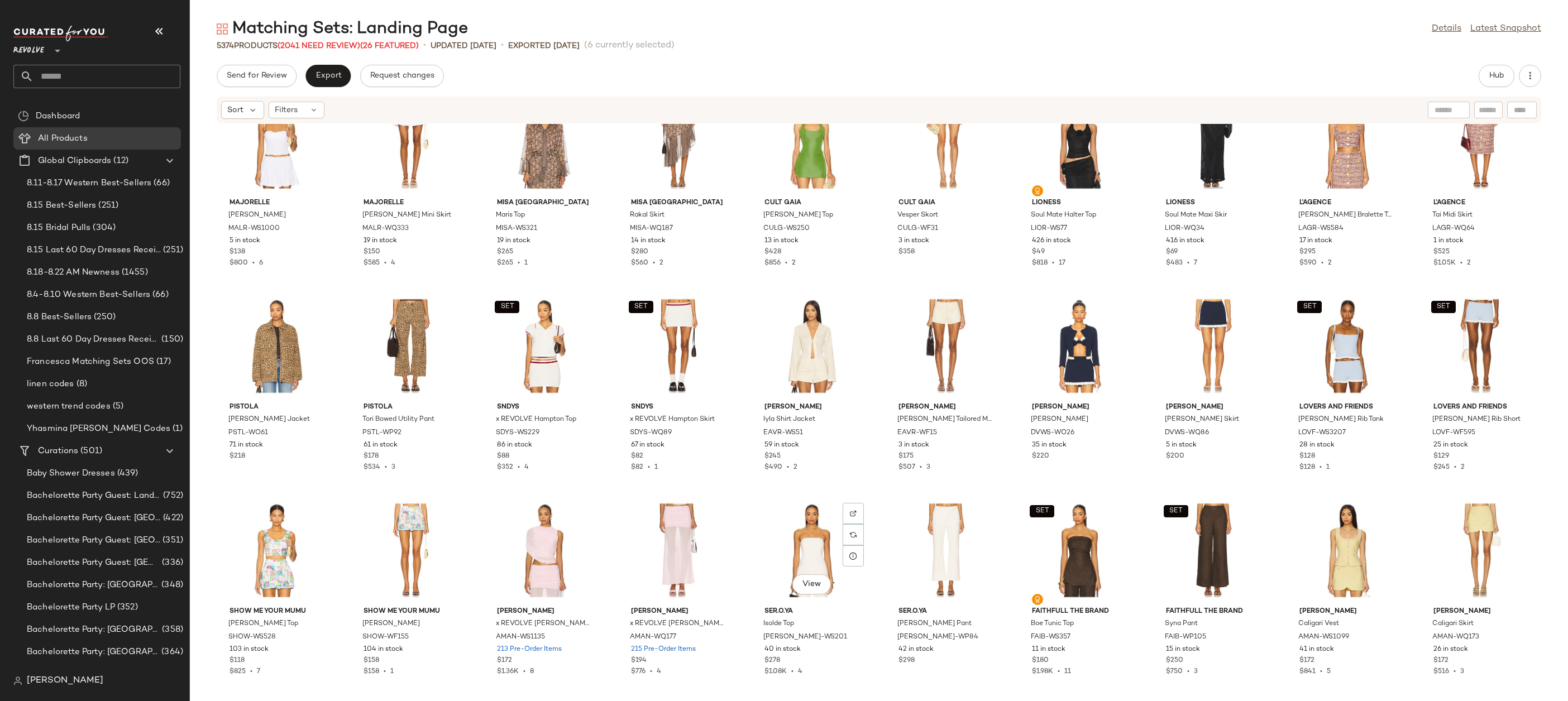
scroll to position [3779, 0]
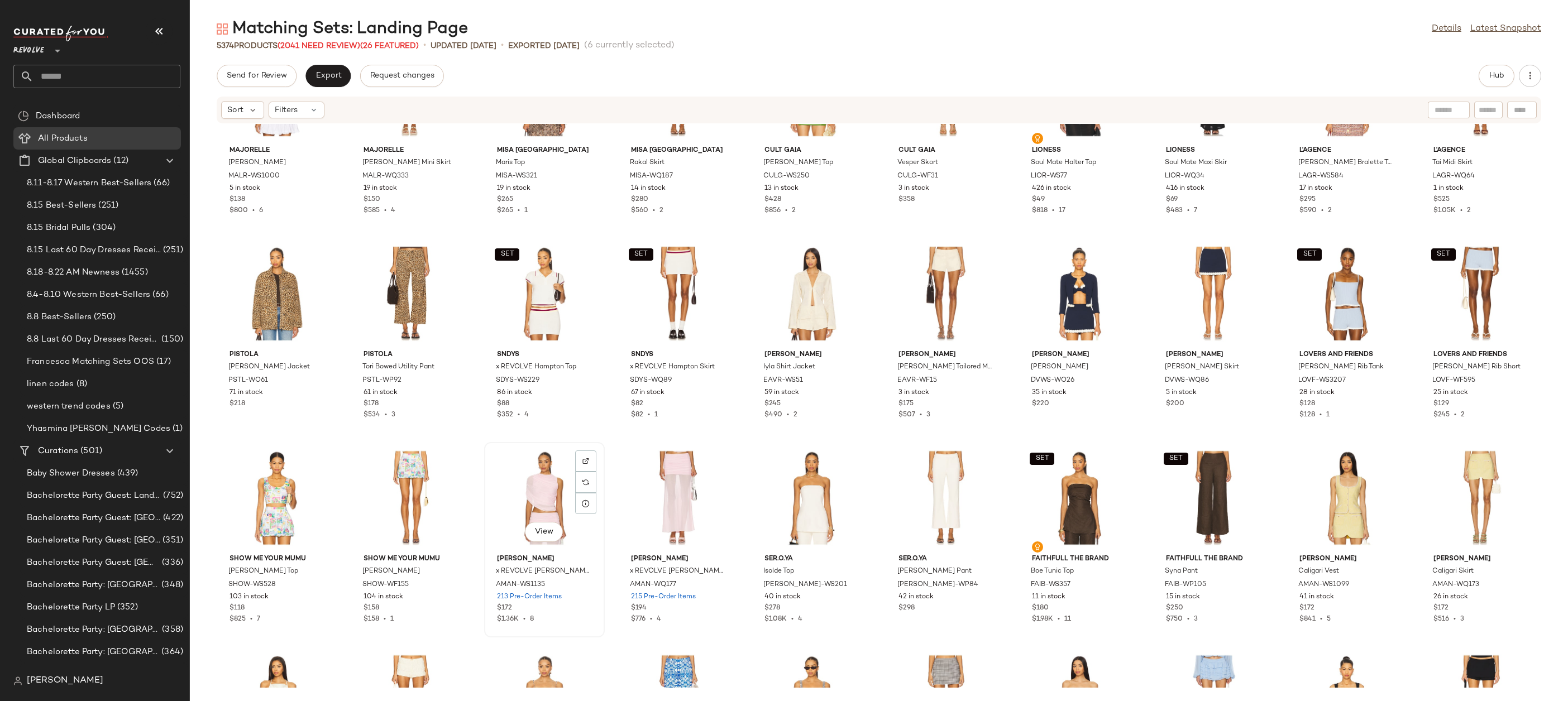
click at [544, 483] on div "View" at bounding box center [544, 498] width 113 height 104
click at [674, 500] on div "View" at bounding box center [678, 498] width 113 height 104
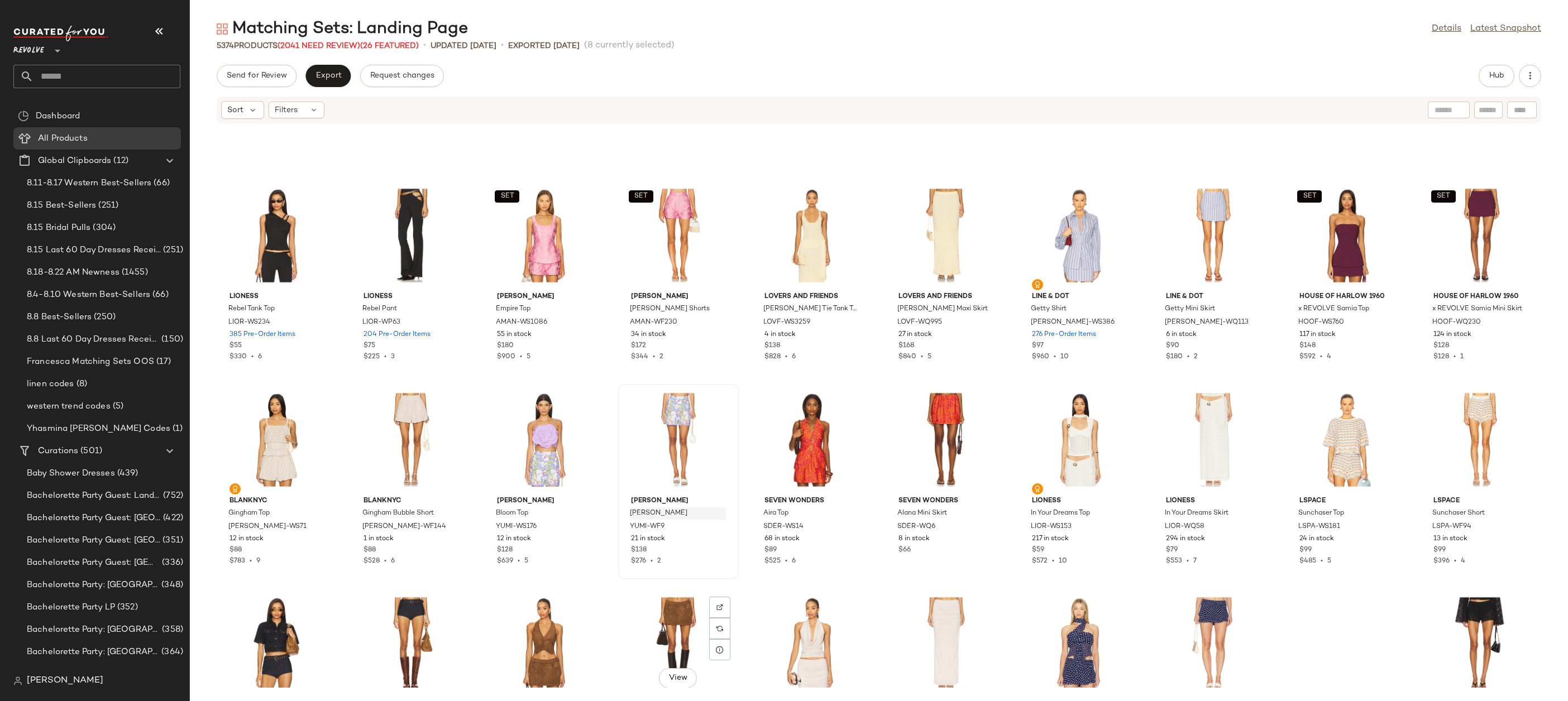
scroll to position [5198, 0]
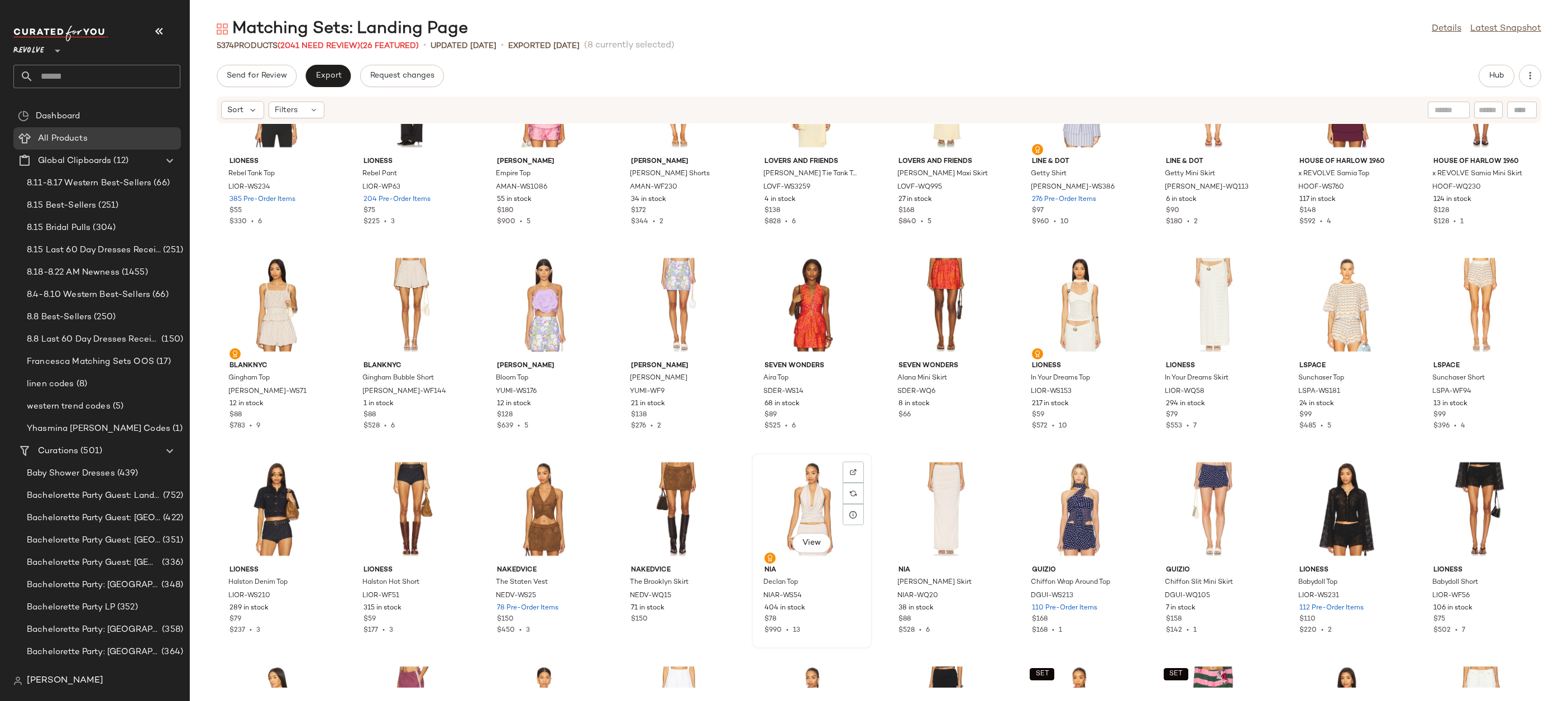
click at [779, 493] on div "View" at bounding box center [811, 509] width 113 height 104
click at [933, 496] on div "View" at bounding box center [945, 509] width 113 height 104
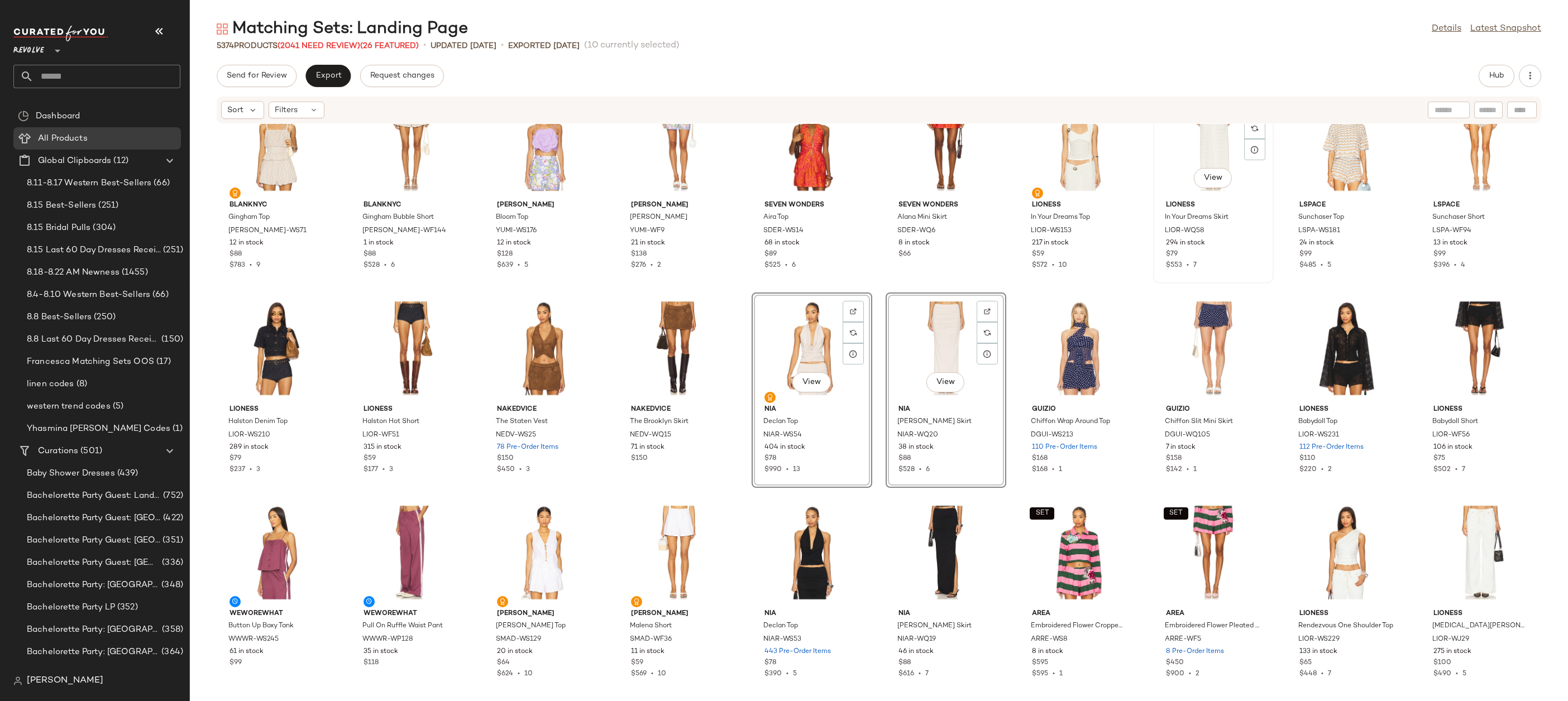
scroll to position [5382, 0]
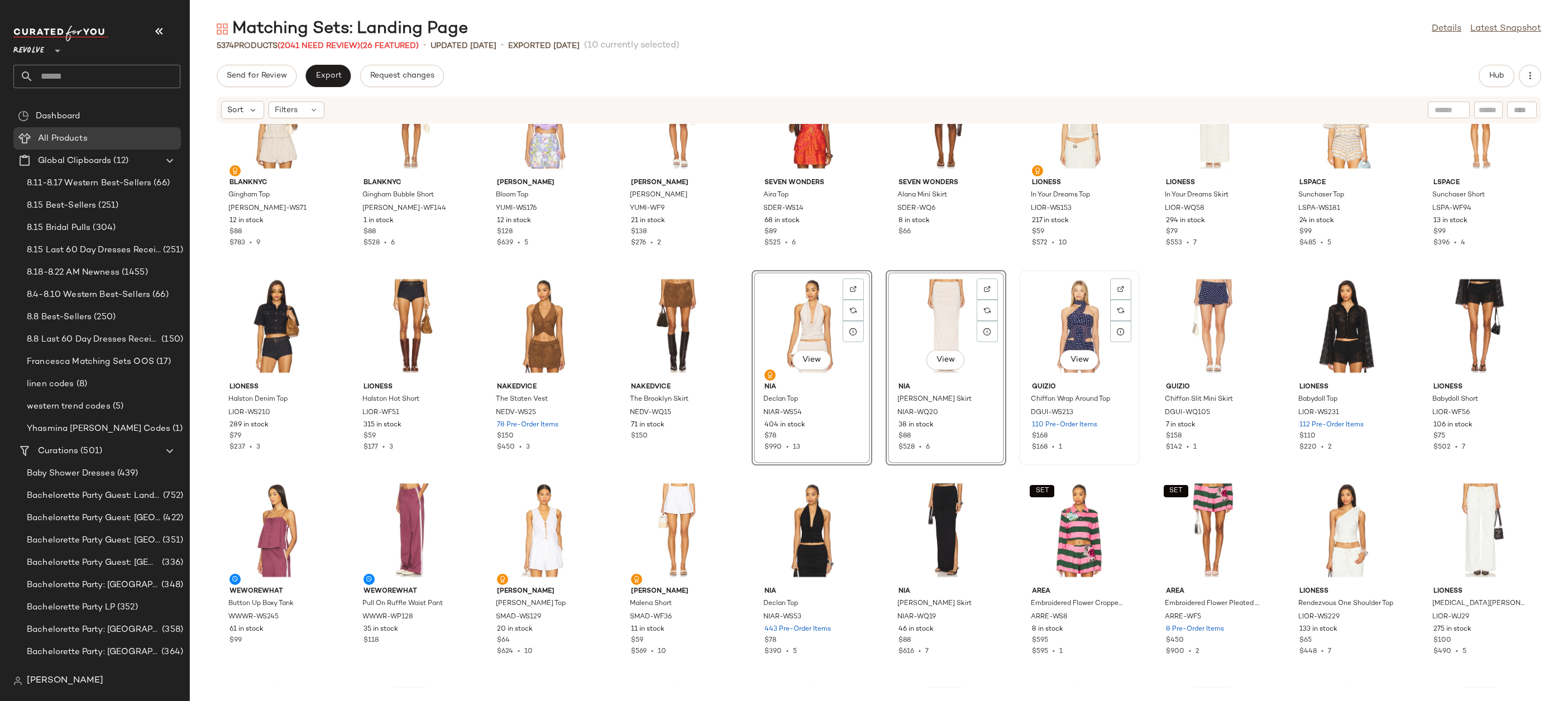
click at [1053, 316] on div "View" at bounding box center [1079, 326] width 113 height 104
click at [1169, 319] on div "View" at bounding box center [1213, 326] width 113 height 104
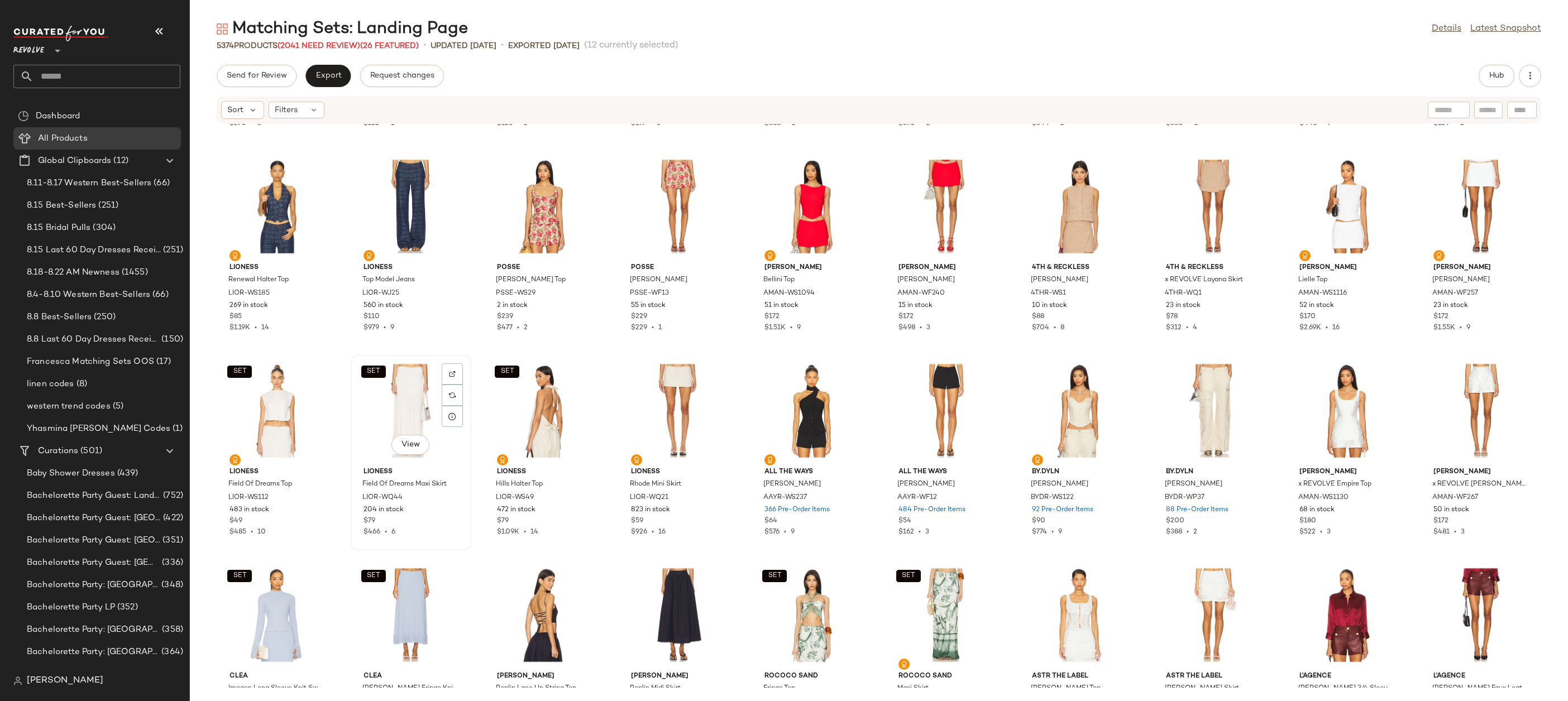
scroll to position [7169, 0]
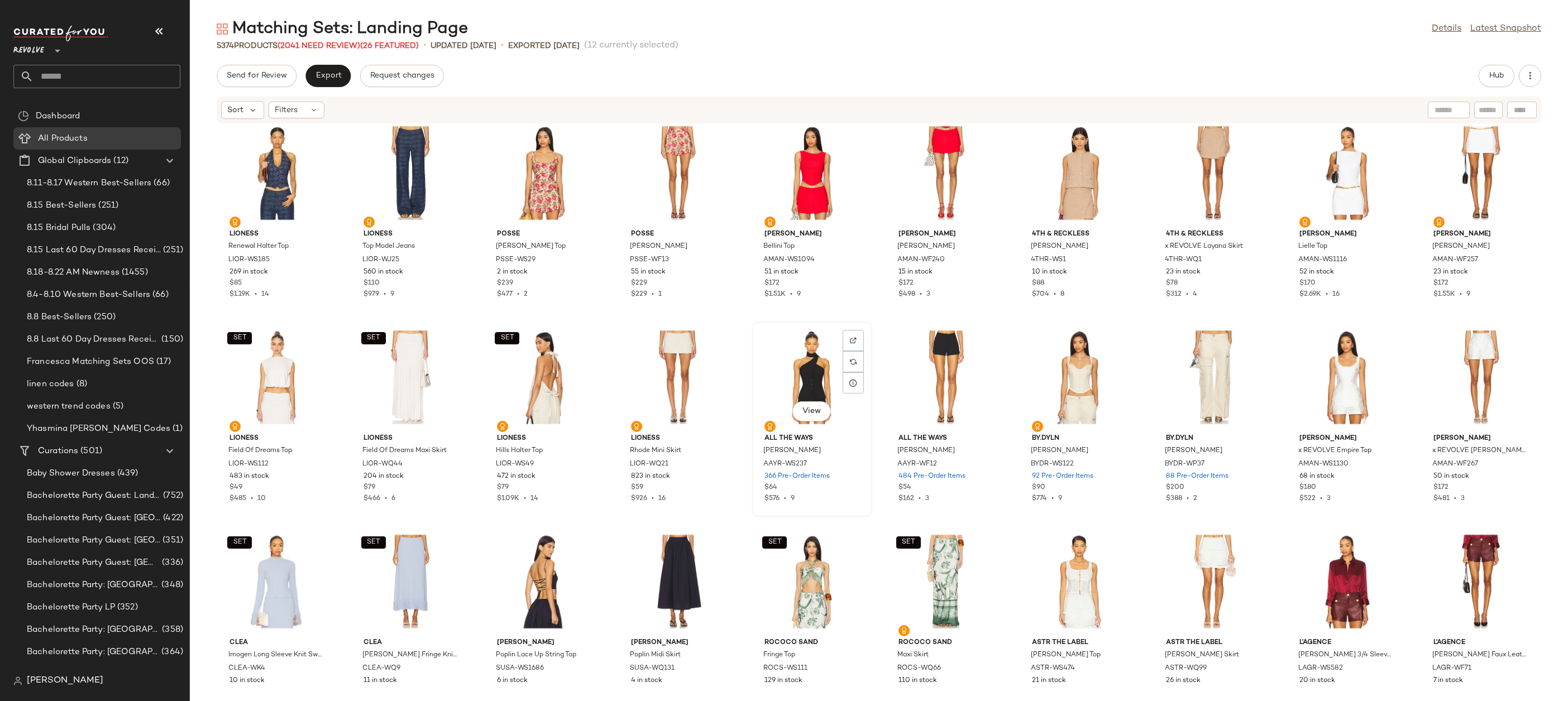
click at [801, 366] on div "View" at bounding box center [811, 377] width 113 height 104
click at [956, 368] on div "View" at bounding box center [945, 377] width 113 height 104
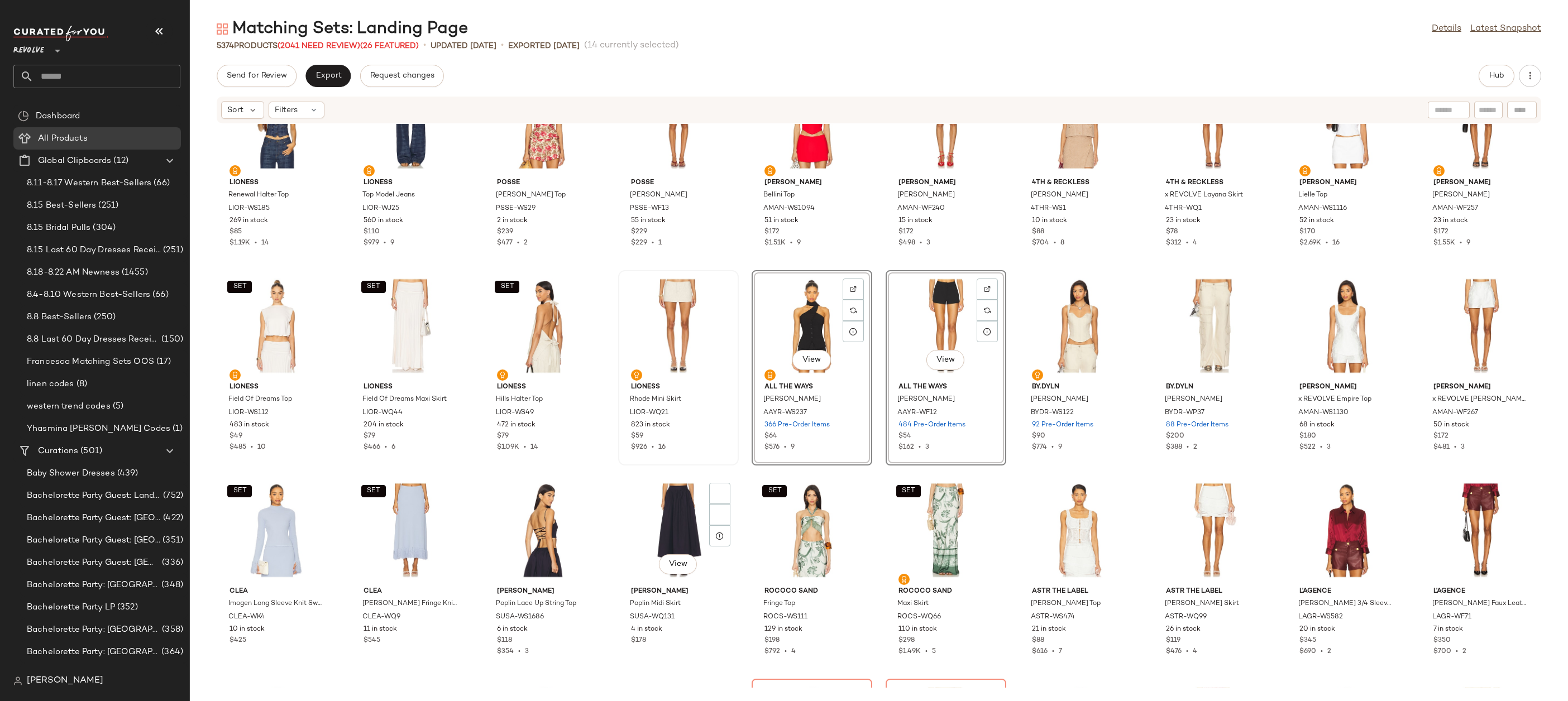
scroll to position [7221, 0]
click at [260, 320] on div "SET View" at bounding box center [276, 325] width 113 height 104
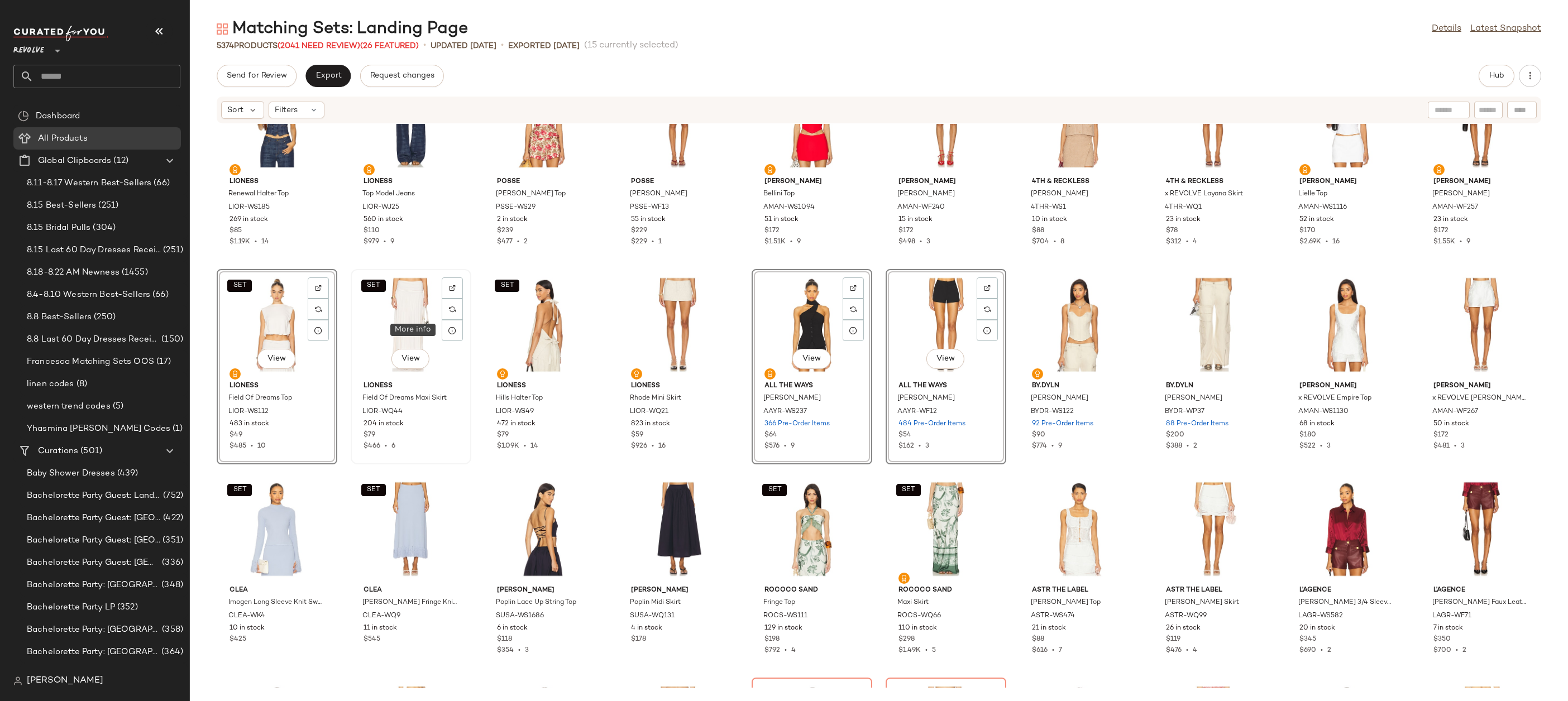
click at [406, 316] on div "SET View" at bounding box center [411, 325] width 113 height 104
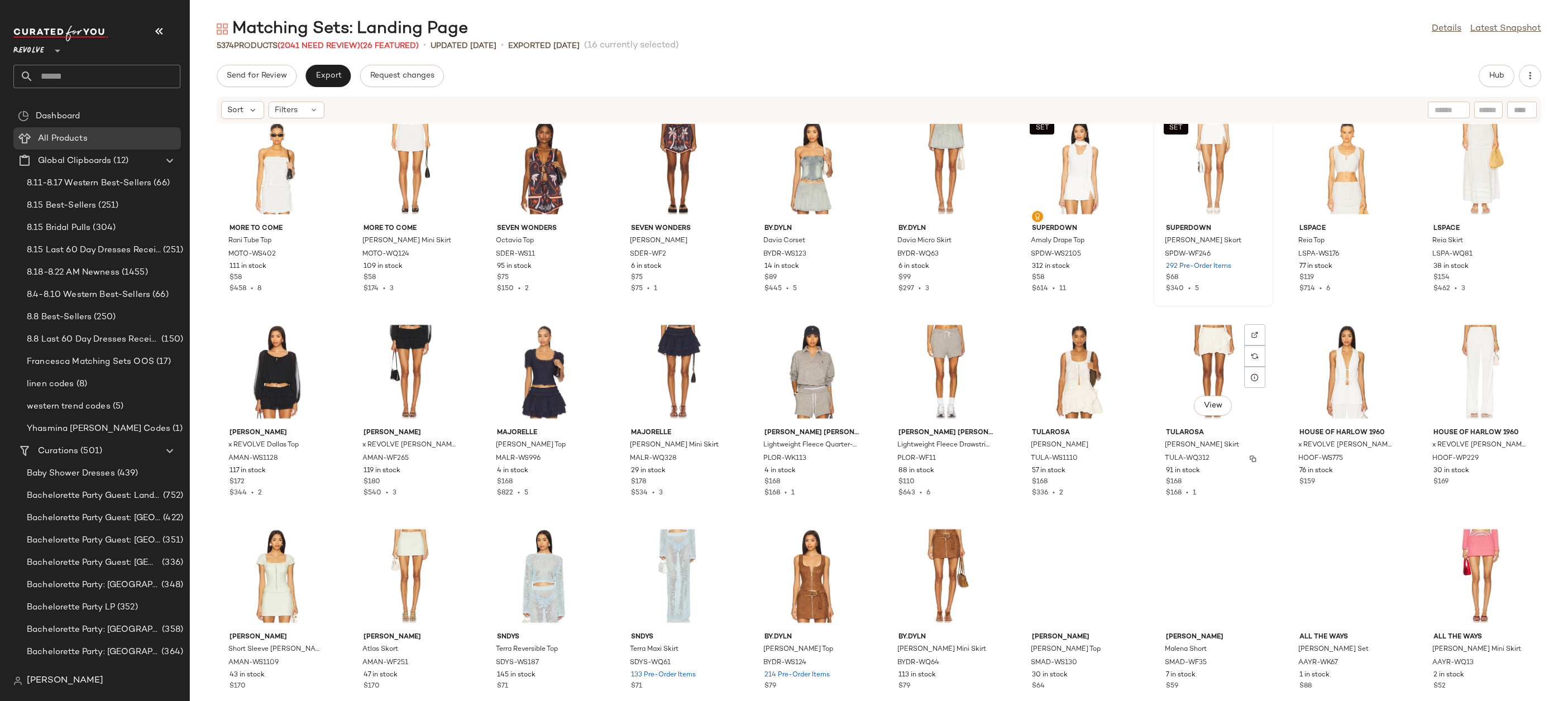
scroll to position [9210, 0]
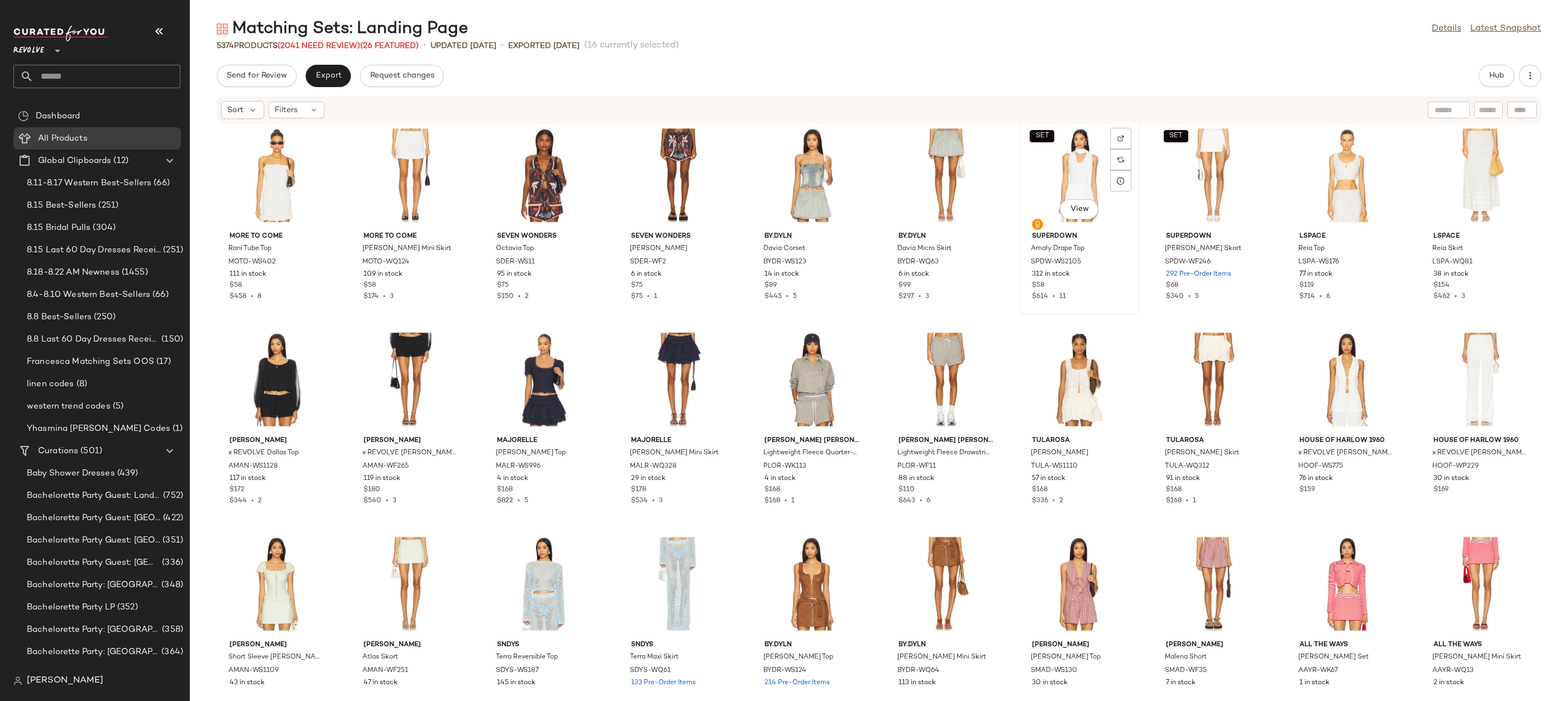
click at [1056, 184] on div "SET View" at bounding box center [1079, 175] width 113 height 104
click at [1208, 183] on div "SET View" at bounding box center [1213, 175] width 113 height 104
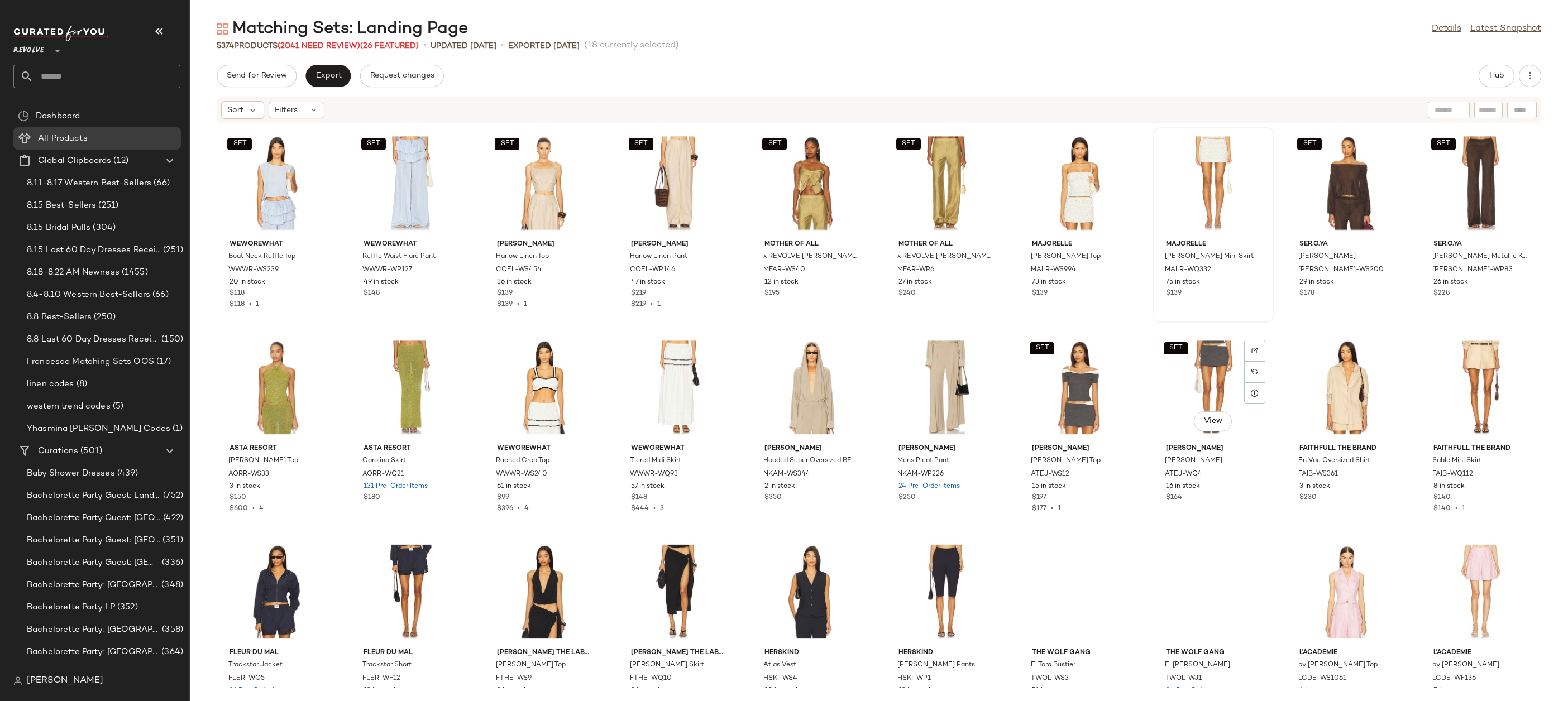
scroll to position [14510, 0]
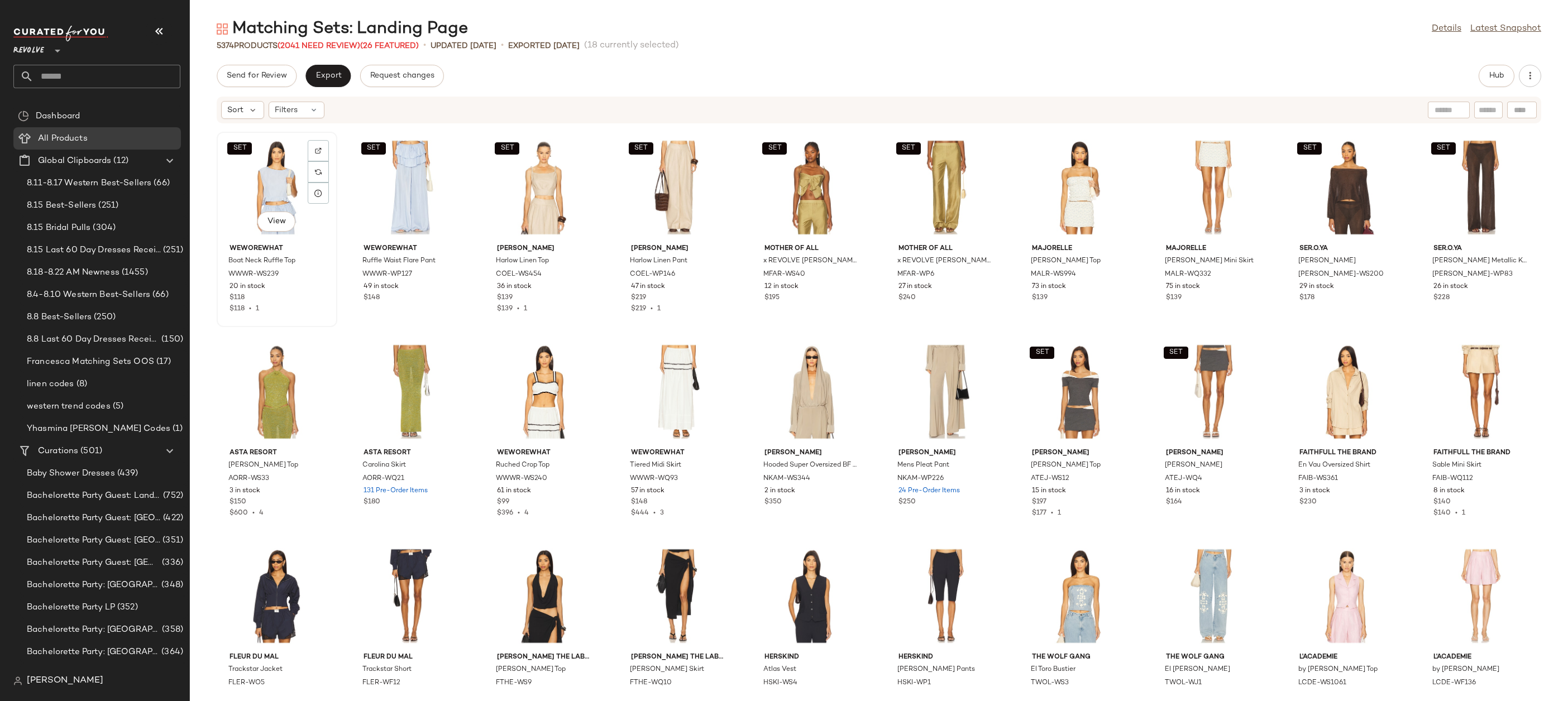
click at [273, 187] on div "SET View" at bounding box center [276, 187] width 113 height 104
click at [396, 164] on div "SET View" at bounding box center [411, 187] width 113 height 104
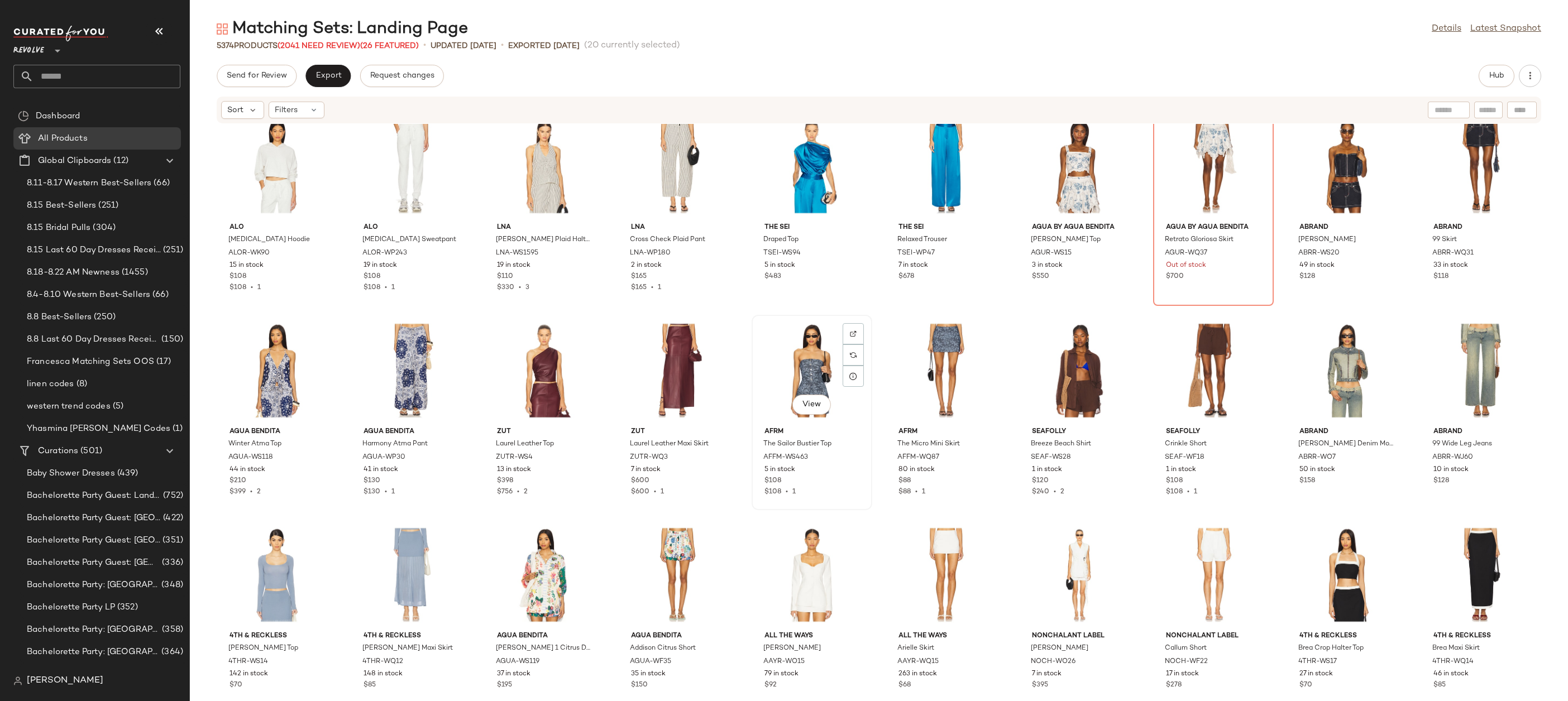
scroll to position [17392, 0]
click at [279, 550] on div "View" at bounding box center [276, 574] width 113 height 104
click at [383, 559] on div "View" at bounding box center [411, 574] width 113 height 104
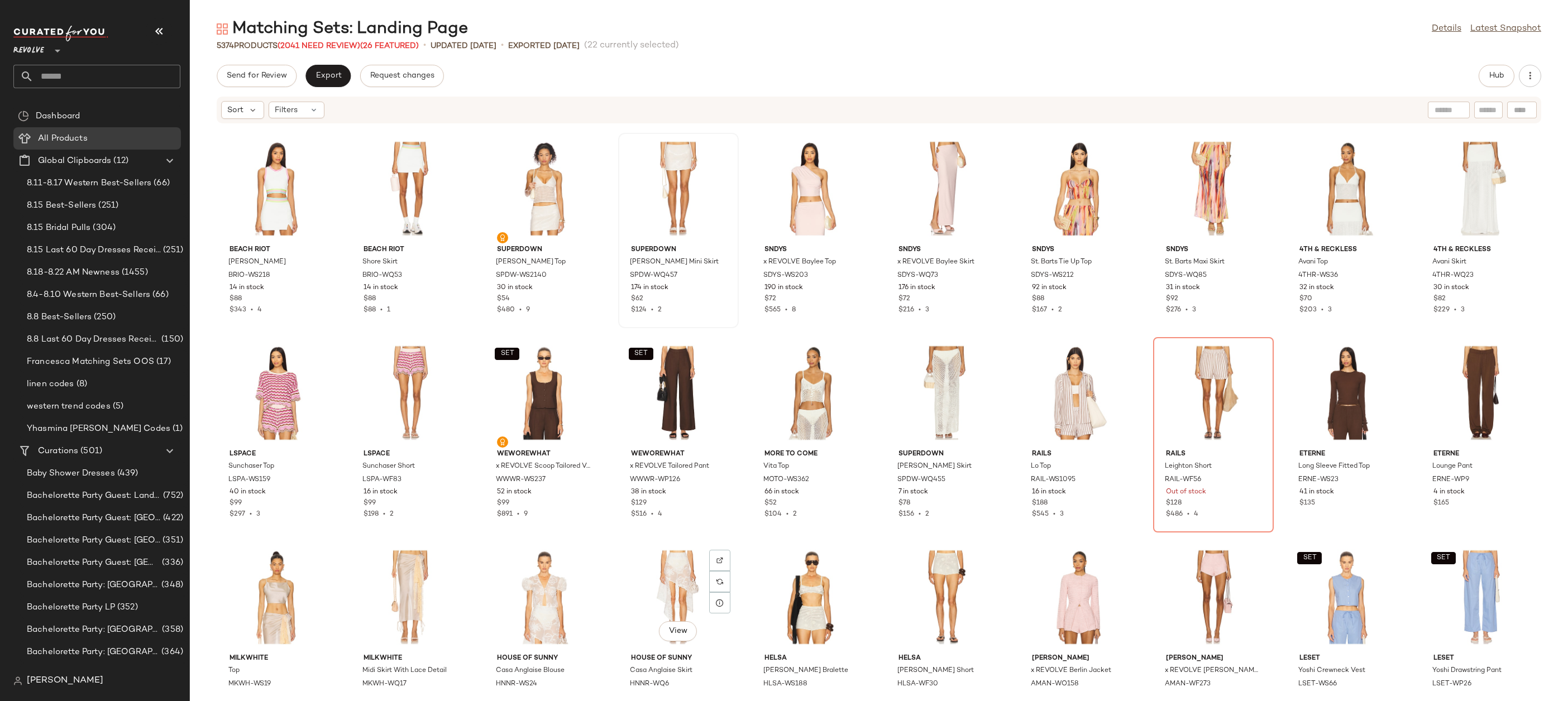
scroll to position [21051, 0]
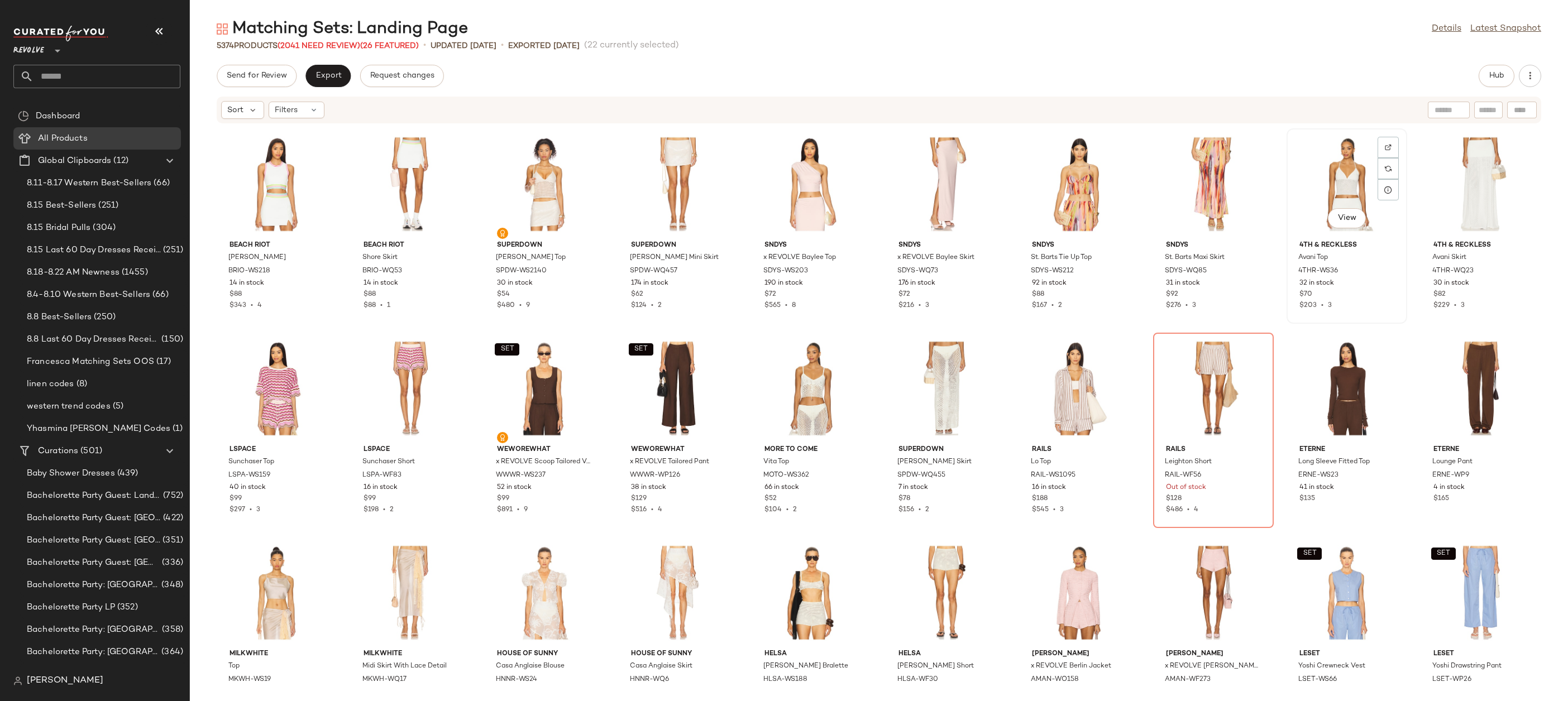
click at [1319, 192] on div "View" at bounding box center [1346, 184] width 113 height 104
click at [1467, 175] on div "View" at bounding box center [1480, 184] width 113 height 104
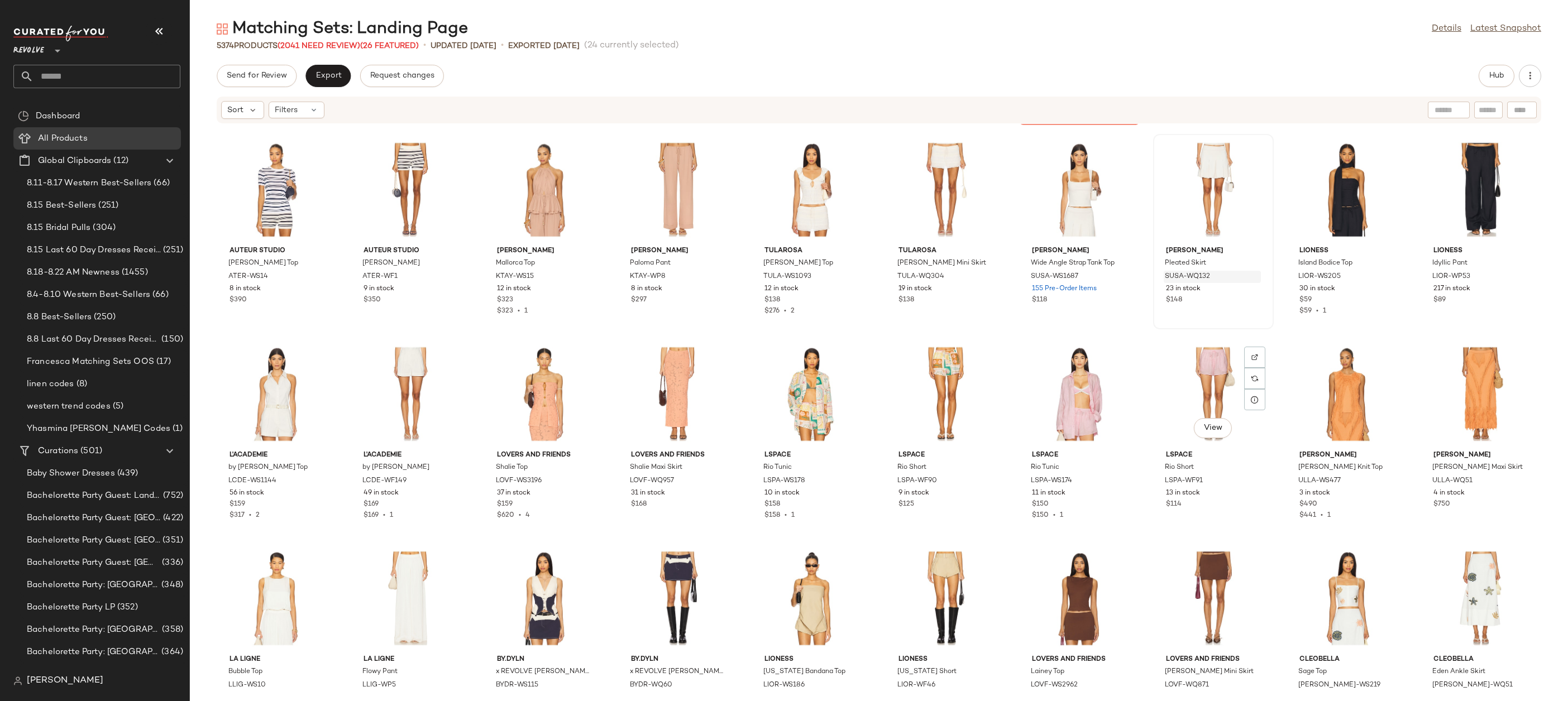
scroll to position [24910, 0]
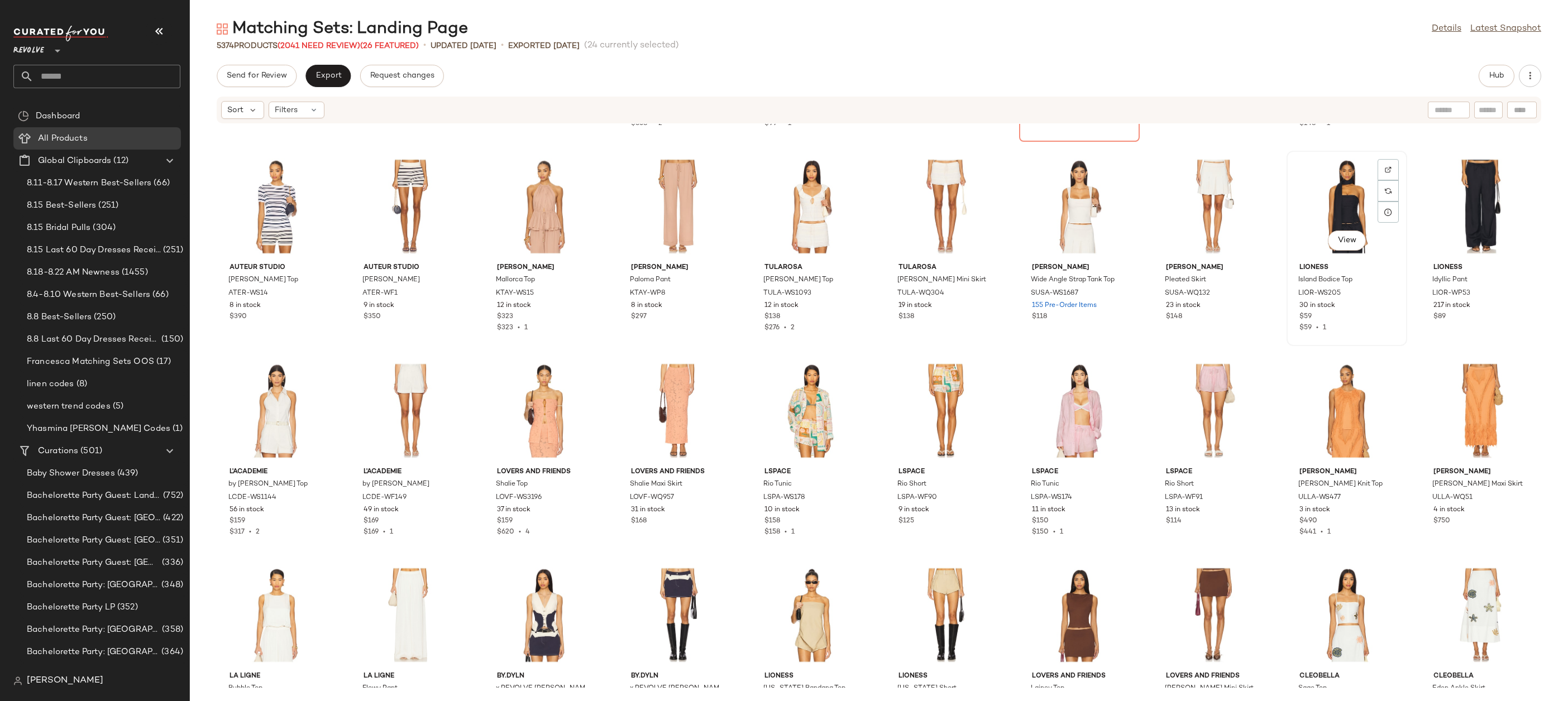
click at [1328, 192] on div "View" at bounding box center [1346, 206] width 113 height 104
click at [1463, 197] on div "View" at bounding box center [1480, 206] width 113 height 104
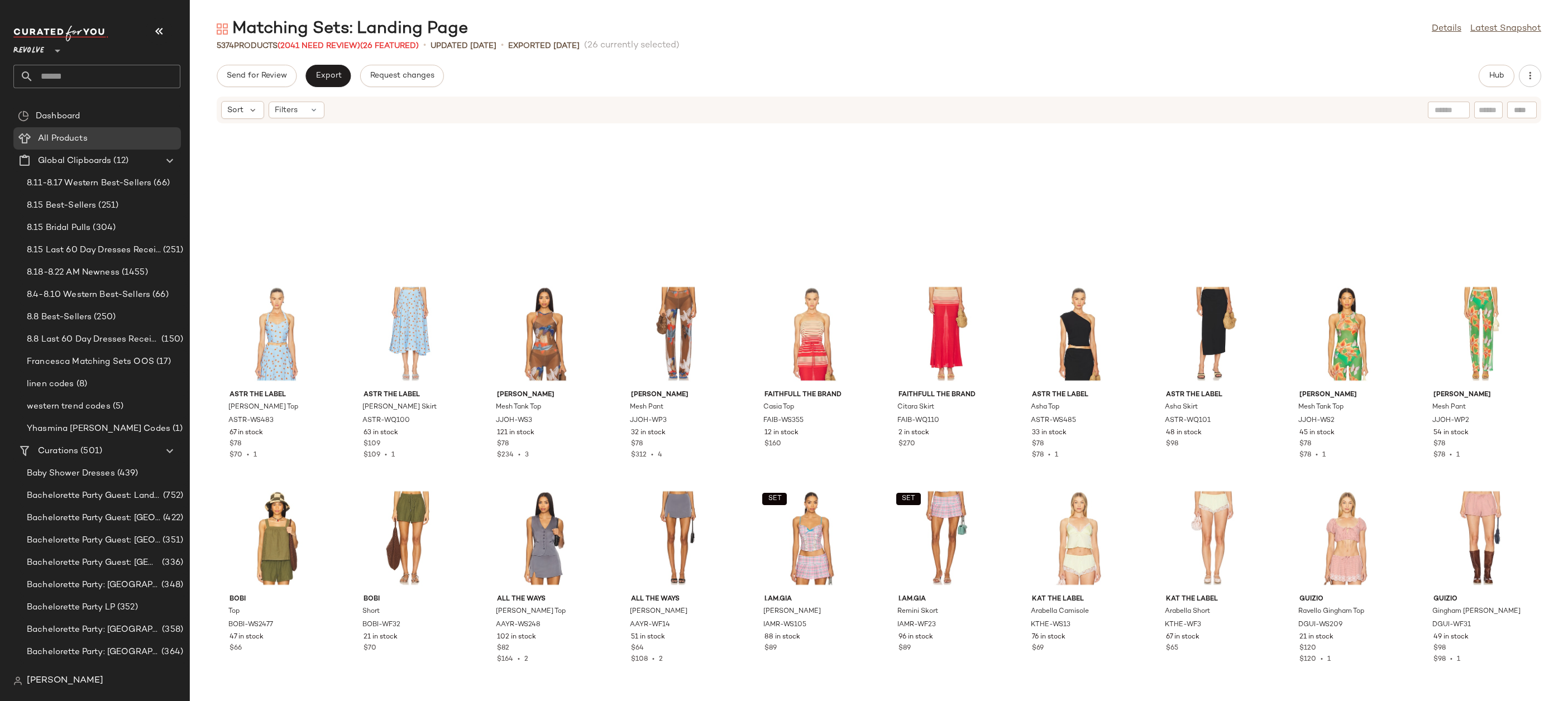
scroll to position [27557, 0]
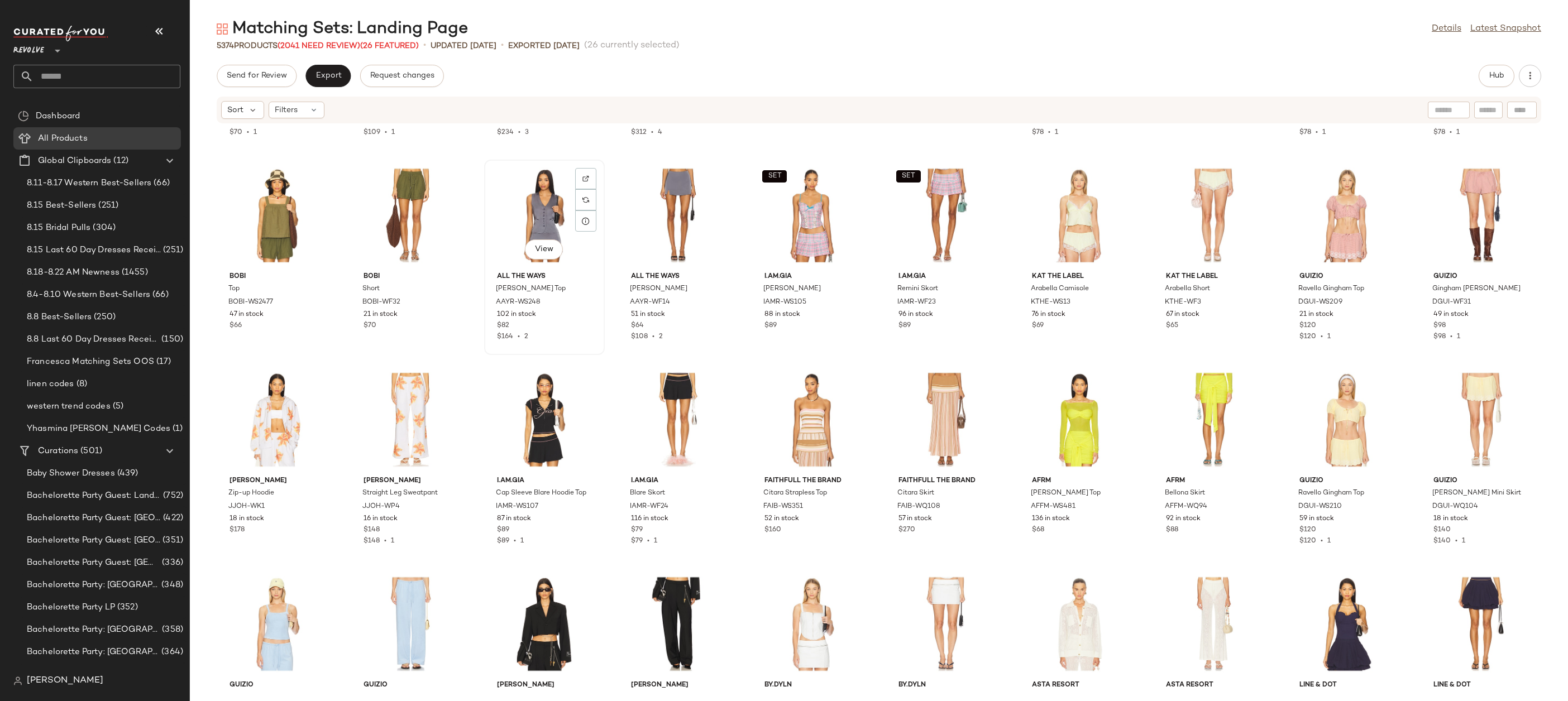
click at [522, 198] on div "View" at bounding box center [544, 215] width 113 height 104
click at [673, 195] on div "View" at bounding box center [678, 215] width 113 height 104
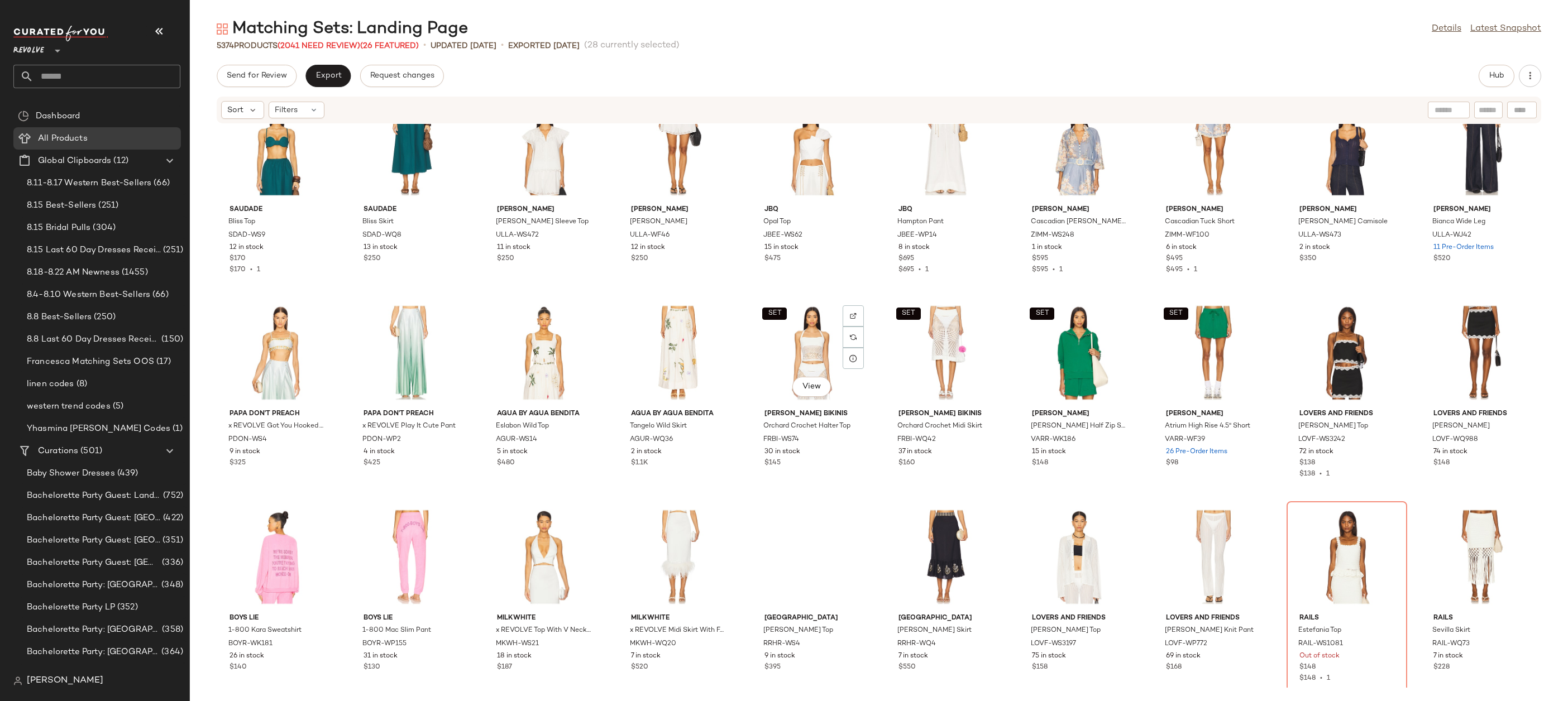
scroll to position [32118, 0]
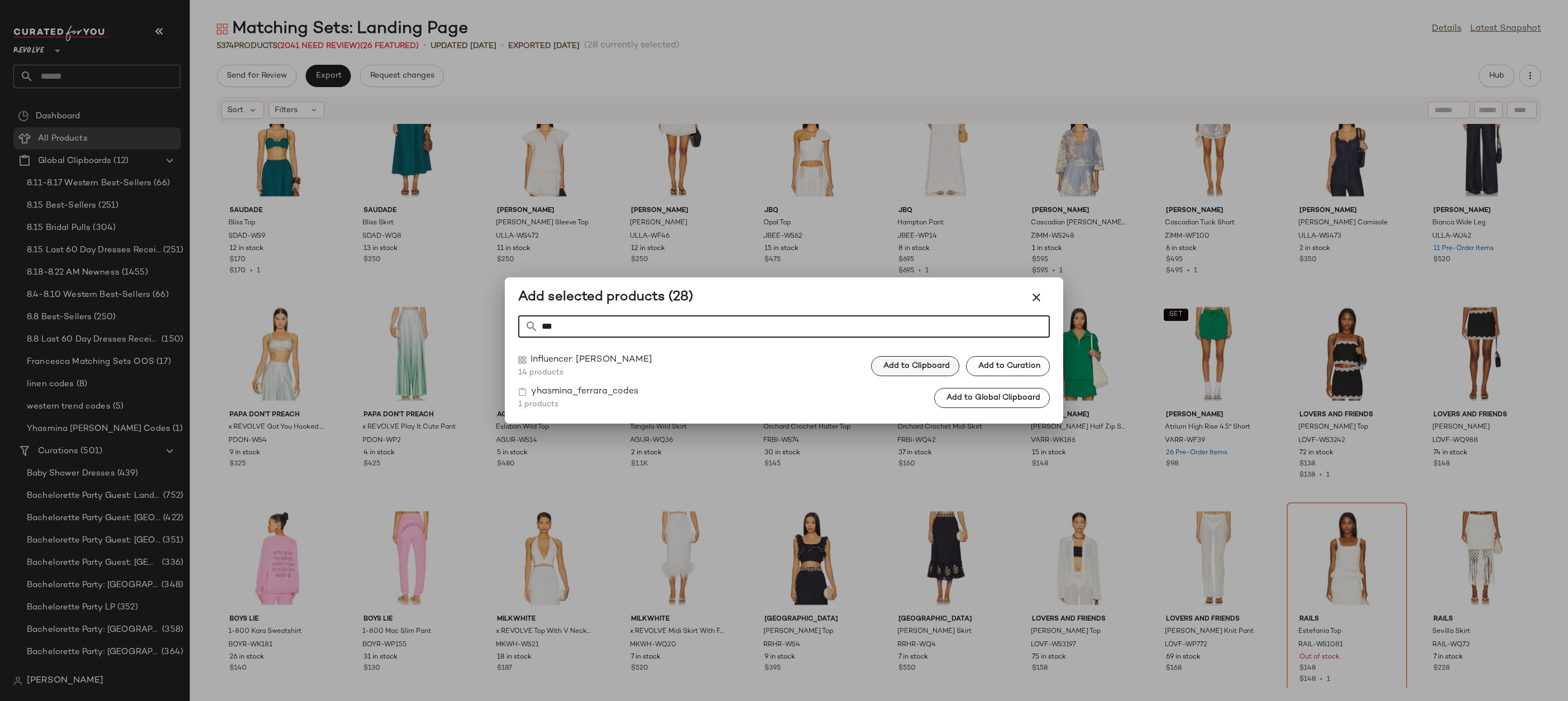
type input "***"
click at [933, 365] on span "Add to Clipboard" at bounding box center [916, 366] width 67 height 9
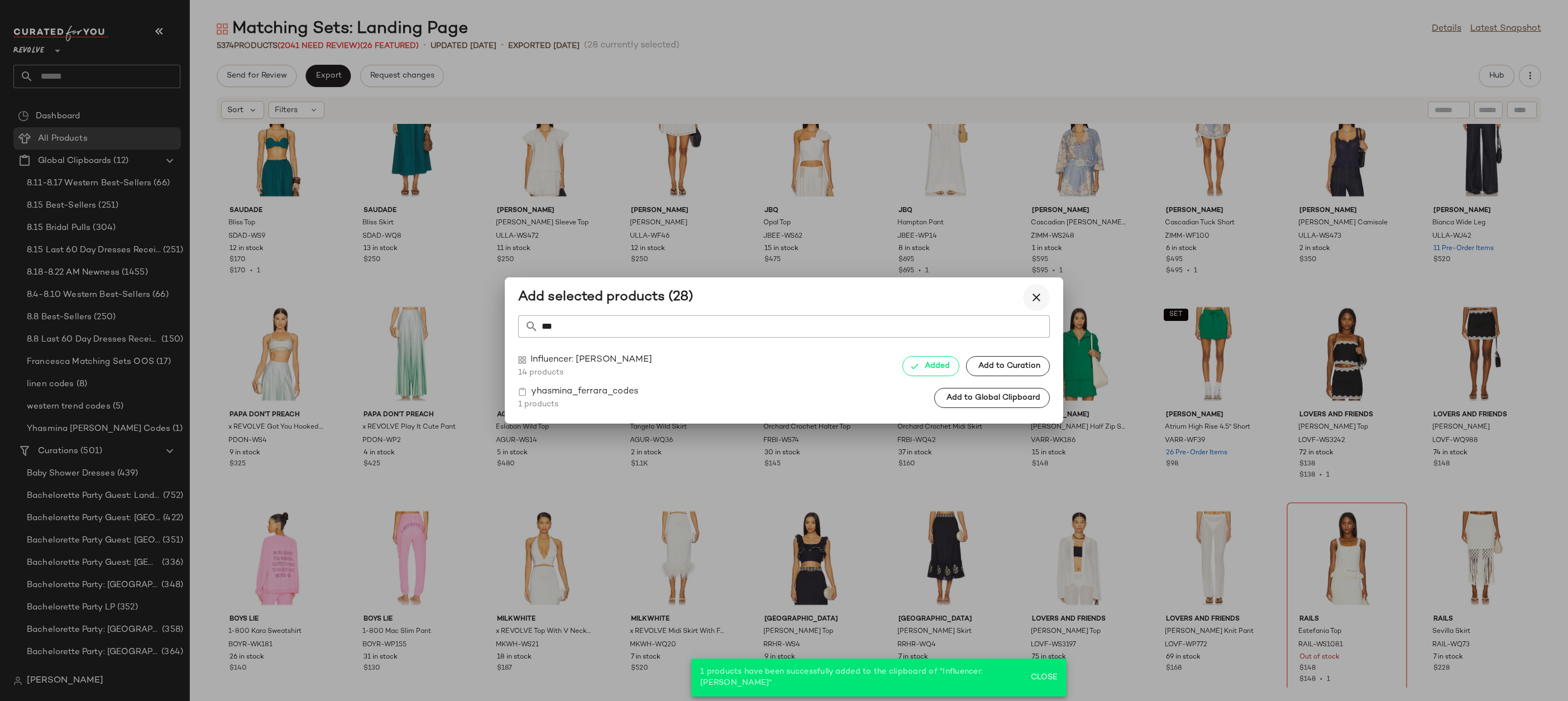
click at [1040, 296] on icon "button" at bounding box center [1037, 298] width 13 height 13
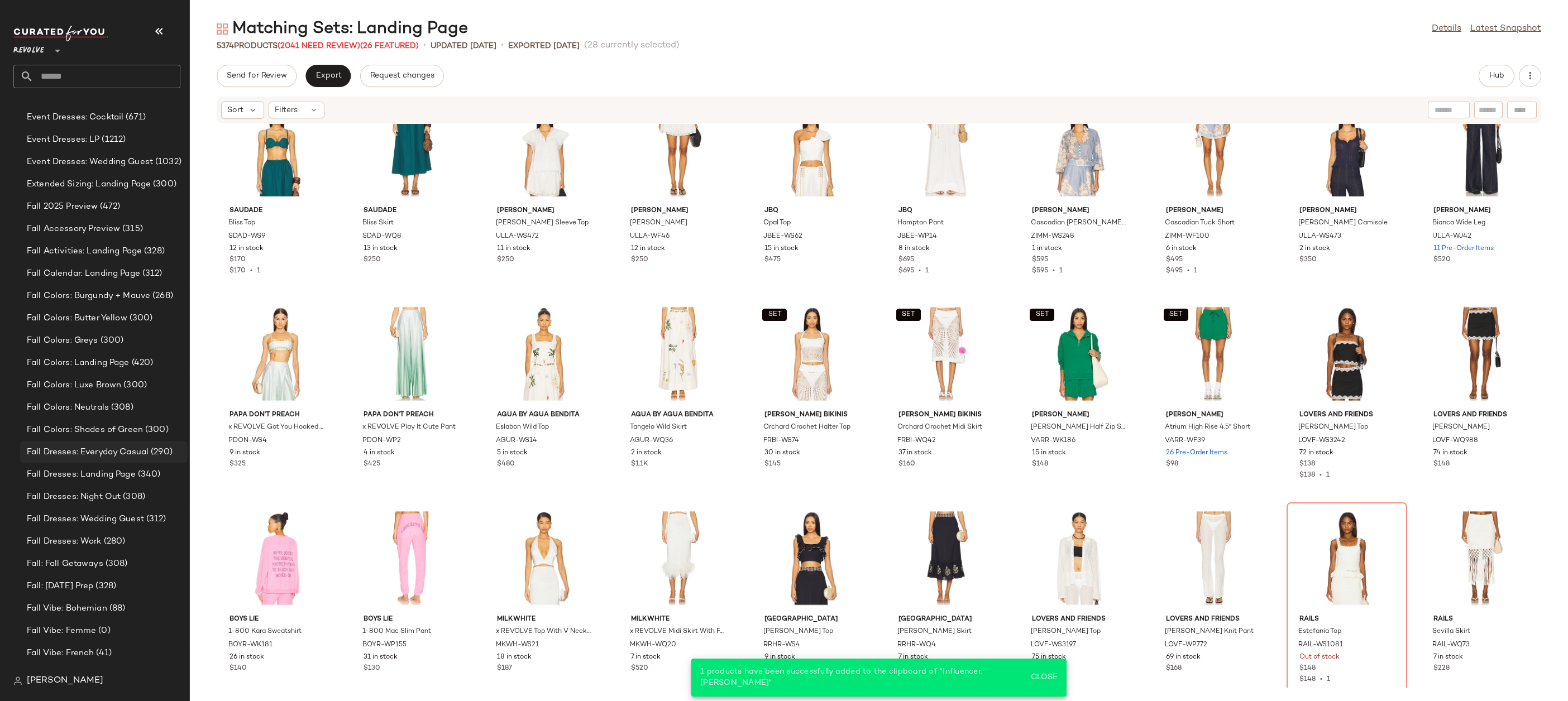
scroll to position [2031, 0]
click at [87, 72] on input "text" at bounding box center [107, 76] width 147 height 24
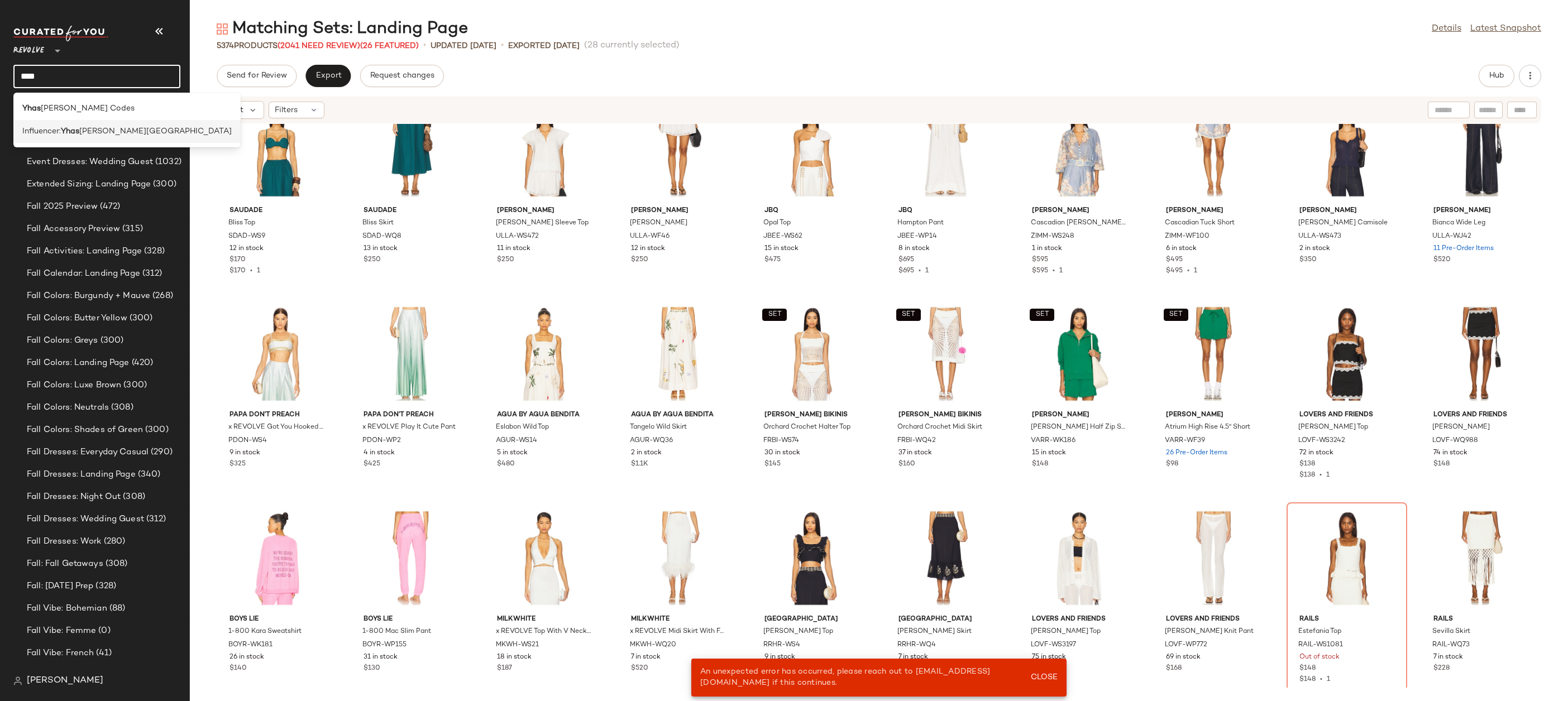
type input "****"
click at [104, 129] on span "mina Ferrara" at bounding box center [155, 131] width 152 height 12
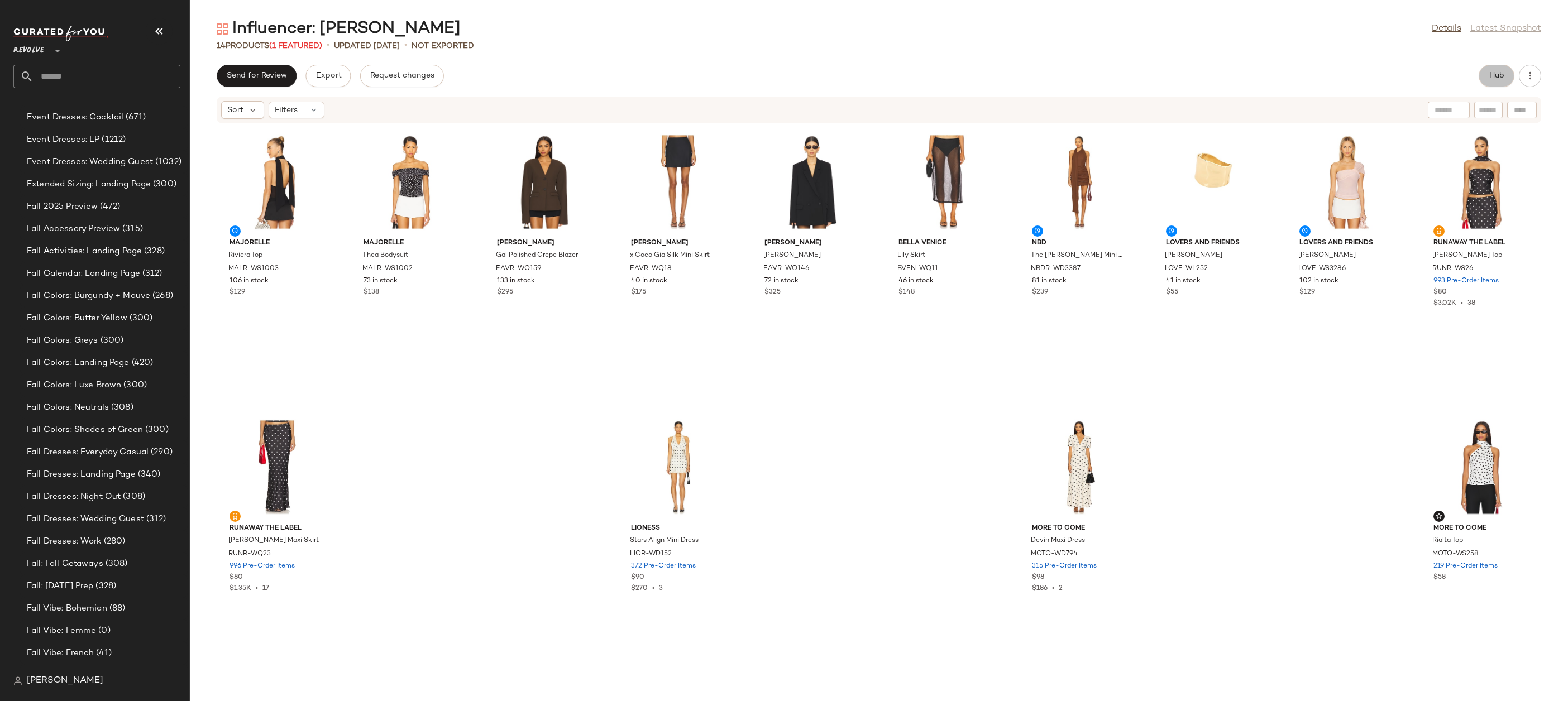
click at [1499, 84] on button "Hub" at bounding box center [1496, 75] width 36 height 23
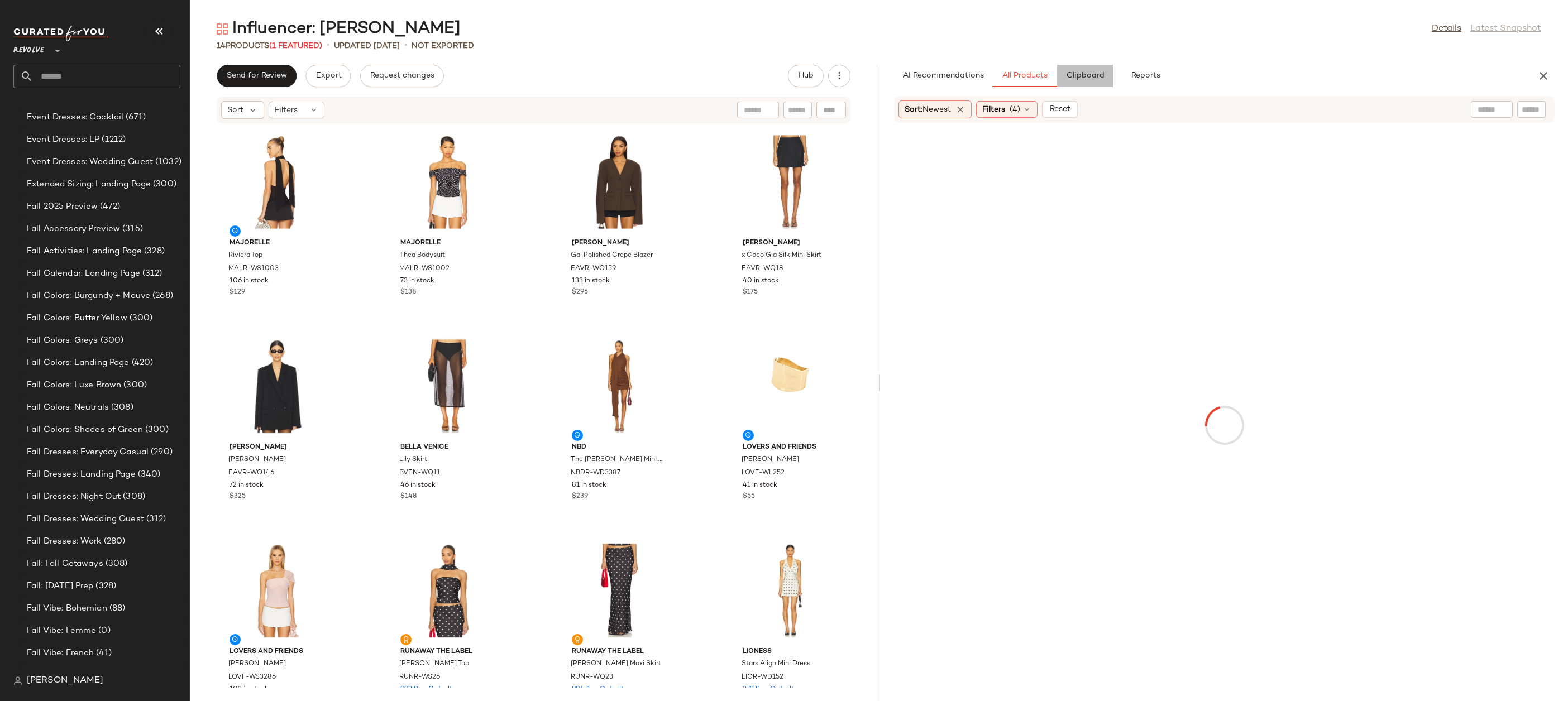
click at [1101, 71] on span "Clipboard" at bounding box center [1084, 75] width 38 height 9
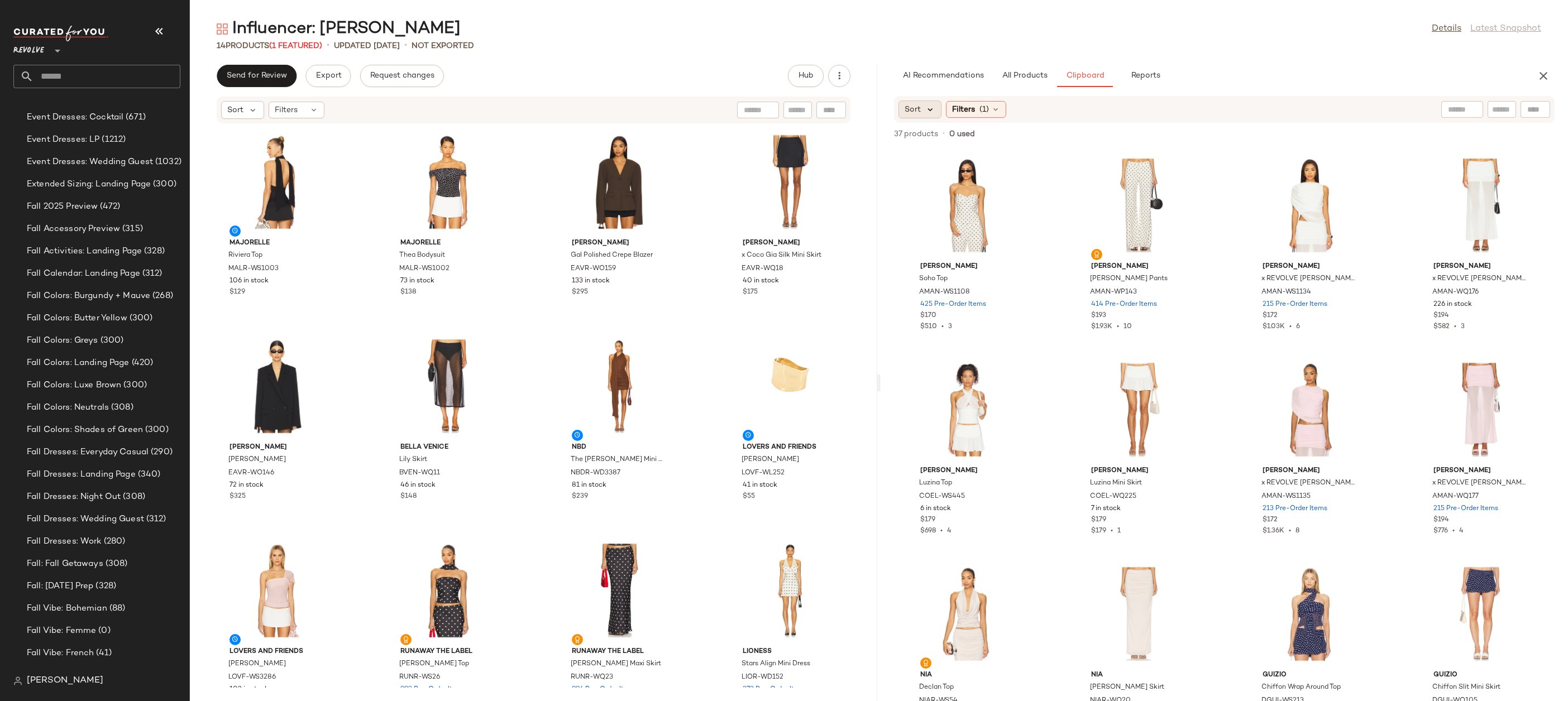
click at [929, 110] on icon at bounding box center [930, 110] width 10 height 10
click at [933, 144] on span "Newest" at bounding box center [940, 139] width 29 height 12
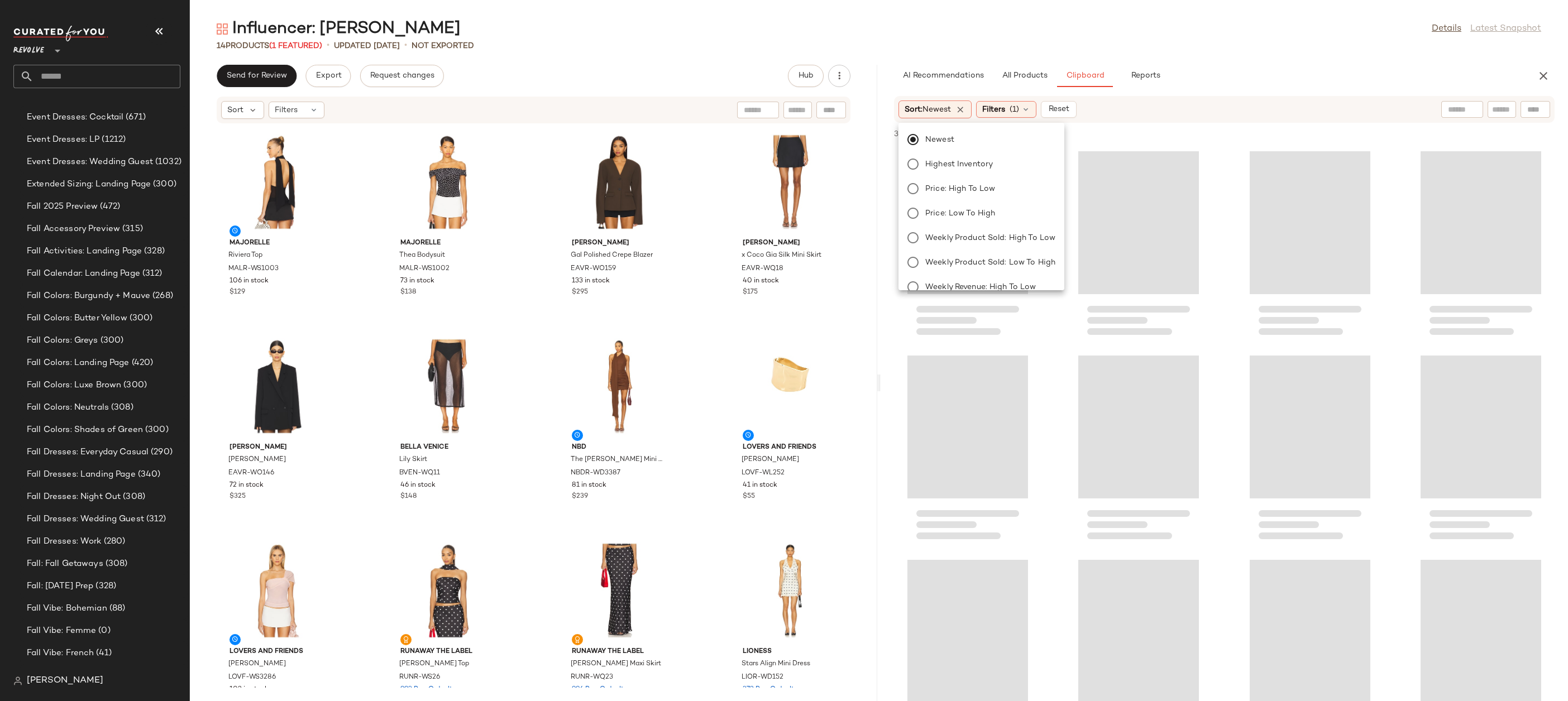
click at [1166, 15] on main "Influencer: Yhasmina Ferrara Details Latest Snapshot 14 Products (1 Featured) •…" at bounding box center [784, 350] width 1568 height 701
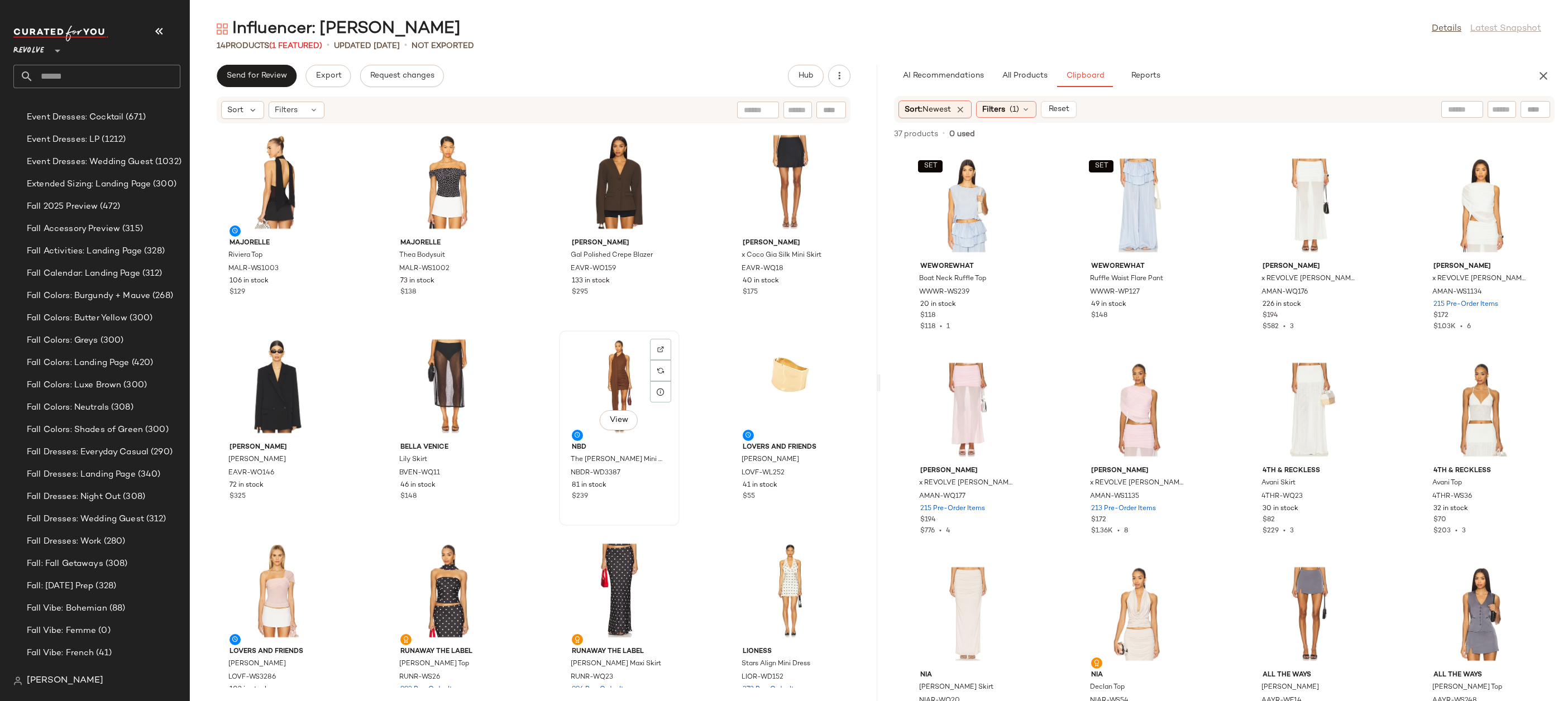
scroll to position [256, 0]
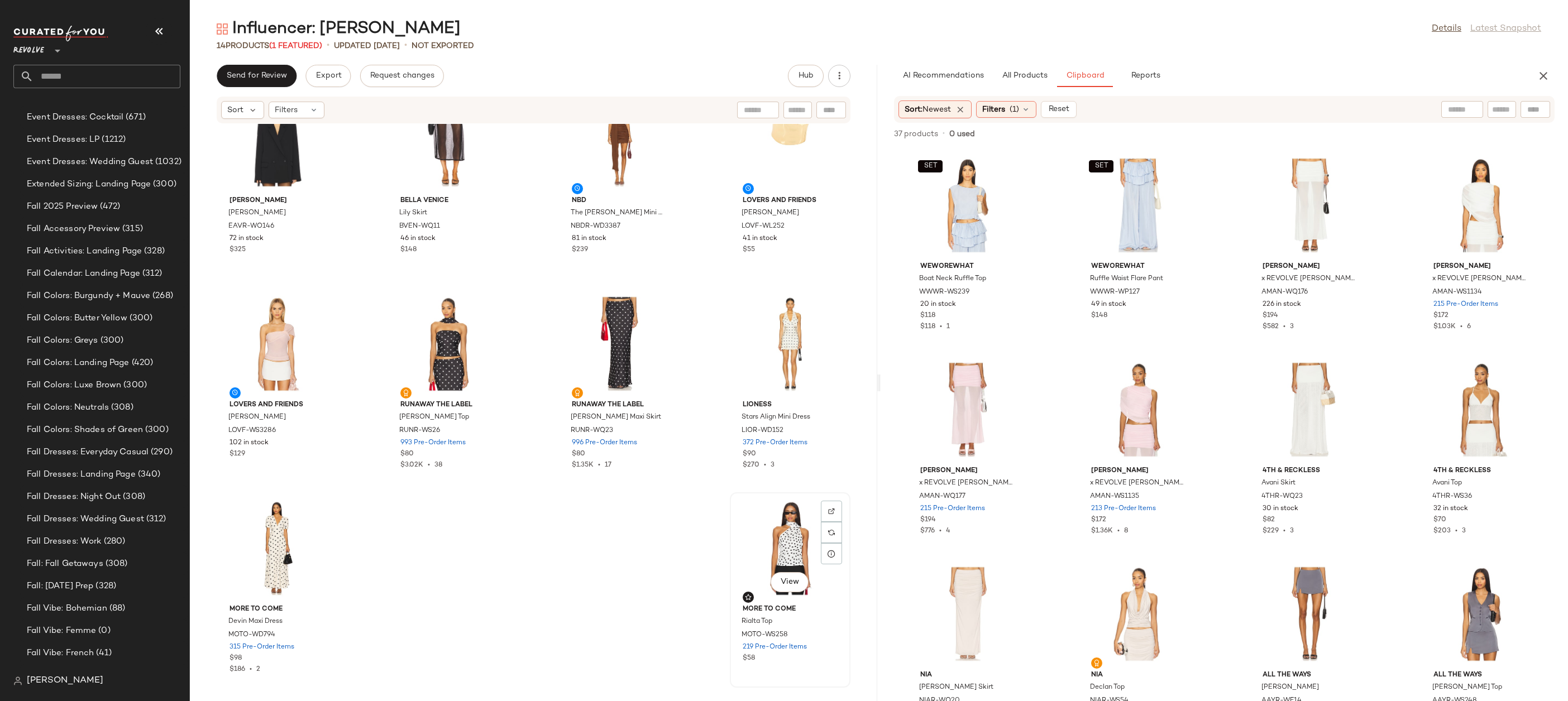
click at [775, 532] on div "View" at bounding box center [789, 548] width 113 height 104
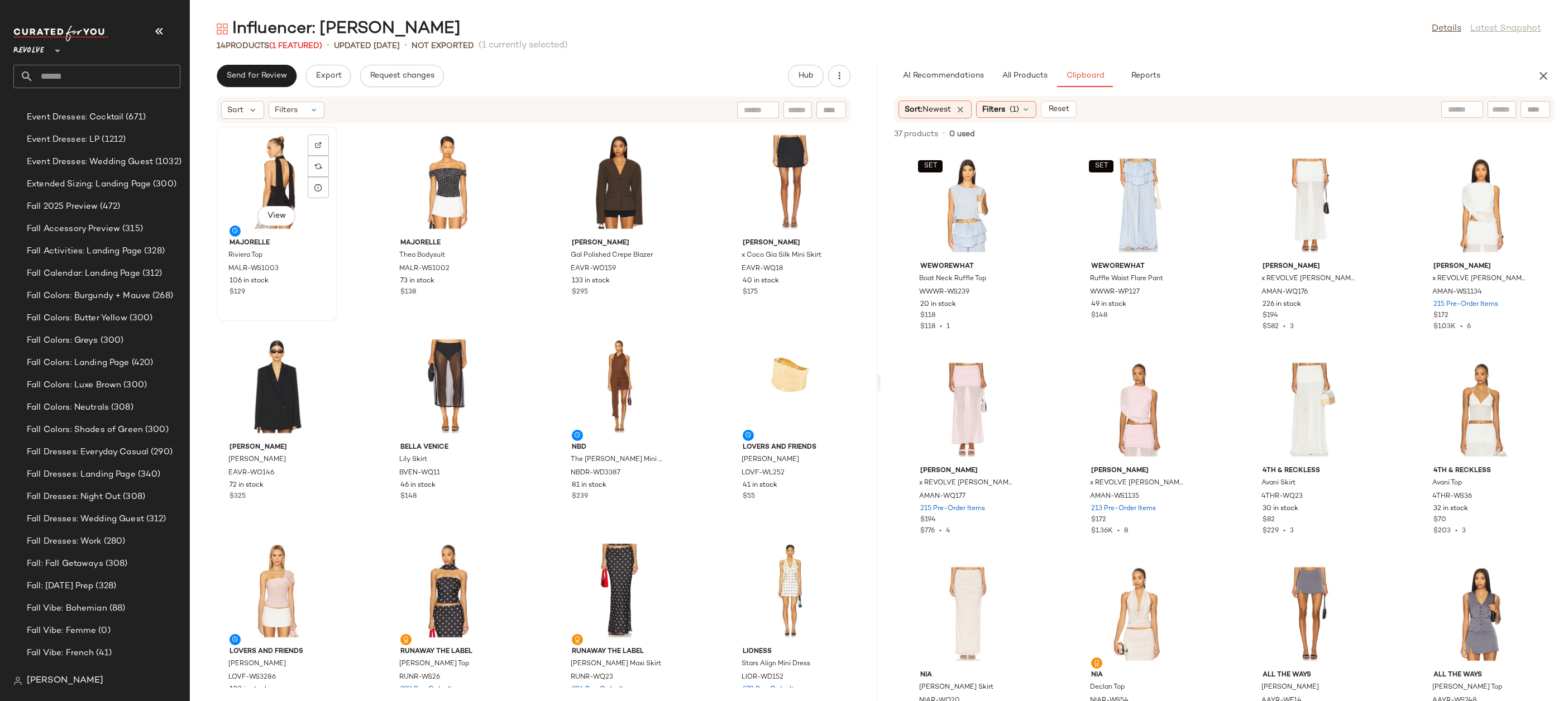
click at [290, 188] on div "View" at bounding box center [276, 182] width 113 height 104
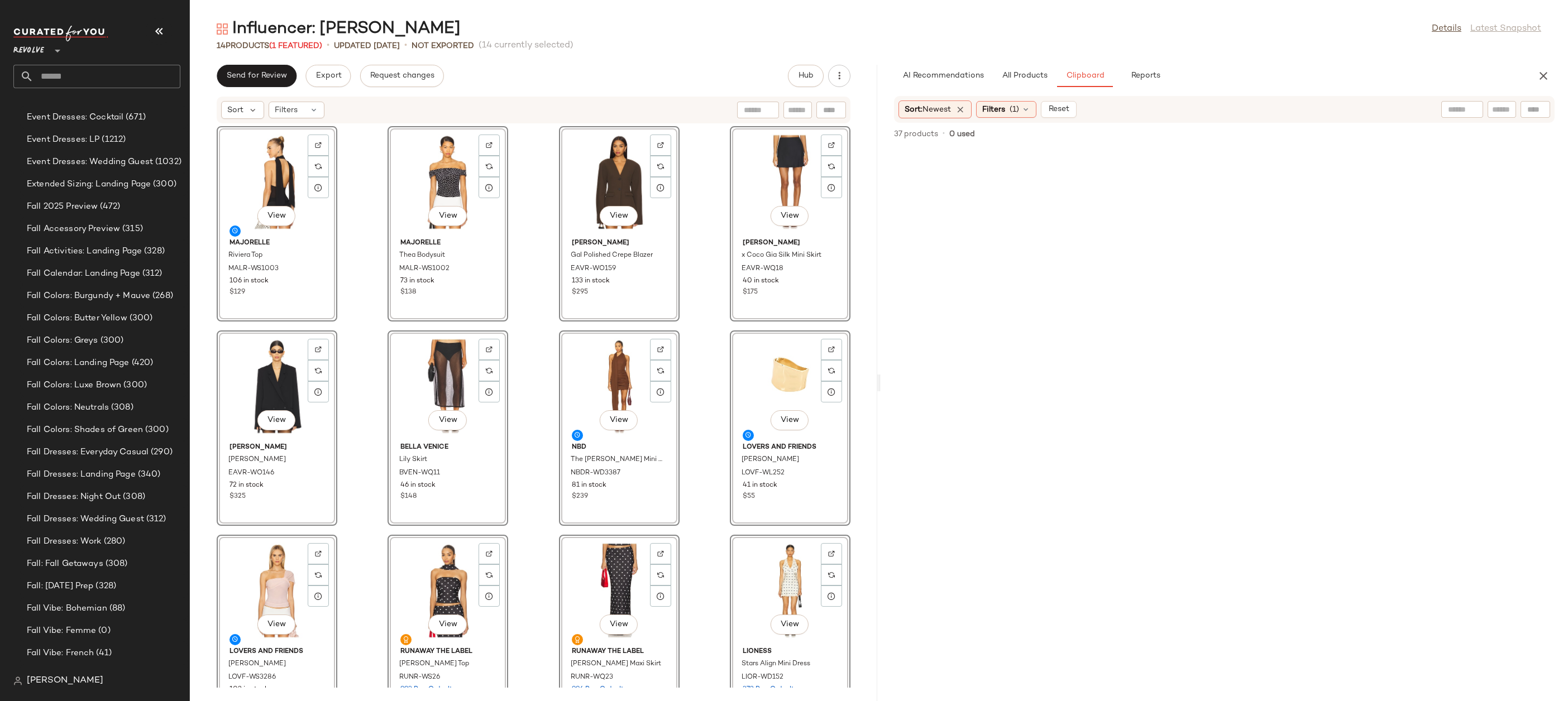
scroll to position [1491, 0]
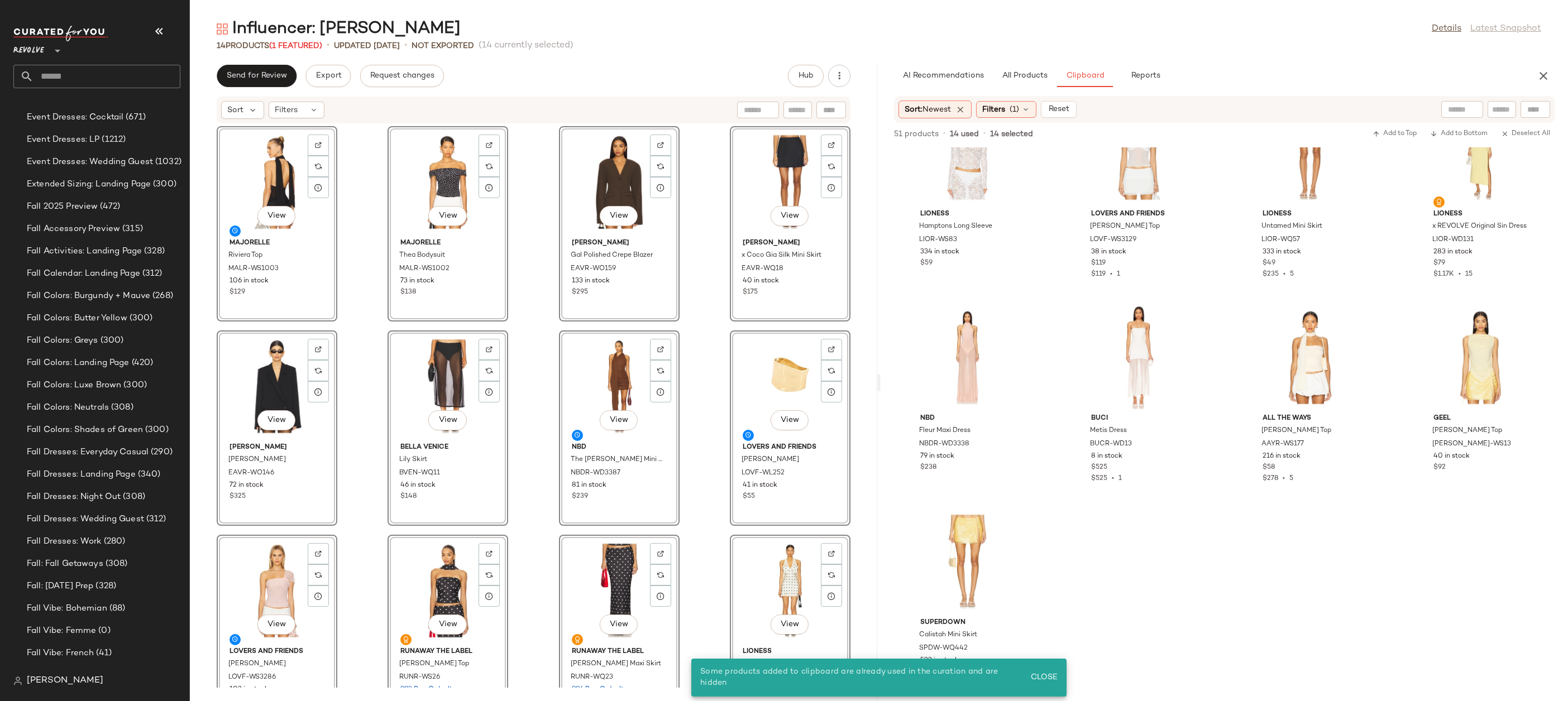
click at [854, 557] on div "View MAJORELLE Riviera Top MALR-WS1003 106 in stock $129 View MAJORELLE Thea Bo…" at bounding box center [533, 406] width 687 height 564
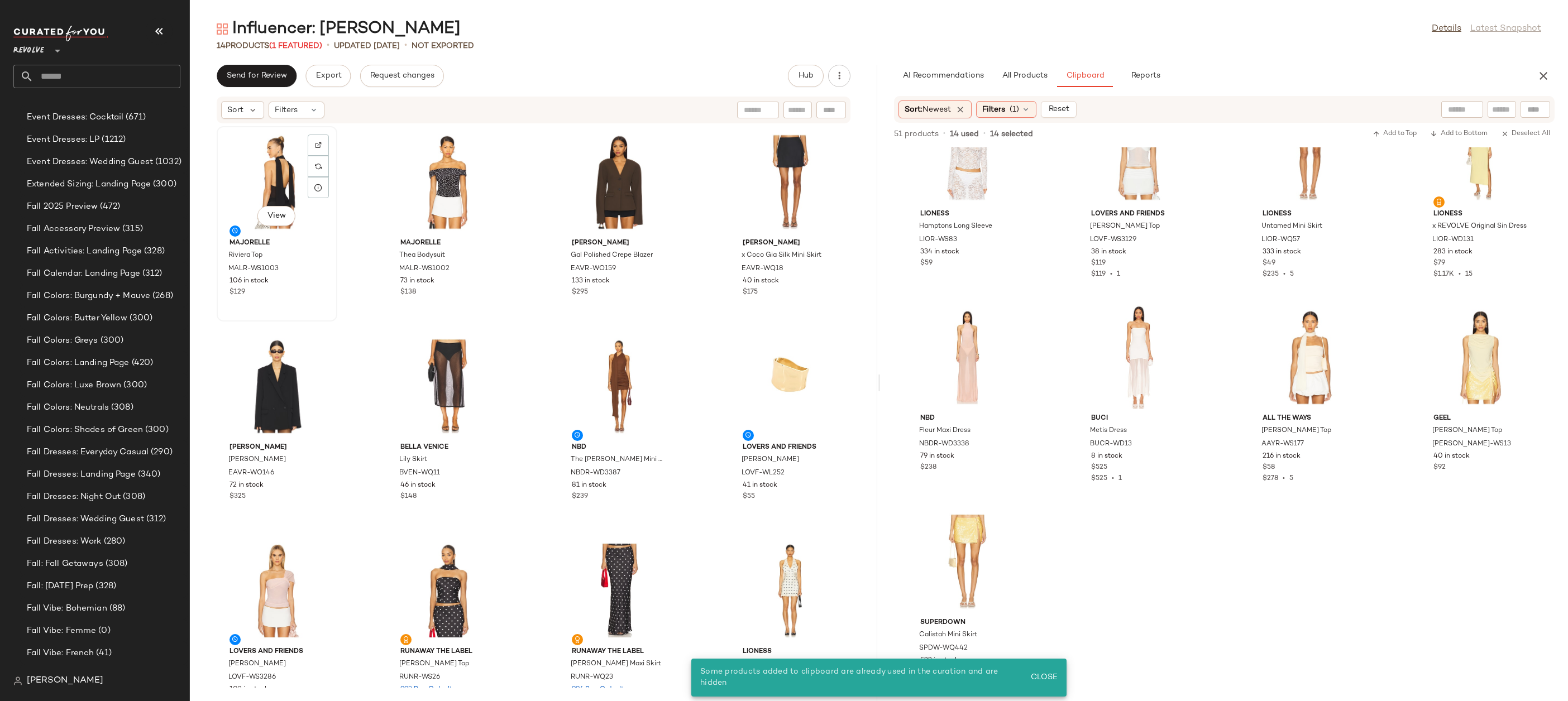
click at [269, 139] on div "View" at bounding box center [276, 182] width 113 height 104
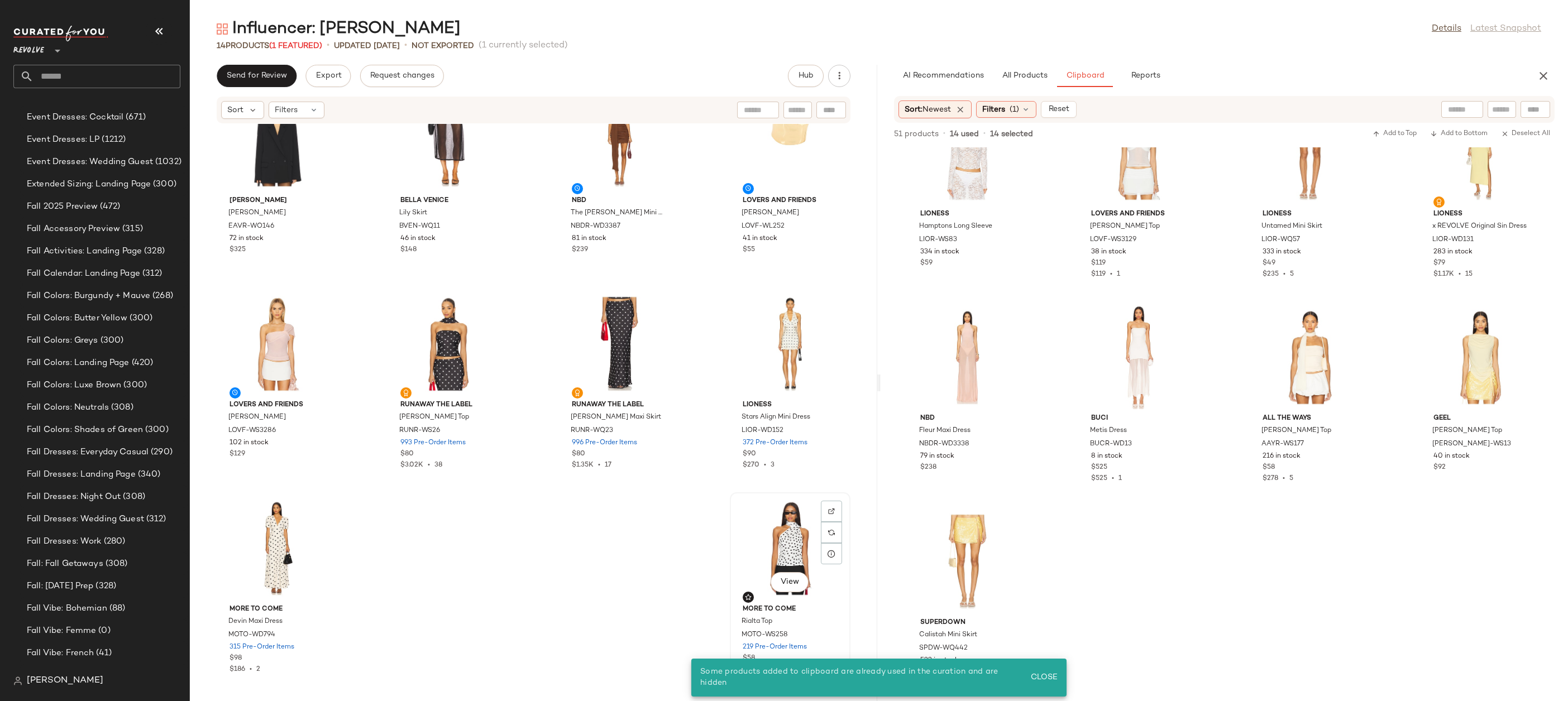
click at [780, 531] on div "View" at bounding box center [789, 548] width 113 height 104
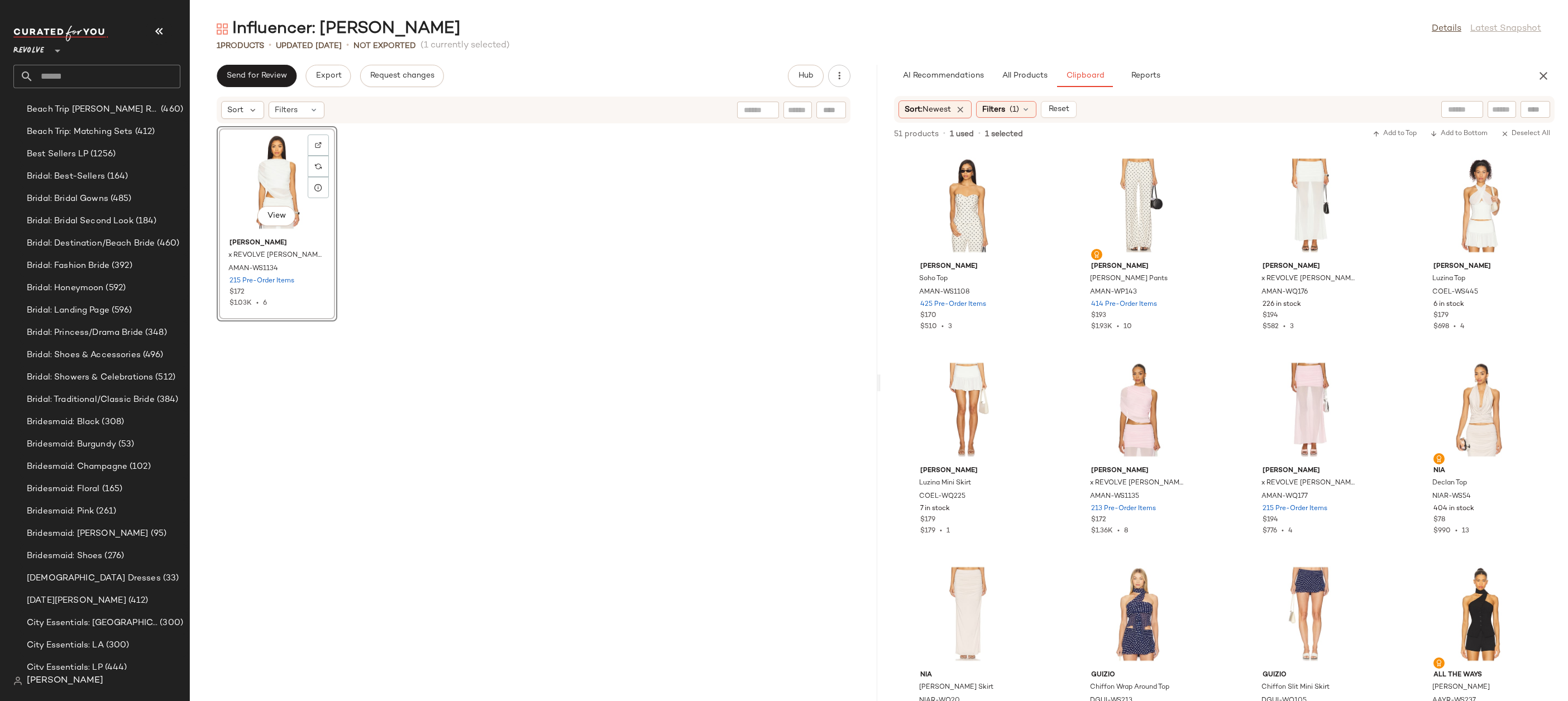
scroll to position [2066, 0]
click at [289, 172] on div "View" at bounding box center [276, 182] width 113 height 104
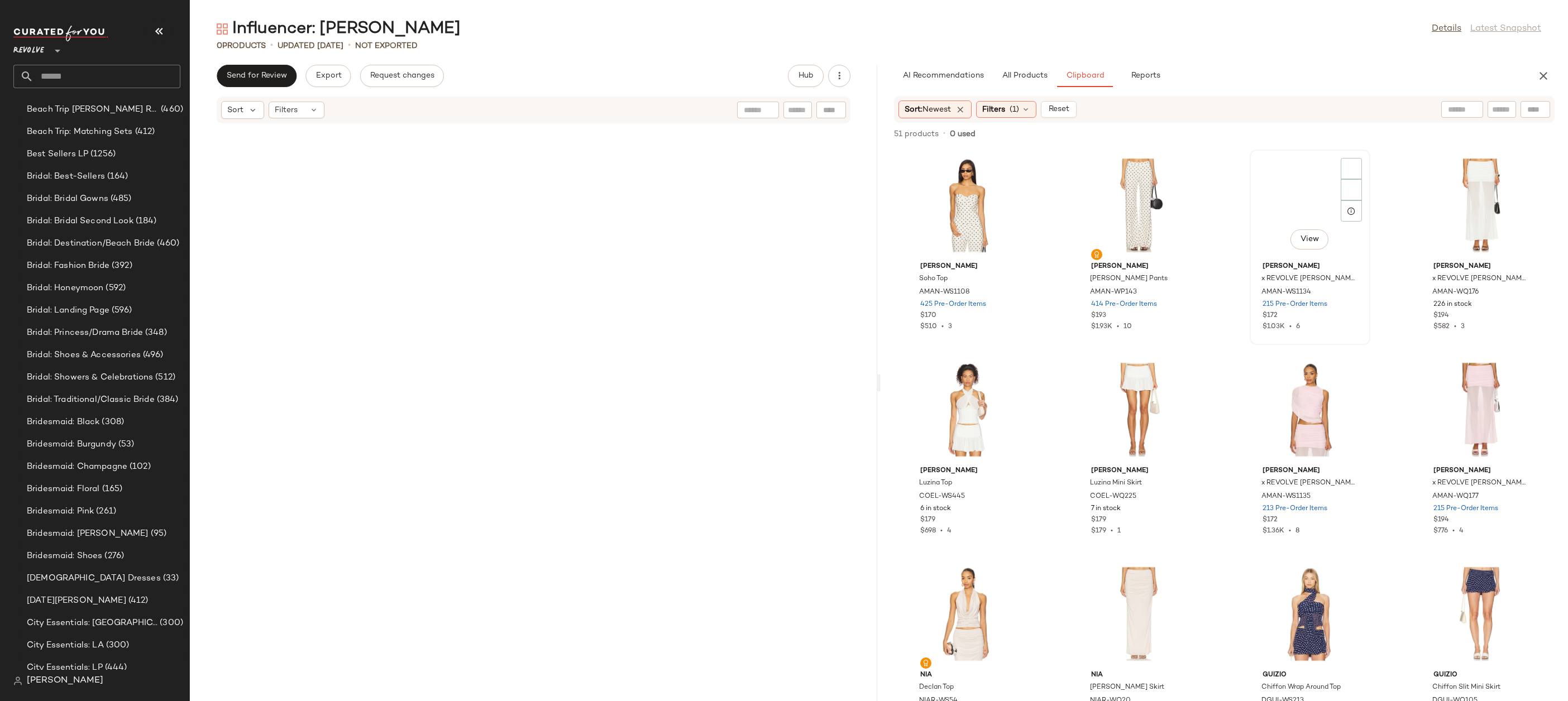
scroll to position [2066, 0]
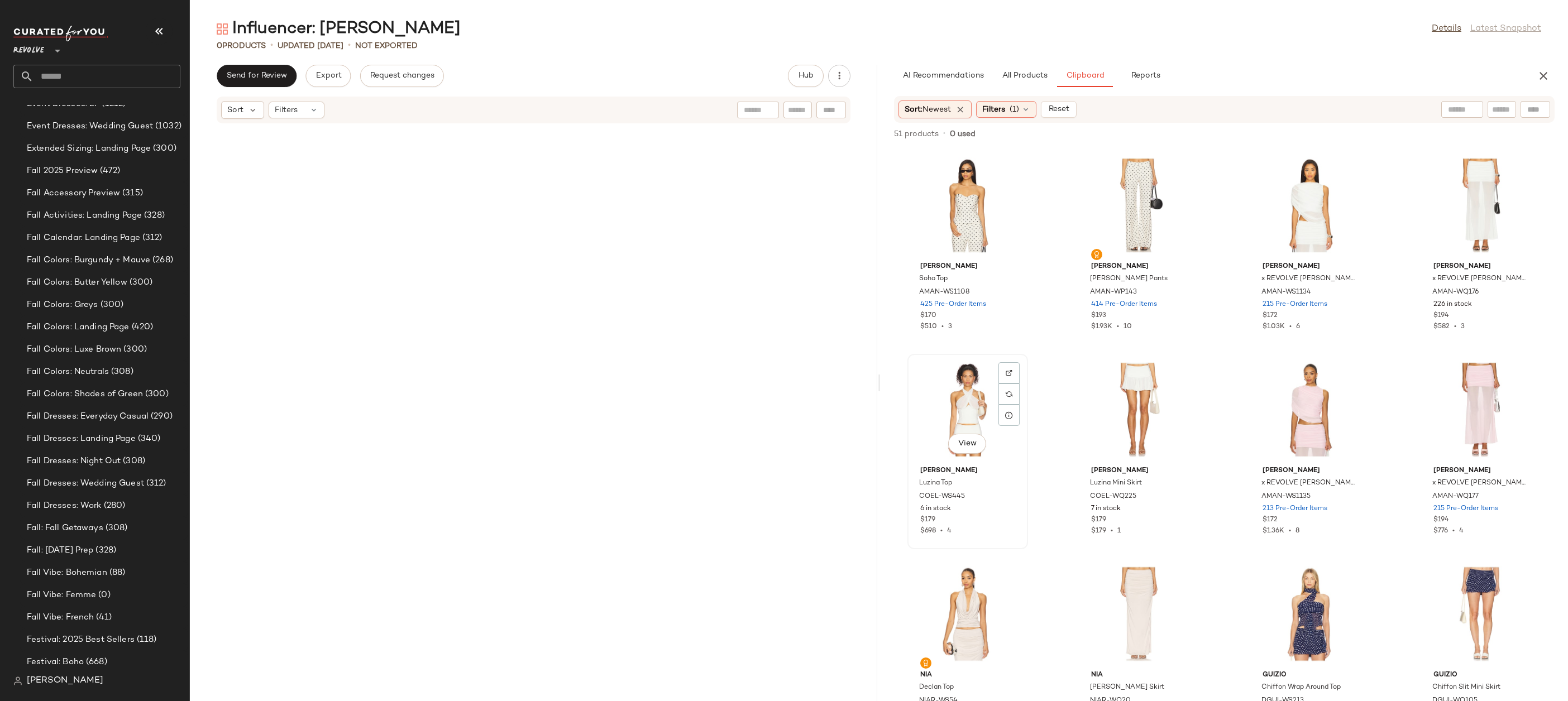
click at [963, 405] on div "View" at bounding box center [967, 410] width 113 height 104
click at [1490, 401] on div "View" at bounding box center [1480, 410] width 113 height 104
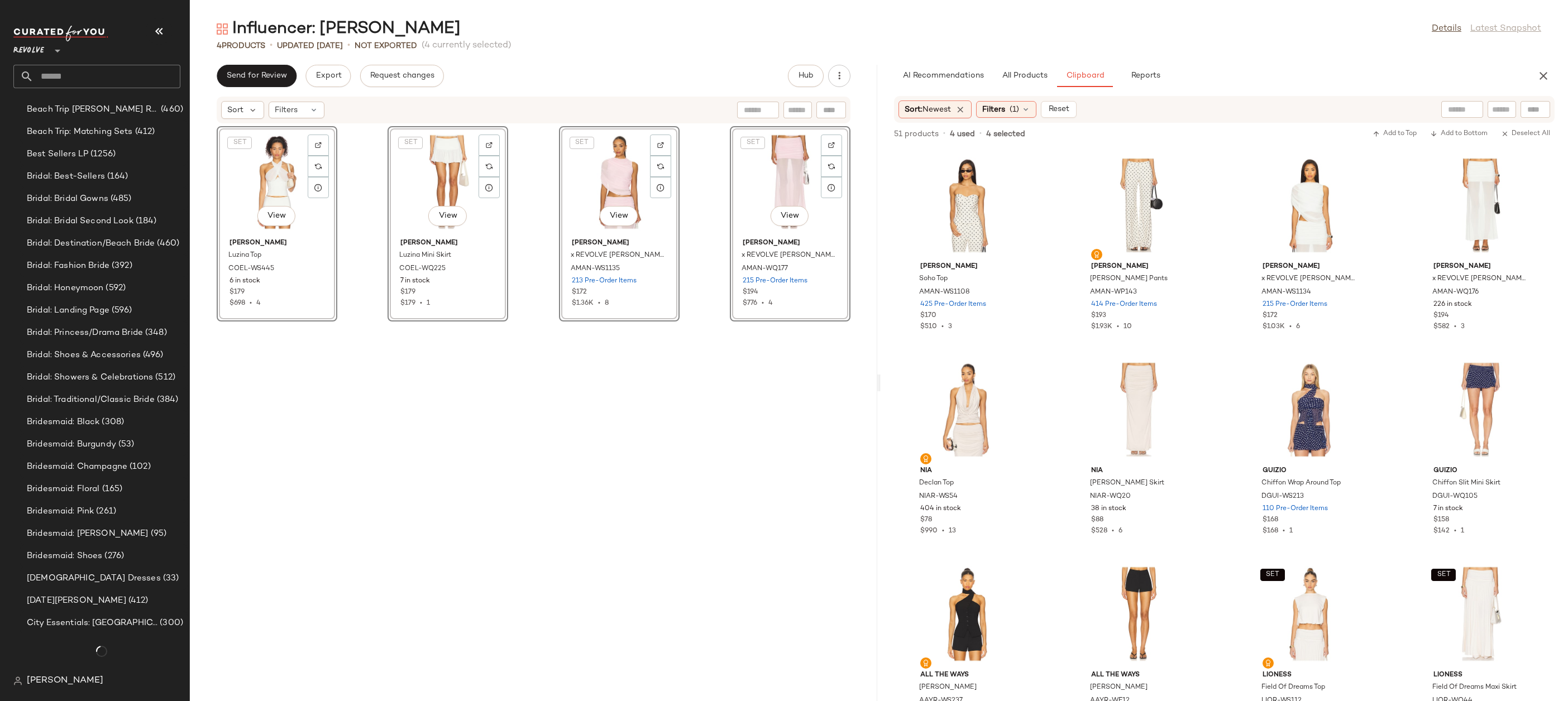
click at [688, 448] on div "SET View Camila Coelho Luzina Top COEL-WS445 6 in stock $179 $698 • 4 SET View …" at bounding box center [533, 406] width 687 height 564
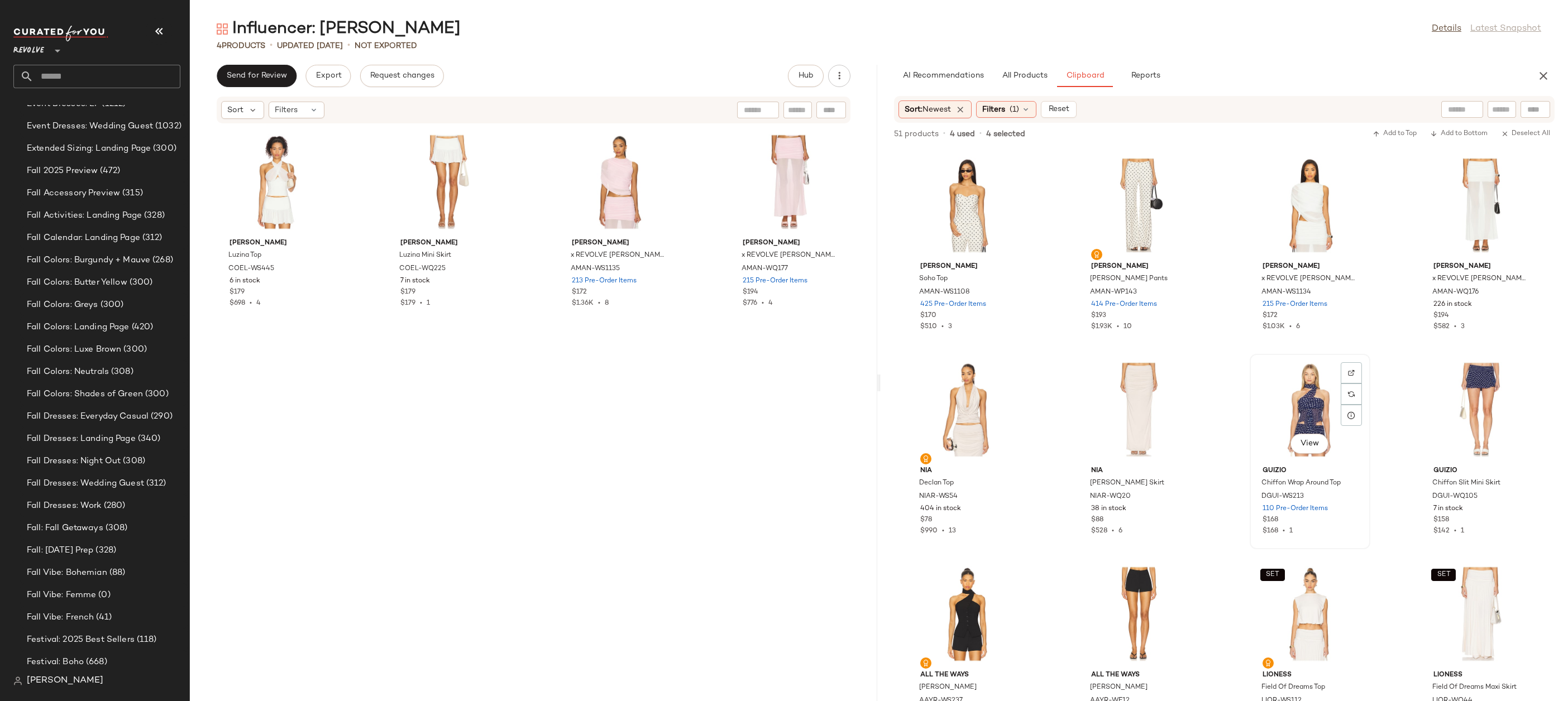
click at [1280, 425] on div "View" at bounding box center [1310, 410] width 113 height 104
click at [1465, 396] on div "View" at bounding box center [1480, 410] width 113 height 104
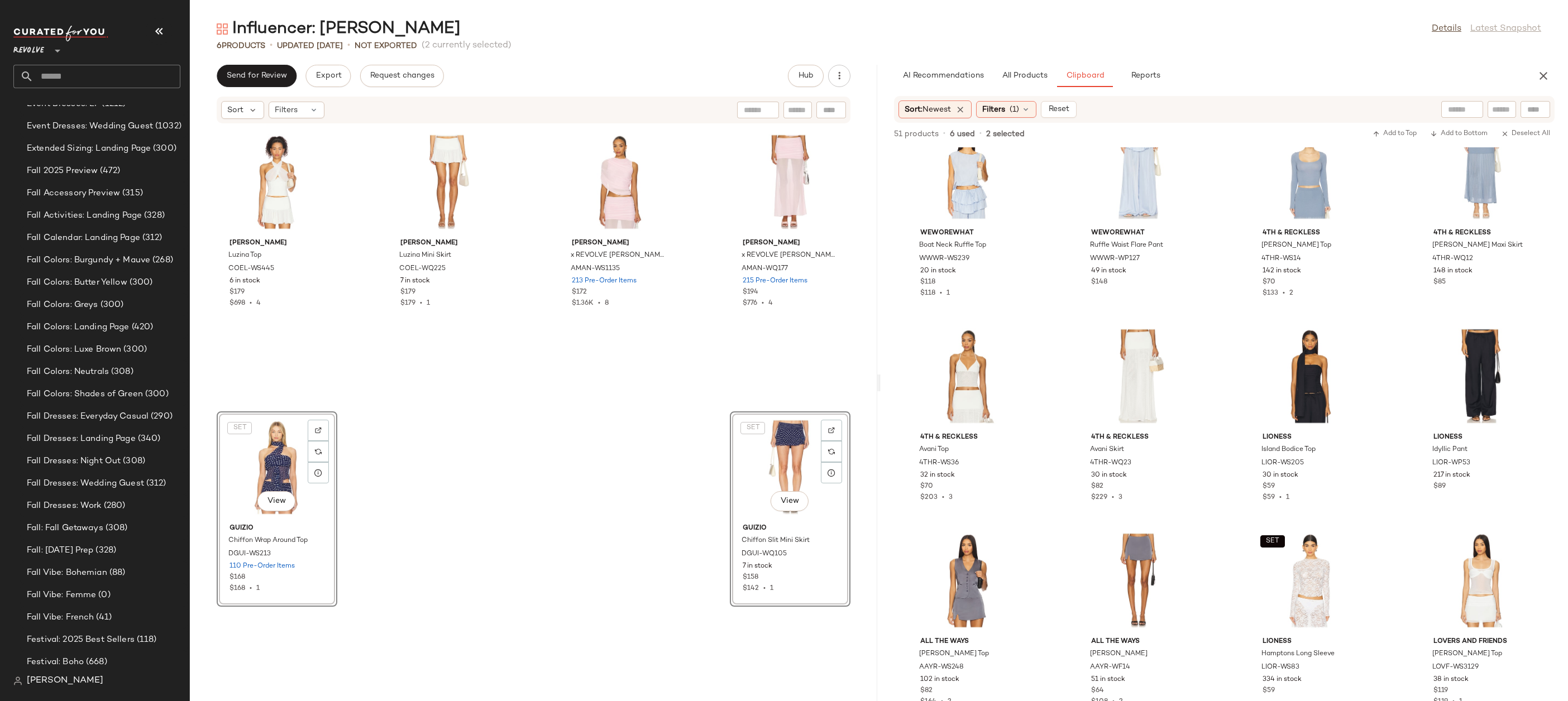
scroll to position [768, 0]
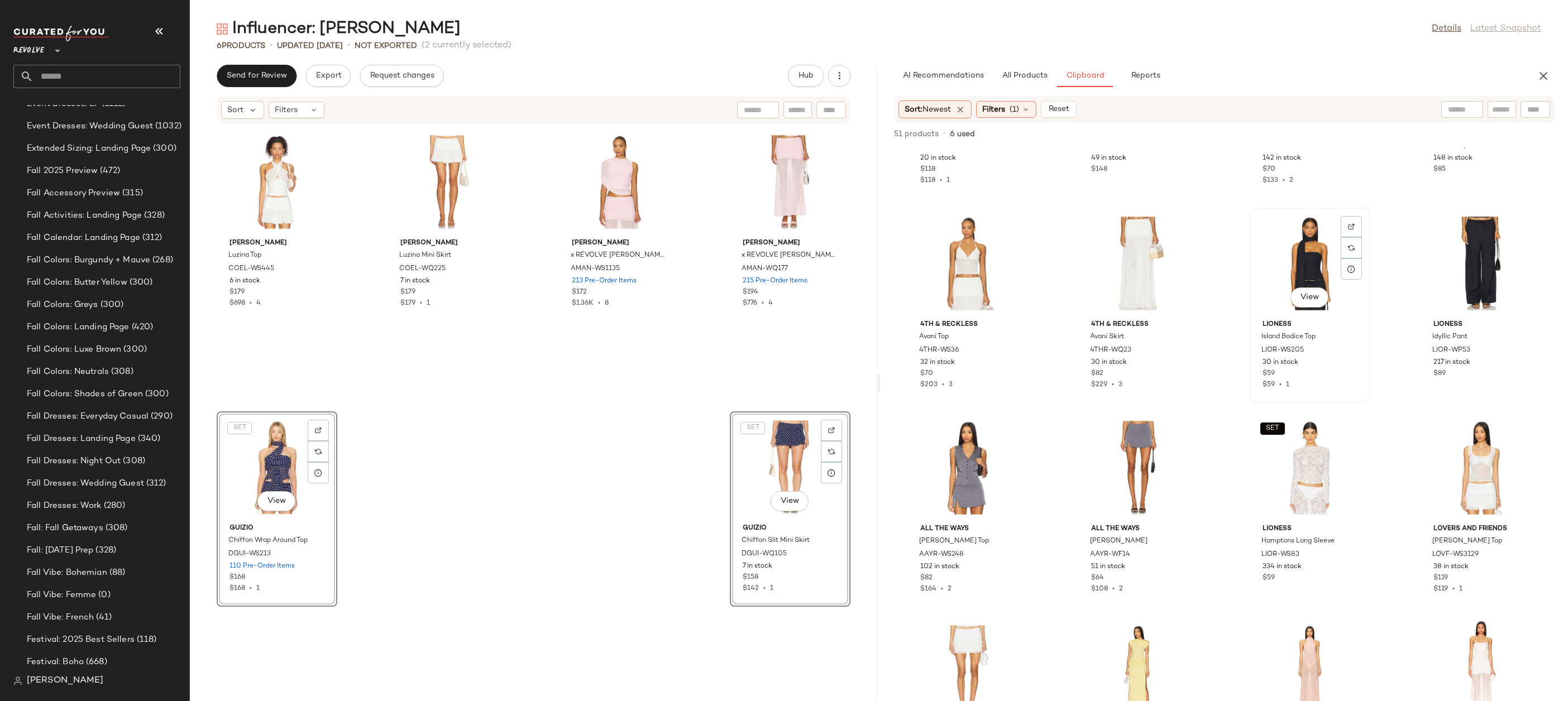
click at [1301, 241] on div "View" at bounding box center [1310, 263] width 113 height 104
click at [1483, 273] on div "View" at bounding box center [1480, 263] width 113 height 104
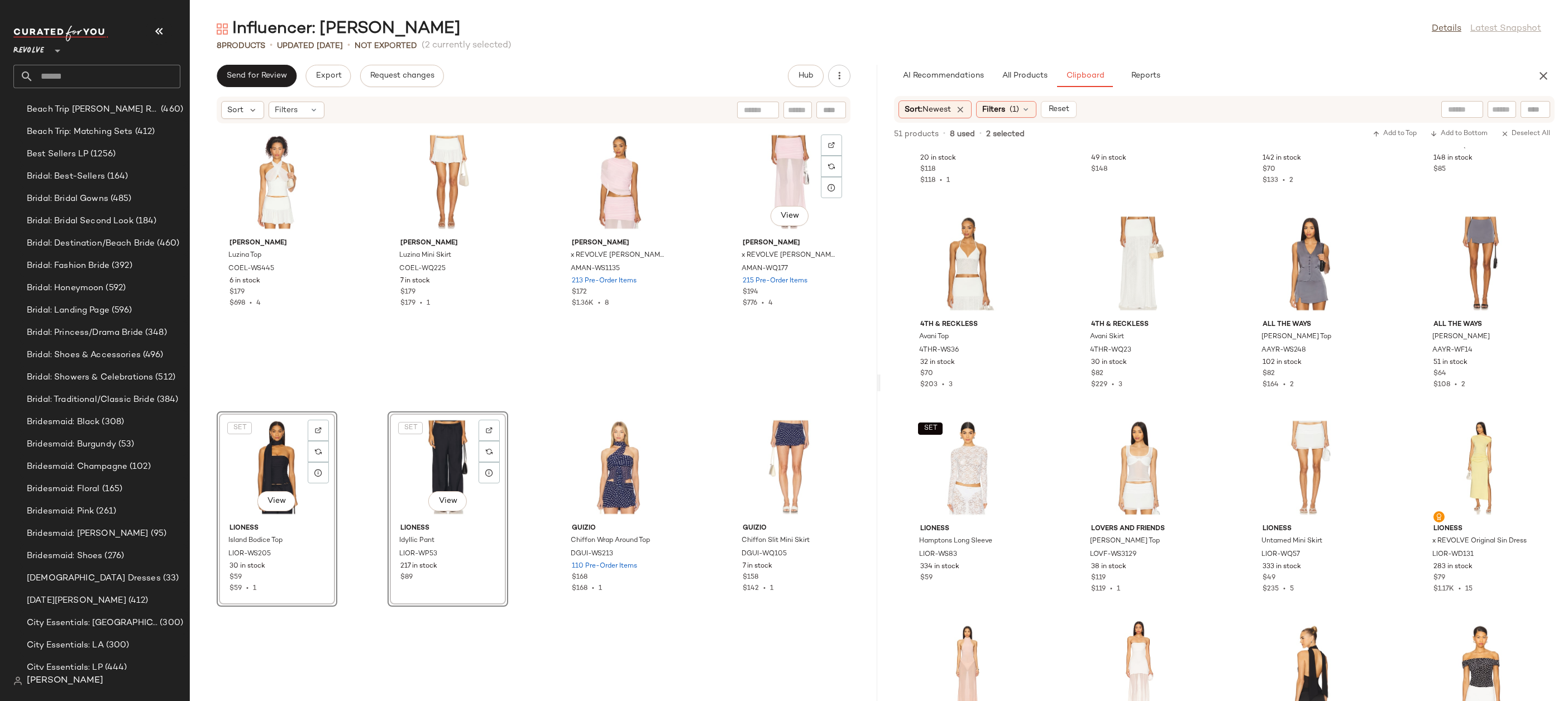
scroll to position [2066, 0]
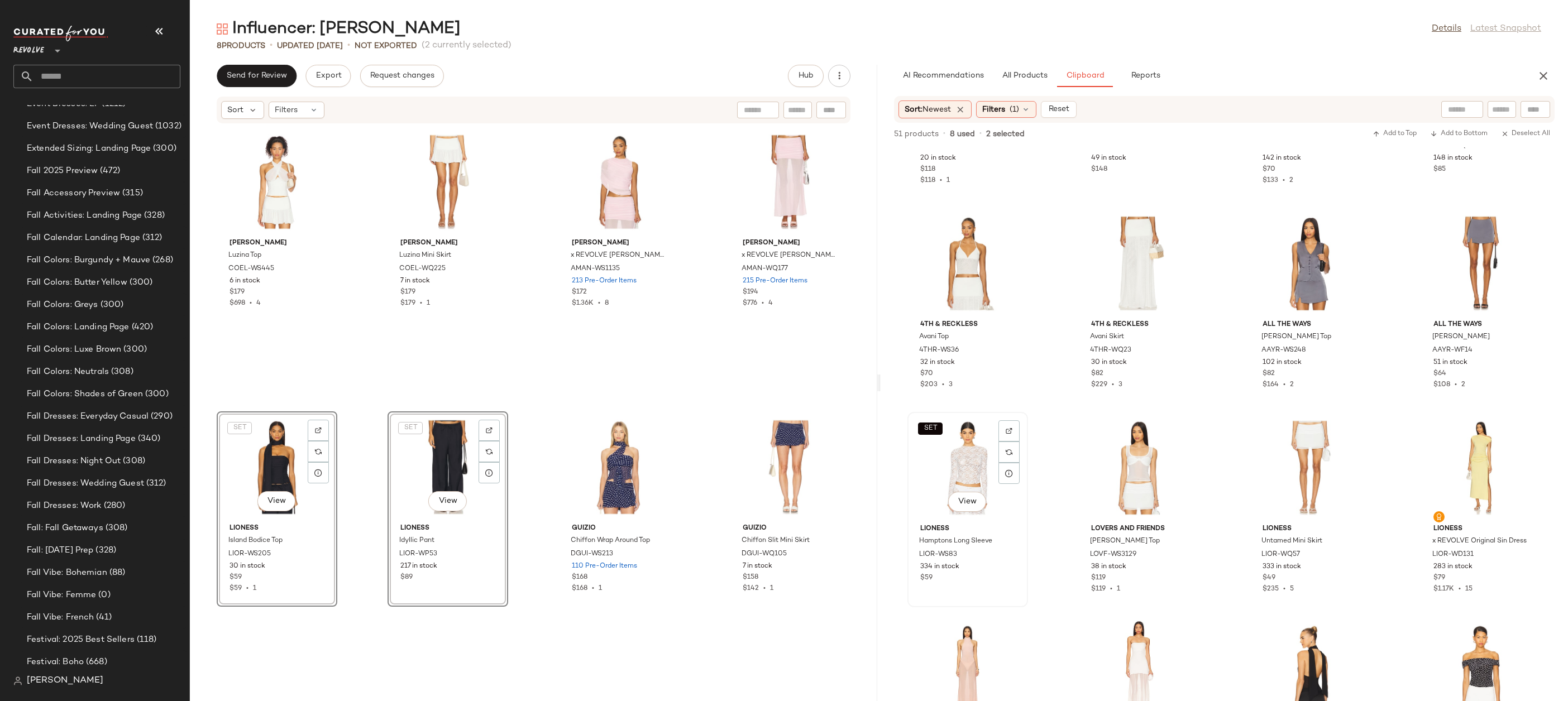
click at [981, 461] on div "SET View" at bounding box center [967, 467] width 113 height 104
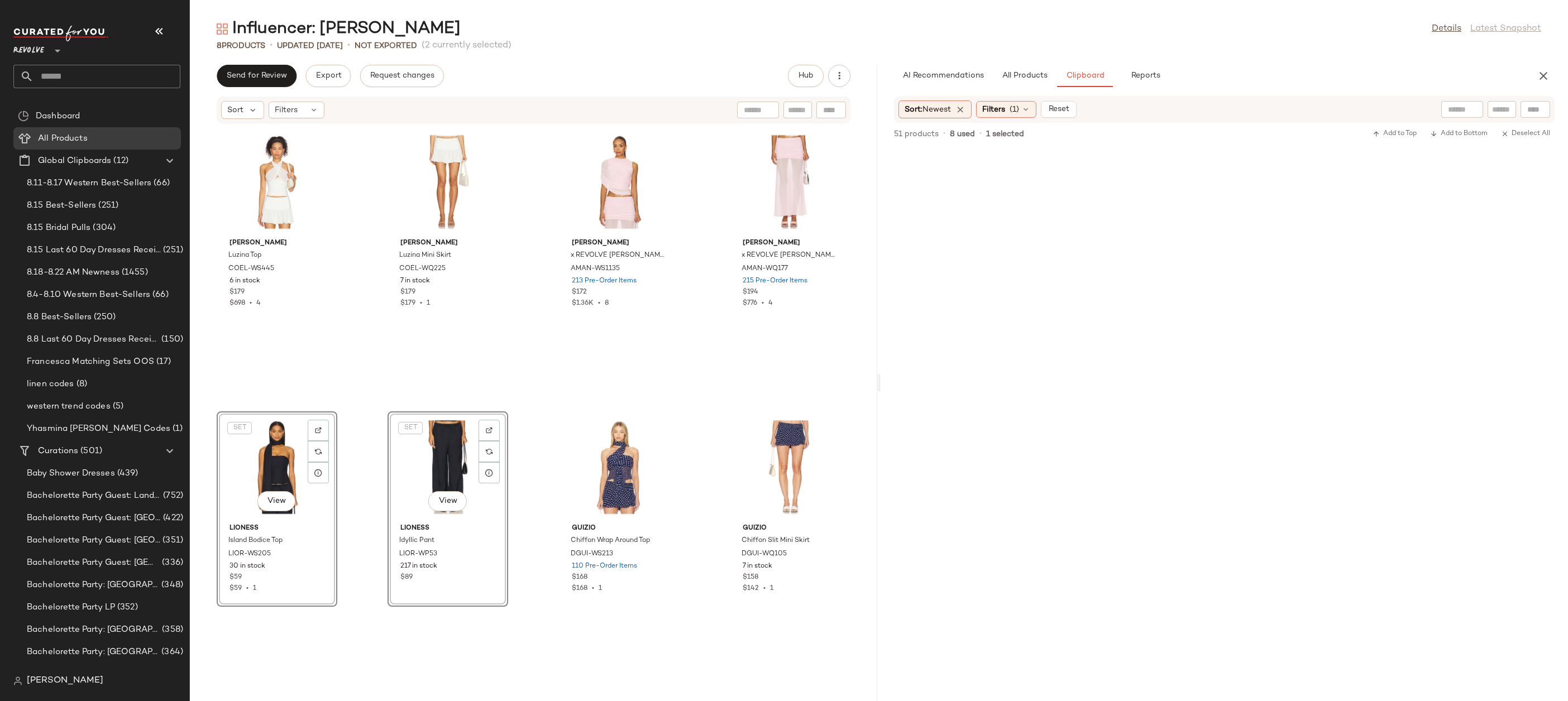
scroll to position [768, 0]
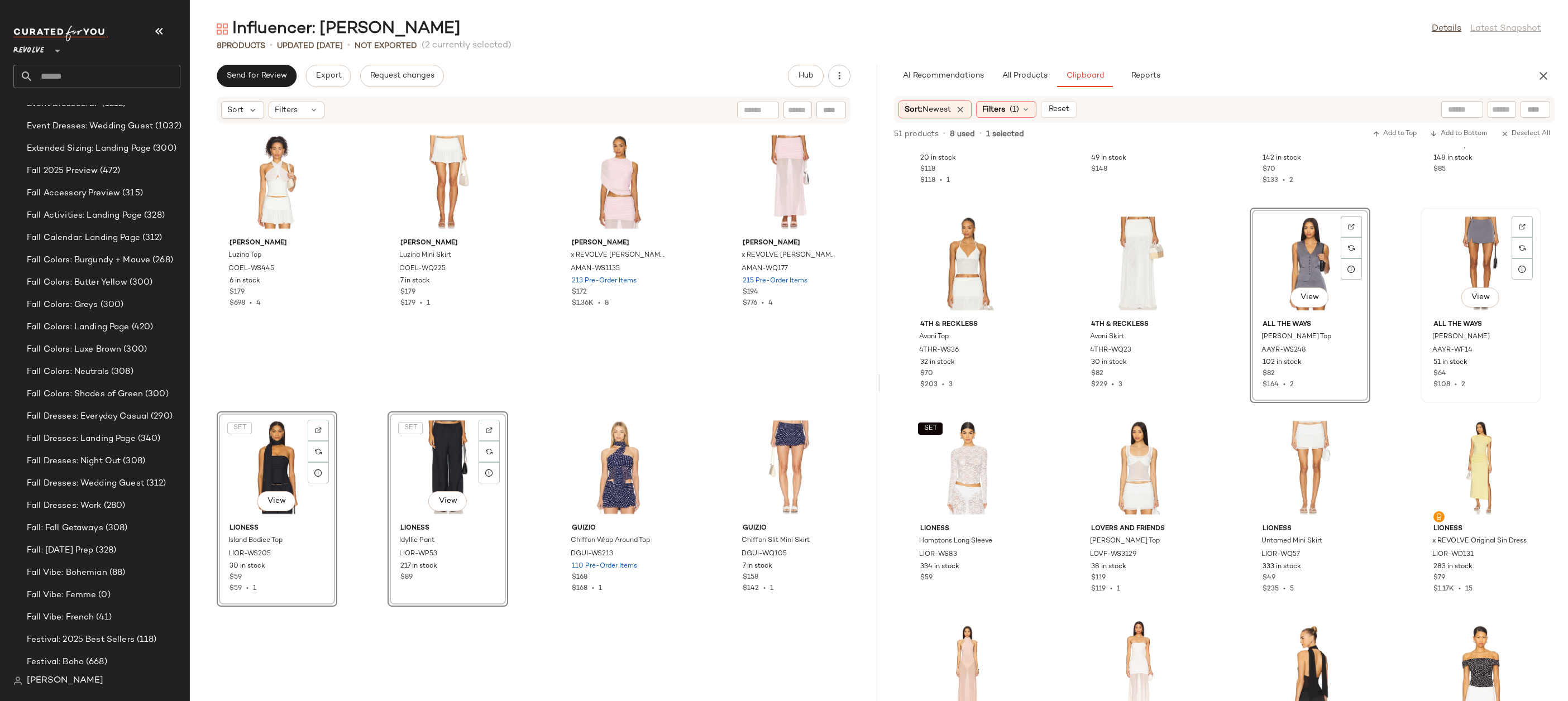
click at [1474, 244] on div "View" at bounding box center [1480, 263] width 113 height 104
drag, startPoint x: 1311, startPoint y: 239, endPoint x: 1306, endPoint y: 240, distance: 5.1
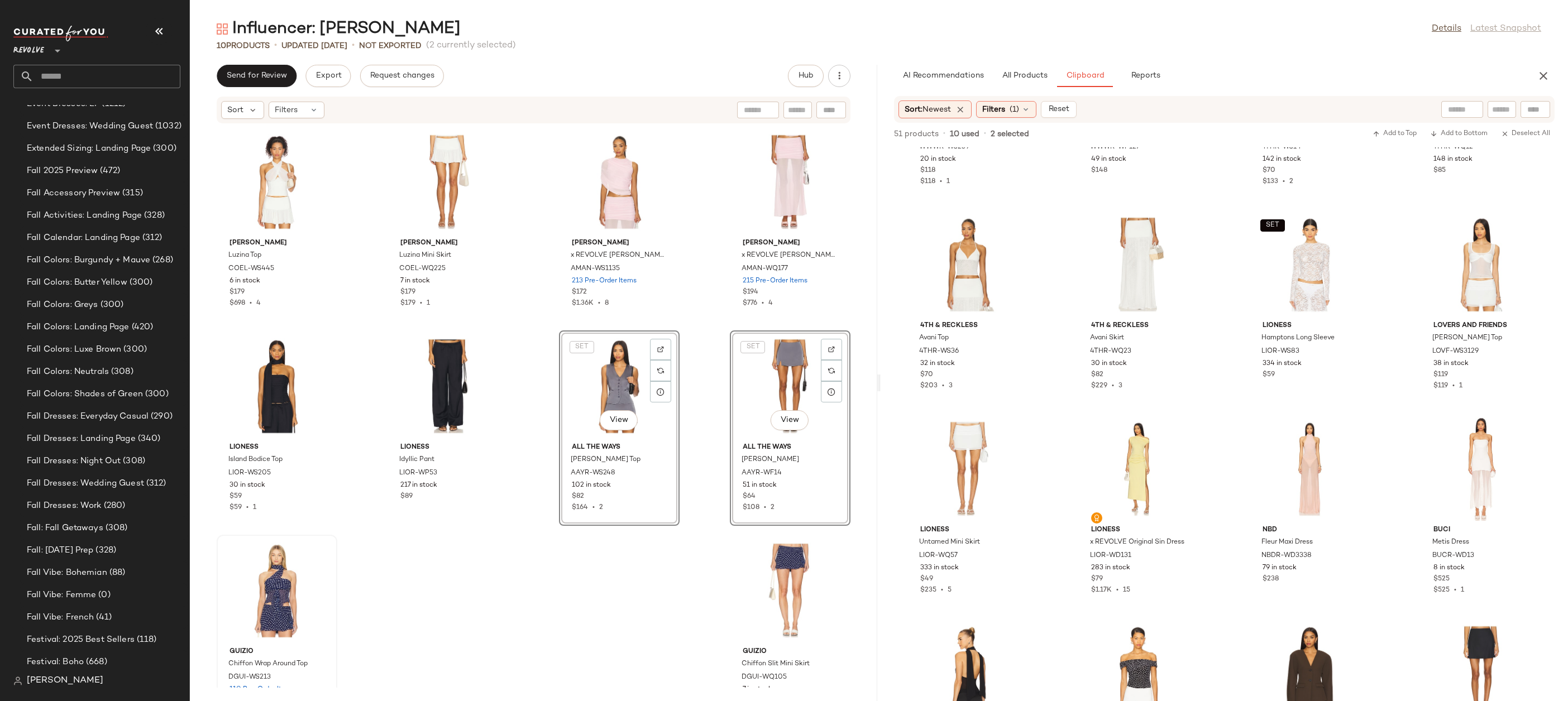
scroll to position [43, 0]
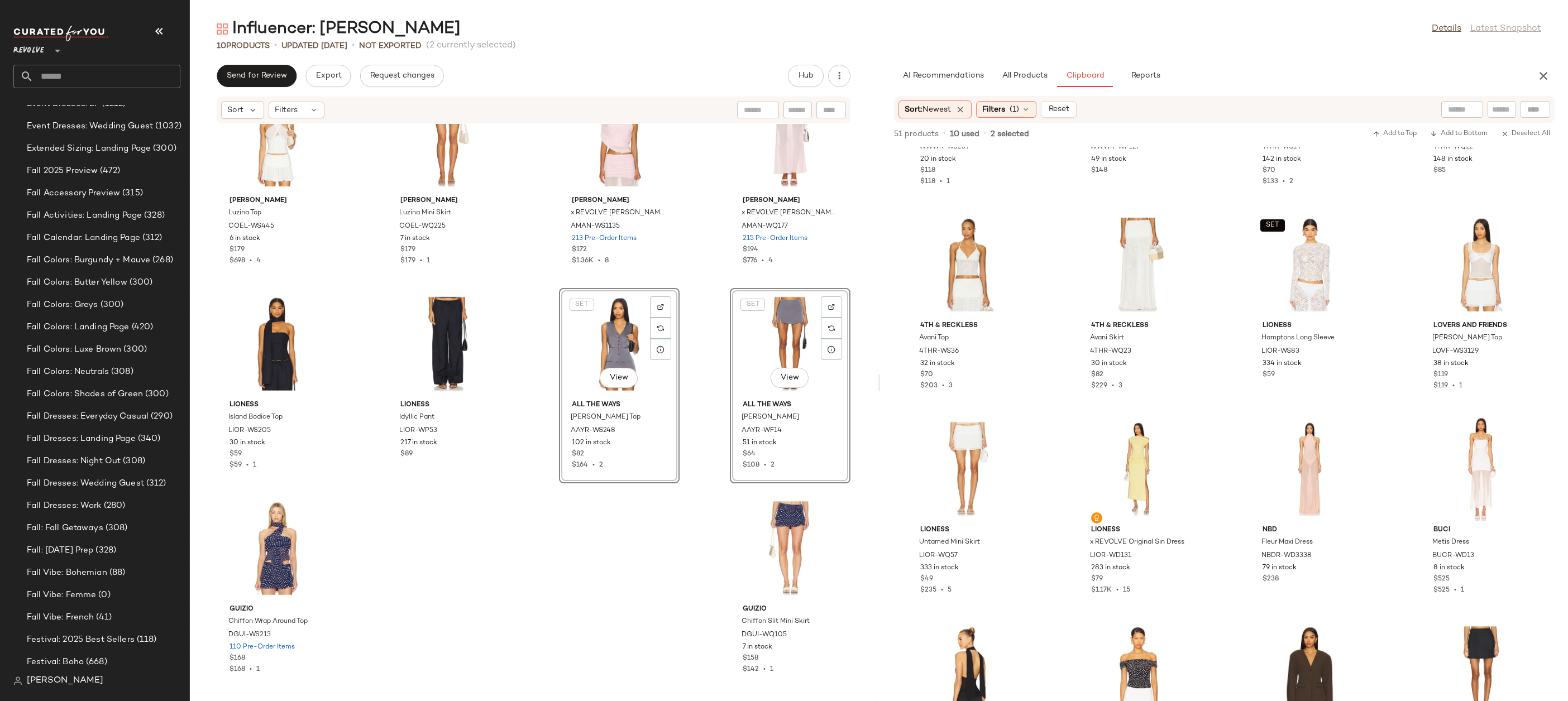
click at [599, 574] on div "[PERSON_NAME] Top [PERSON_NAME]-WS445 6 in stock $179 $698 • 4 [PERSON_NAME] Lu…" at bounding box center [533, 406] width 687 height 564
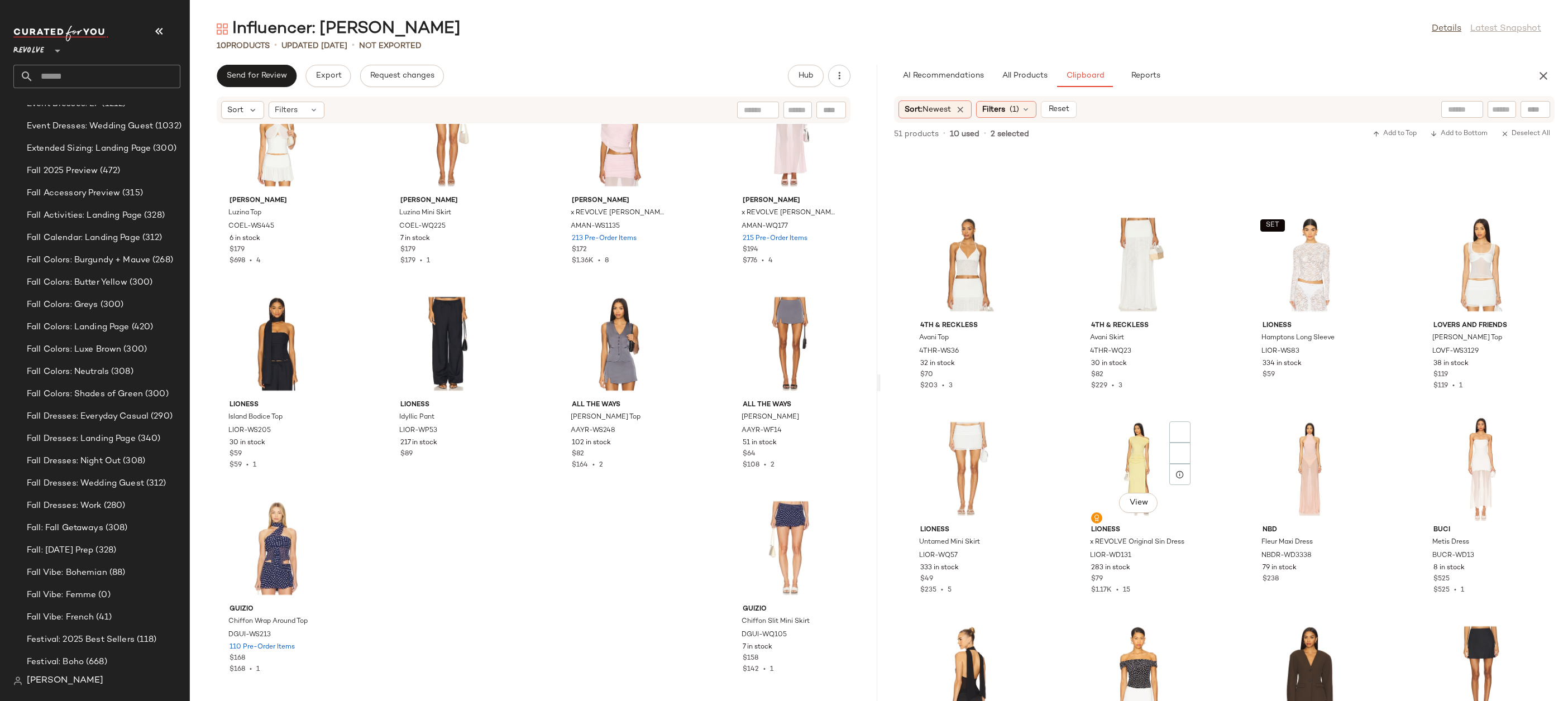
scroll to position [1074, 0]
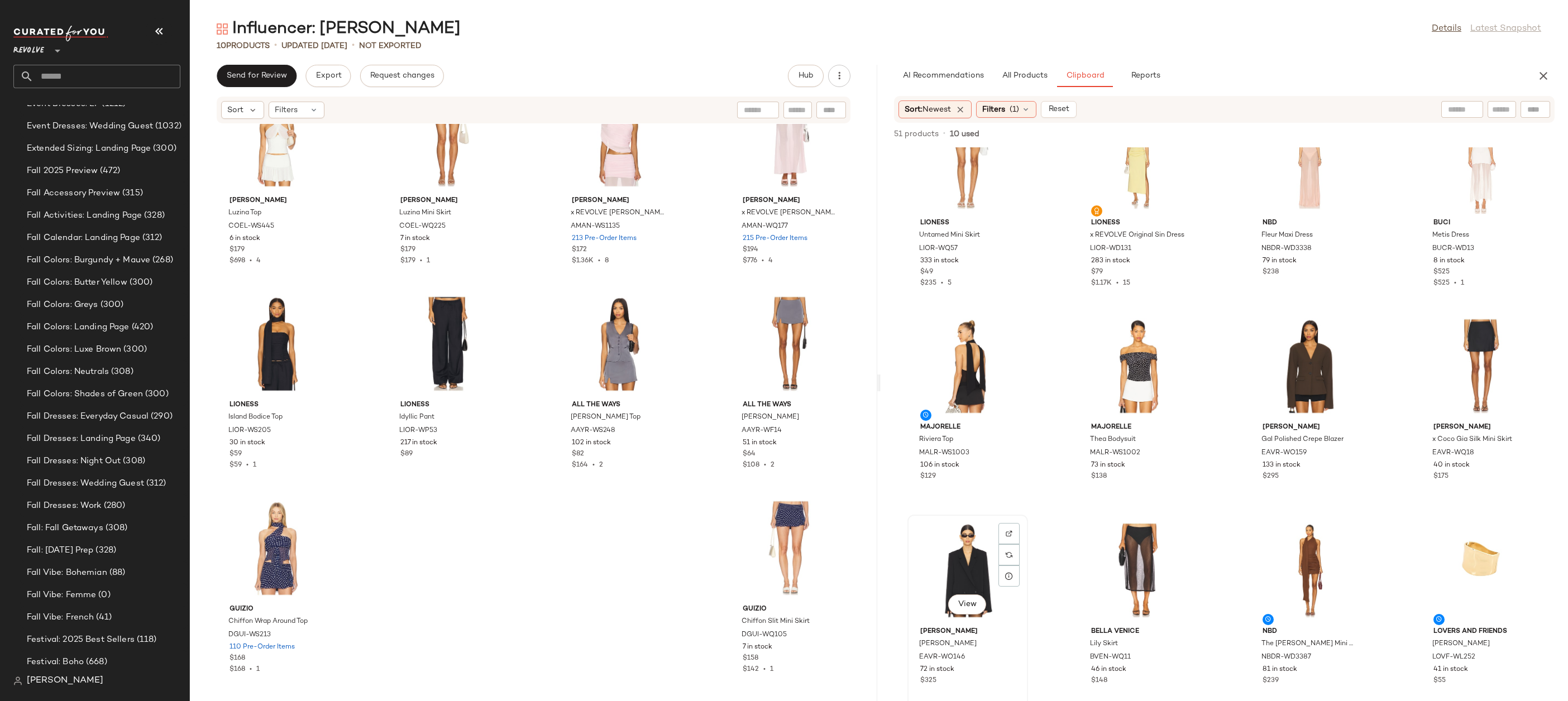
click at [964, 557] on div "View" at bounding box center [967, 570] width 113 height 104
click at [1116, 557] on div "View" at bounding box center [1138, 570] width 113 height 104
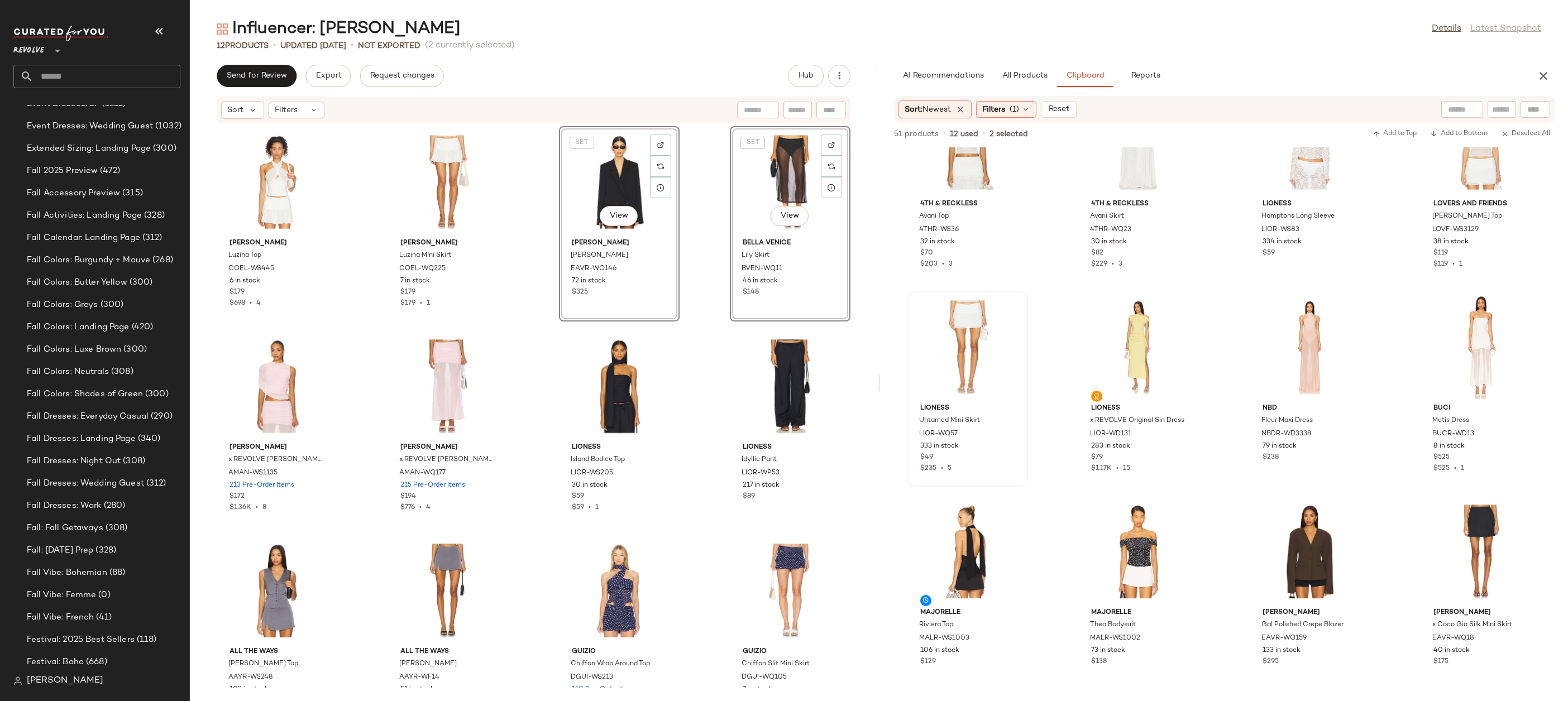
scroll to position [883, 0]
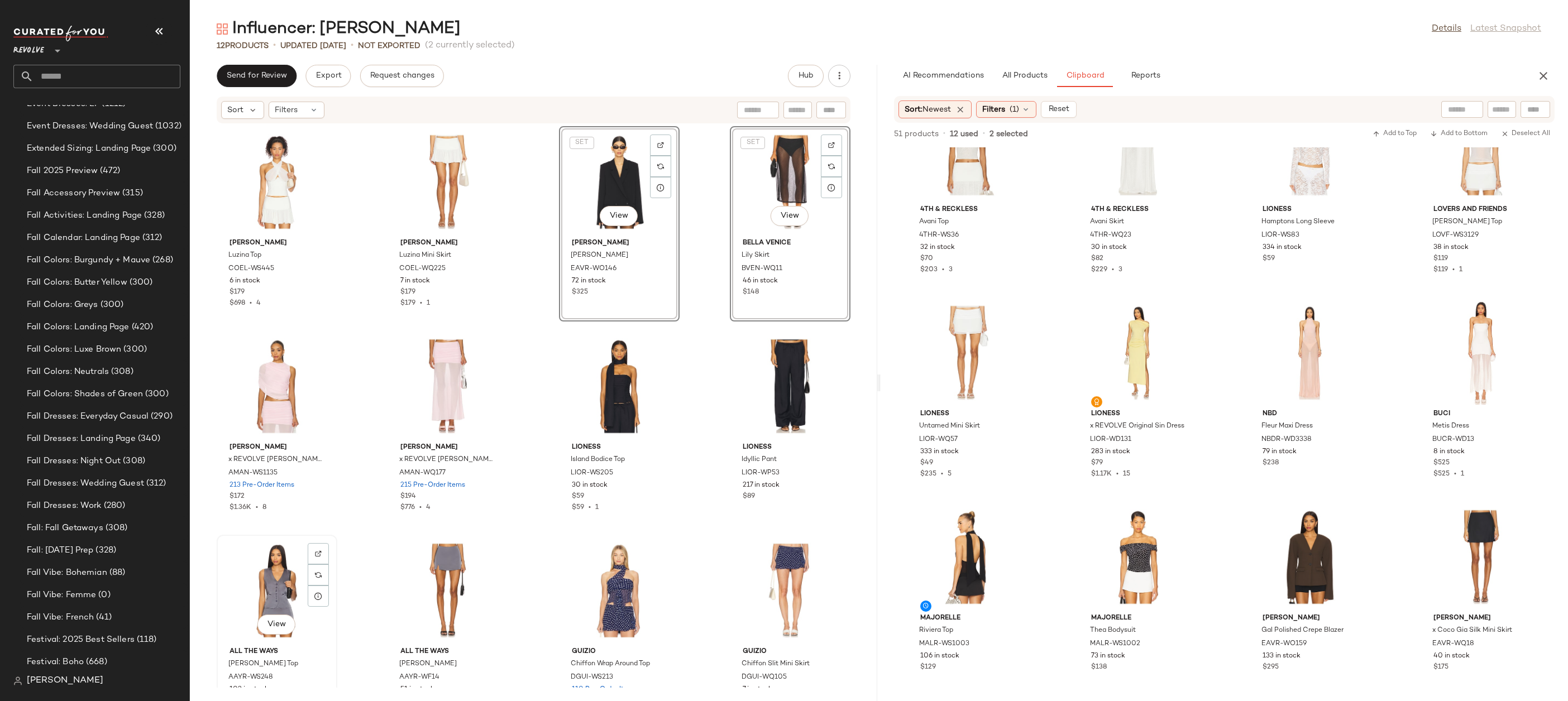
click at [245, 591] on div "View" at bounding box center [276, 590] width 113 height 104
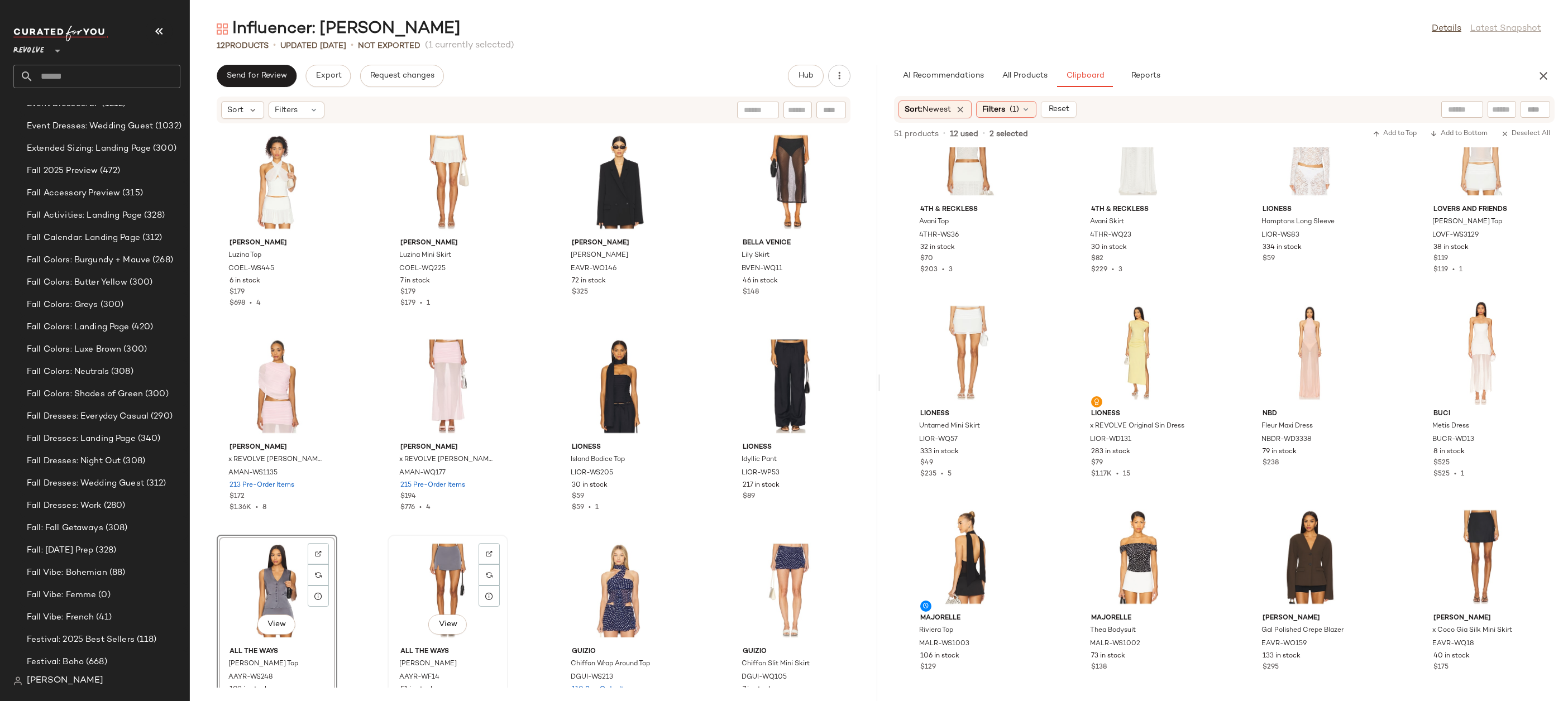
click at [417, 588] on div "View" at bounding box center [447, 590] width 113 height 104
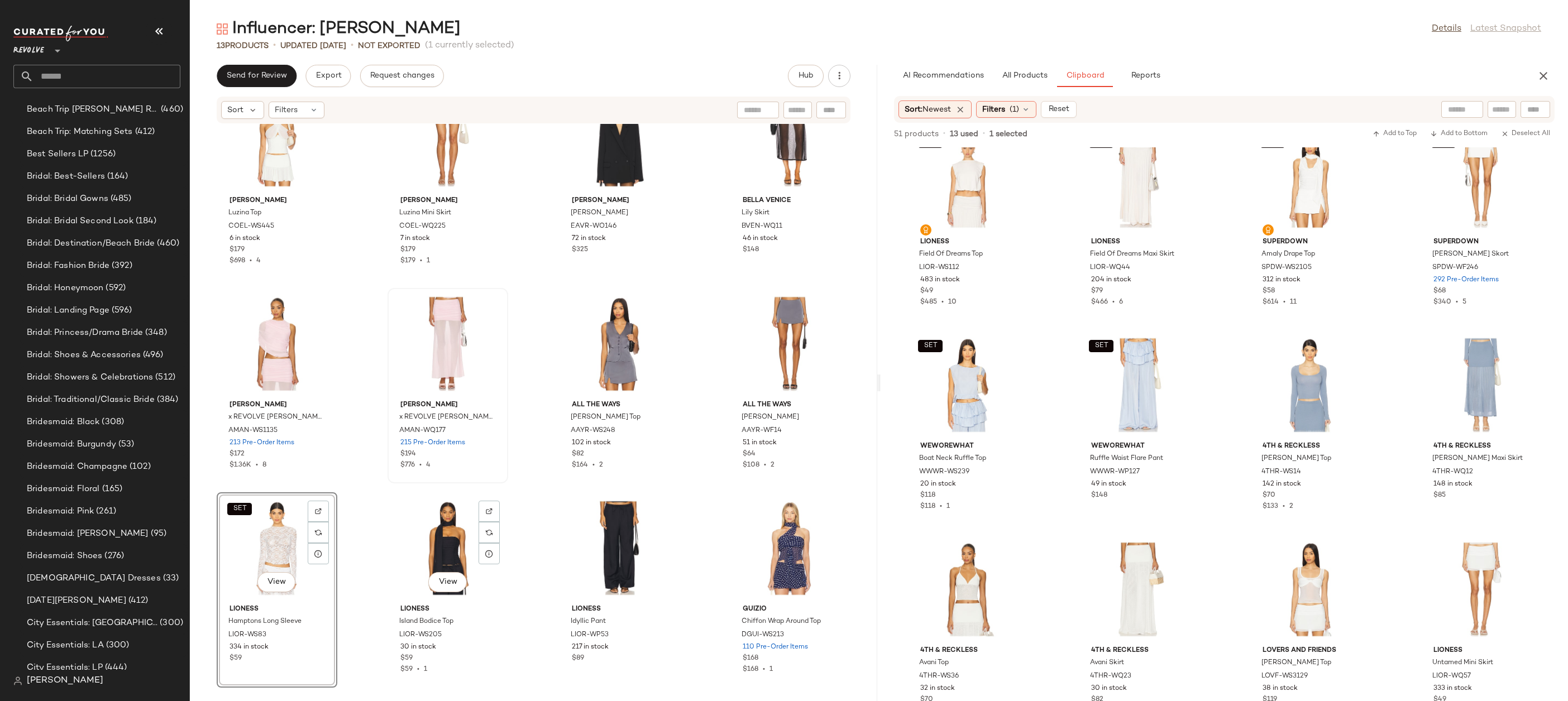
scroll to position [2066, 0]
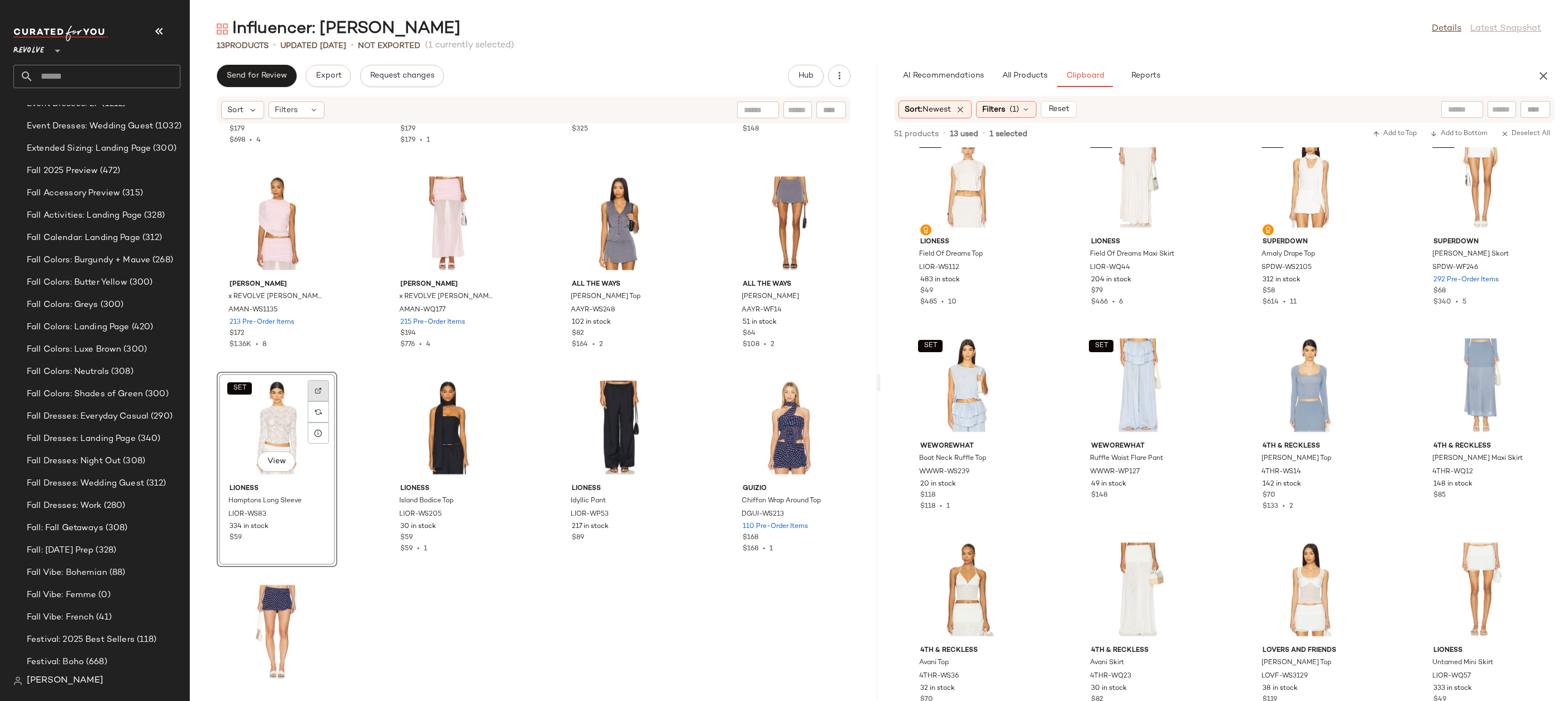
click at [312, 402] on div at bounding box center [318, 412] width 21 height 21
click at [1029, 67] on button "All Products" at bounding box center [1024, 75] width 65 height 23
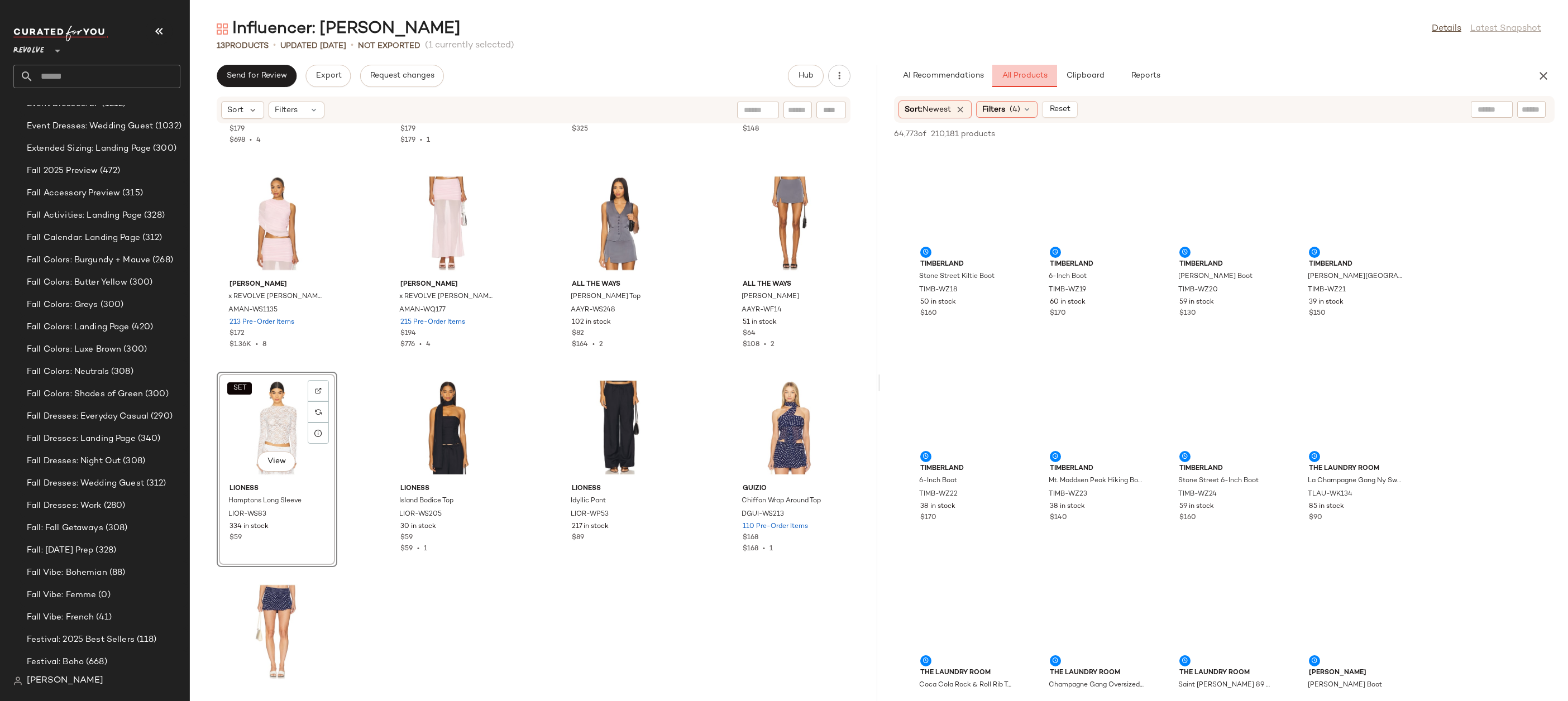
click at [1037, 77] on span "All Products" at bounding box center [1024, 75] width 46 height 9
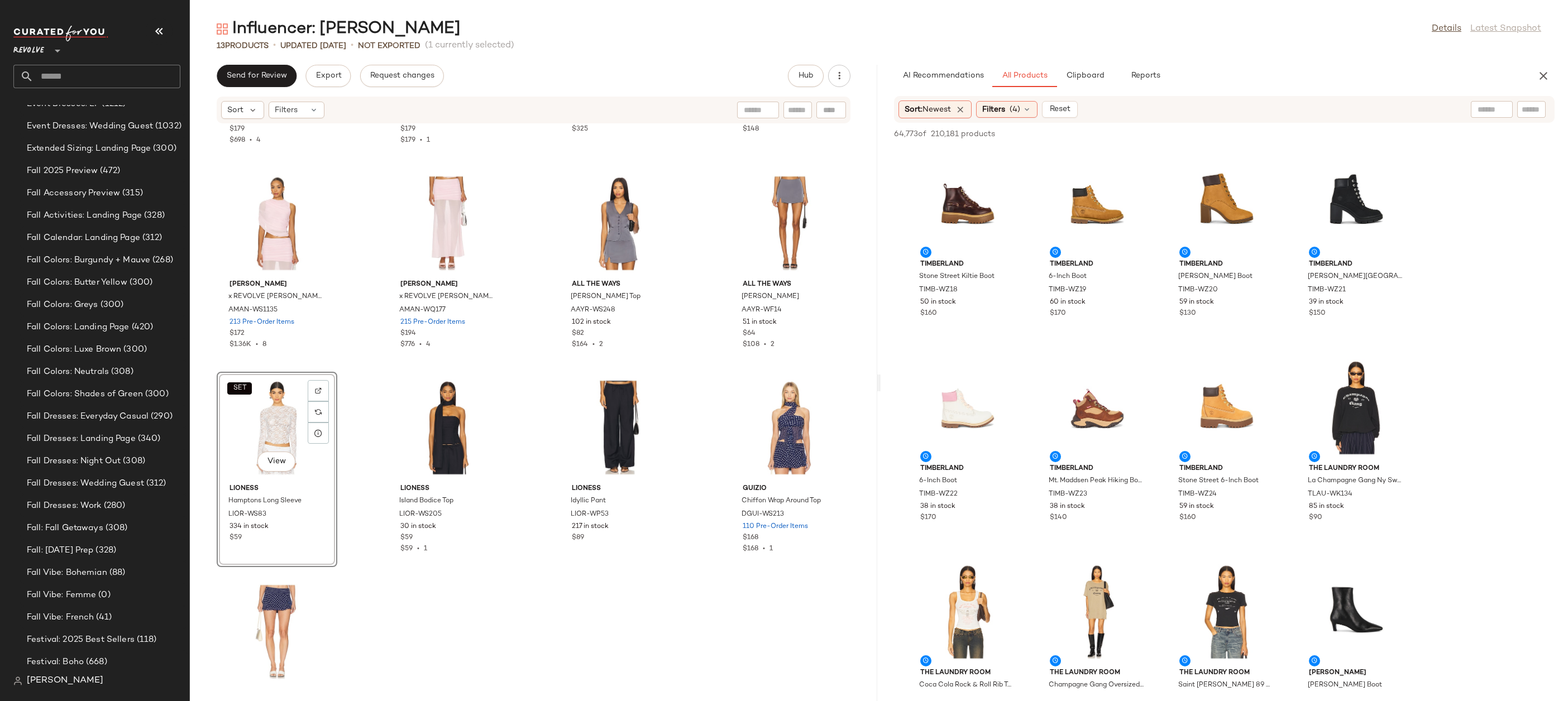
click at [1531, 105] on input "text" at bounding box center [1531, 110] width 19 height 12
paste input "*********"
type input "*********"
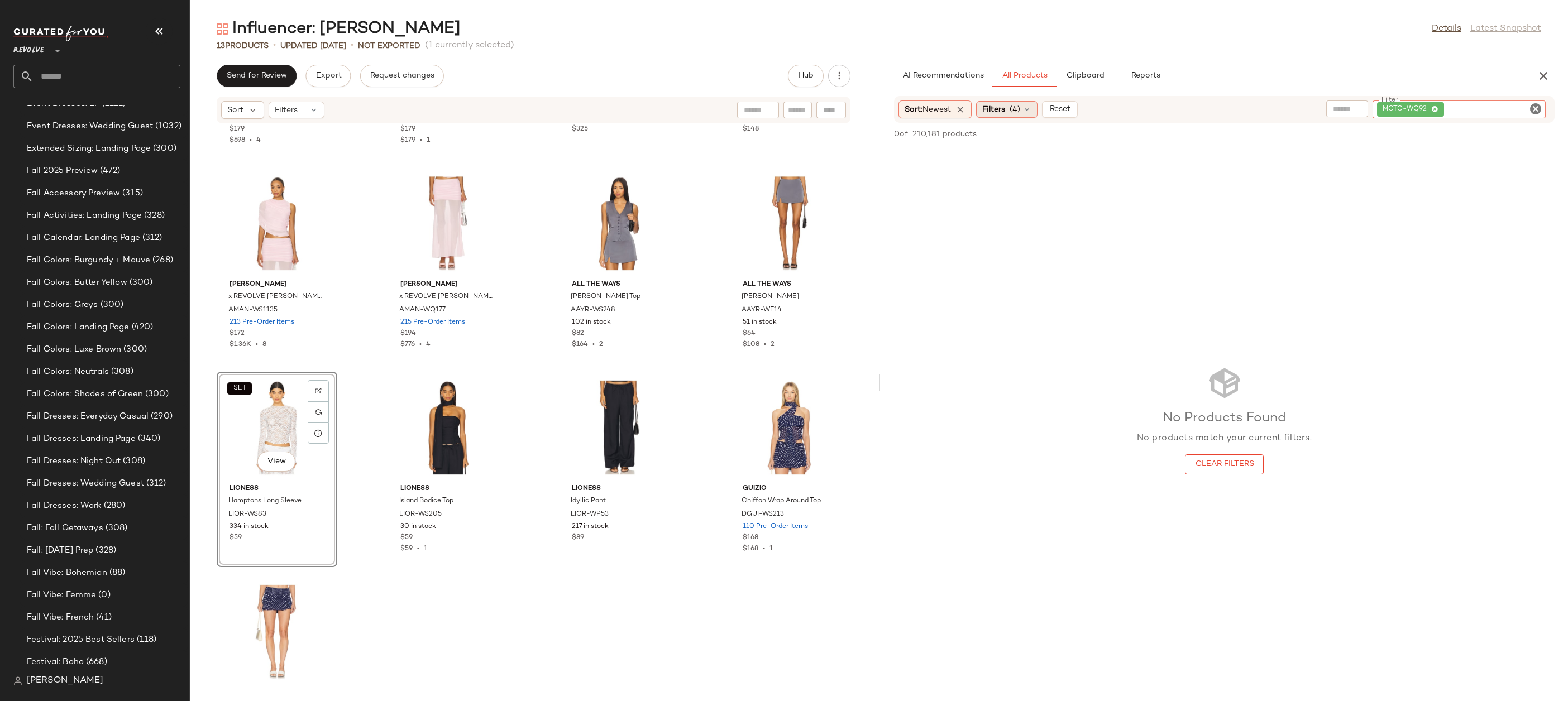
click at [1020, 106] on span "(4)" at bounding box center [1015, 110] width 10 height 12
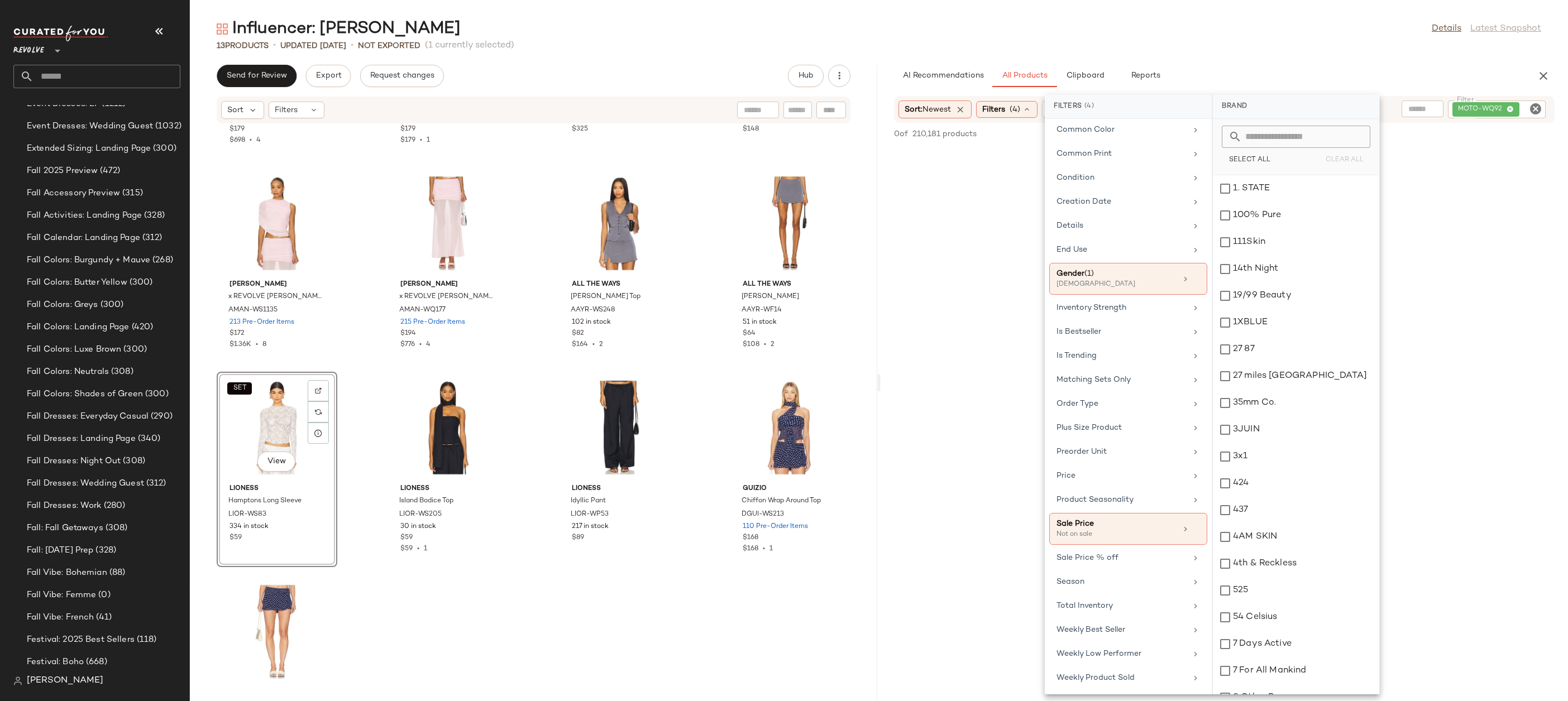
scroll to position [290, 0]
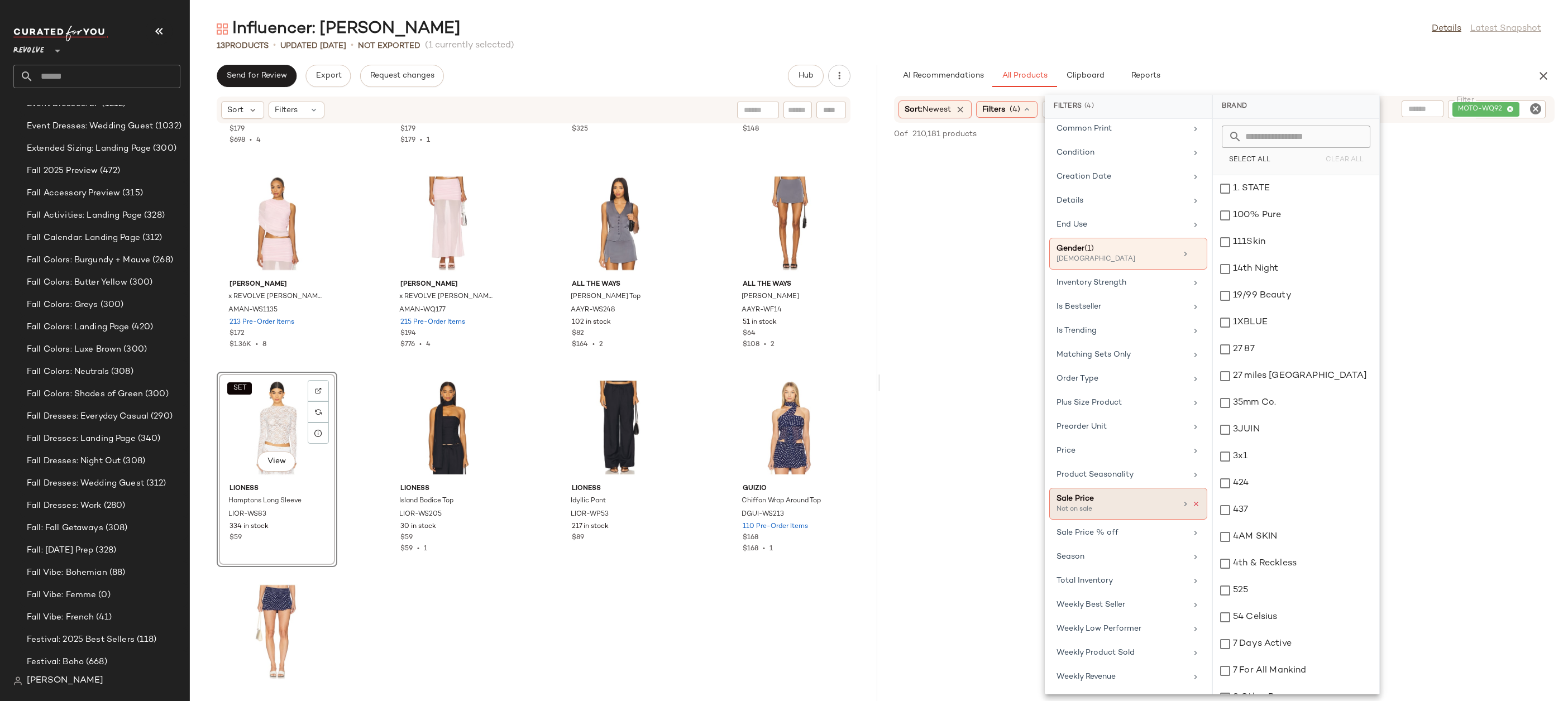
click at [1192, 504] on icon at bounding box center [1196, 504] width 8 height 8
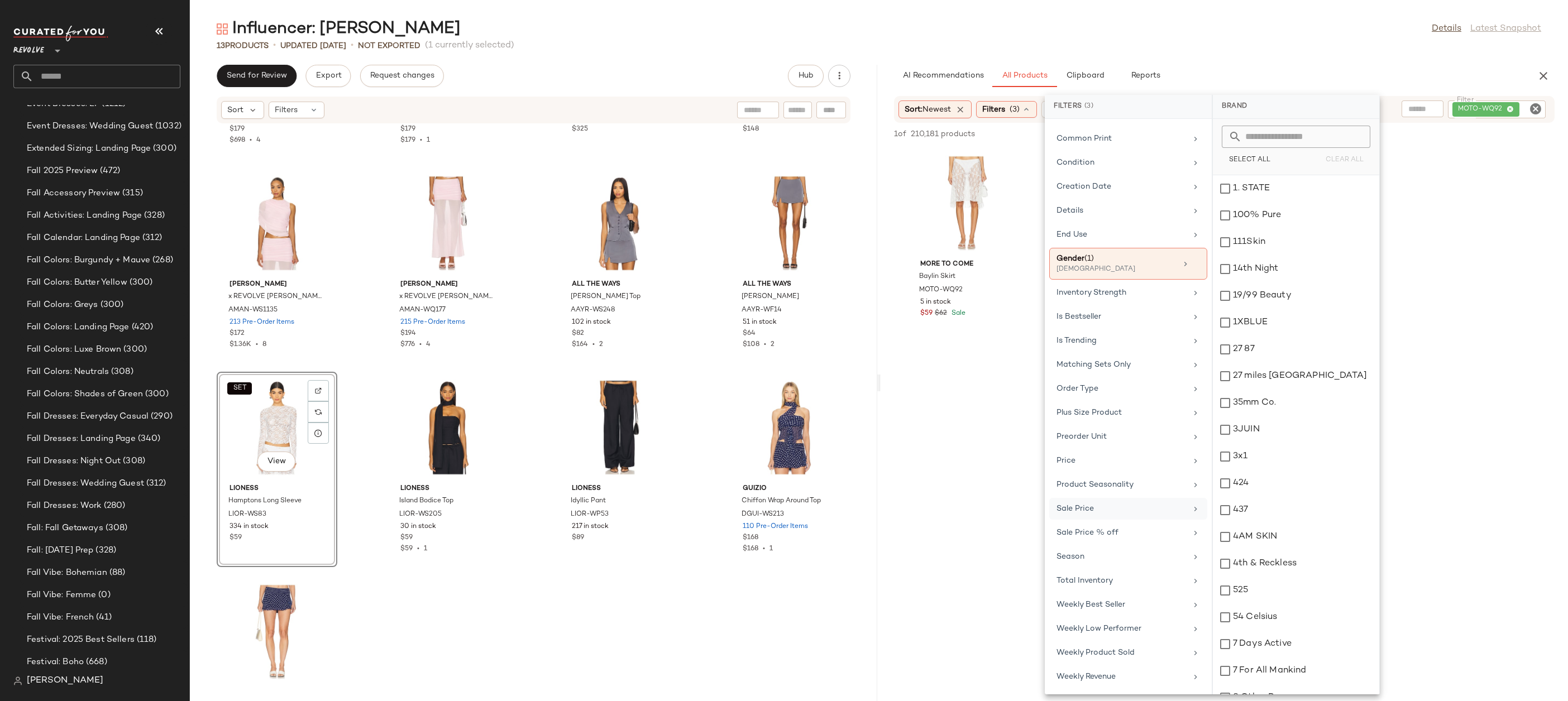
click at [1265, 37] on div "Influencer: [PERSON_NAME] Details Latest Snapshot" at bounding box center [879, 29] width 1378 height 23
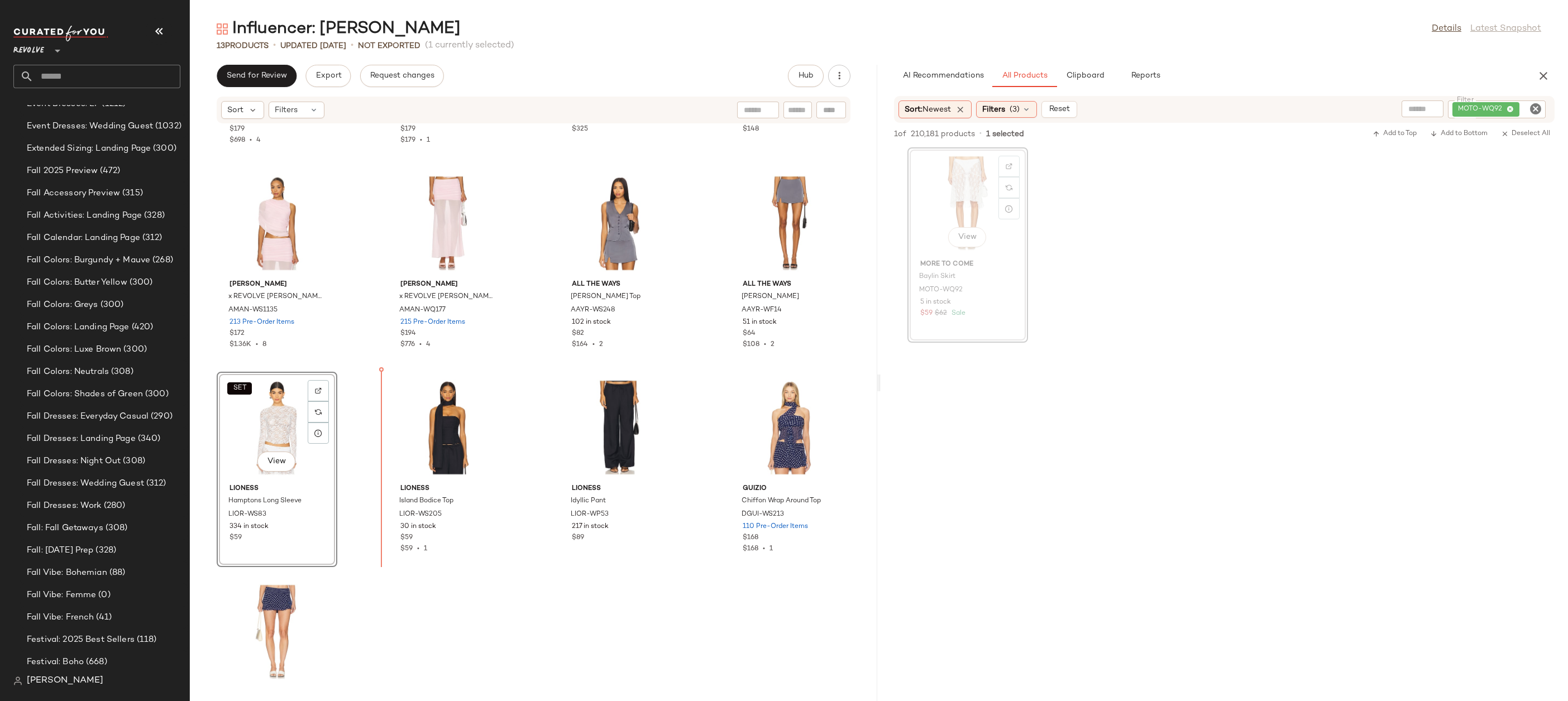
drag, startPoint x: 960, startPoint y: 187, endPoint x: 365, endPoint y: 461, distance: 655.1
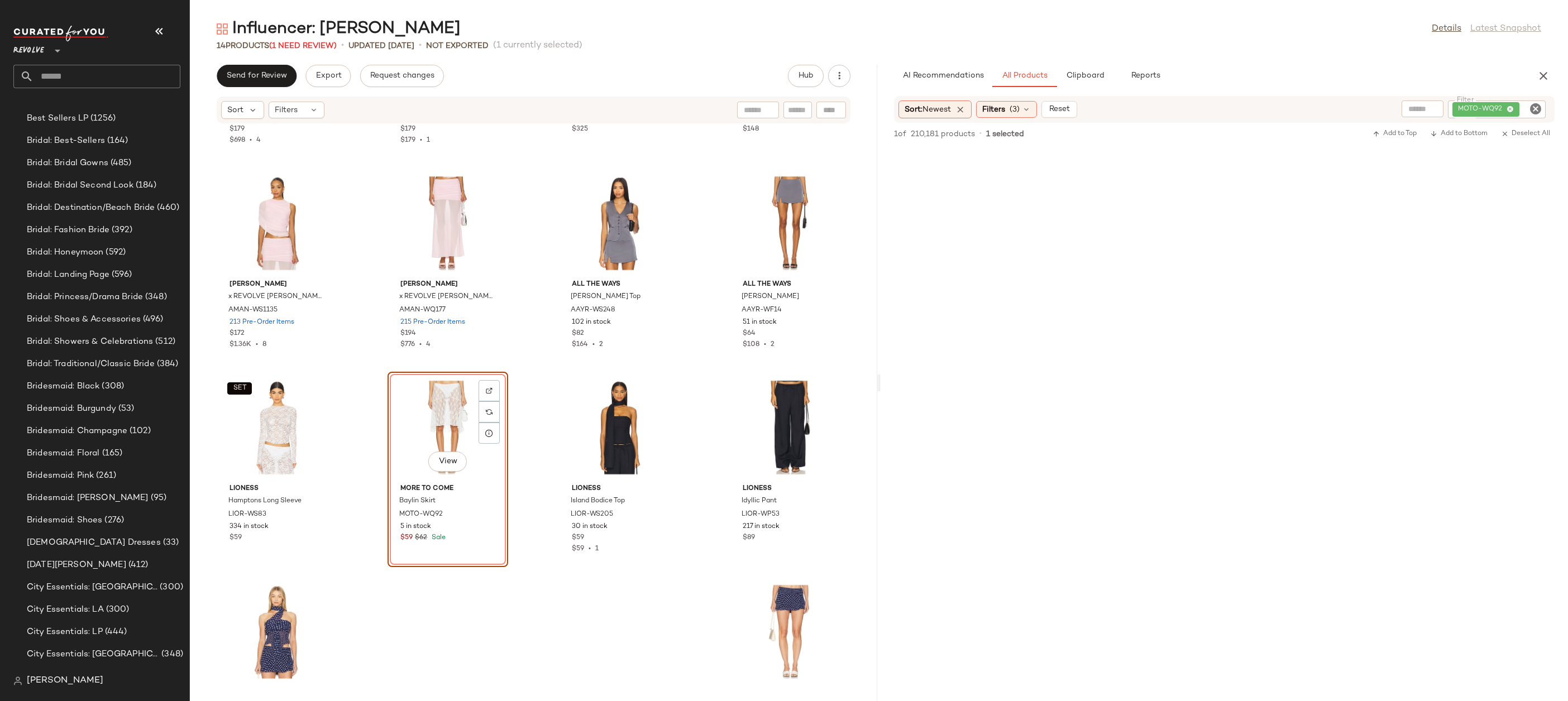
scroll to position [2066, 0]
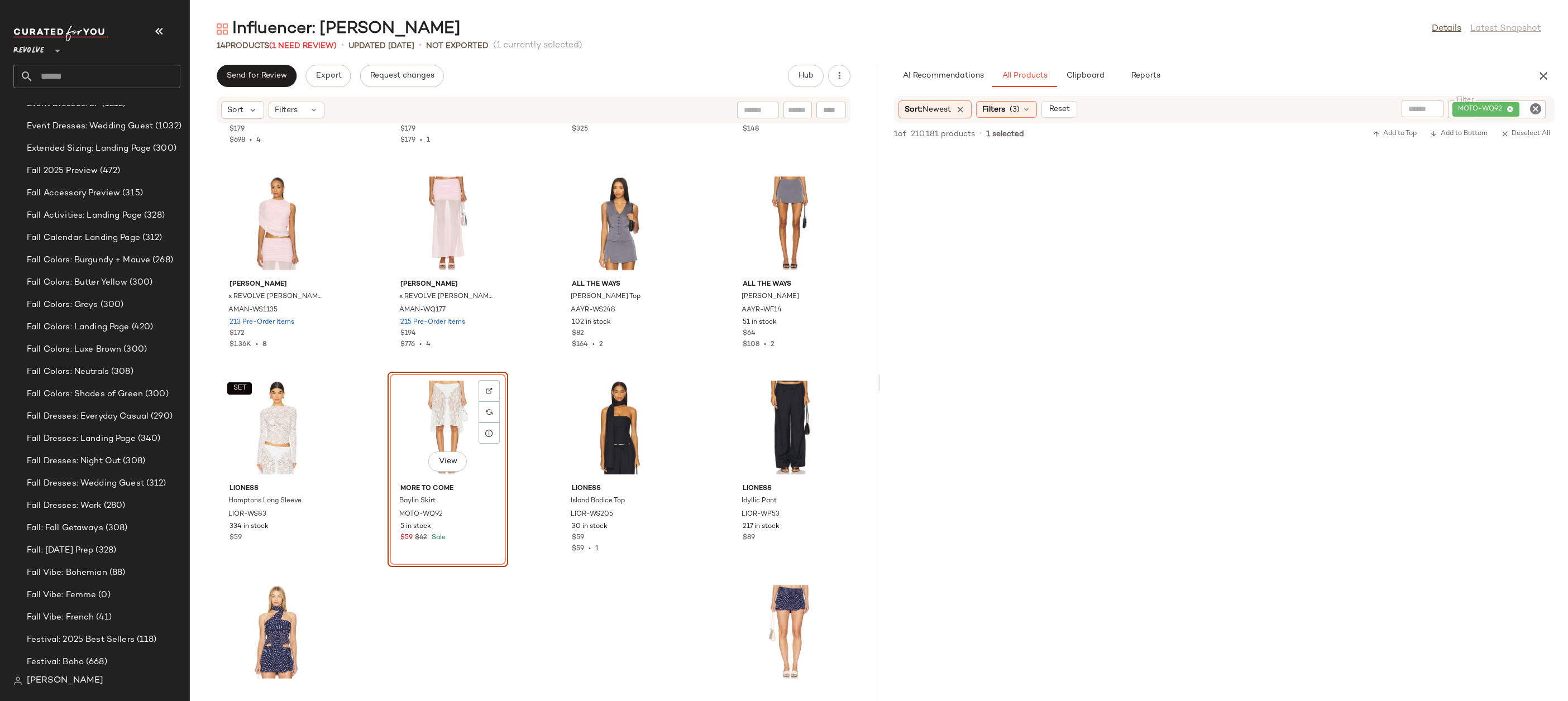
click at [434, 413] on div "View" at bounding box center [447, 427] width 113 height 104
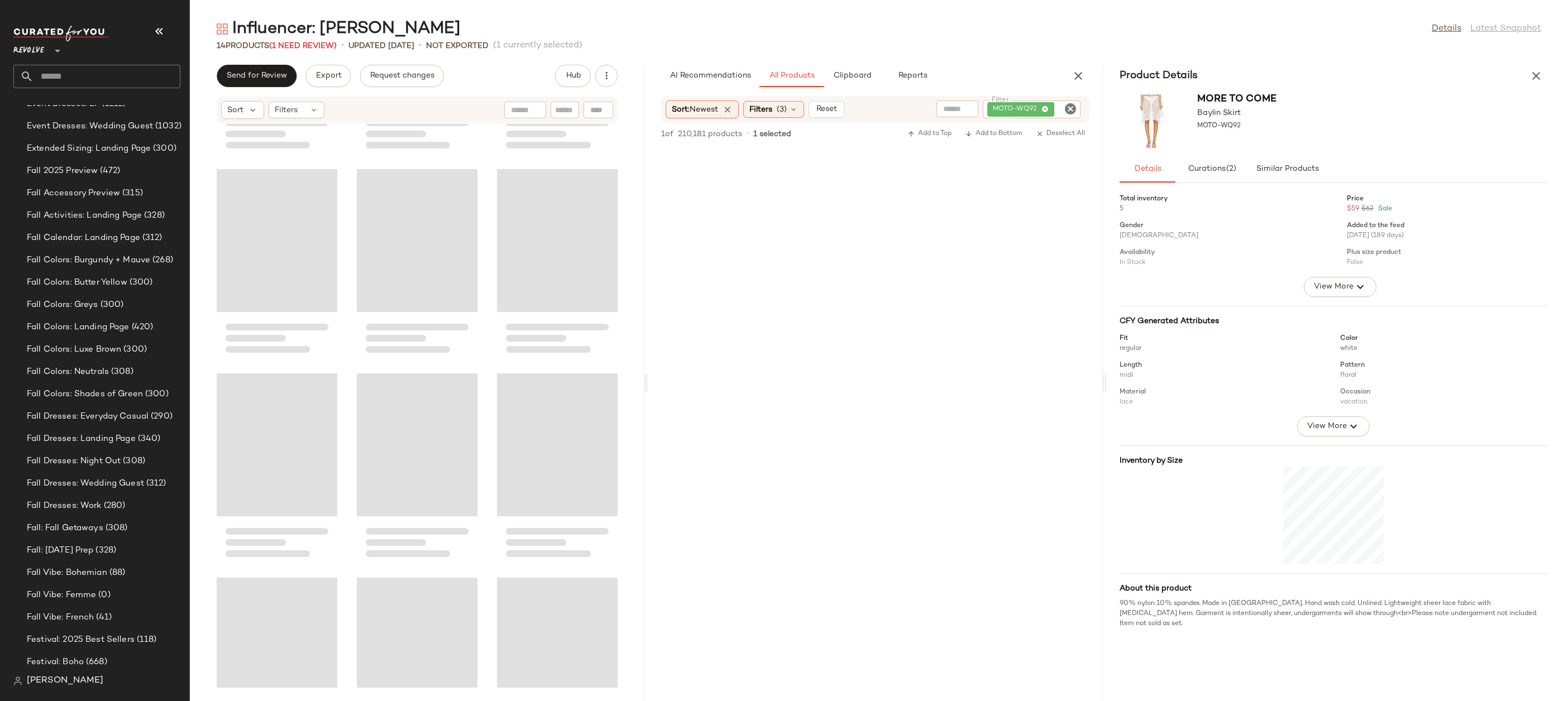
scroll to position [417, 0]
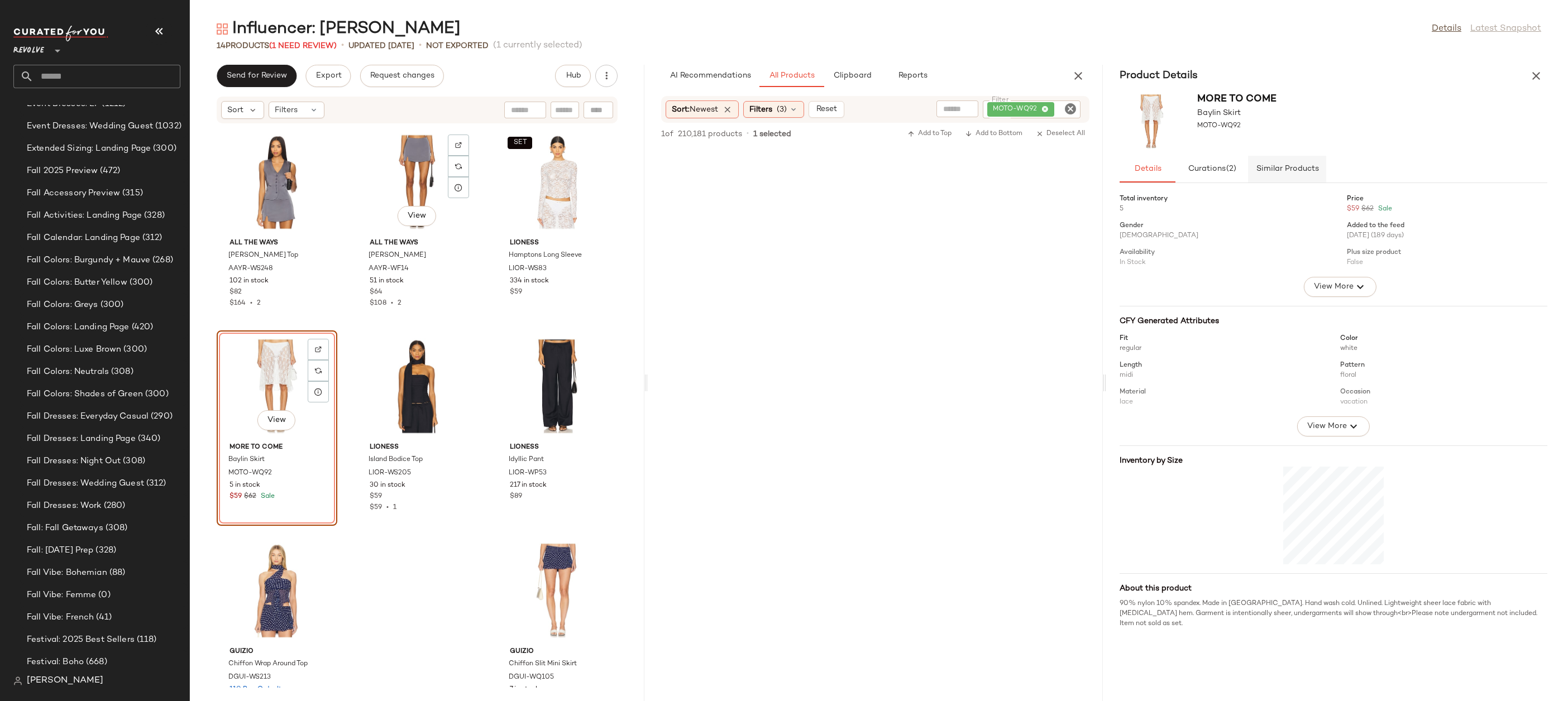
click at [1270, 159] on button "Similar Products" at bounding box center [1287, 169] width 78 height 27
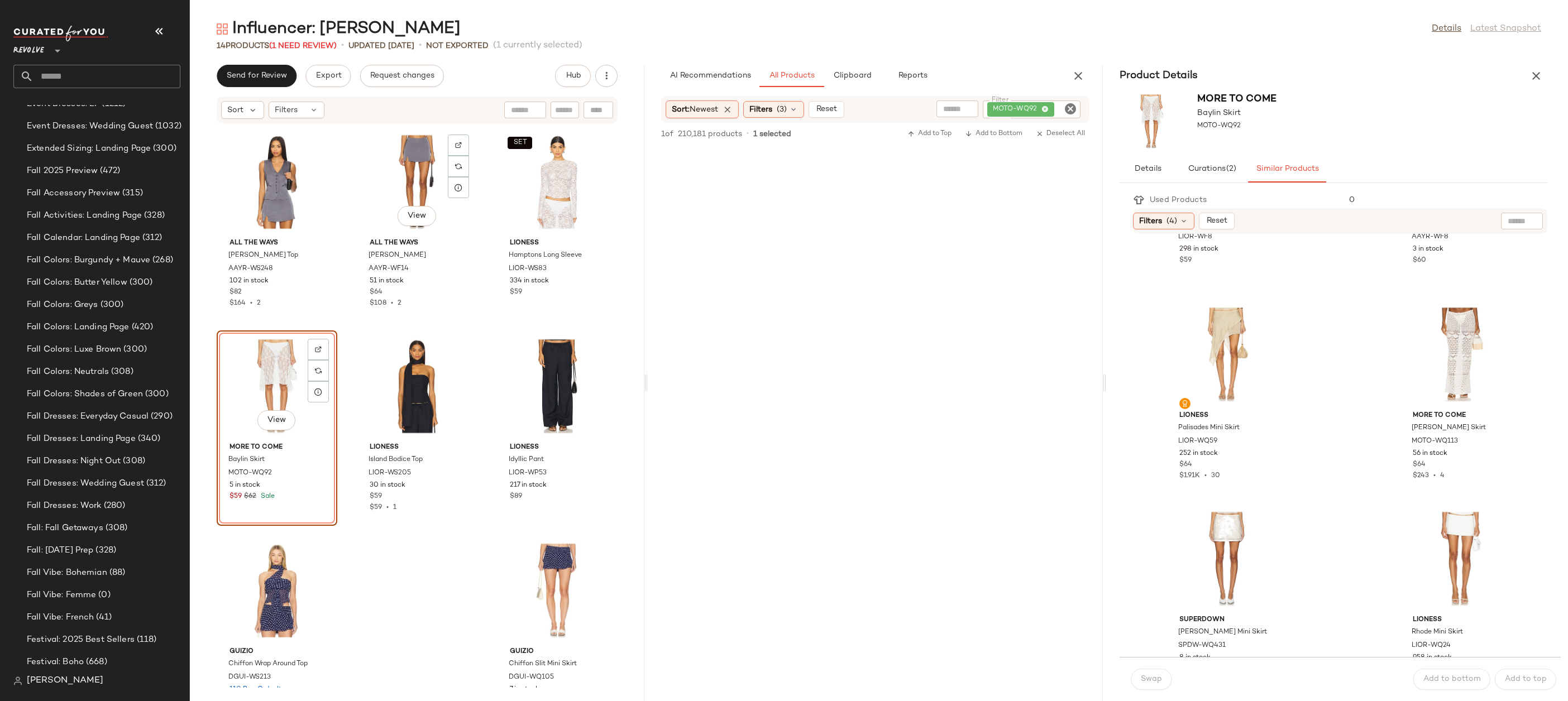
scroll to position [2014, 0]
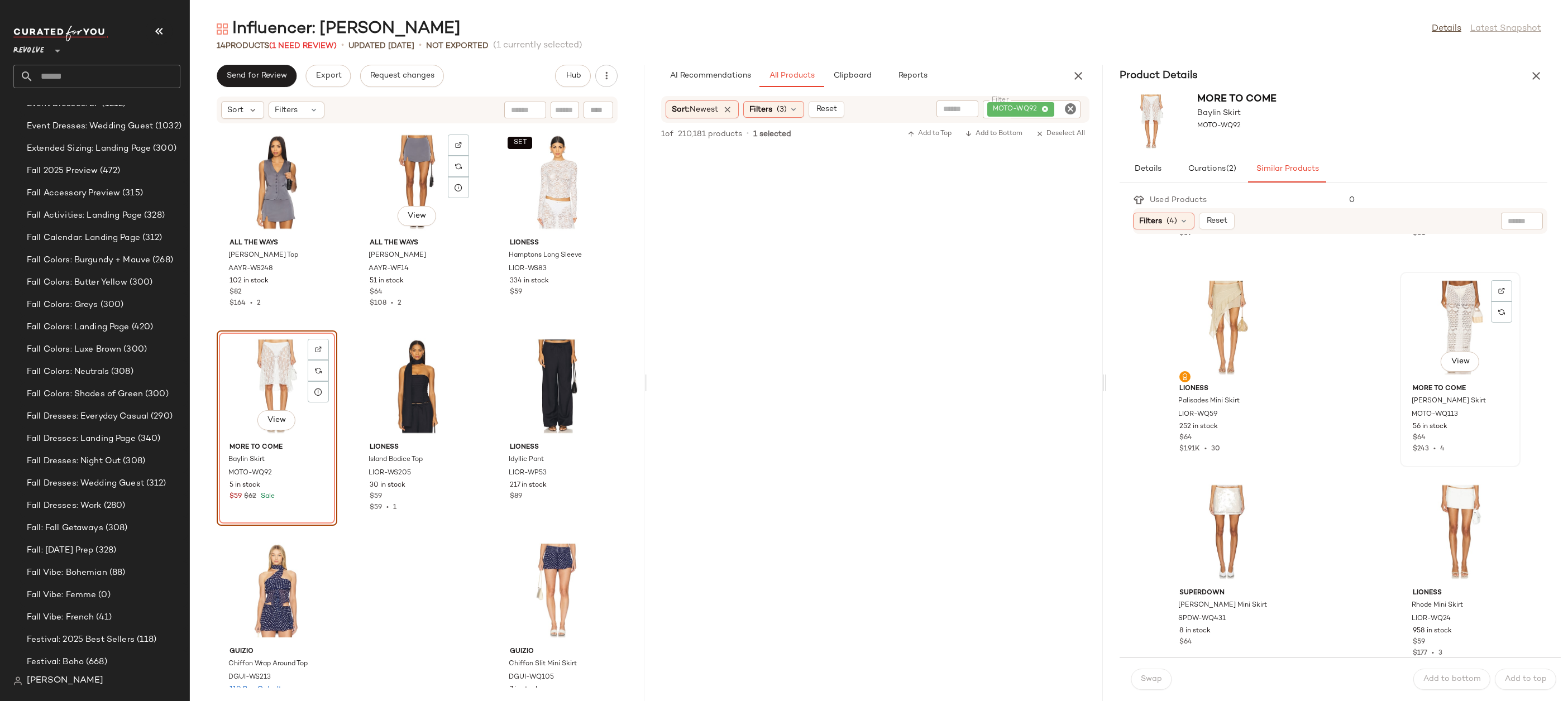
click at [1455, 327] on div "View" at bounding box center [1460, 327] width 113 height 104
click at [1491, 307] on div at bounding box center [1501, 312] width 21 height 21
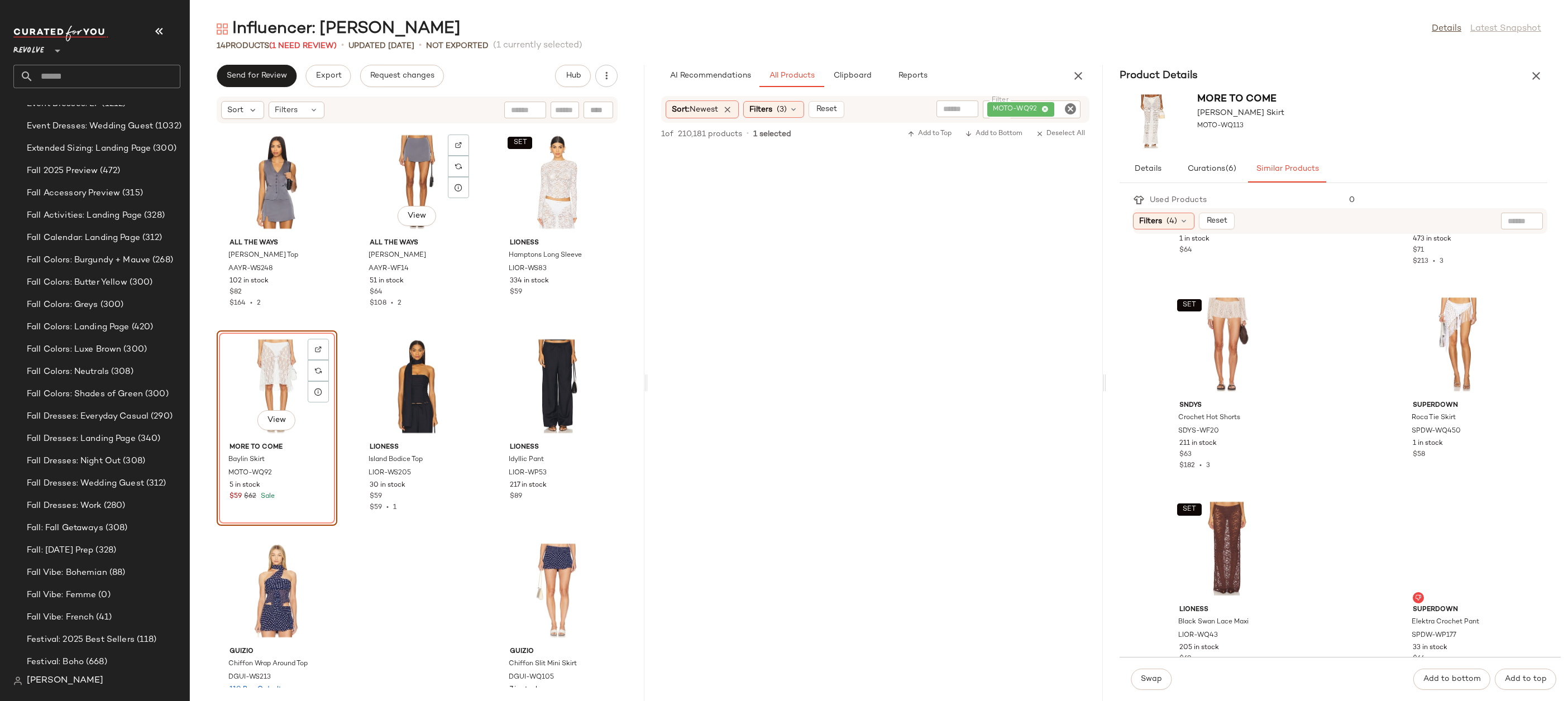
scroll to position [845, 0]
